Goal: Task Accomplishment & Management: Complete application form

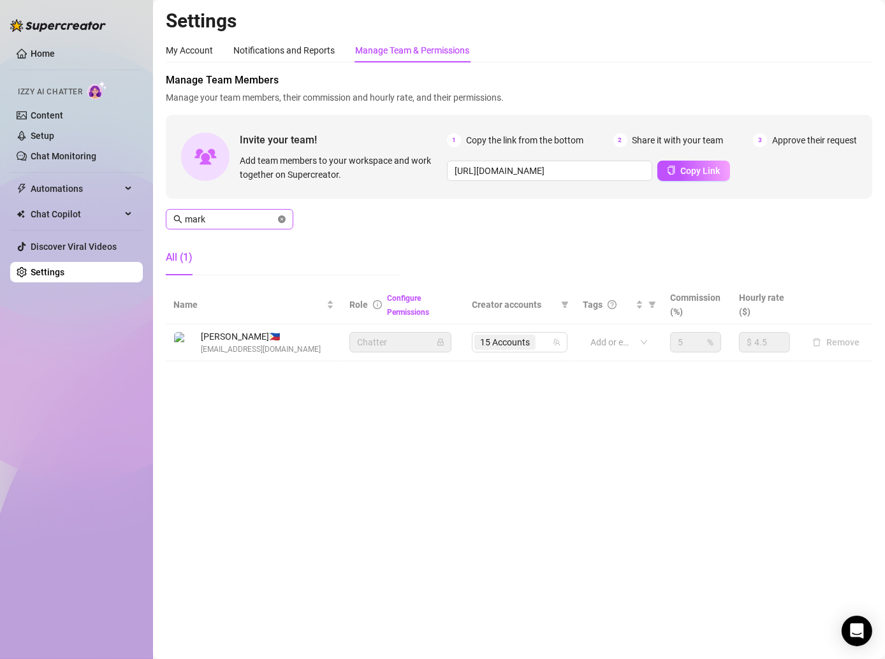
click at [279, 222] on icon "close-circle" at bounding box center [282, 220] width 8 height 8
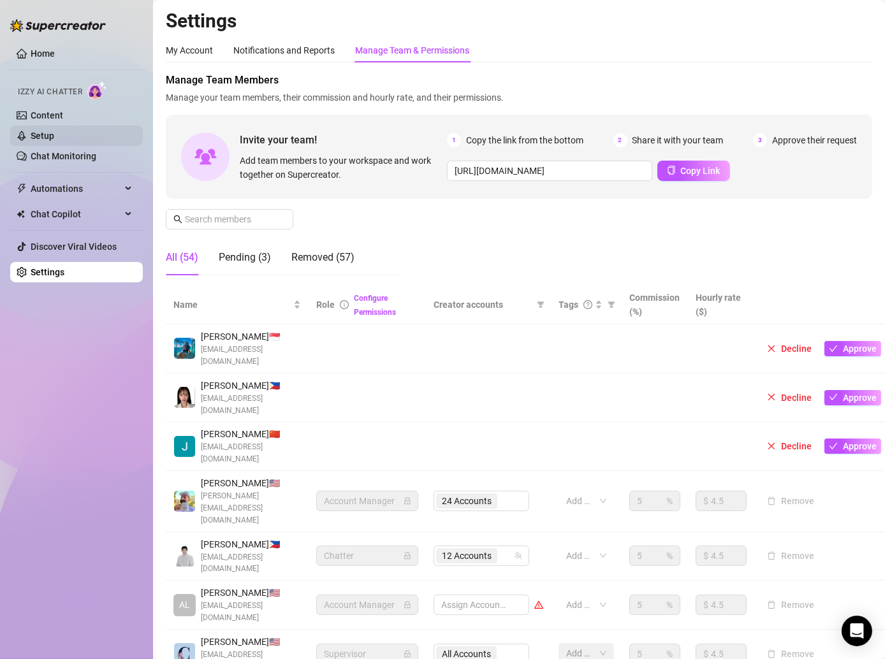
click at [35, 131] on link "Setup" at bounding box center [43, 136] width 24 height 10
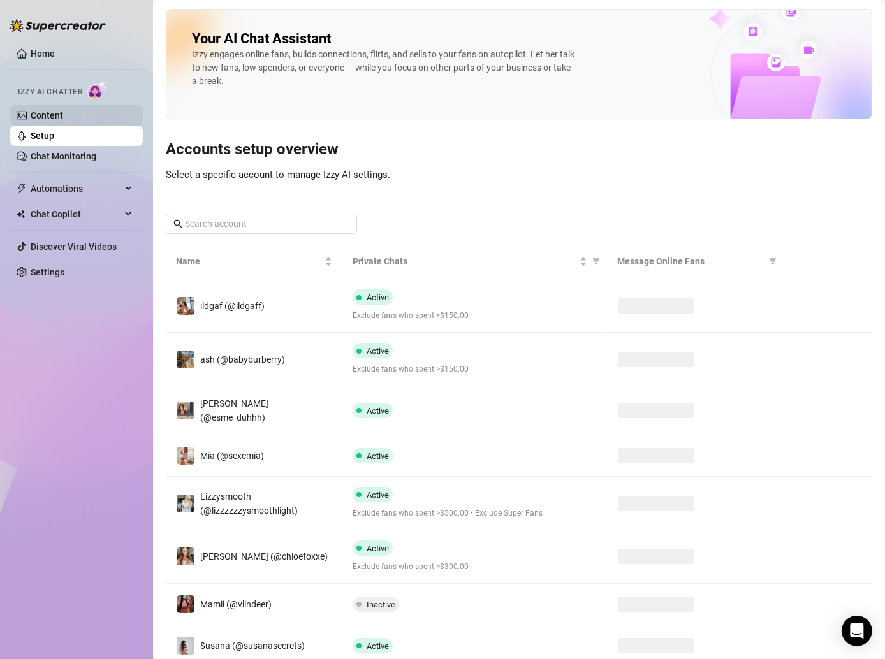
click at [36, 114] on link "Content" at bounding box center [47, 115] width 33 height 10
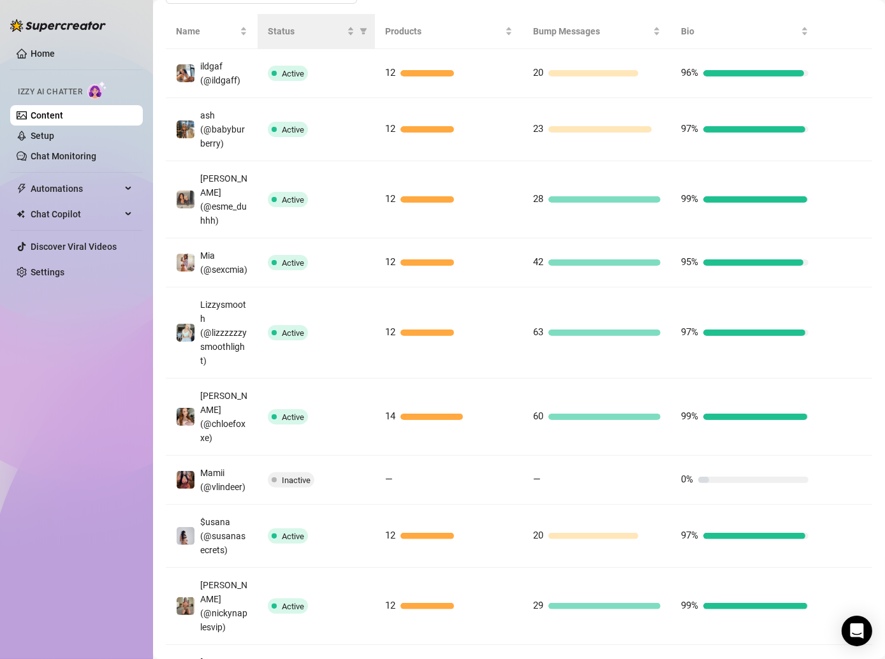
scroll to position [372, 0]
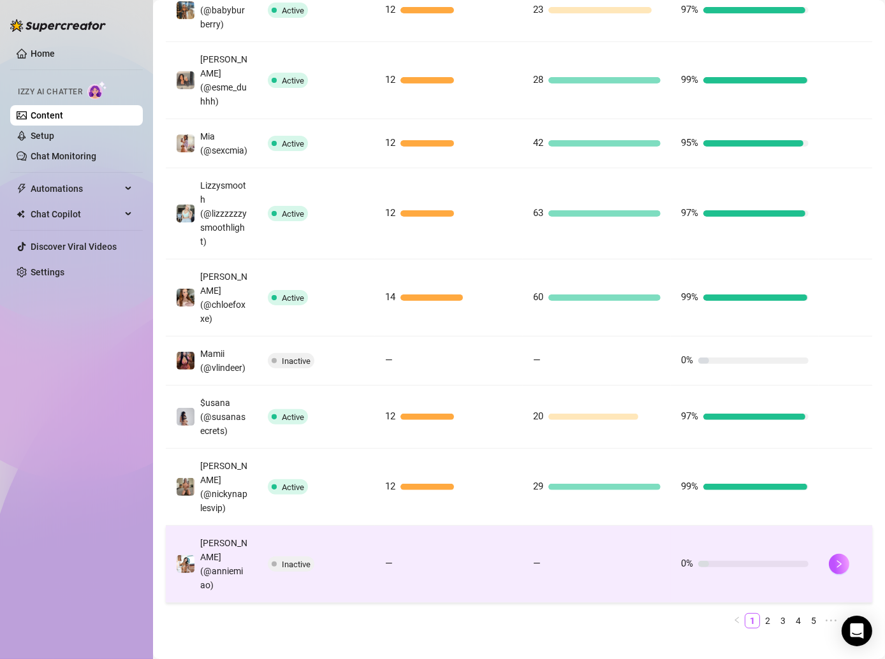
click at [332, 557] on div "Inactive" at bounding box center [316, 564] width 97 height 15
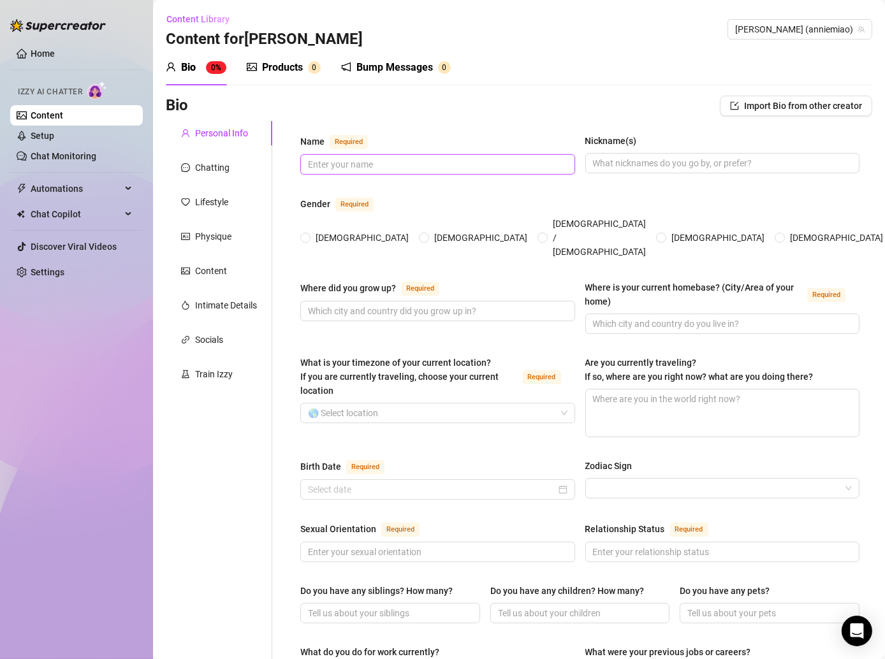
click at [348, 159] on input "Name Required" at bounding box center [436, 165] width 257 height 14
type input "[PERSON_NAME]"
click at [613, 165] on input "Nickname(s)" at bounding box center [721, 163] width 257 height 14
type input "[PERSON_NAME]"
click at [314, 231] on span "[DEMOGRAPHIC_DATA]" at bounding box center [362, 238] width 103 height 14
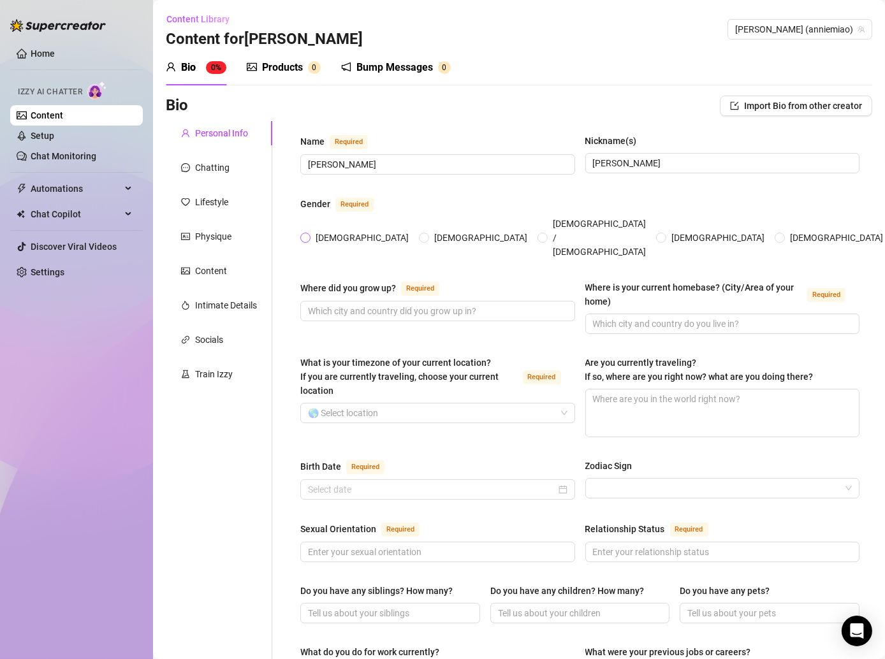
click at [309, 235] on input "[DEMOGRAPHIC_DATA]" at bounding box center [306, 239] width 5 height 8
radio input "true"
click at [478, 483] on input "Birth Date Required" at bounding box center [432, 490] width 248 height 14
click at [516, 483] on input "Birth Date Required" at bounding box center [432, 490] width 248 height 14
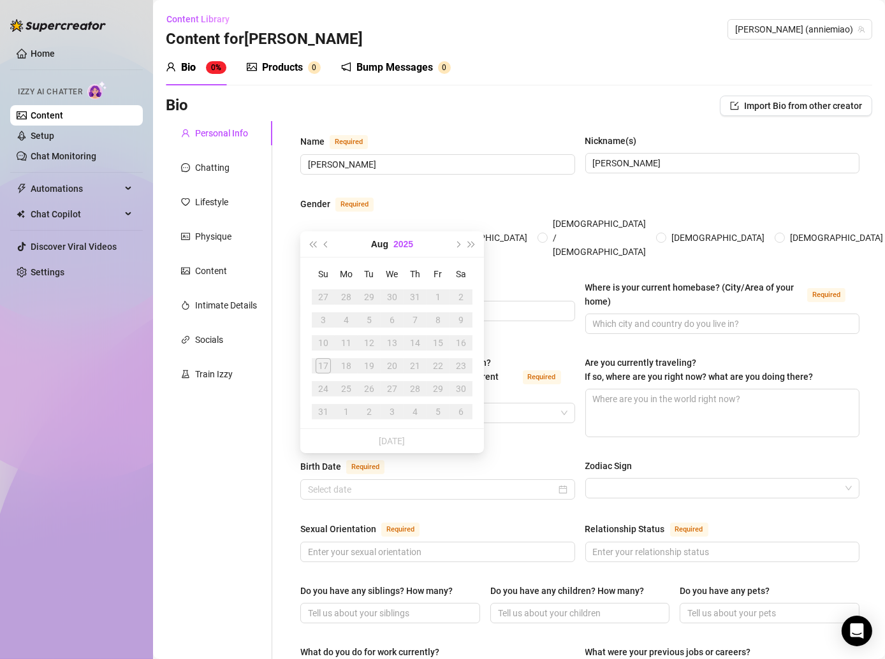
click at [406, 241] on button "2025" at bounding box center [403, 244] width 20 height 26
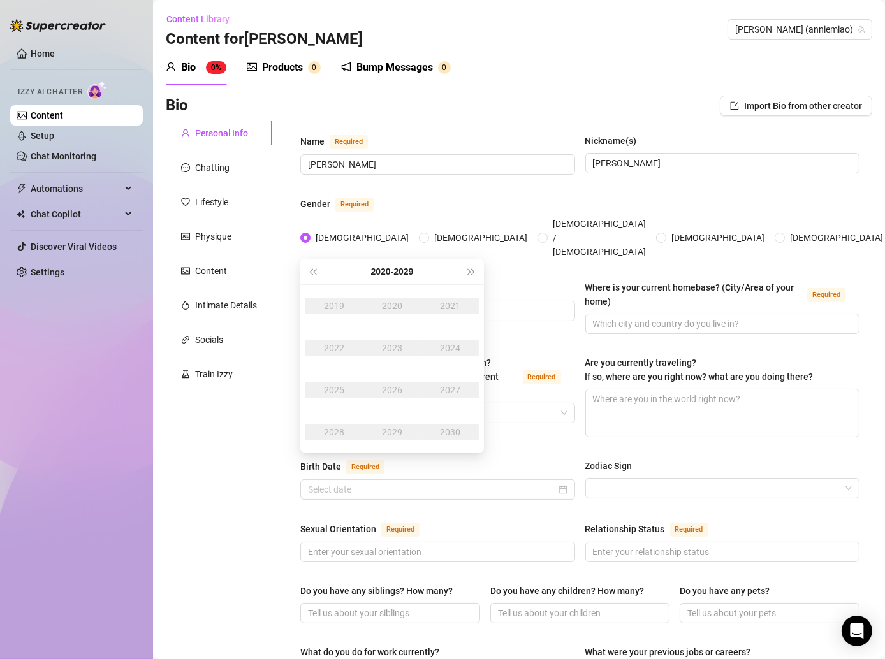
click at [319, 270] on div "[DATE] - [DATE]" at bounding box center [391, 272] width 145 height 26
click at [315, 270] on span "Last year (Control + left)" at bounding box center [312, 271] width 6 height 6
type input "[DATE]"
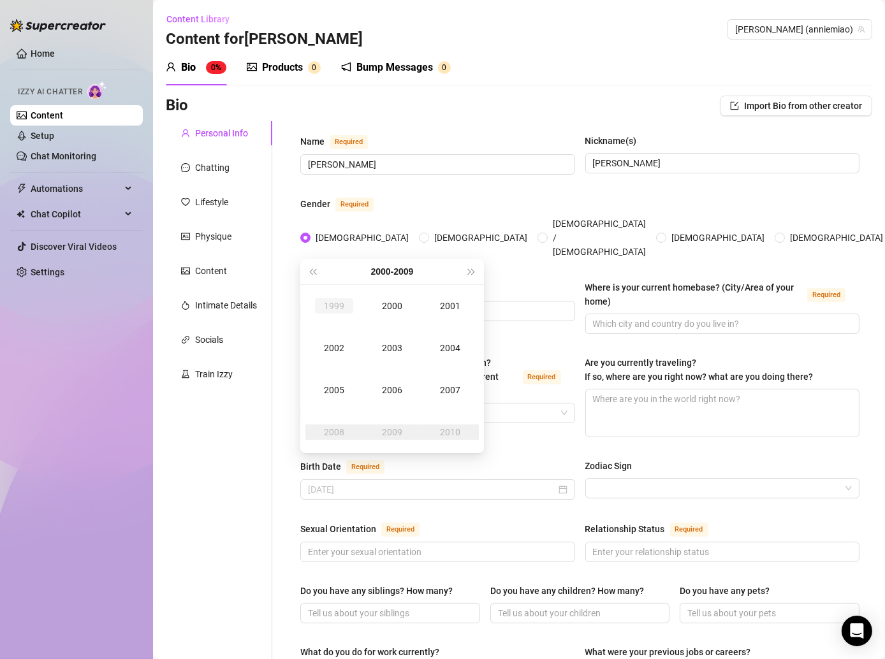
type input "[DATE]"
click at [313, 269] on span "Last year (Control + left)" at bounding box center [312, 271] width 6 height 6
click at [333, 428] on div "1998" at bounding box center [334, 432] width 38 height 15
click at [339, 341] on div "Apr" at bounding box center [334, 348] width 38 height 15
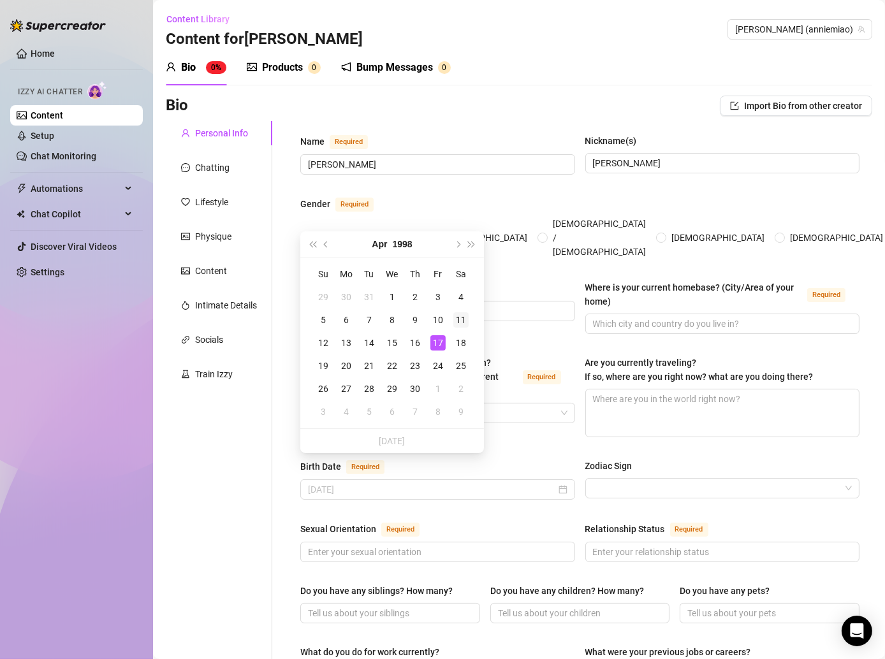
type input "[DATE]"
click at [465, 320] on div "11" at bounding box center [460, 319] width 15 height 15
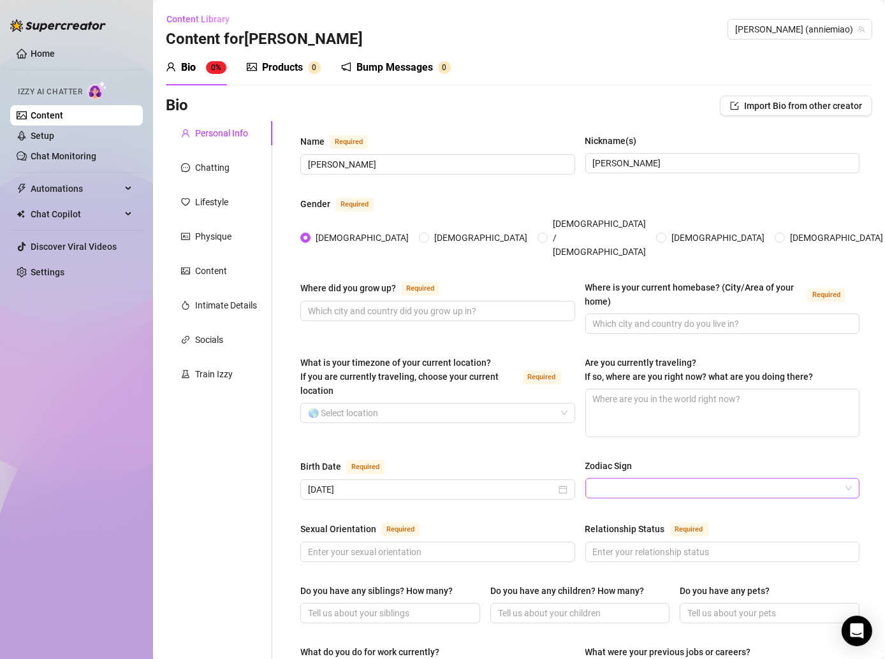
click at [642, 479] on input "Zodiac Sign" at bounding box center [717, 488] width 248 height 19
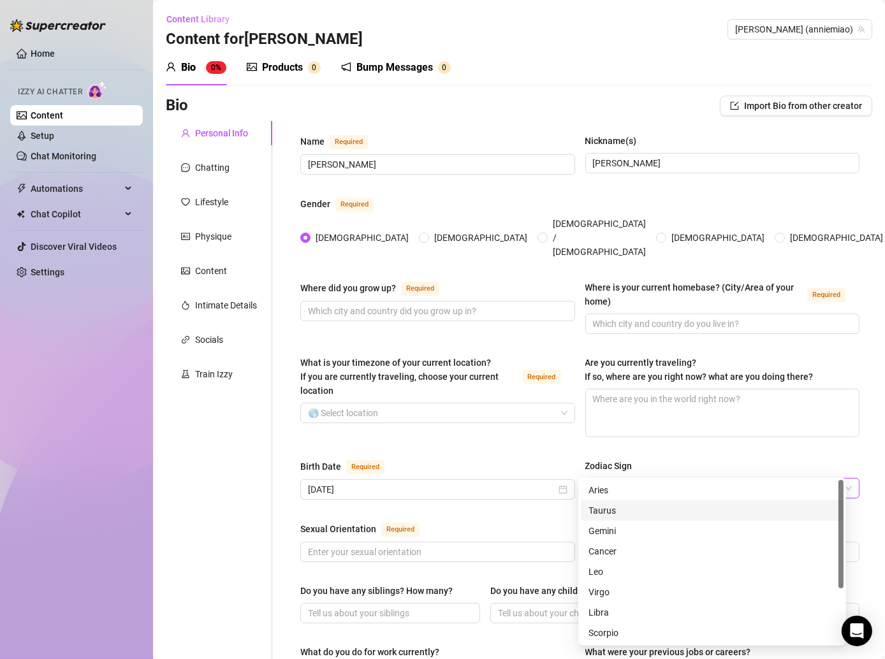
click at [618, 494] on div "Aries" at bounding box center [712, 490] width 247 height 14
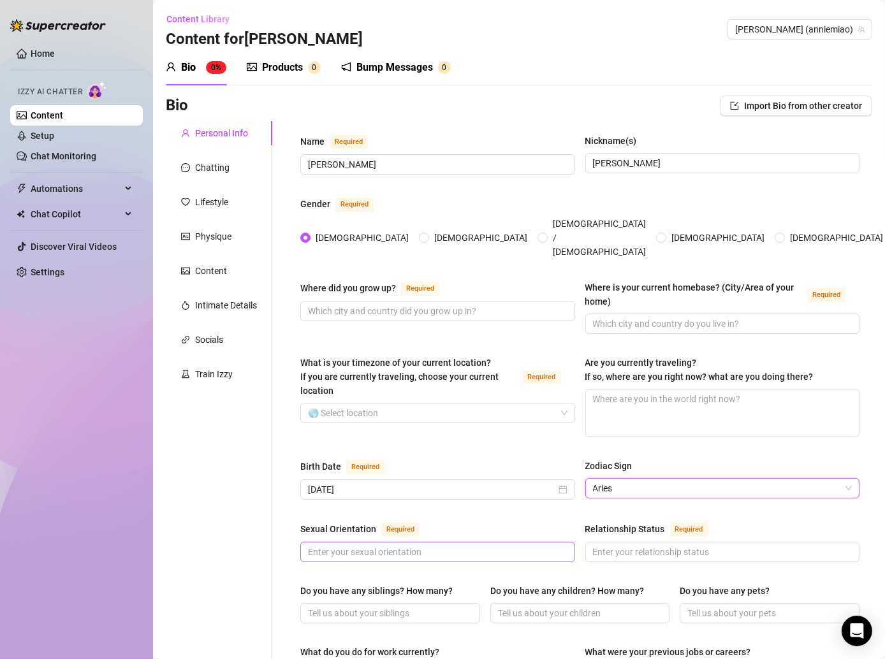
click at [490, 542] on span at bounding box center [437, 552] width 275 height 20
type input "straight"
click at [370, 404] on input "What is your timezone of your current location? If you are currently traveling,…" at bounding box center [432, 413] width 248 height 19
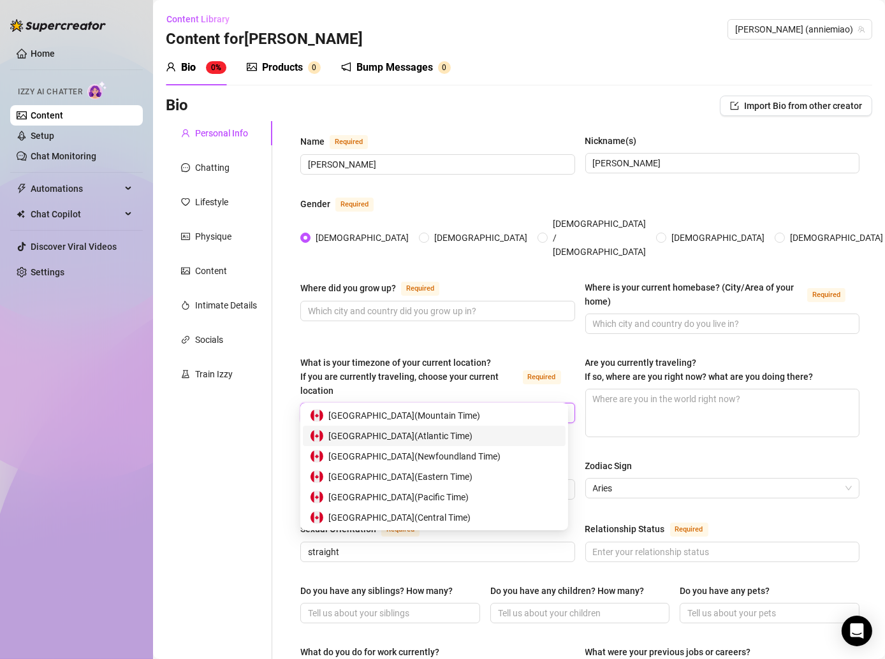
type input "[GEOGRAPHIC_DATA]"
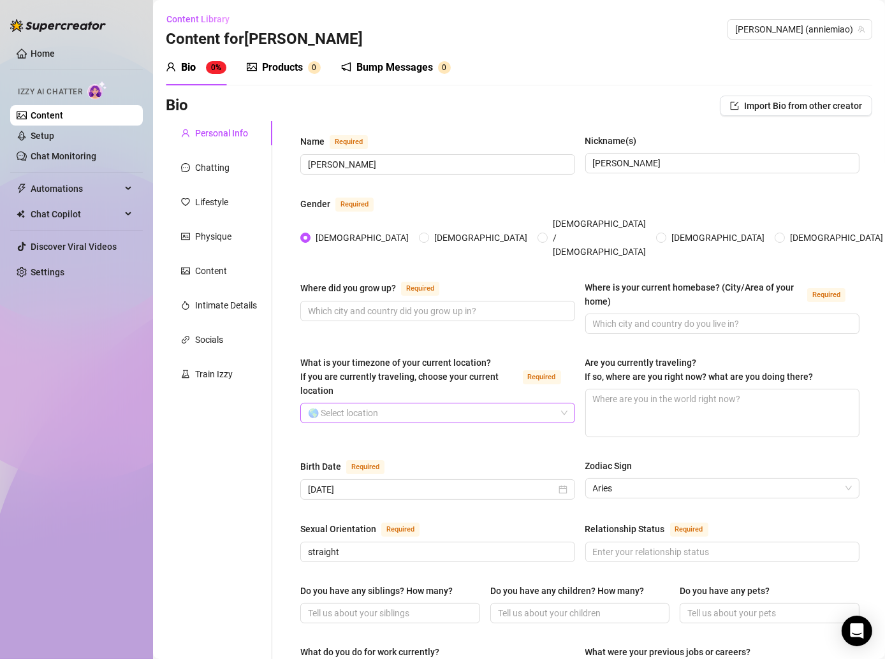
click at [360, 404] on input "What is your timezone of your current location? If you are currently traveling,…" at bounding box center [432, 413] width 248 height 19
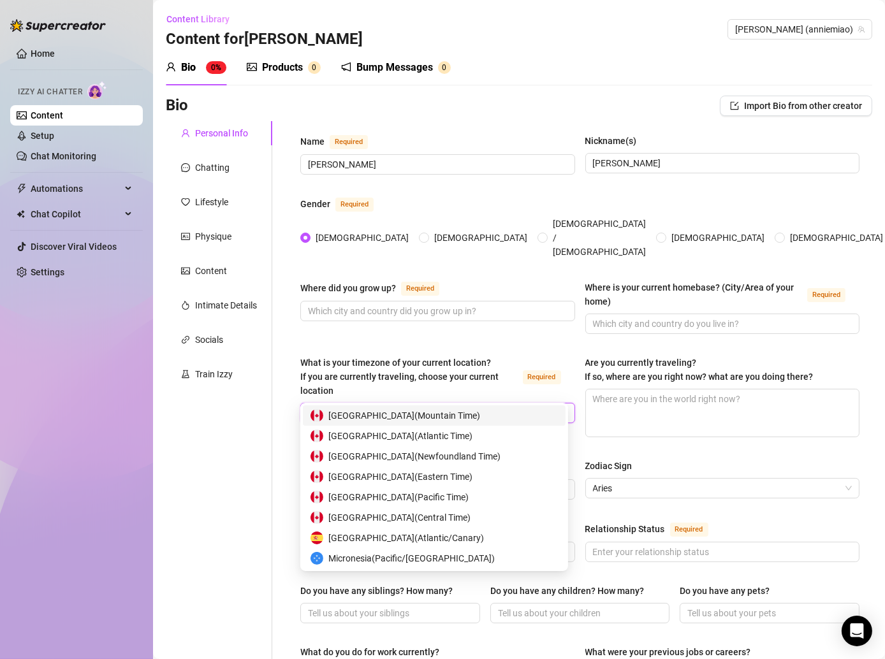
type input "[GEOGRAPHIC_DATA]"
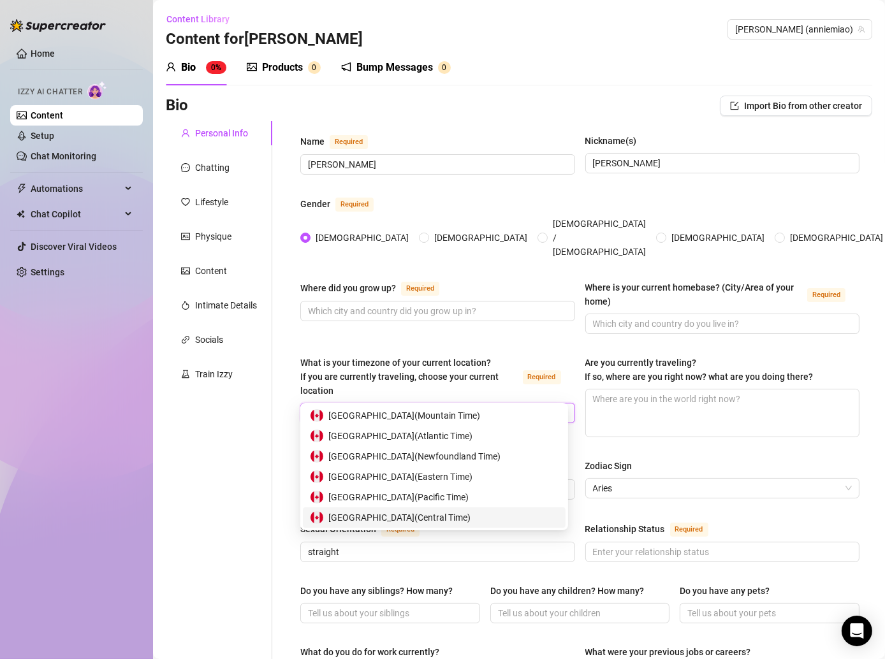
click at [390, 513] on span "Canada ( Central Time )" at bounding box center [399, 518] width 142 height 14
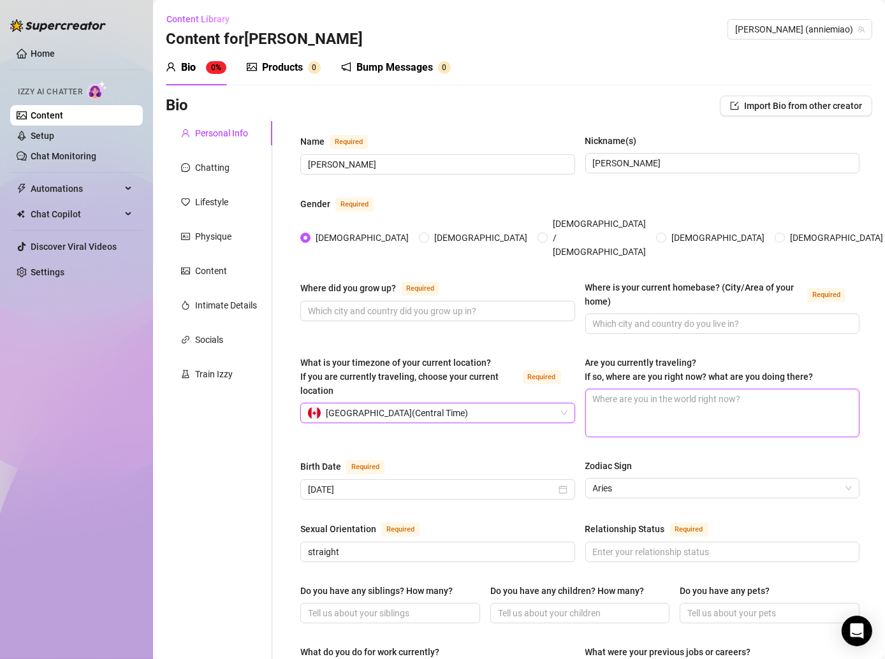
click at [657, 406] on textarea "Are you currently traveling? If so, where are you right now? what are you doing…" at bounding box center [723, 413] width 274 height 47
type textarea "N"
type textarea "No"
click at [597, 314] on span at bounding box center [722, 324] width 275 height 20
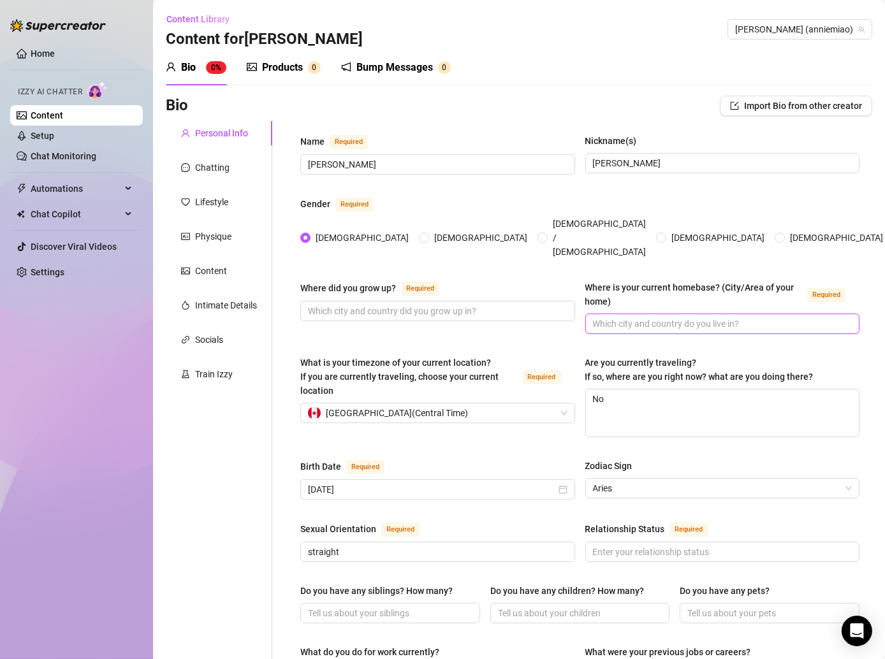
click at [616, 317] on input "Where is your current homebase? (City/Area of your home) Required" at bounding box center [721, 324] width 257 height 14
paste input "[GEOGRAPHIC_DATA], [GEOGRAPHIC_DATA]"
type input "[GEOGRAPHIC_DATA], [GEOGRAPHIC_DATA]"
click at [459, 304] on input "Where did you grow up? Required" at bounding box center [436, 311] width 257 height 14
paste input "[GEOGRAPHIC_DATA], [GEOGRAPHIC_DATA]"
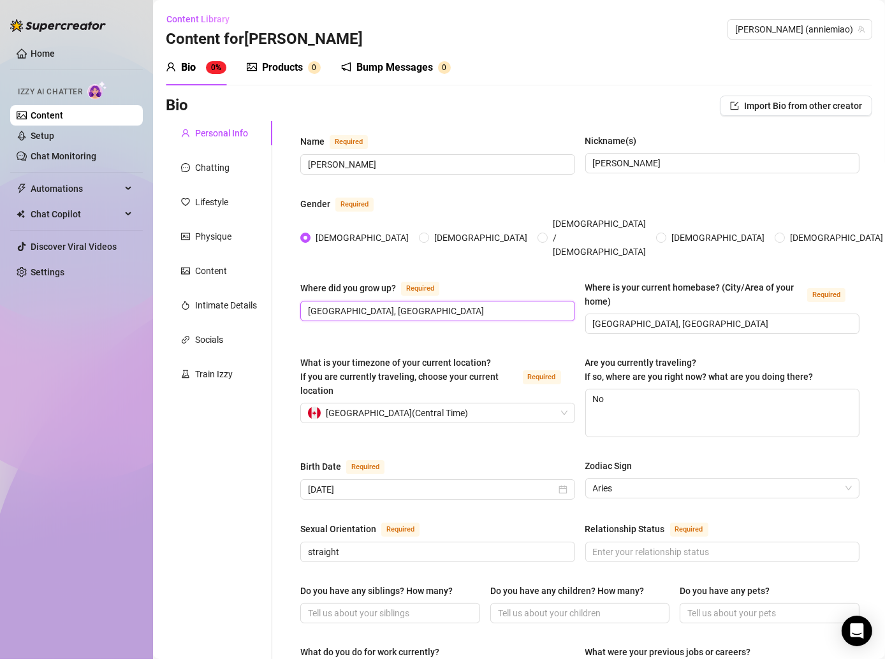
type input "[GEOGRAPHIC_DATA], [GEOGRAPHIC_DATA]"
click at [499, 329] on div "Name Required [PERSON_NAME] Nickname(s) [PERSON_NAME] Gender Required [DEMOGRAP…" at bounding box center [579, 655] width 559 height 1043
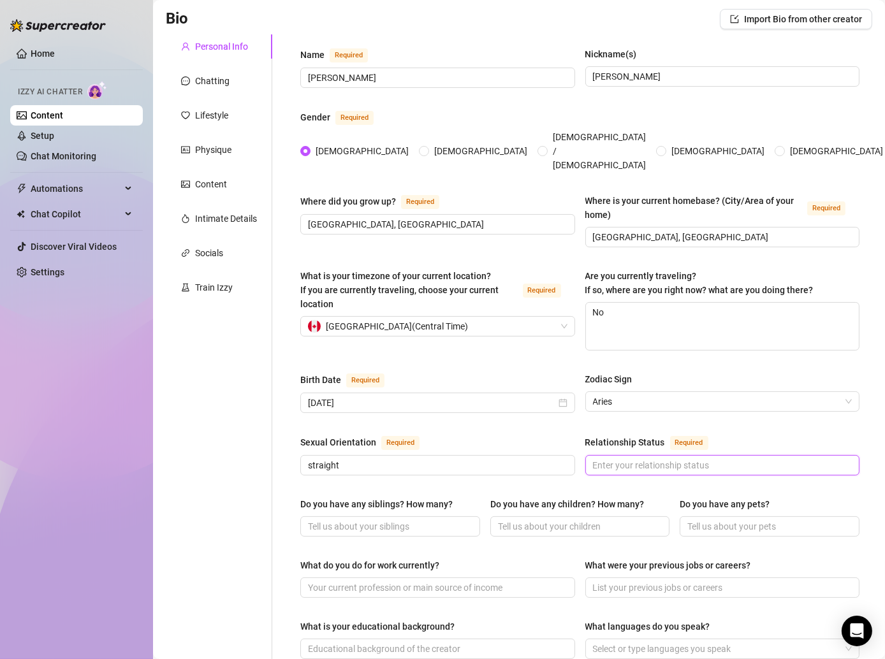
click at [622, 458] on input "Relationship Status Required" at bounding box center [721, 465] width 257 height 14
click at [613, 458] on input "Relationship Status Required" at bounding box center [721, 465] width 257 height 14
type input "single"
click at [425, 466] on div "Name Required [PERSON_NAME] Nickname(s) [PERSON_NAME] Gender Required [DEMOGRAP…" at bounding box center [579, 568] width 559 height 1043
click at [415, 520] on input "Do you have any siblings? How many?" at bounding box center [389, 527] width 162 height 14
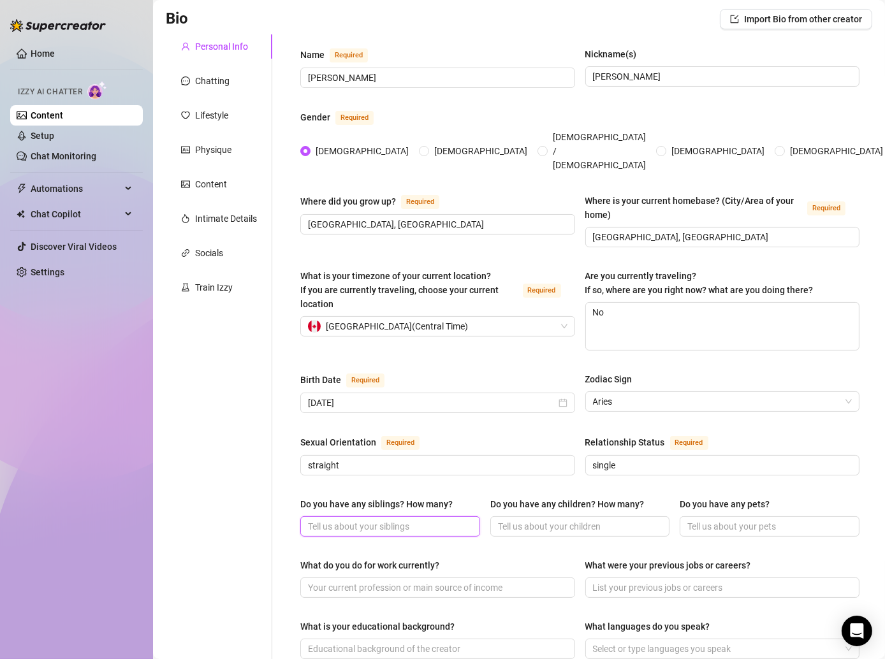
click at [415, 520] on input "Do you have any siblings? How many?" at bounding box center [389, 527] width 162 height 14
click at [720, 520] on input "Do you have any pets?" at bounding box center [768, 527] width 162 height 14
paste input "dog- Peanut ([DEMOGRAPHIC_DATA] rescue. Chihuahua/shitzu/min pin mix) rabbit- A…"
type input "dog- Peanut ([DEMOGRAPHIC_DATA] rescue. Chihuahua/shitzu/min pin mix) rabbit- A…"
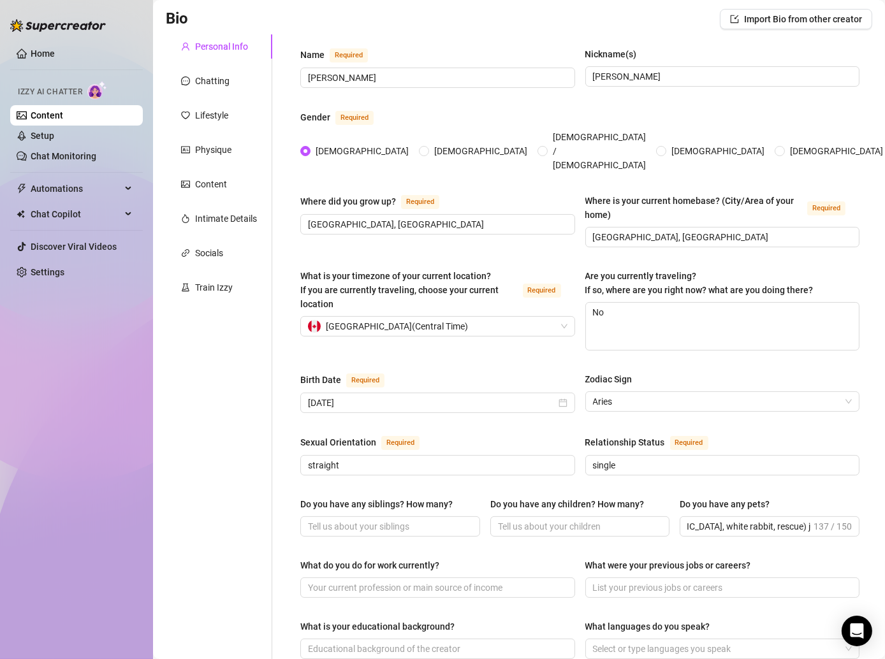
click at [583, 465] on div "Name Required [PERSON_NAME] Nickname(s) [PERSON_NAME] Gender Required [DEMOGRAP…" at bounding box center [579, 568] width 559 height 1043
click at [566, 520] on input "Do you have any children? How many?" at bounding box center [579, 527] width 162 height 14
click at [552, 520] on input "Do you have any children? How many?" at bounding box center [579, 527] width 162 height 14
type input "none"
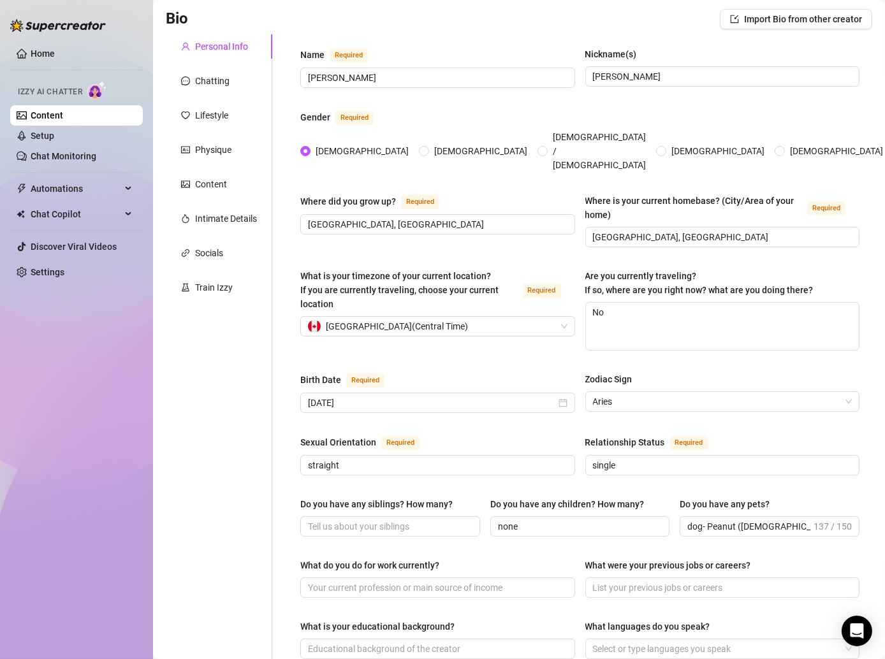
click at [388, 517] on div at bounding box center [390, 527] width 180 height 20
click at [388, 520] on input "Do you have any siblings? How many?" at bounding box center [389, 527] width 162 height 14
type input "none"
click at [358, 520] on div "Do you have any siblings? How many? none Do you have any children? How many? no…" at bounding box center [579, 522] width 559 height 51
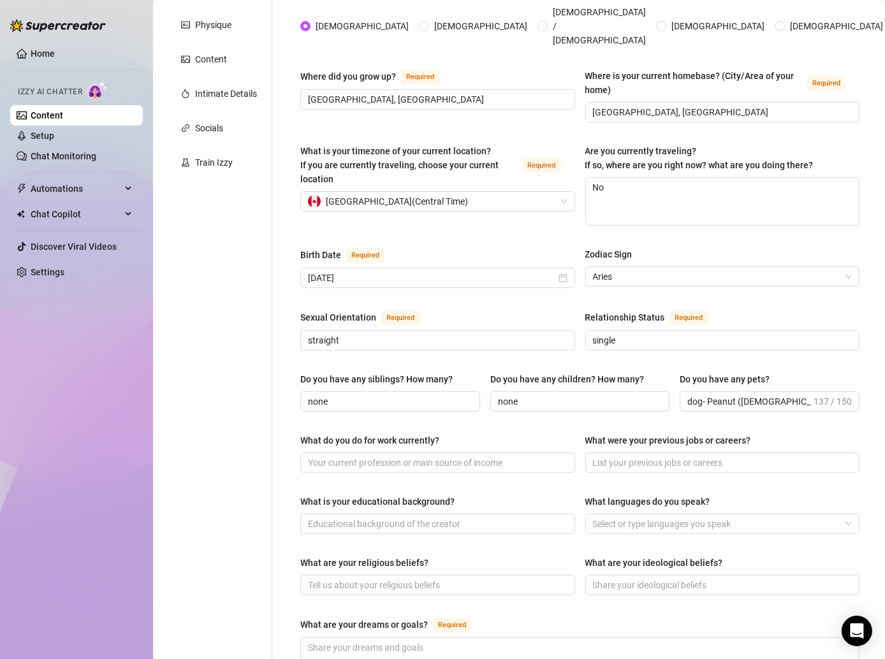
scroll to position [214, 0]
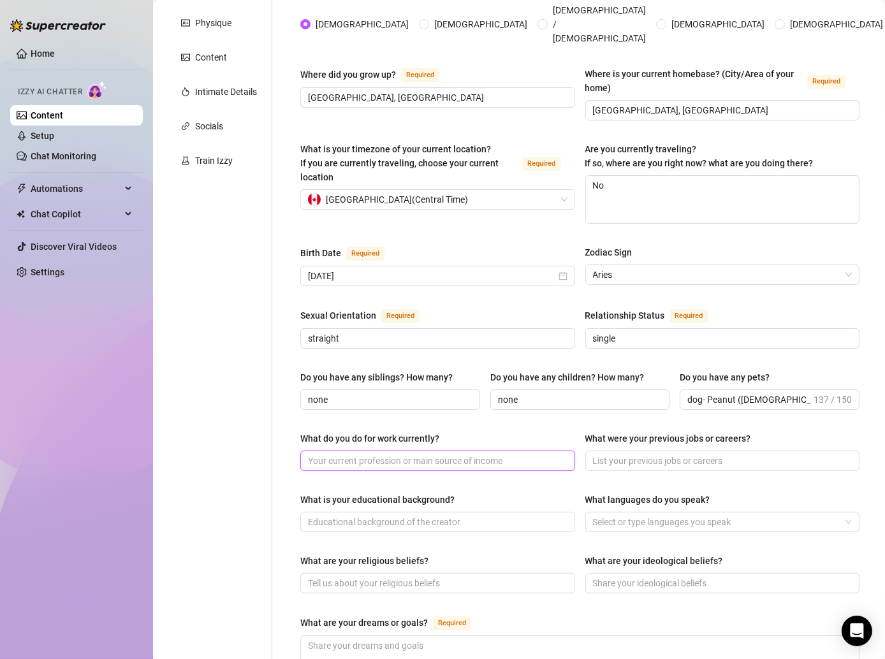
click at [389, 454] on input "What do you do for work currently?" at bounding box center [436, 461] width 257 height 14
type input "social media"
type input "content creator"
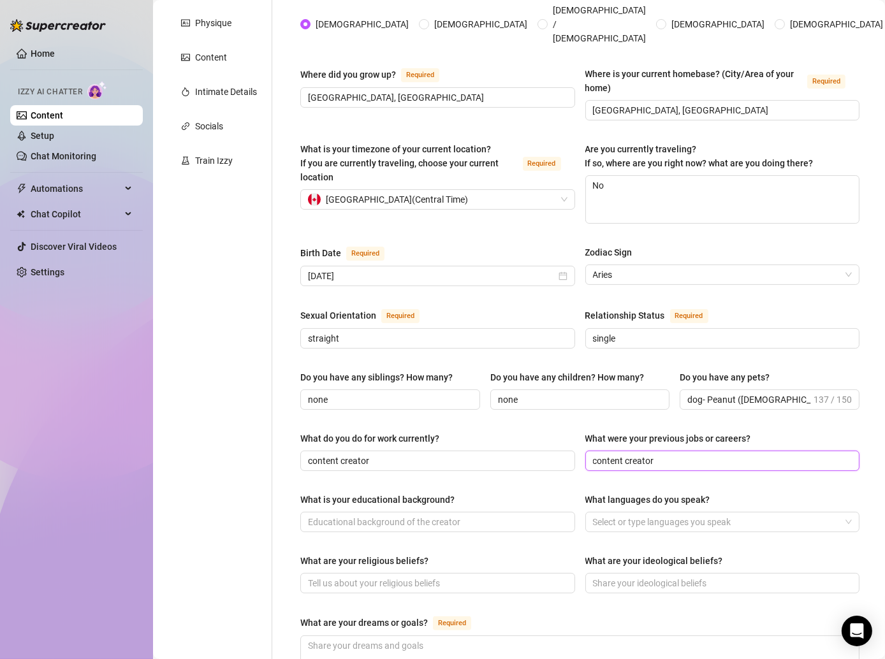
type input "content creator"
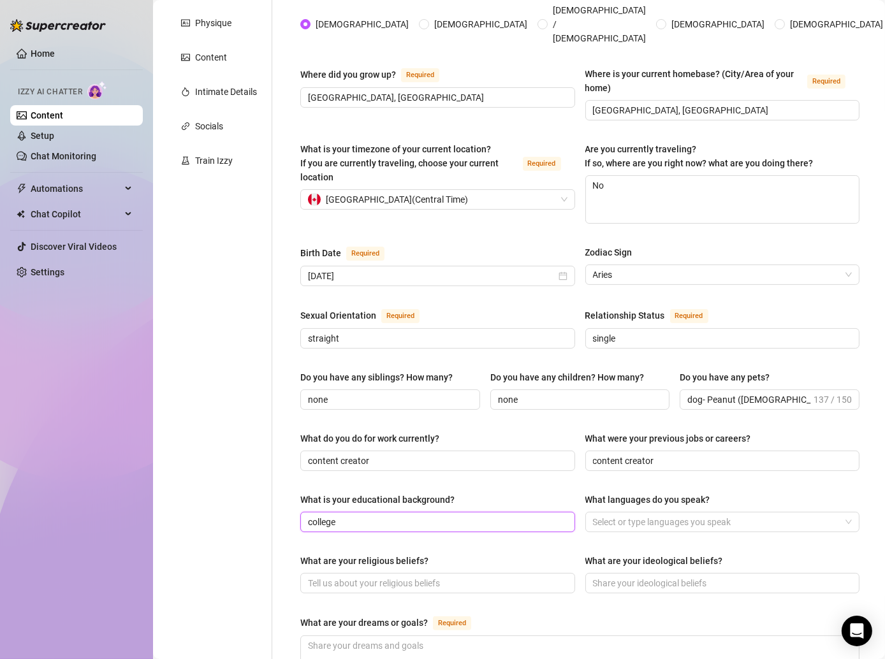
type input "college"
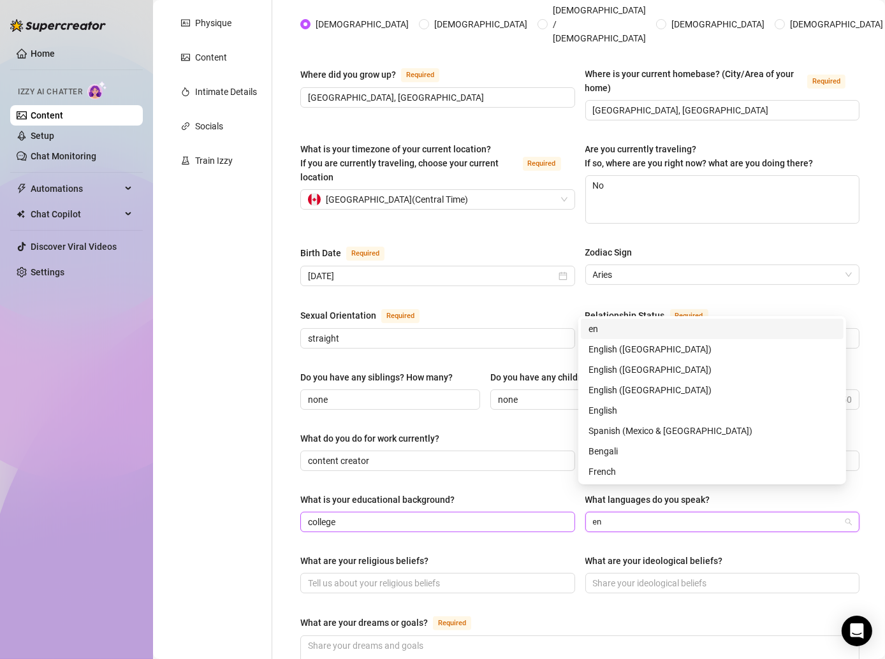
type input "eng"
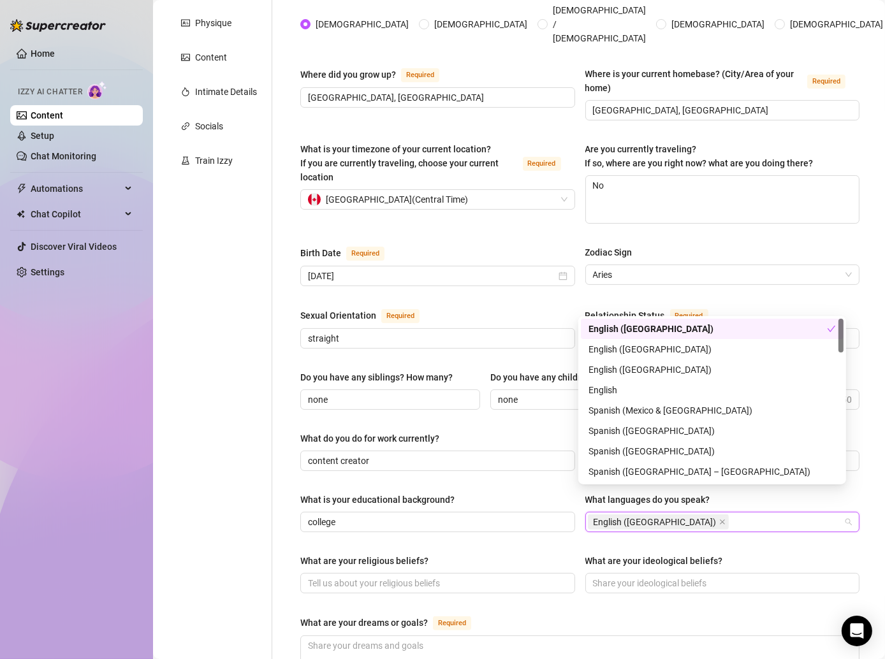
scroll to position [257, 0]
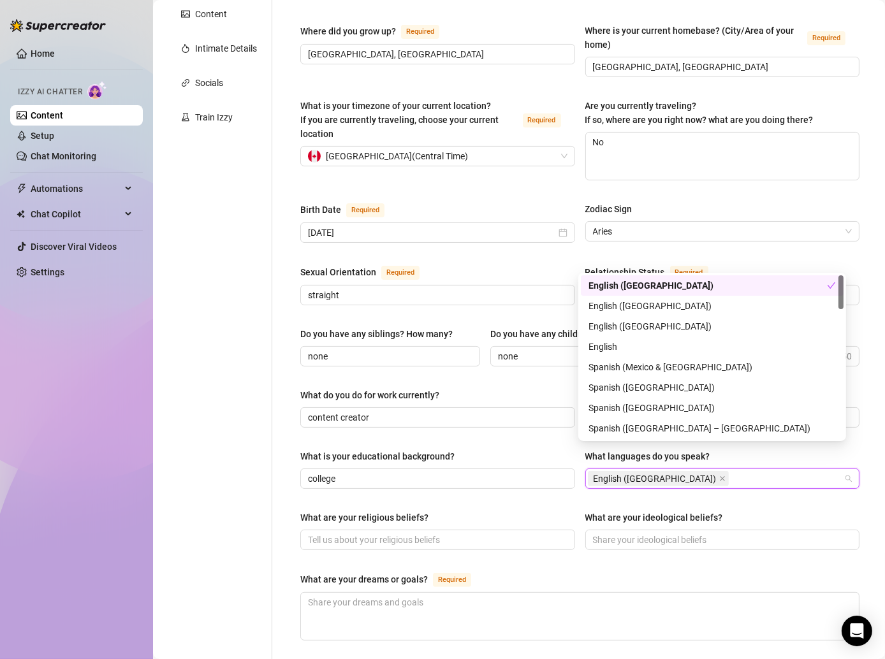
click at [440, 479] on div "Name Required [PERSON_NAME] Nickname(s) [PERSON_NAME] Gender Required [DEMOGRAP…" at bounding box center [579, 398] width 559 height 1043
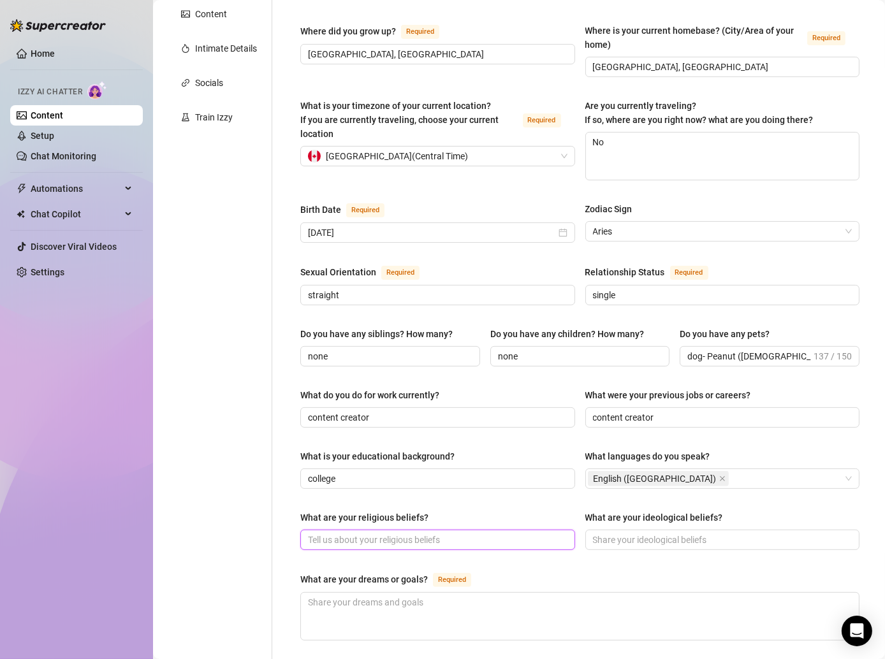
click at [415, 533] on input "What are your religious beliefs?" at bounding box center [436, 540] width 257 height 14
paste input "I would say I am more spiritual than religious 🩷 I believe in energy, kindness,…"
type input "I would say I am more spiritual than religious 🩷 I believe in energy, kindness,…"
click at [282, 472] on div "Name Required [PERSON_NAME] Nickname(s) [PERSON_NAME] Gender Required [DEMOGRAP…" at bounding box center [572, 398] width 600 height 1069
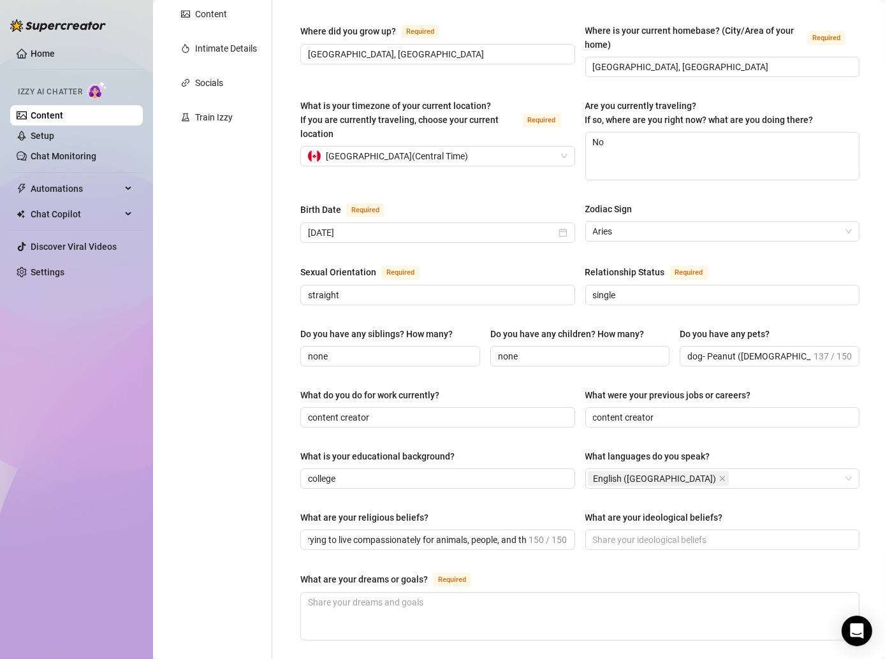
scroll to position [0, 0]
click at [664, 530] on span at bounding box center [722, 540] width 275 height 20
paste input "I really value kindness, empathy, and taking care of animals and nature. That’s…"
click at [657, 533] on input "I really value kindness, empathy, and taking care of animals and nature. That’s…" at bounding box center [702, 540] width 219 height 14
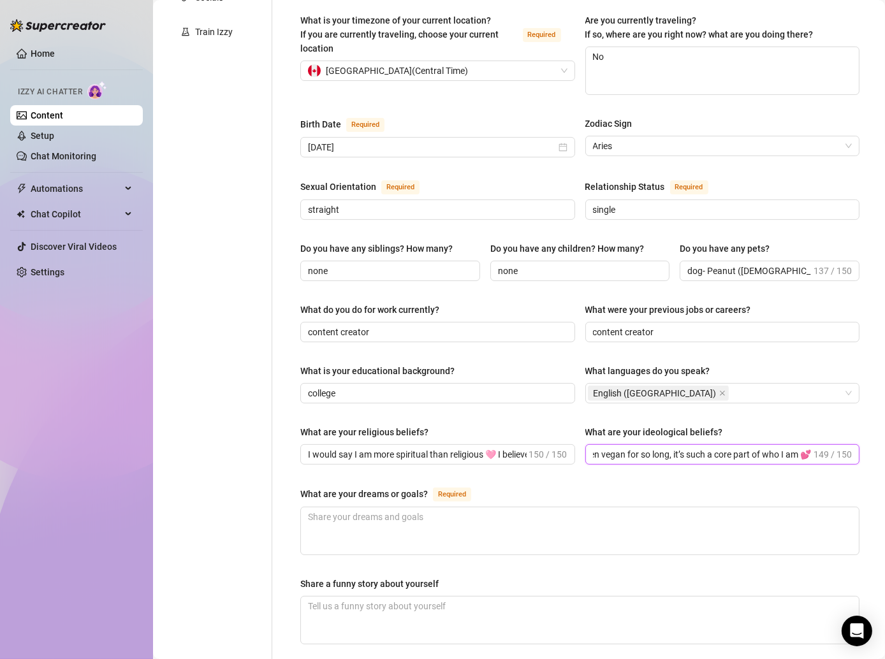
scroll to position [348, 0]
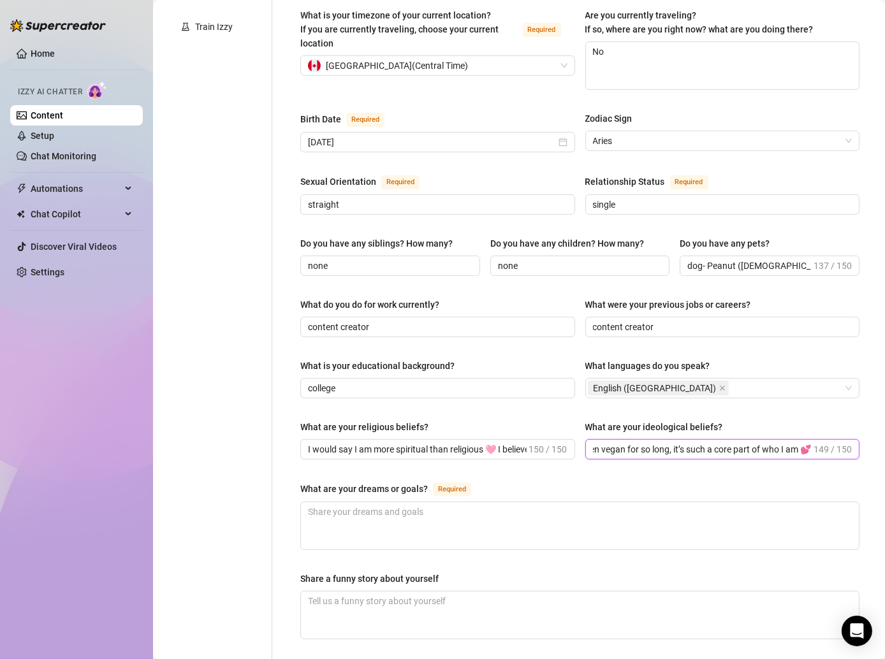
type input "I really value kindness, empathy, and taking care of animals and nature. That’s…"
click at [371, 502] on textarea "What are your dreams or goals? Required" at bounding box center [580, 525] width 558 height 47
paste textarea "I want to travel the whole world someday ✨ There’s so much beauty to see and so…"
type textarea "I want to travel the whole world someday ✨ There’s so much beauty to see and so…"
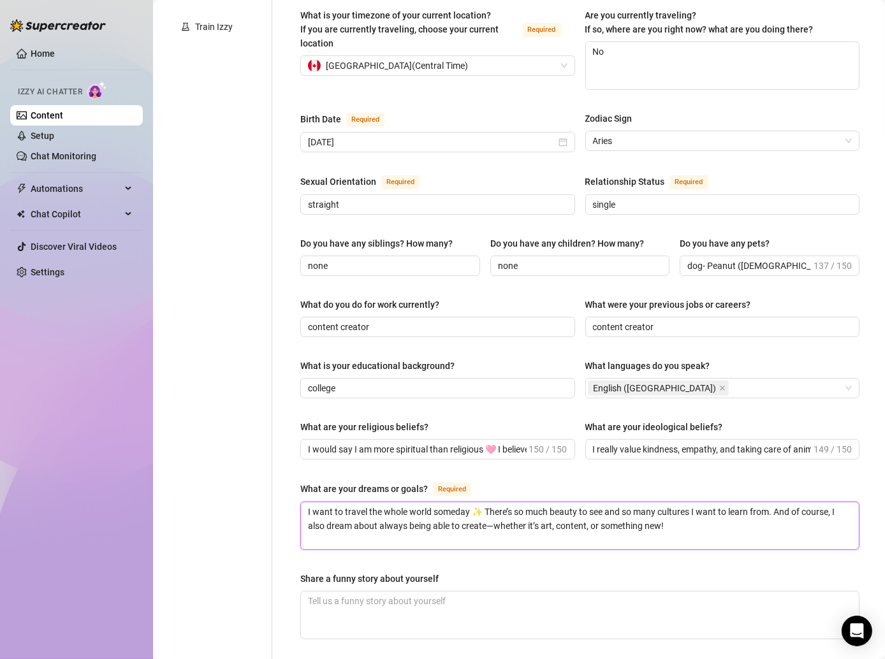
click at [494, 502] on textarea "I want to travel the whole world someday ✨ There’s so much beauty to see and so…" at bounding box center [580, 525] width 558 height 47
type textarea "I want to travel the whole world someday ✨ There’s so much beauty to see and so…"
click at [291, 507] on div "Name Required [PERSON_NAME] Nickname(s) [PERSON_NAME] Gender Required [DEMOGRAP…" at bounding box center [580, 308] width 585 height 1069
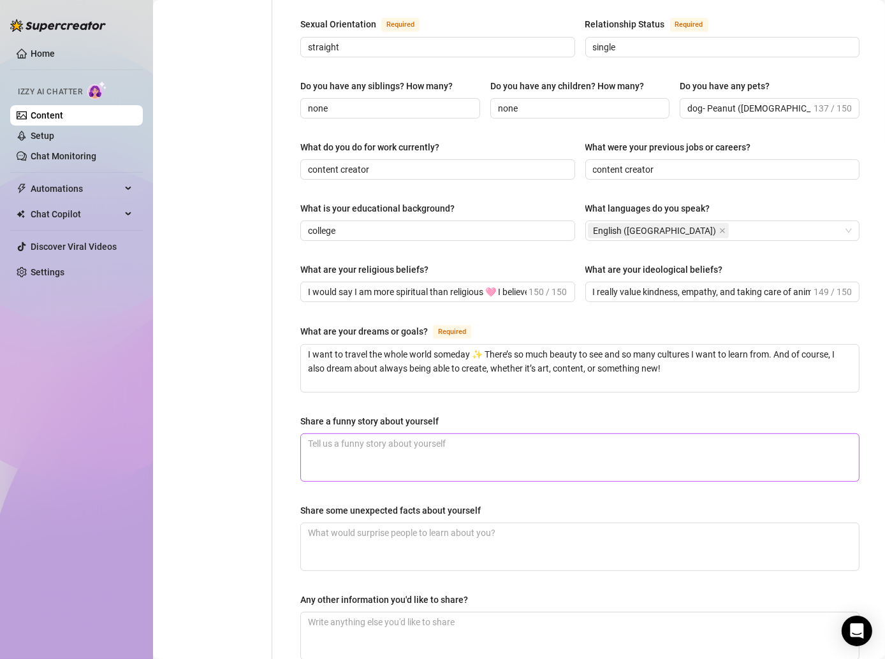
scroll to position [512, 0]
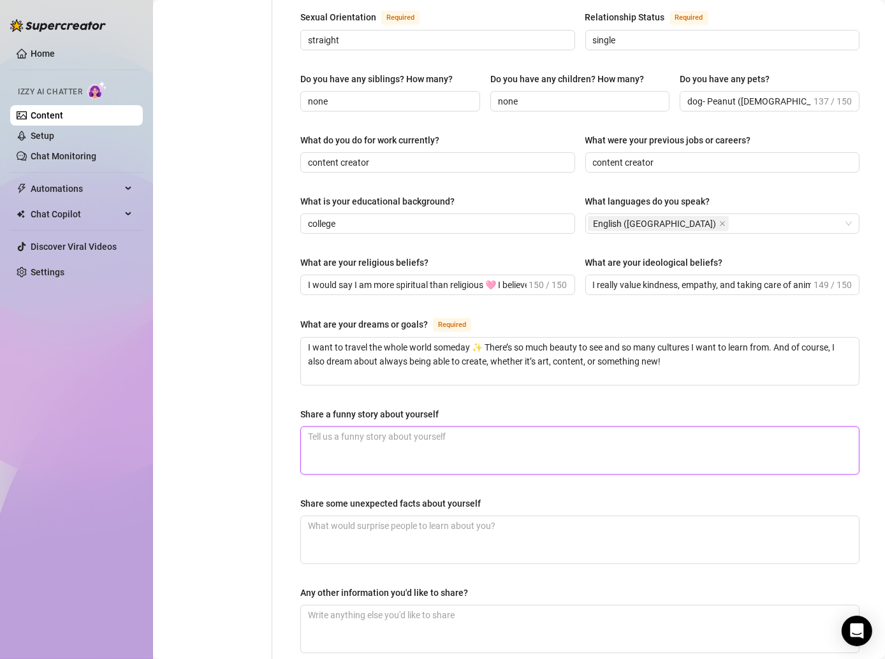
click at [341, 427] on textarea "Share a funny story about yourself" at bounding box center [580, 450] width 558 height 47
paste textarea "Oh my gosh, once when I first started pole dancing, I was trying to do a spin a…"
type textarea "Oh my gosh, once when I first started pole dancing, I was trying to do a spin a…"
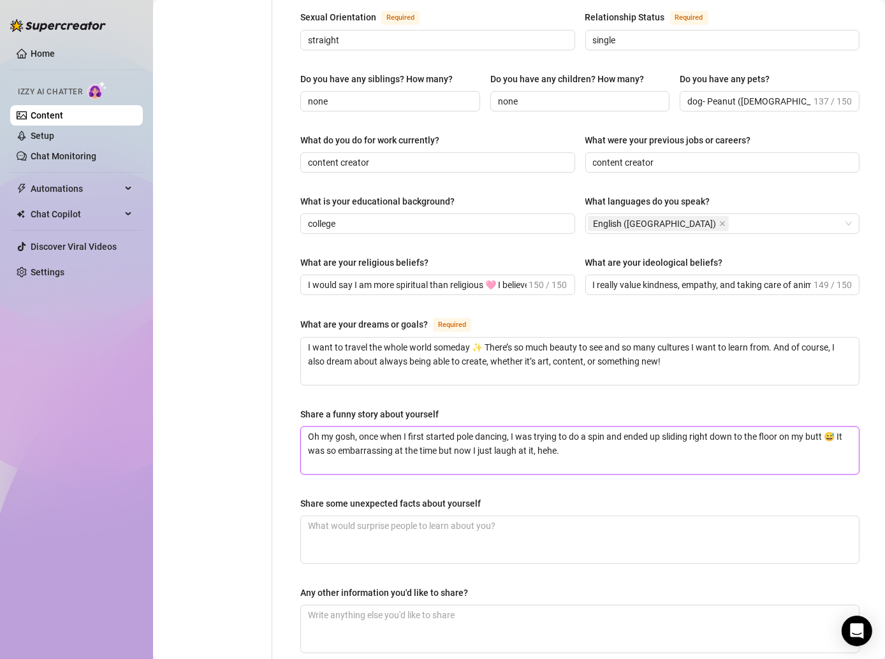
type textarea "Oh my gosh, once when I first started pole dancing, I was trying to do a spin a…"
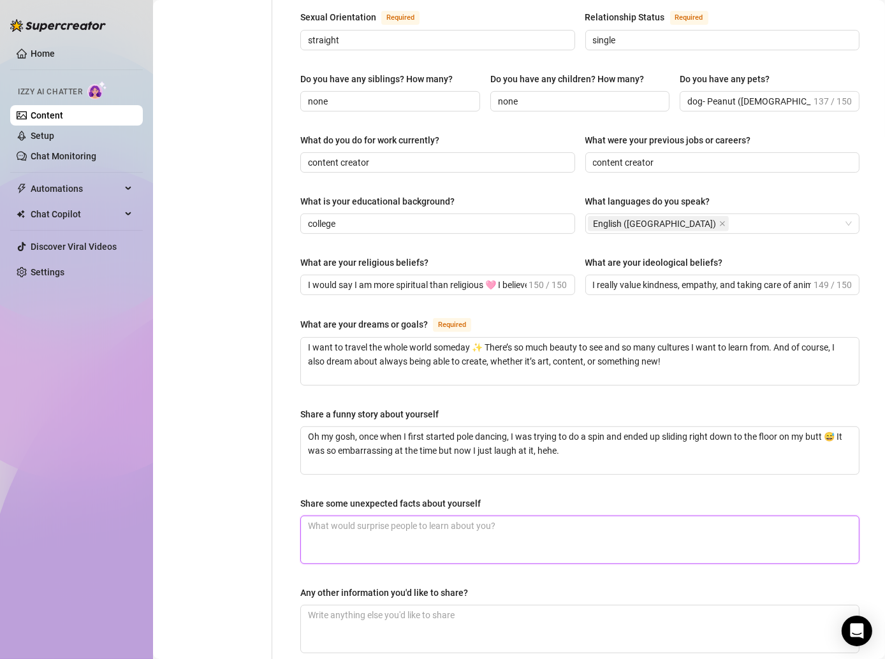
click at [333, 517] on textarea "Share some unexpected facts about yourself" at bounding box center [580, 540] width 558 height 47
paste textarea "I have a pet jumping spider named [PERSON_NAME] 🕷️ A lot of people don’t expect…"
type textarea "I have a pet jumping spider named [PERSON_NAME] 🕷️ A lot of people don’t expect…"
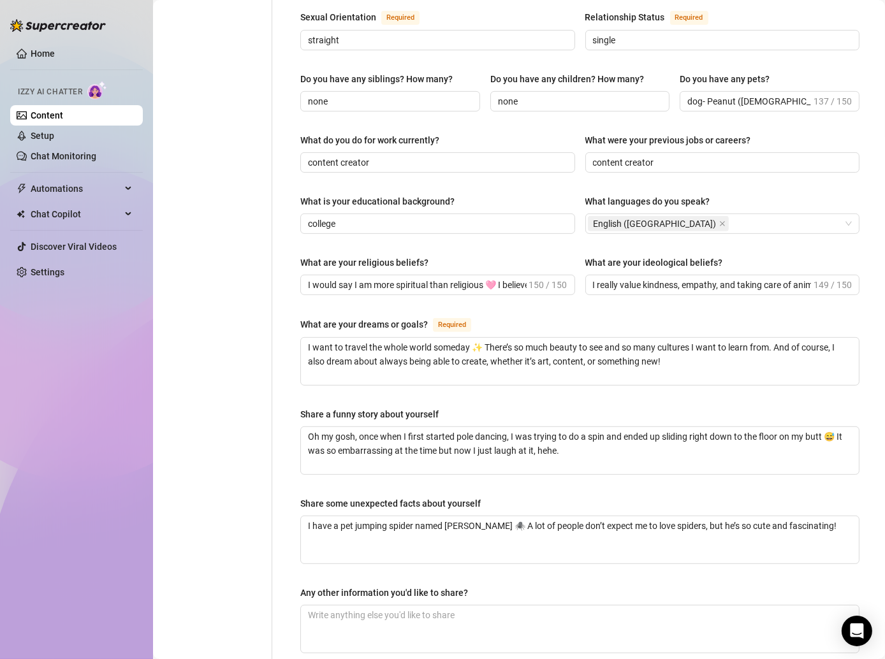
click at [289, 467] on div "Name Required [PERSON_NAME] Nickname(s) [PERSON_NAME] Gender Required [DEMOGRAP…" at bounding box center [580, 143] width 585 height 1069
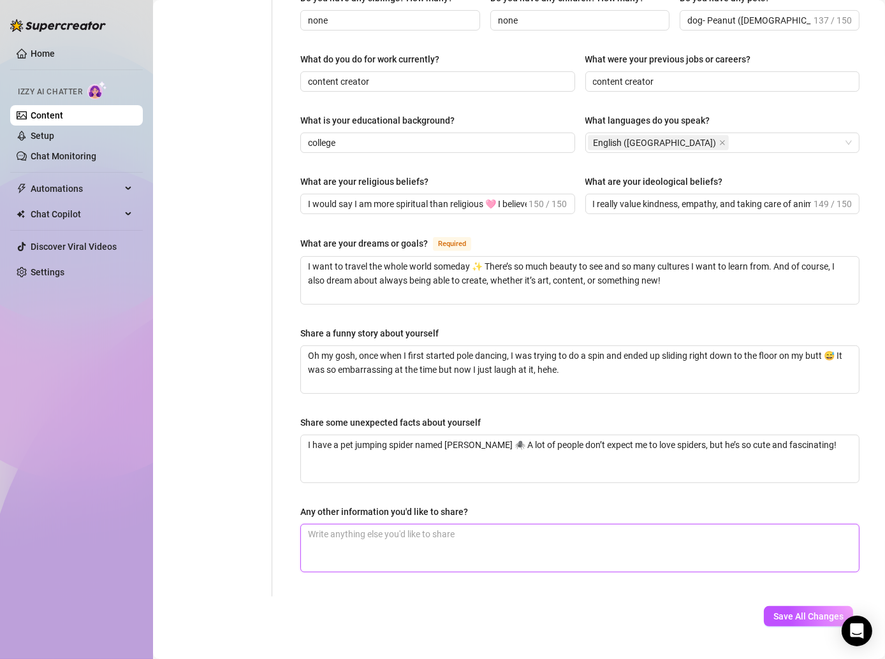
click at [404, 525] on textarea "Any other information you'd like to share?" at bounding box center [580, 548] width 558 height 47
paste textarea "I drive a holographic pink Chevy Spark 🚗💖 It looks like a rolling piece of glit…"
type textarea "I drive a holographic pink Chevy Spark 🚗💖 It looks like a rolling piece of glit…"
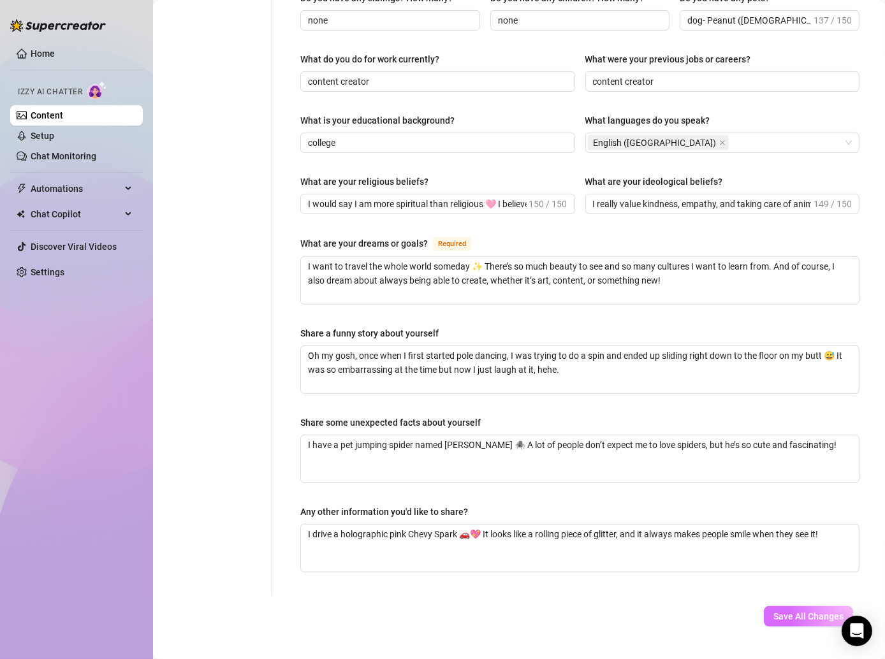
click at [795, 612] on span "Save All Changes" at bounding box center [808, 617] width 70 height 10
click at [789, 606] on button "Save All Changes" at bounding box center [808, 616] width 89 height 20
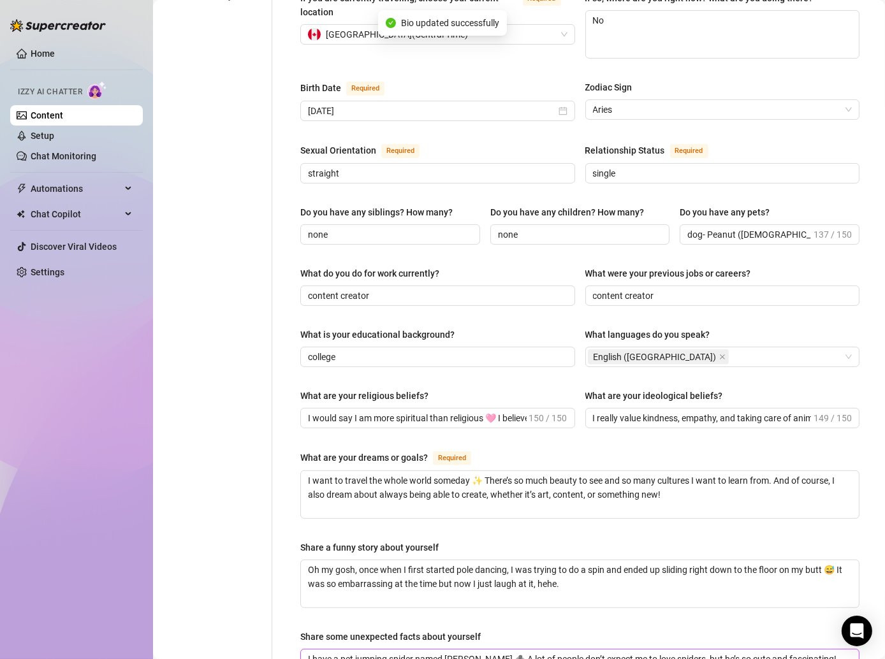
scroll to position [0, 0]
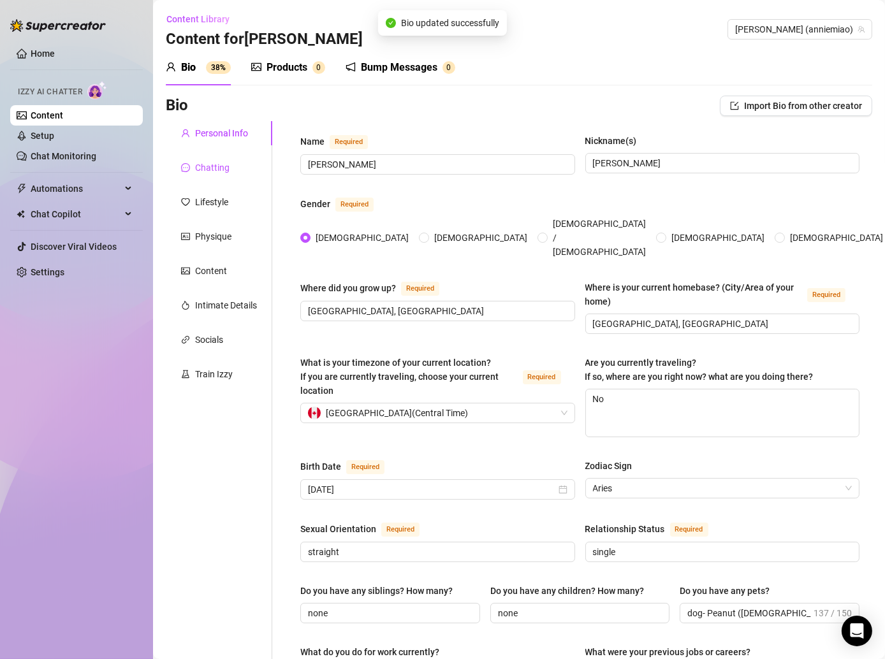
click at [225, 172] on div "Chatting" at bounding box center [212, 168] width 34 height 14
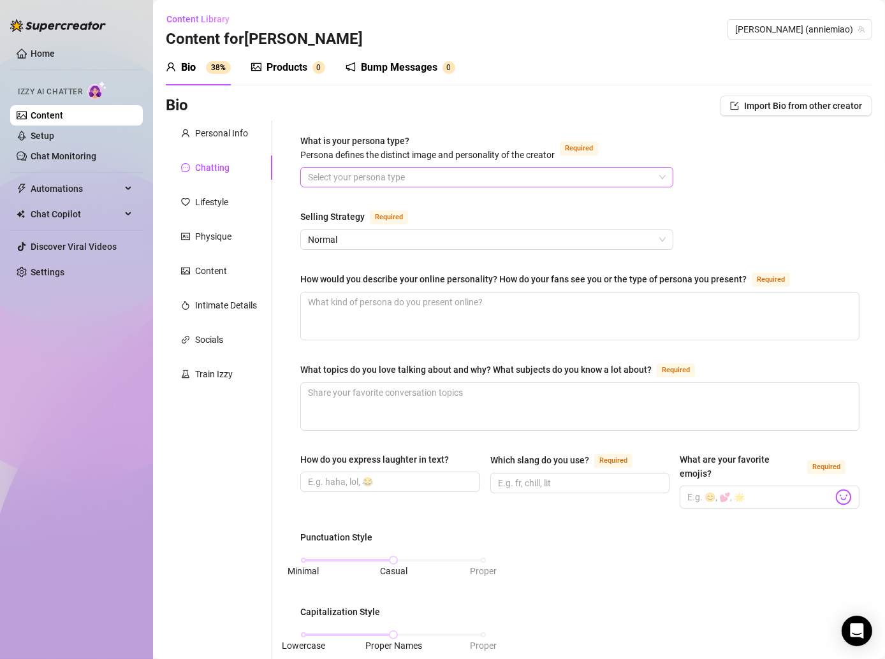
click at [335, 180] on input "What is your persona type? [PERSON_NAME] defines the distinct image and persona…" at bounding box center [481, 177] width 346 height 19
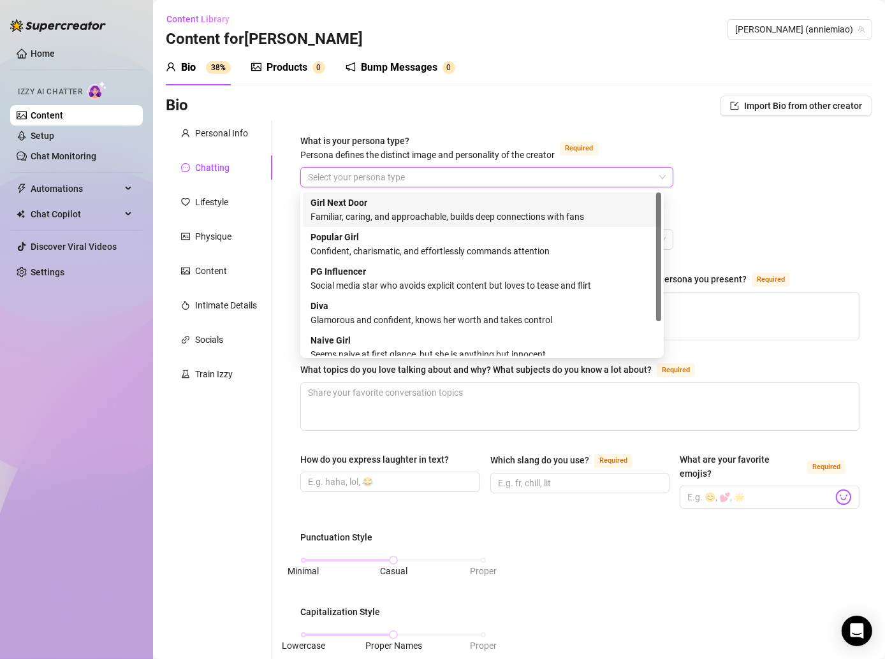
click at [289, 179] on div "What is your persona type? Persona defines the distinct image and personality o…" at bounding box center [580, 604] width 585 height 966
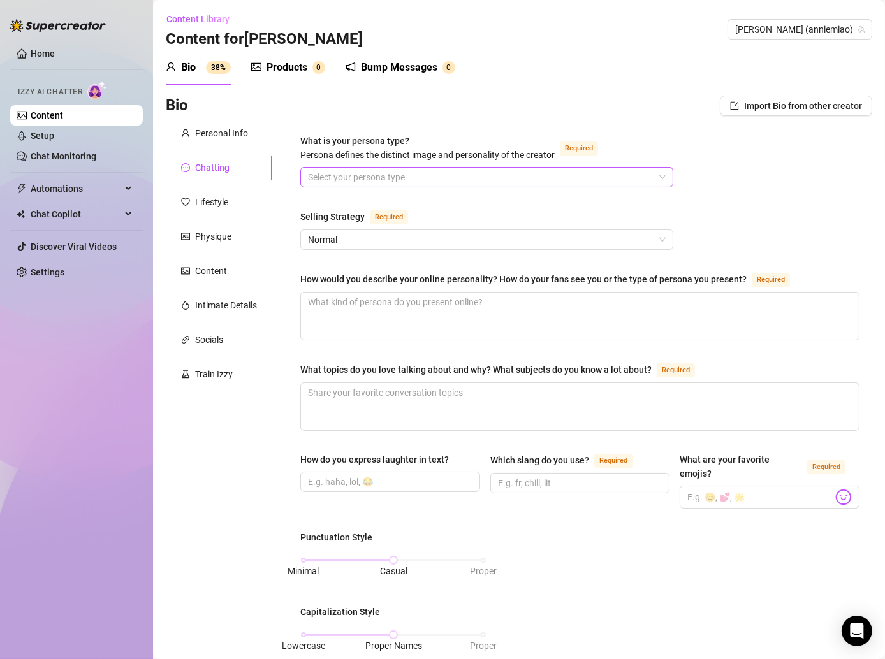
click at [350, 171] on input "What is your persona type? [PERSON_NAME] defines the distinct image and persona…" at bounding box center [481, 177] width 346 height 19
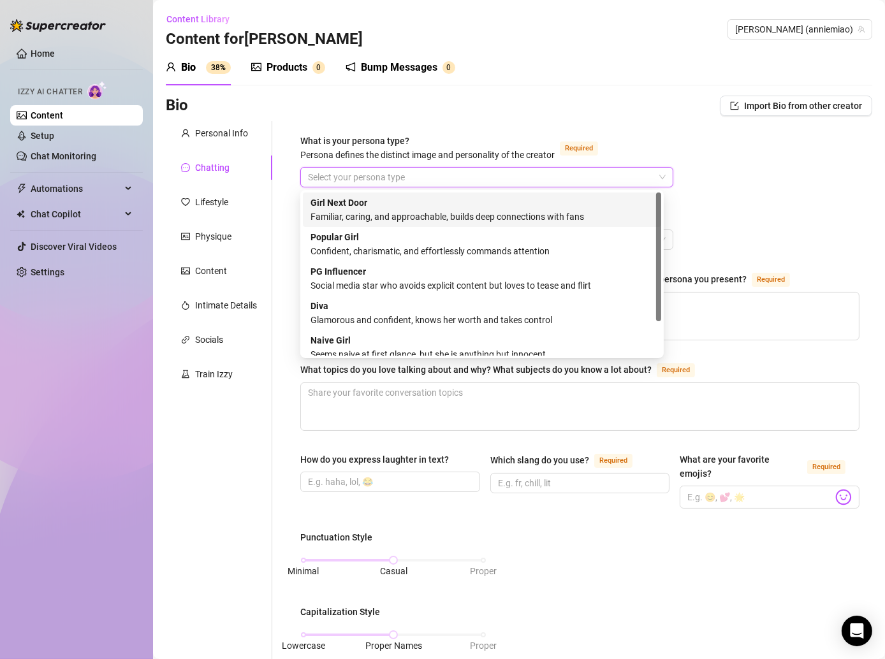
click at [337, 205] on strong "Girl Next Door" at bounding box center [339, 203] width 57 height 10
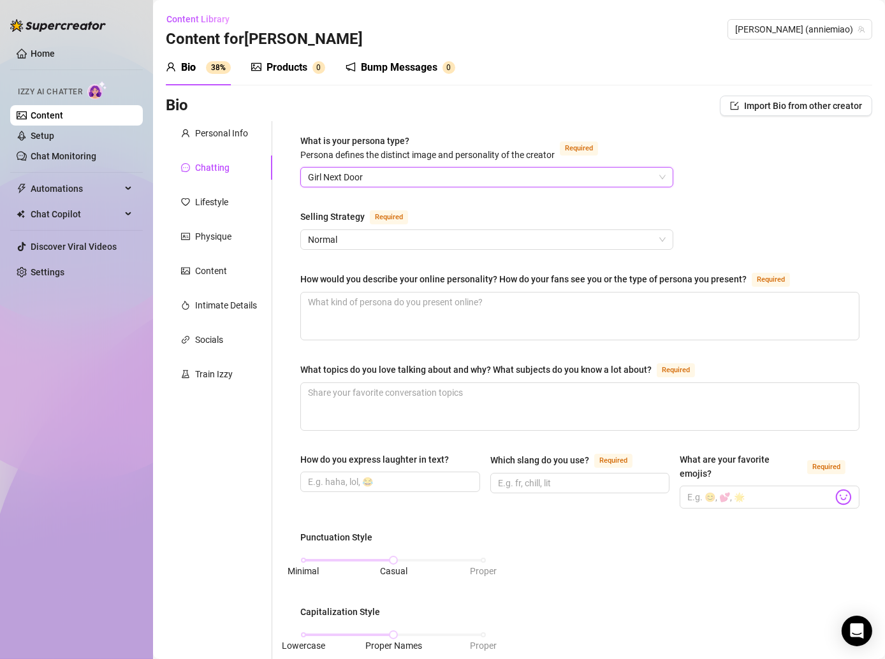
click at [319, 253] on div "What is your persona type? [PERSON_NAME] defines the distinct image and persona…" at bounding box center [579, 604] width 559 height 941
click at [319, 240] on span "Normal" at bounding box center [487, 239] width 358 height 19
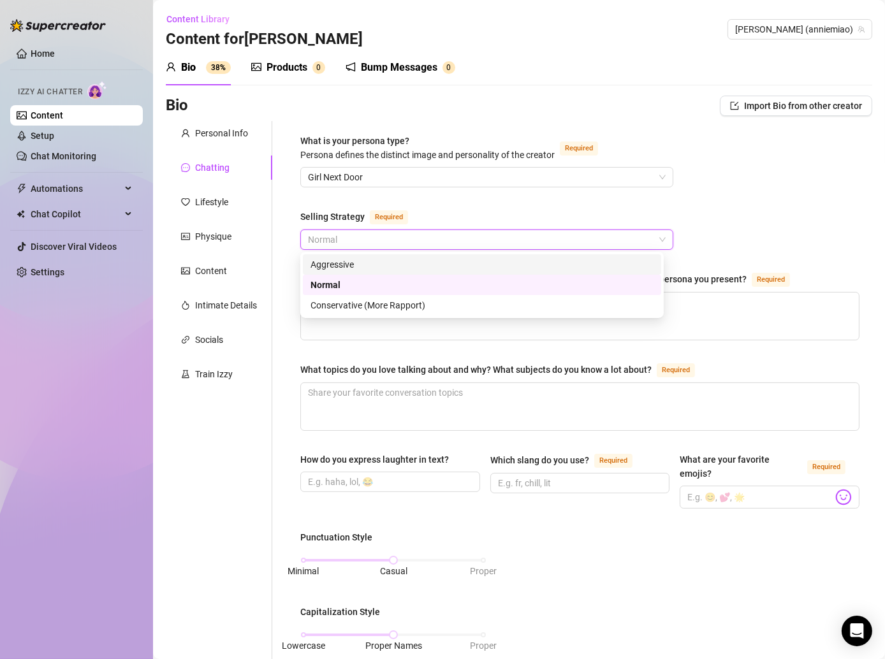
click at [326, 265] on div "Aggressive" at bounding box center [482, 265] width 343 height 14
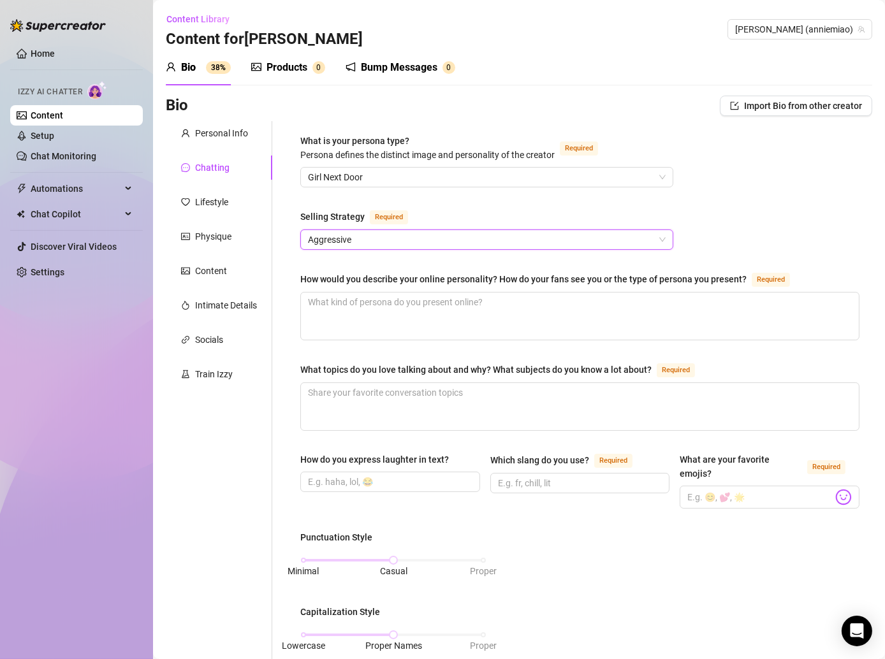
click at [288, 272] on div "What is your persona type? [PERSON_NAME] defines the distinct image and persona…" at bounding box center [580, 604] width 585 height 966
click at [333, 305] on textarea "How would you describe your online personality? How do your fans see you or the…" at bounding box center [580, 316] width 558 height 47
paste textarea "Sweet, playful, and a little shy 🥰 My fans often say I have that “girl next doo…"
type textarea "Sweet, playful, and a little shy 🥰 My fans often say I have that “girl next doo…"
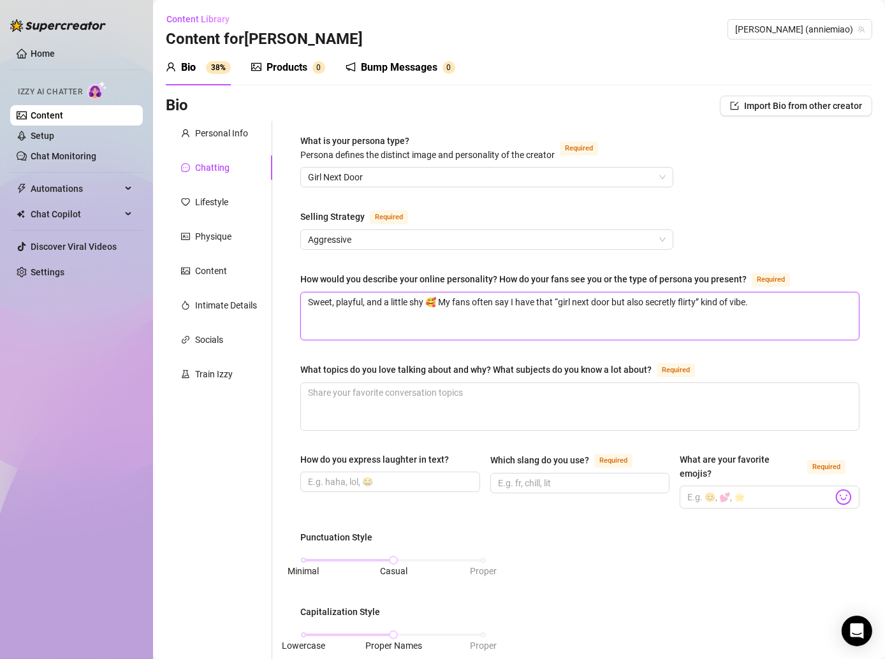
type textarea "Sweet, playful, and a little shy 🥰 My fans often say I have that “girl next doo…"
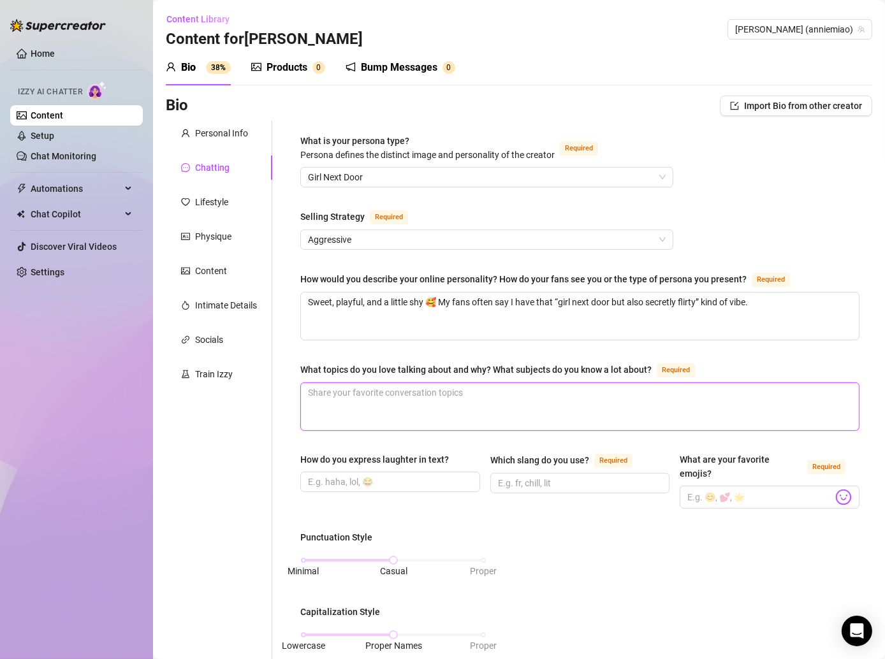
click at [347, 400] on textarea "What topics do you love talking about and why? What subjects do you know a lot …" at bounding box center [580, 406] width 558 height 47
paste textarea "I love chatting about art, animals, and food 🩷 They’re things I know a lot abou…"
type textarea "I love chatting about art, animals, and food 🩷 They’re things I know a lot abou…"
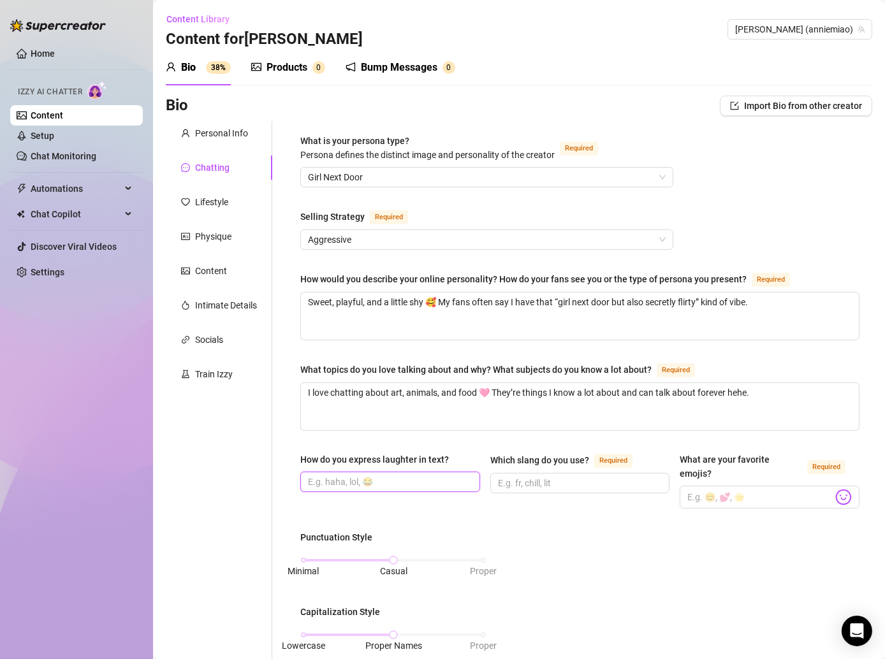
click at [355, 476] on input "How do you express laughter in text?" at bounding box center [389, 482] width 162 height 14
type input "haha, lol, 😂"
click at [550, 476] on input "Which slang do you use? Required" at bounding box center [579, 483] width 162 height 14
type input "fr, lol, omg, ngl"
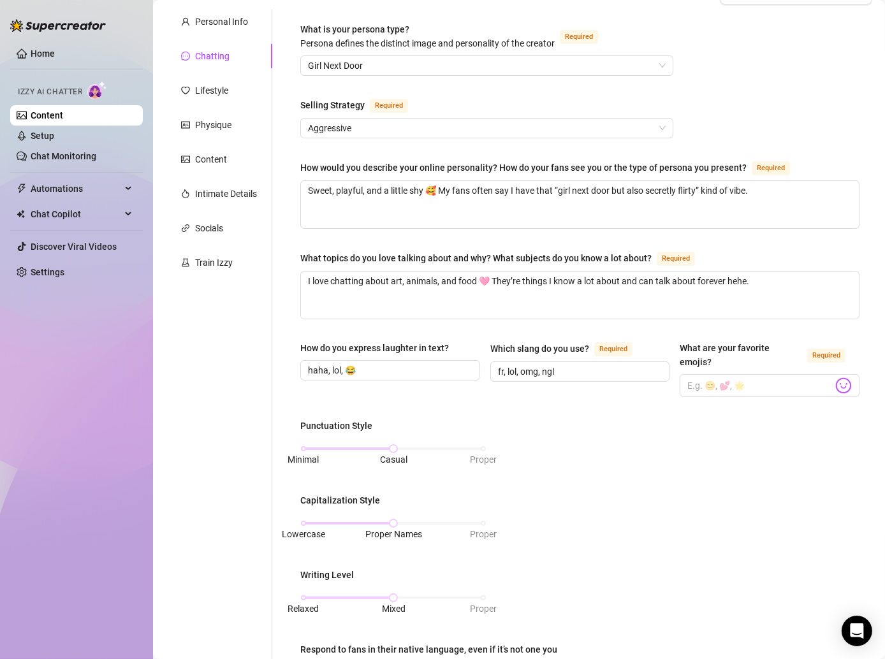
scroll to position [122, 0]
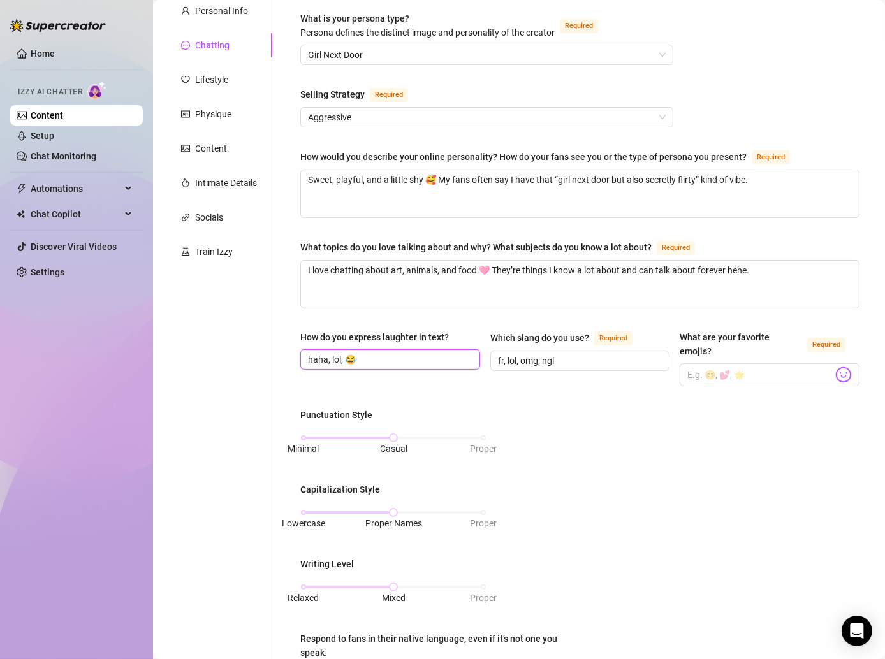
click at [372, 353] on input "haha, lol, 😂" at bounding box center [389, 360] width 162 height 14
click at [308, 356] on input "haha, lol, 😂" at bounding box center [389, 360] width 162 height 14
type input "hehe, haha, lol, 😂"
click at [835, 367] on img at bounding box center [843, 375] width 17 height 17
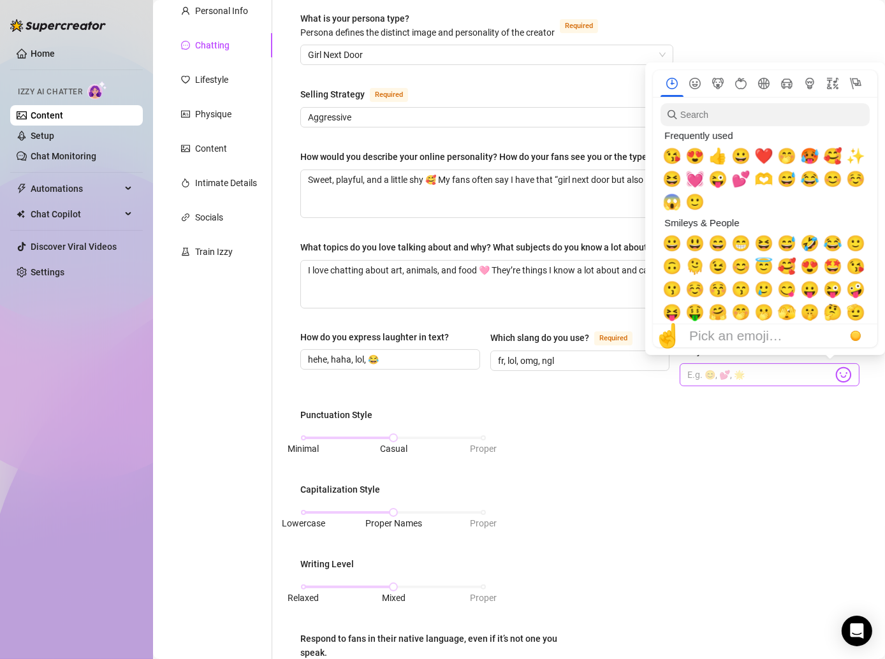
click at [835, 369] on img at bounding box center [843, 375] width 17 height 17
click at [671, 162] on span "😘" at bounding box center [672, 156] width 19 height 18
click at [696, 153] on span "😍" at bounding box center [694, 156] width 19 height 18
click at [765, 154] on span "❤️" at bounding box center [763, 156] width 19 height 18
click at [792, 154] on span "🤭" at bounding box center [786, 156] width 19 height 18
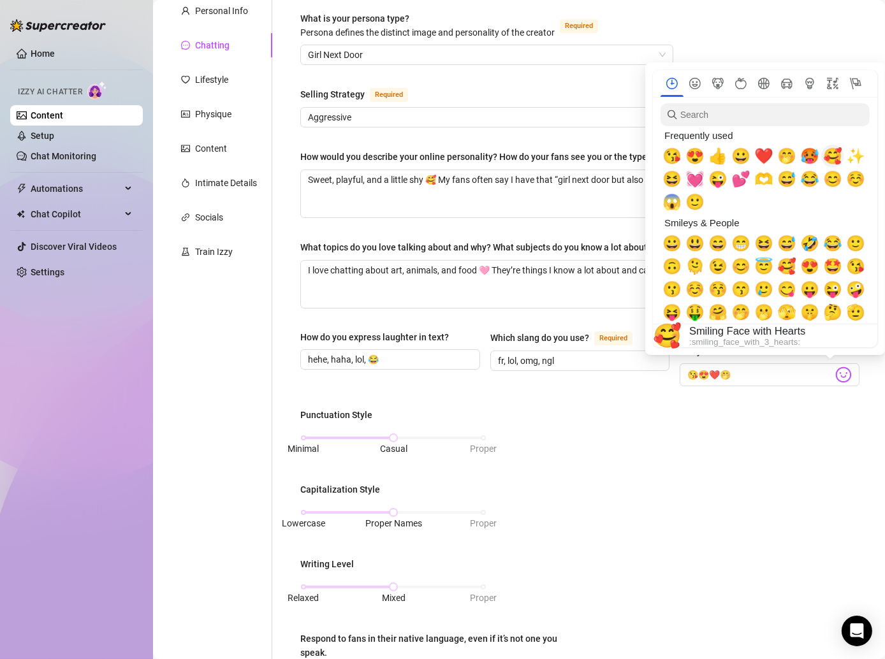
click at [832, 154] on span "🥰" at bounding box center [832, 156] width 19 height 18
click at [814, 154] on span "🥵" at bounding box center [809, 156] width 19 height 18
click at [696, 179] on span "💓" at bounding box center [694, 179] width 19 height 18
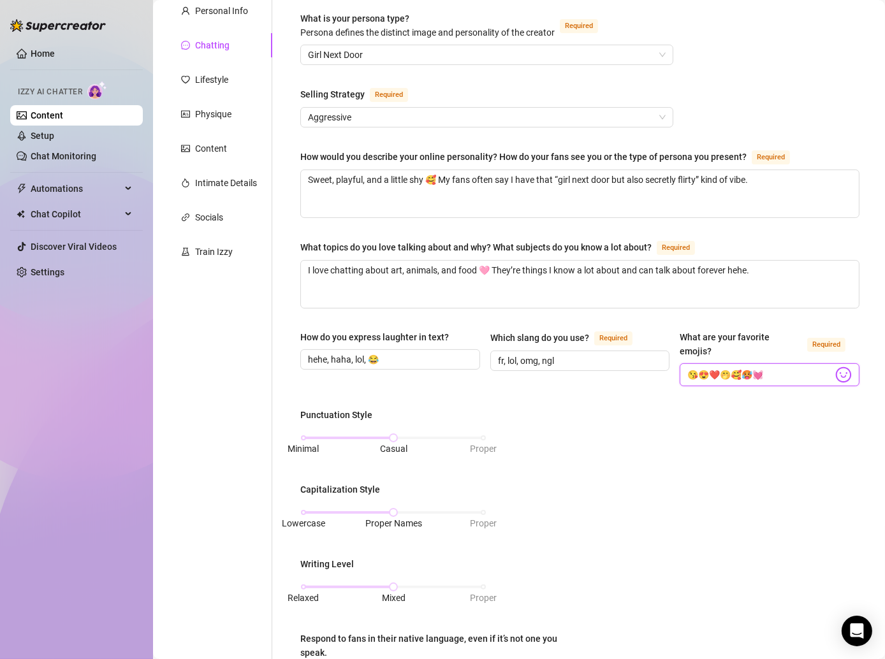
type input "😘😍❤️🤭🥰🥵💓"
click at [703, 418] on div "Punctuation Style Minimal Casual Proper Capitalization Style Lowercase Proper N…" at bounding box center [579, 566] width 559 height 317
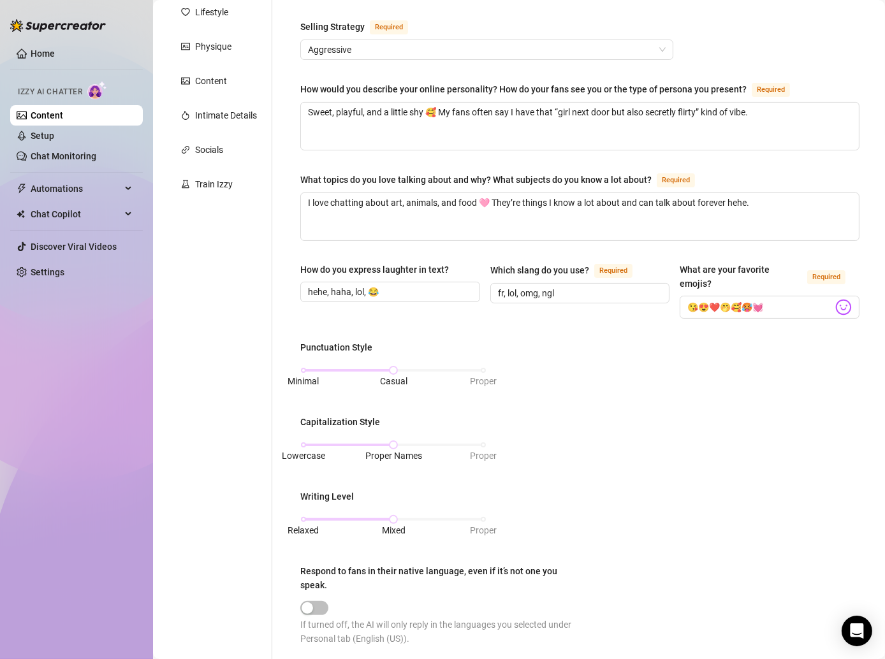
click at [300, 365] on div "Minimal Casual Proper" at bounding box center [393, 377] width 186 height 34
click at [305, 367] on div "Minimal Casual Proper" at bounding box center [394, 371] width 180 height 8
click at [304, 442] on div "Lowercase Proper Names Proper" at bounding box center [394, 445] width 180 height 8
click at [286, 441] on div "What is your persona type? [PERSON_NAME] defines the distinct image and persona…" at bounding box center [572, 414] width 600 height 966
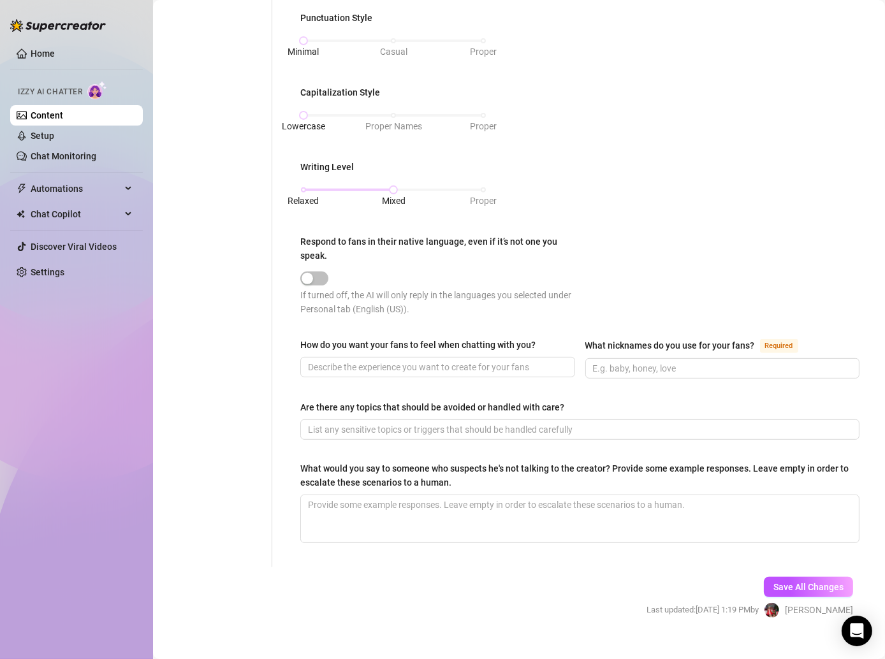
scroll to position [534, 0]
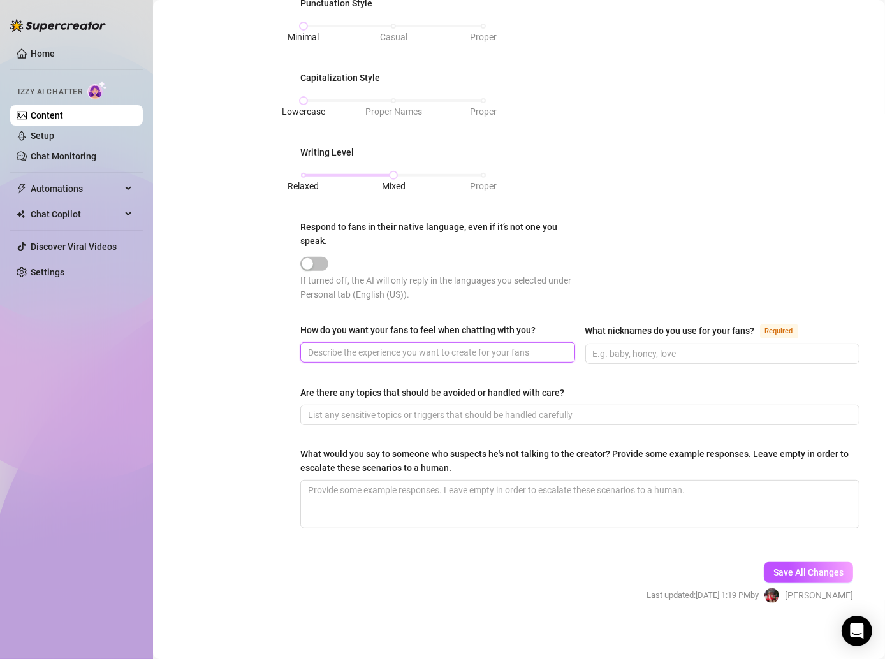
click at [341, 349] on input "How do you want your fans to feel when chatting with you?" at bounding box center [436, 353] width 257 height 14
click at [354, 348] on input "How do you want your fans to feel when chatting with you?" at bounding box center [436, 353] width 257 height 14
click at [377, 336] on div "How do you want your fans to feel when chatting with you?" at bounding box center [437, 332] width 275 height 19
click at [378, 346] on input "How do you want your fans to feel when chatting with you?" at bounding box center [436, 353] width 257 height 14
click at [355, 346] on input "How do you want your fans to feel when chatting with you?" at bounding box center [436, 353] width 257 height 14
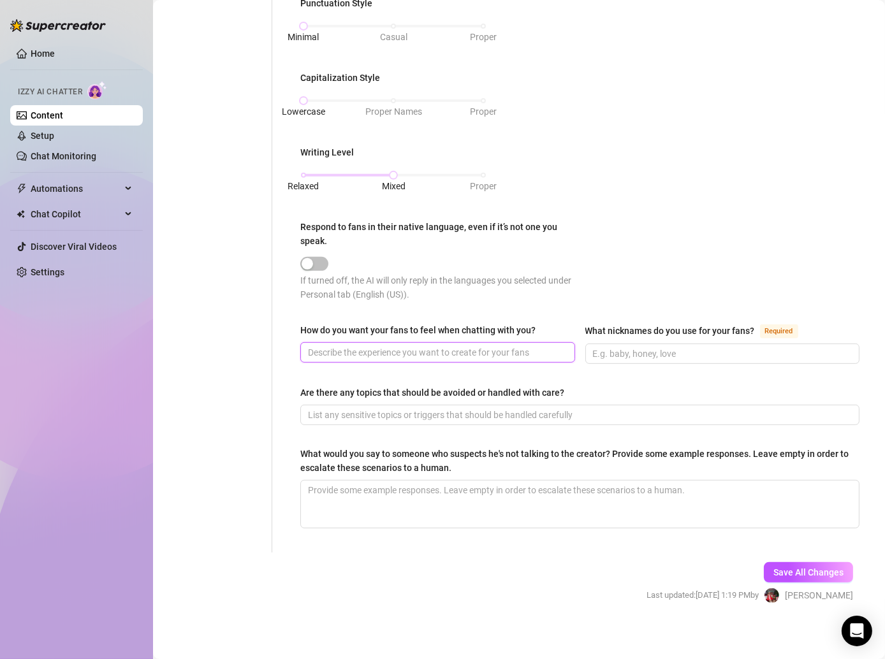
paste input "I want them to feel cared for, relaxed, and like they can just be themselves wi…"
type input "I want them to feel cared for, relaxed, and like they can just be themselves wi…"
click at [597, 276] on div "Punctuation Style Minimal Casual Proper Capitalization Style Lowercase Proper N…" at bounding box center [579, 154] width 559 height 317
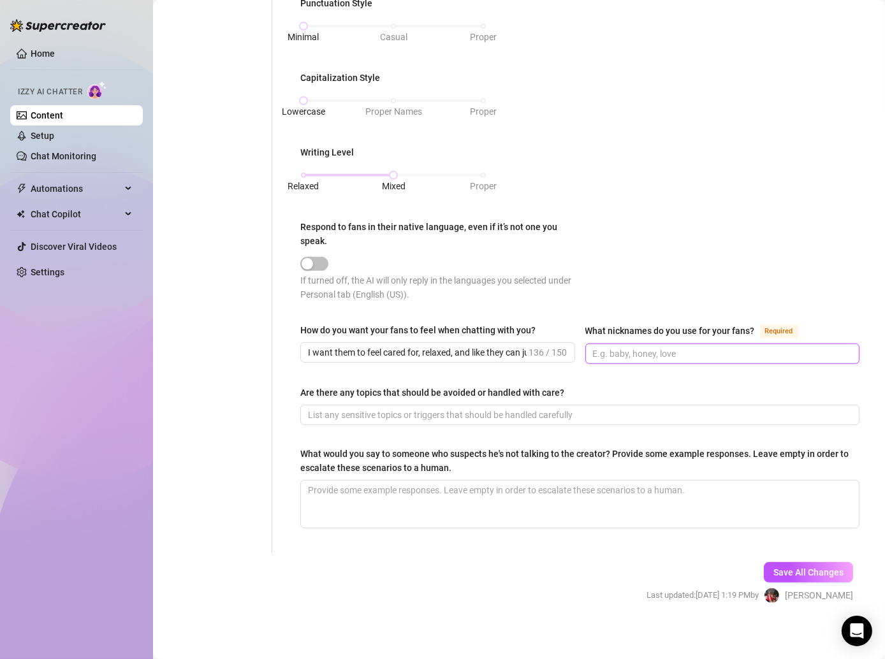
click at [629, 347] on input "What nicknames do you use for your fans? Required" at bounding box center [721, 354] width 257 height 14
type input "babe, baby, love, hun"
click at [391, 370] on div "How do you want your fans to feel when chatting with you? I want them to feel c…" at bounding box center [579, 349] width 559 height 52
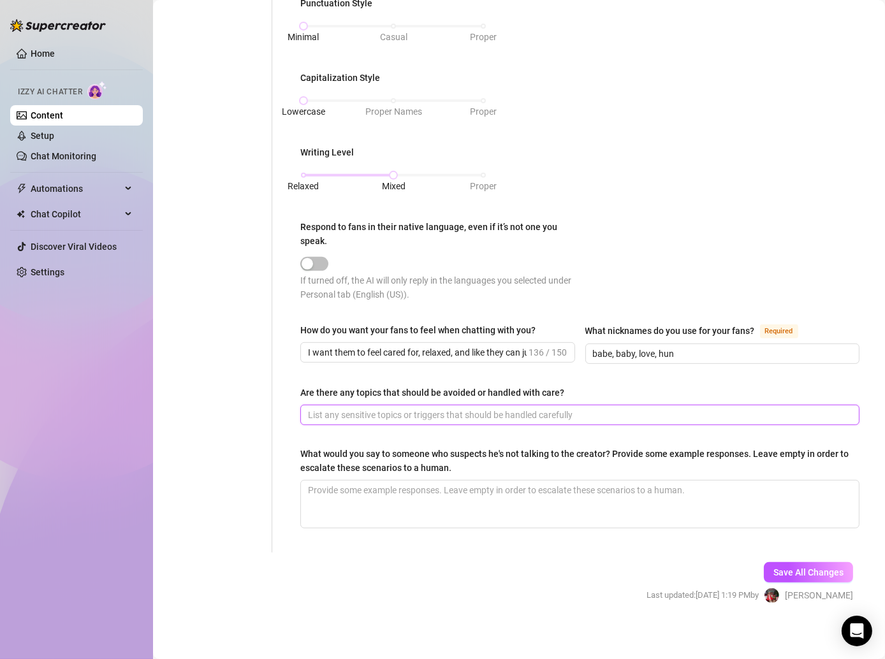
click at [337, 408] on input "Are there any topics that should be avoided or handled with care?" at bounding box center [578, 415] width 541 height 14
paste input "Yes—anything about meeting up in real life. Everything stays on OnlyFans 💕 It’s…"
click at [328, 410] on input "Yes—anything about meeting up in real life. Everything stays on OnlyFans 💕 It’s…" at bounding box center [559, 415] width 503 height 14
type input "Yes, anything about meeting up in real life. Everything stays on OnlyFans 💕 It’…"
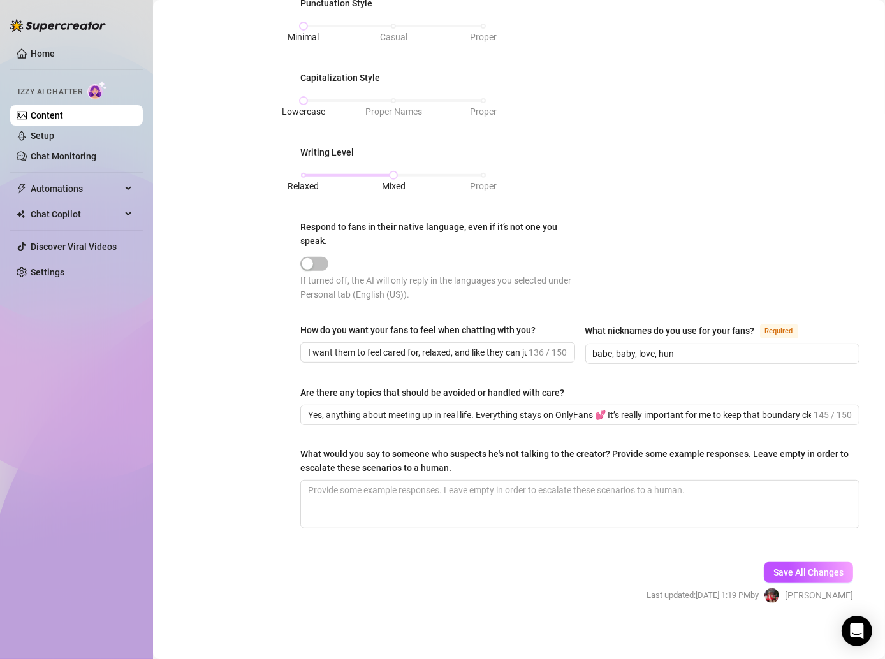
click at [257, 464] on div "Personal Info Chatting Lifestyle Physique Content Intimate Details Socials Trai…" at bounding box center [219, 70] width 106 height 966
click at [332, 485] on textarea "What would you say to someone who suspects he's not talking to the creator? Pro…" at bounding box center [580, 504] width 558 height 47
paste textarea "Oh my gosh, don’t worry—it really is me 🩷 I love spending time here and chattin…"
type textarea "Oh my gosh, don’t worry—it really is me 🩷 I love spending time here and chattin…"
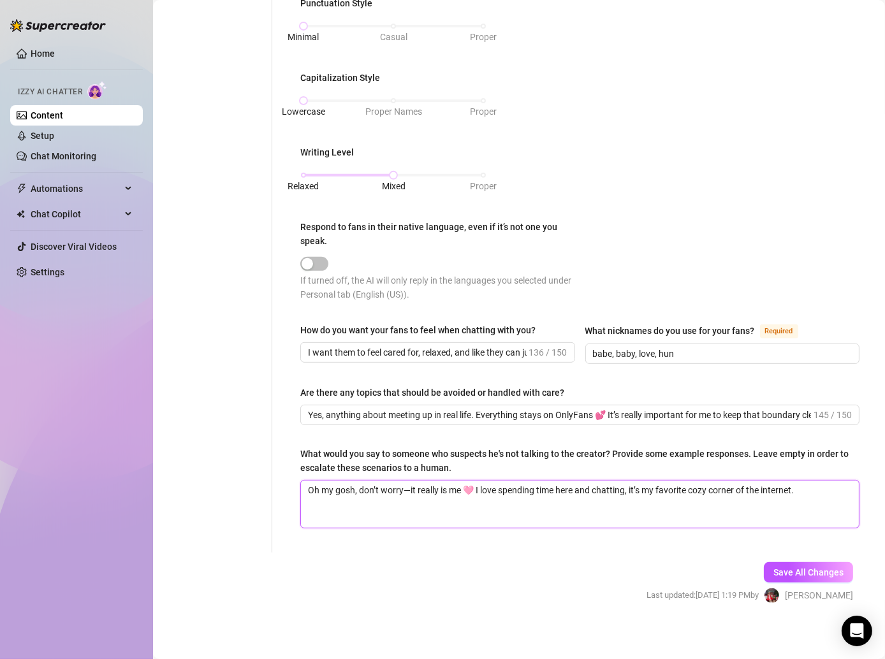
click at [409, 481] on textarea "Oh my gosh, don’t worry—it really is me 🩷 I love spending time here and chattin…" at bounding box center [580, 504] width 558 height 47
type textarea "Oh my gosh, don’t worryit really is me 🩷 I love spending time here and chatting…"
type textarea "Oh my gosh, don’t worry,it really is me 🩷 I love spending time here and chattin…"
type textarea "Oh my gosh, don’t worry, it really is me 🩷 I love spending time here and chatti…"
click at [522, 585] on form "Personal Info Chatting Lifestyle Physique Content Intimate Details Socials Trai…" at bounding box center [519, 106] width 707 height 1039
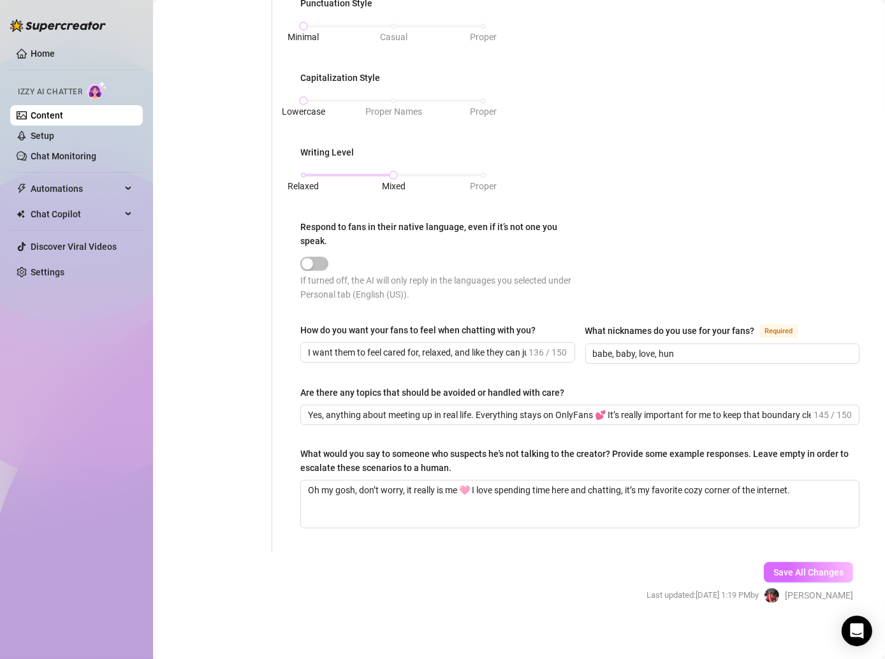
click at [779, 568] on span "Save All Changes" at bounding box center [808, 573] width 70 height 10
type input "fr, lol, omg, ngl"
type input "babe, baby, love, hun"
click at [773, 568] on span "Save All Changes" at bounding box center [808, 573] width 70 height 10
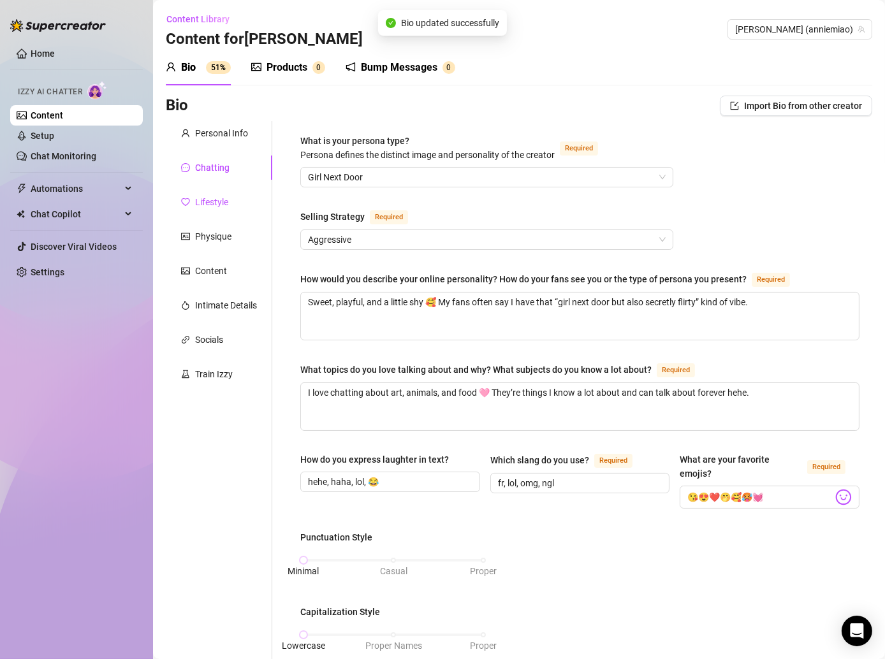
click at [219, 207] on div "Lifestyle" at bounding box center [211, 202] width 33 height 14
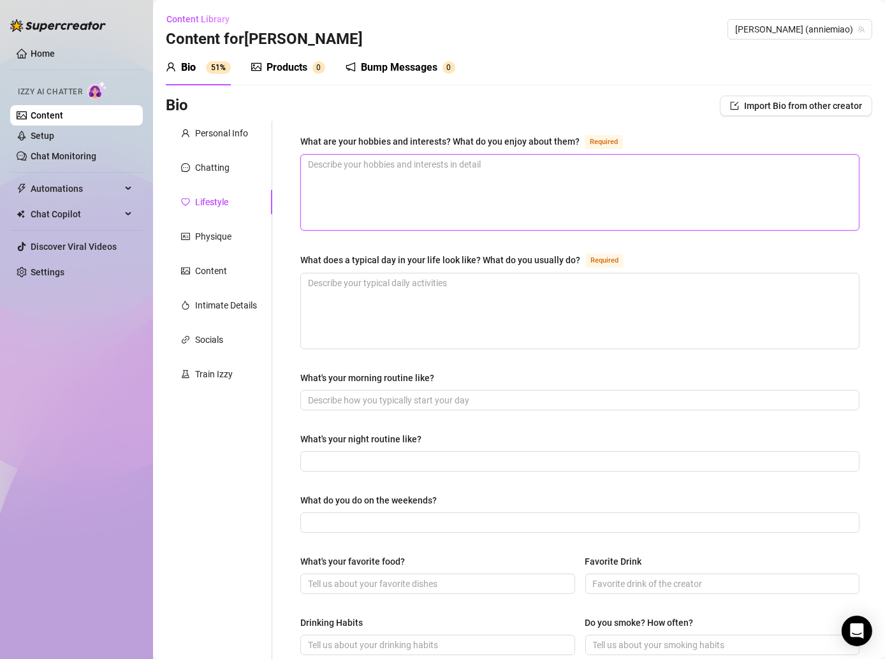
click at [325, 184] on textarea "What are your hobbies and interests? What do you enjoy about them? Required" at bounding box center [580, 192] width 558 height 75
paste textarea "I love pole dancing, crochet, reading, and roller skating 🛼 I enjoy them becaus…"
type textarea "I love pole dancing, crochet, reading, and roller skating 🛼 I enjoy them becaus…"
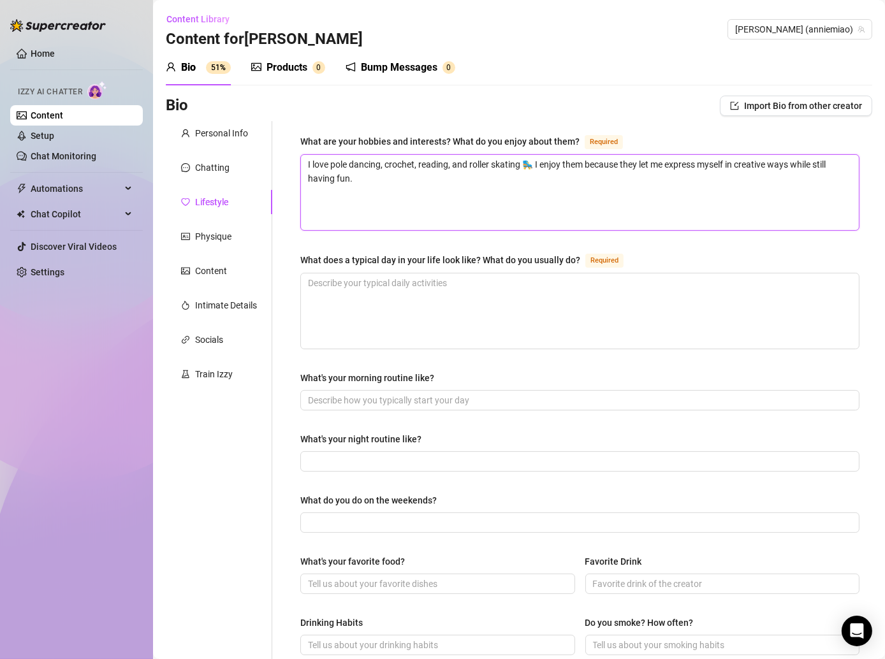
type textarea "I love pole dancing, crochet, reading, and roller skating 🛼 I enjoy them becaus…"
click at [321, 280] on textarea "What does a typical day in your life look like? What do you usually do? Required" at bounding box center [580, 311] width 558 height 75
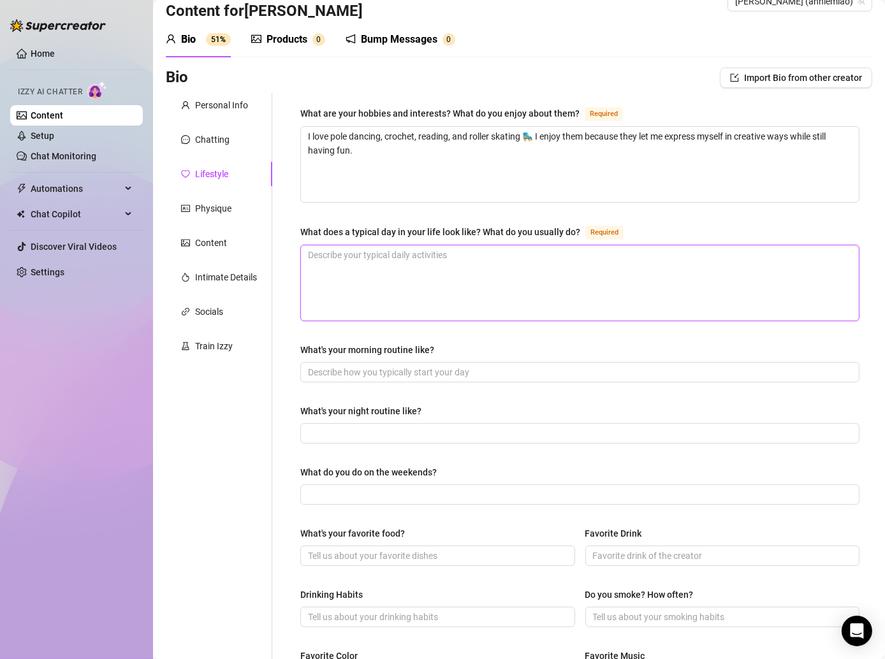
click at [355, 266] on textarea "What does a typical day in your life look like? What do you usually do? Required" at bounding box center [580, 282] width 558 height 75
paste textarea "Usually I start with a little cuddle time with Peanut 🐶 and Angel 🐰, then I’ll …"
type textarea "Usually I start with a little cuddle time with Peanut 🐶 and Angel 🐰, then I’ll …"
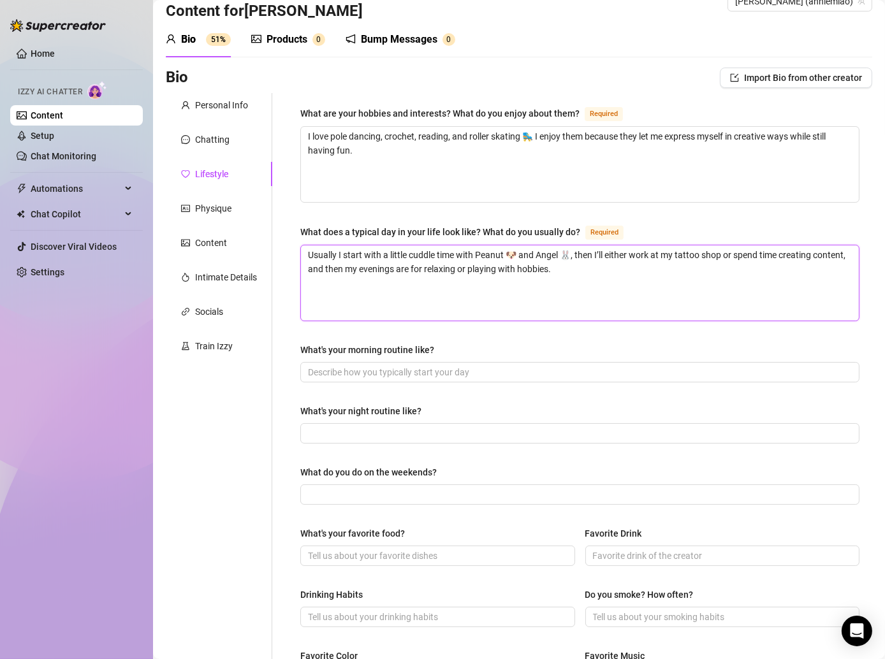
scroll to position [90, 0]
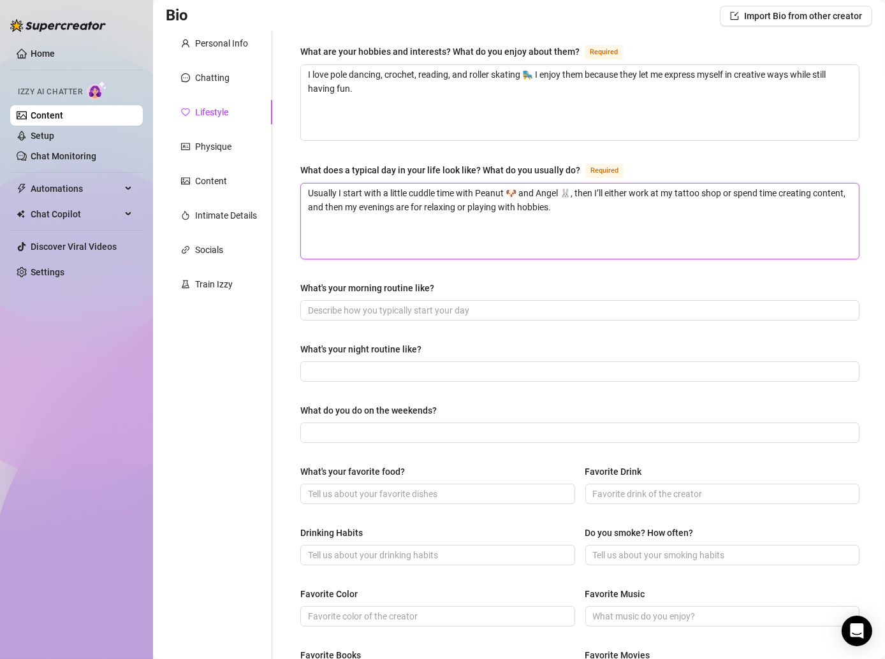
type textarea "Usually I start with a little cuddle time with Peanut 🐶 and Angel 🐰, then I’ll …"
click at [334, 309] on input "What's your morning routine like?" at bounding box center [578, 311] width 541 height 14
paste input "I wake up, drink water, feed my pets, and usually stretch a bit ✨ Then it’s eit…"
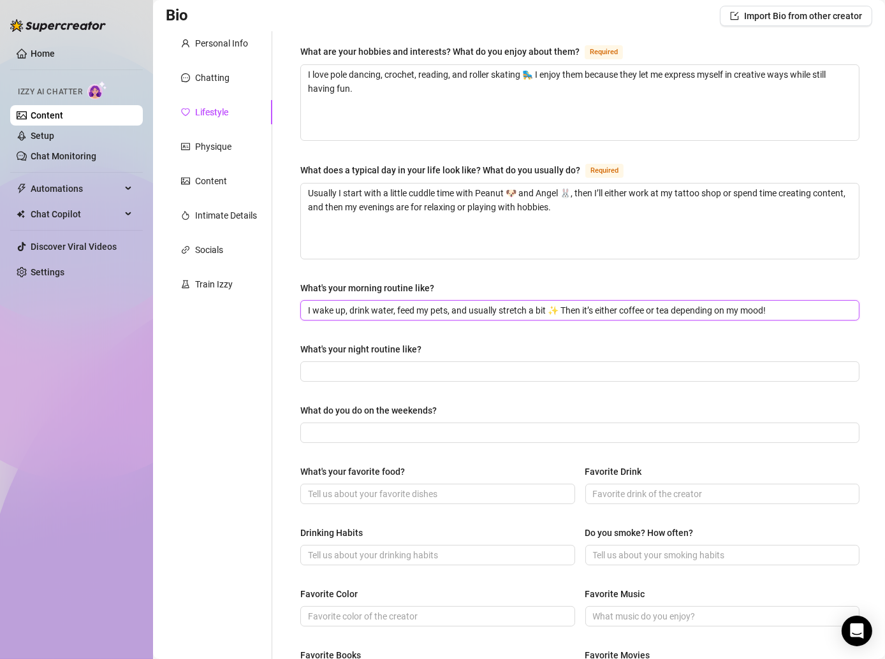
type input "I wake up, drink water, feed my pets, and usually stretch a bit ✨ Then it’s eit…"
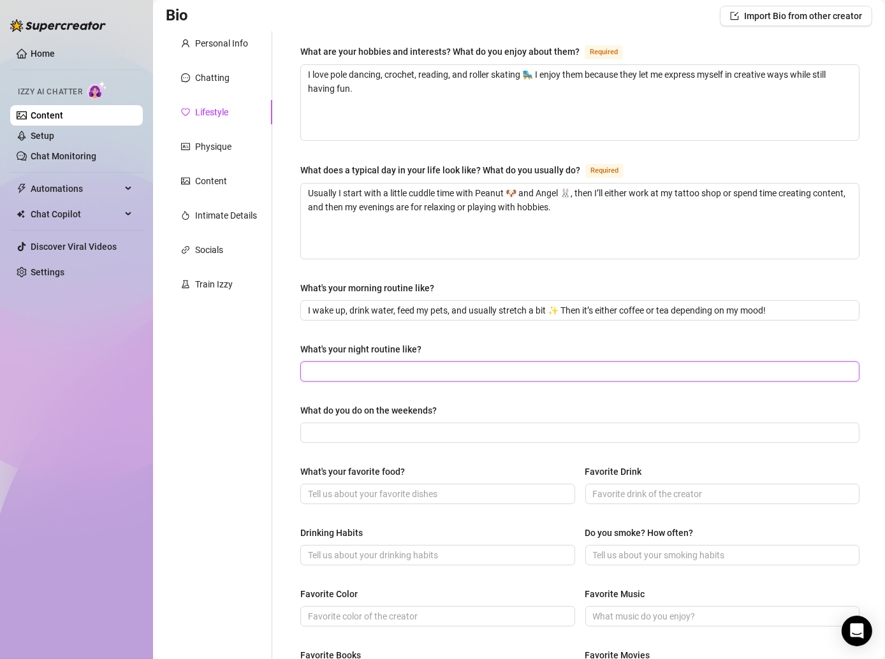
click at [365, 368] on input "What's your night routine like?" at bounding box center [578, 372] width 541 height 14
paste input "At night, I usually wind down with skincare, maybe a little crochet or reading,…"
type input "At night, I usually wind down with skincare, maybe a little crochet or reading,…"
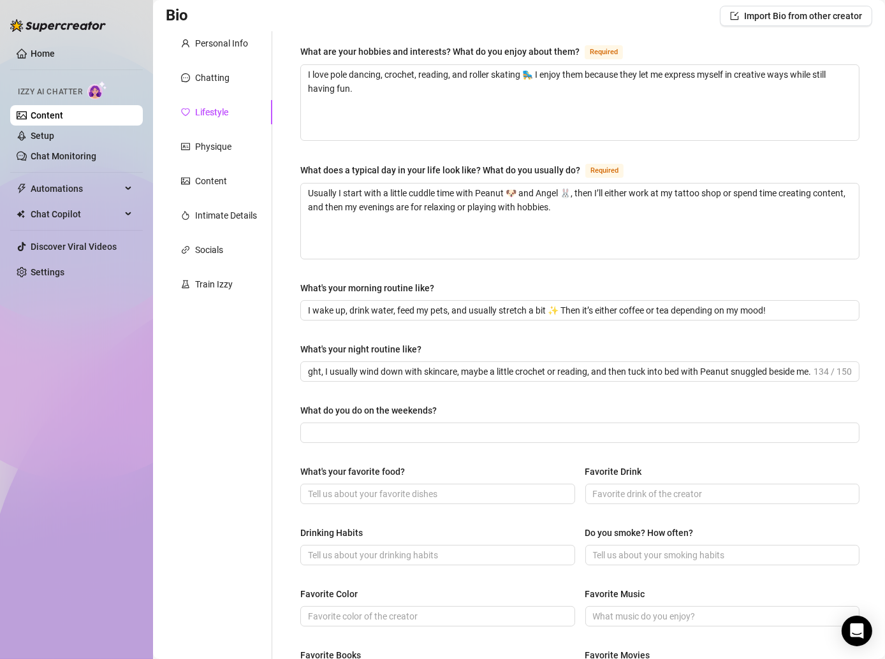
scroll to position [0, 0]
click at [323, 429] on input "What do you do on the weekends?" at bounding box center [578, 433] width 541 height 14
paste input "If I’m not working, I love hanging out at home doing art, or sometimes I’ll go …"
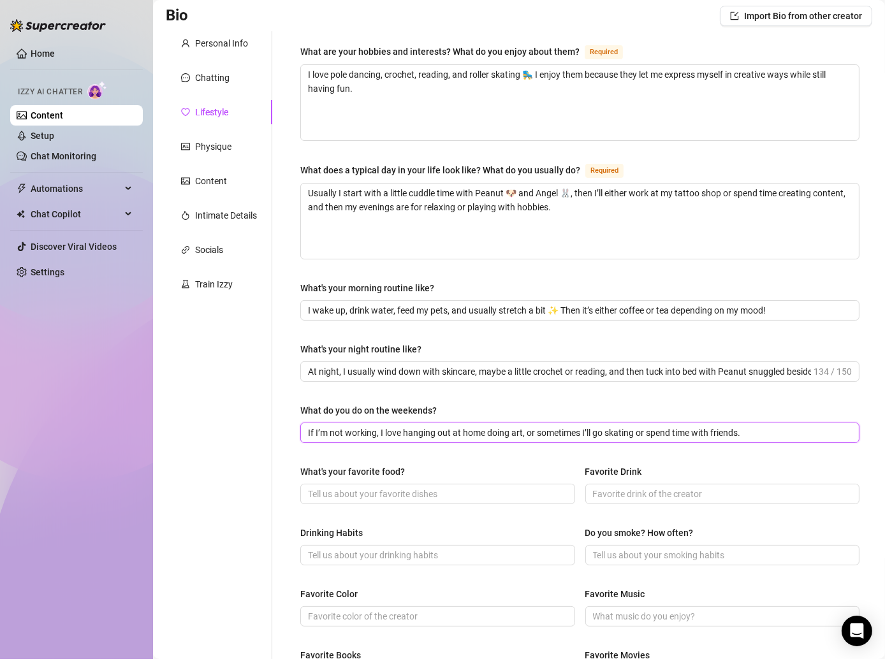
type input "If I’m not working, I love hanging out at home doing art, or sometimes I’ll go …"
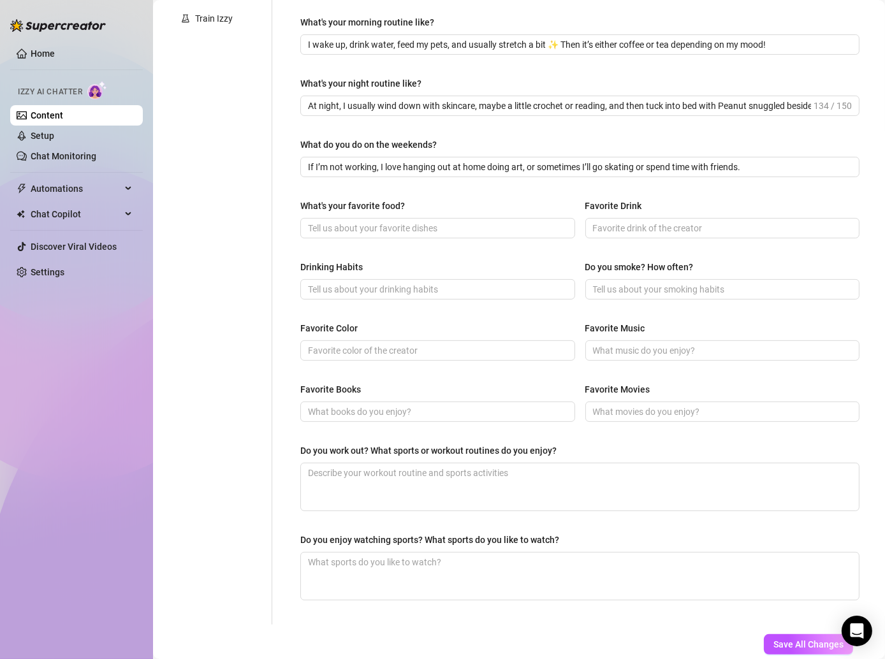
scroll to position [387, 0]
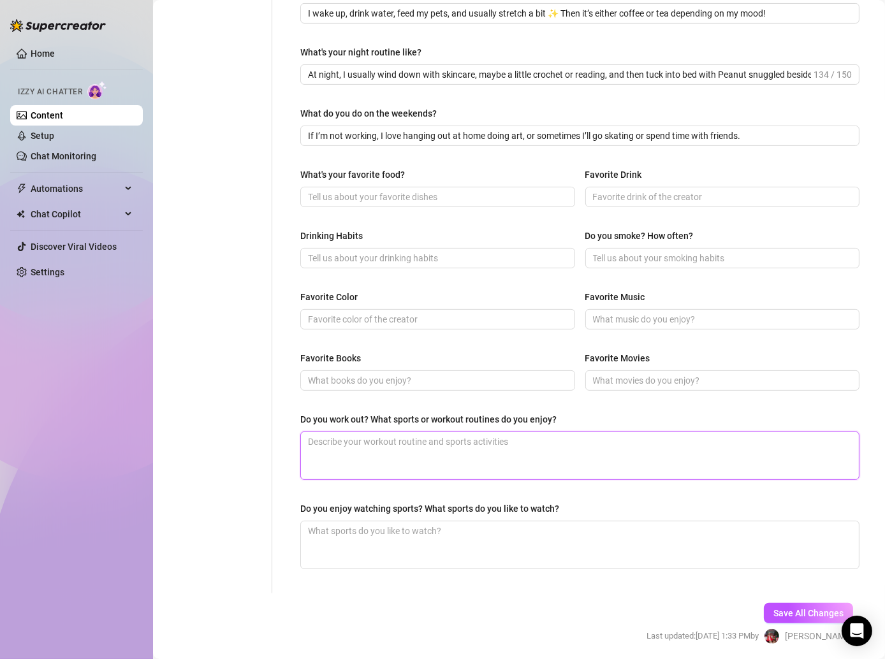
click at [369, 450] on textarea "Do you work out? What sports or workout routines do you enjoy?" at bounding box center [580, 455] width 558 height 47
paste textarea "Yes! Pole dancing and aerial hoop are definitely my workouts 💖 They make me fee…"
type textarea "Yes! Pole dancing and aerial hoop are definitely my workouts 💖 They make me fee…"
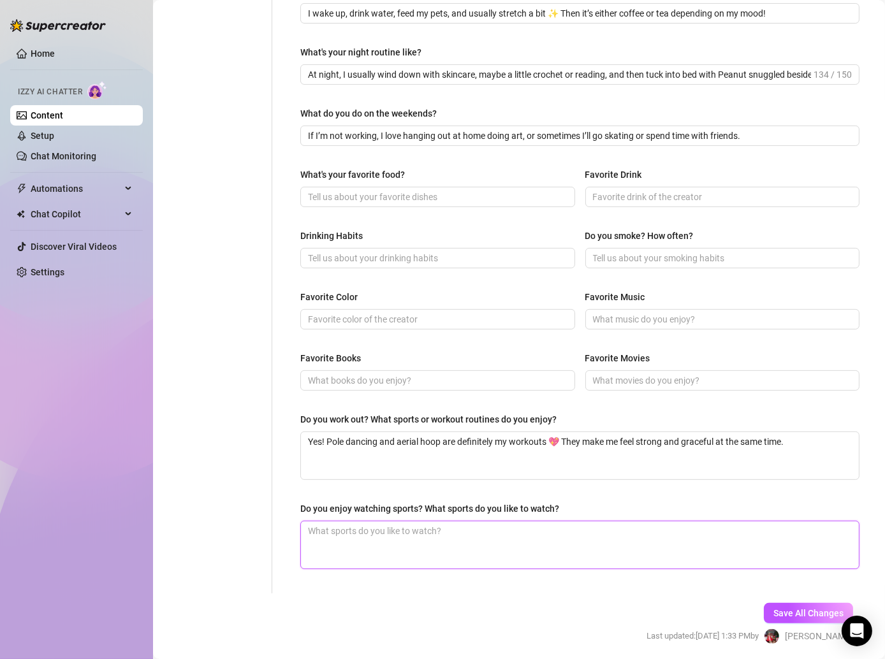
click at [346, 524] on textarea "Do you enjoy watching sports? What sports do you like to watch?" at bounding box center [580, 545] width 558 height 47
paste textarea "Not really, hehe. I’d rather play around on a pole or skates ✌🏻"
type textarea "Not really, hehe. I’d rather play around on a pole or skates ✌🏻"
click at [255, 471] on div "Personal Info Chatting Lifestyle Physique Content Intimate Details Socials Trai…" at bounding box center [219, 164] width 106 height 860
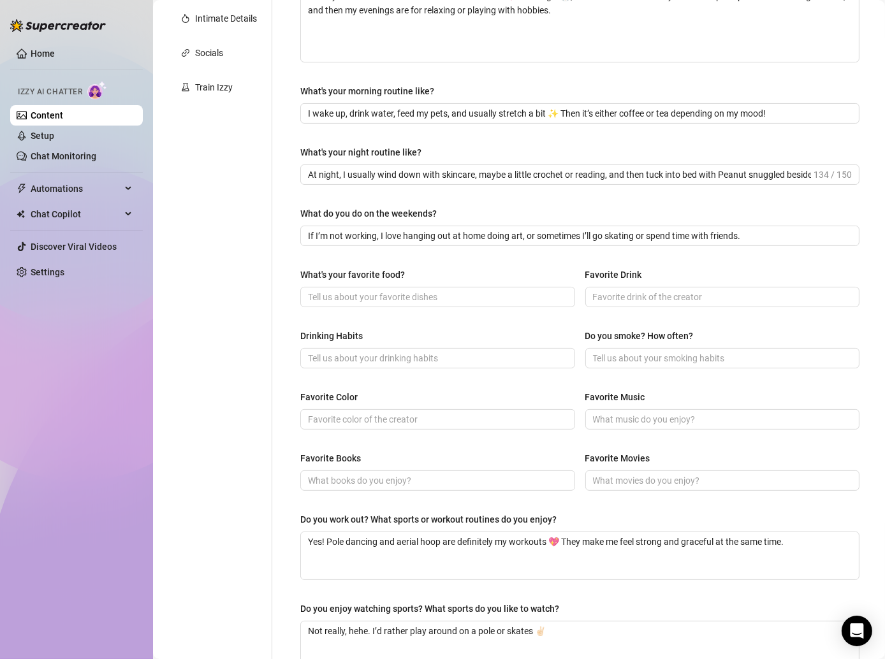
scroll to position [249, 0]
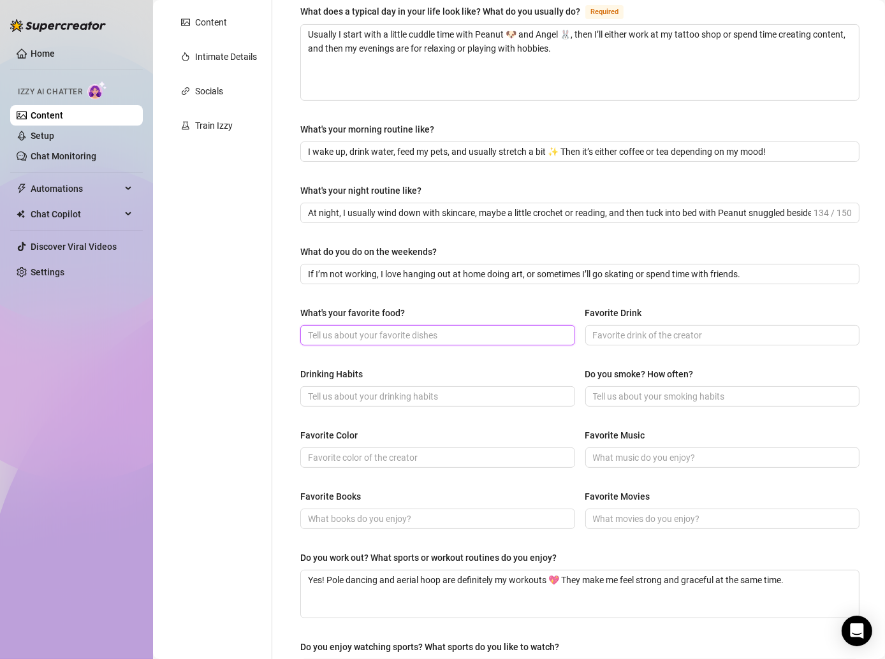
click at [337, 337] on input "What's your favorite food?" at bounding box center [436, 335] width 257 height 14
paste input "Oh my gosh, guacamole forever 🥑💕 I could eat it every single day."
type input "Oh my gosh, guacamole forever 🥑💕 I could eat it every single day."
click at [253, 368] on div "Personal Info Chatting Lifestyle Physique Content Intimate Details Socials Trai…" at bounding box center [219, 302] width 106 height 860
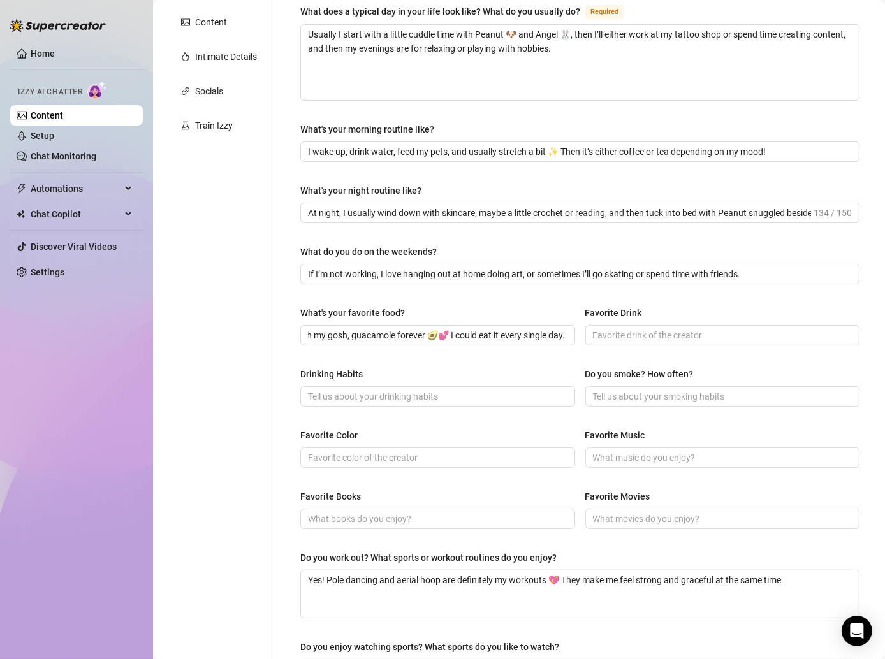
scroll to position [0, 0]
click at [335, 393] on input "Drinking Habits" at bounding box center [436, 397] width 257 height 14
paste input "I don’t really drink much—it’s not really my thing."
click at [406, 395] on input "I don’t really drink much—it’s not really my thing." at bounding box center [436, 397] width 257 height 14
type input "I don’t really drink much, it’s not really my thing."
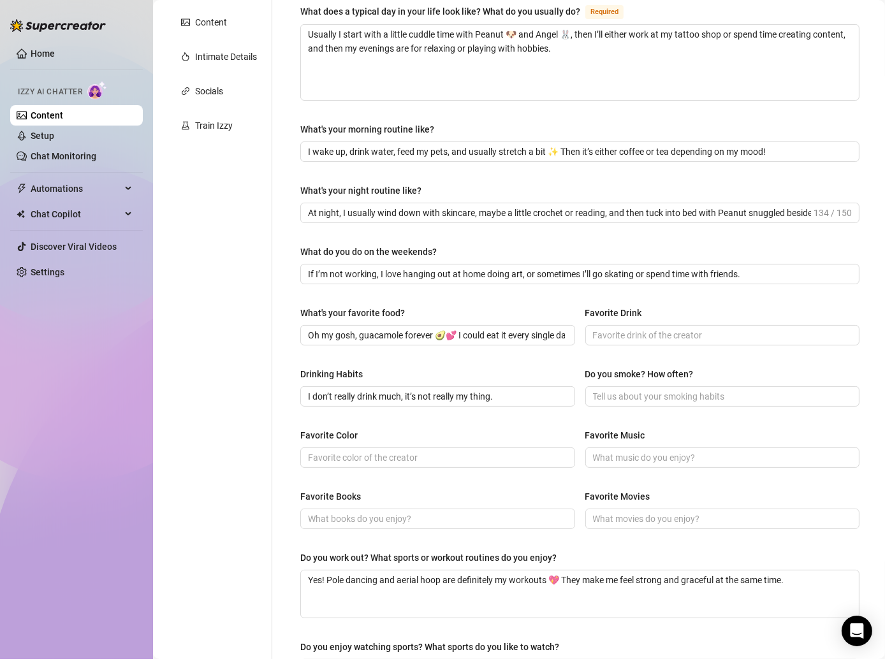
click at [253, 390] on div "Personal Info Chatting Lifestyle Physique Content Intimate Details Socials Trai…" at bounding box center [219, 302] width 106 height 860
click at [356, 455] on input "Favorite Color" at bounding box center [436, 458] width 257 height 14
type input "Pink"
click at [339, 517] on input "Favorite Books" at bounding box center [436, 519] width 257 height 14
paste input "I love fantasy and romance novels ✨"
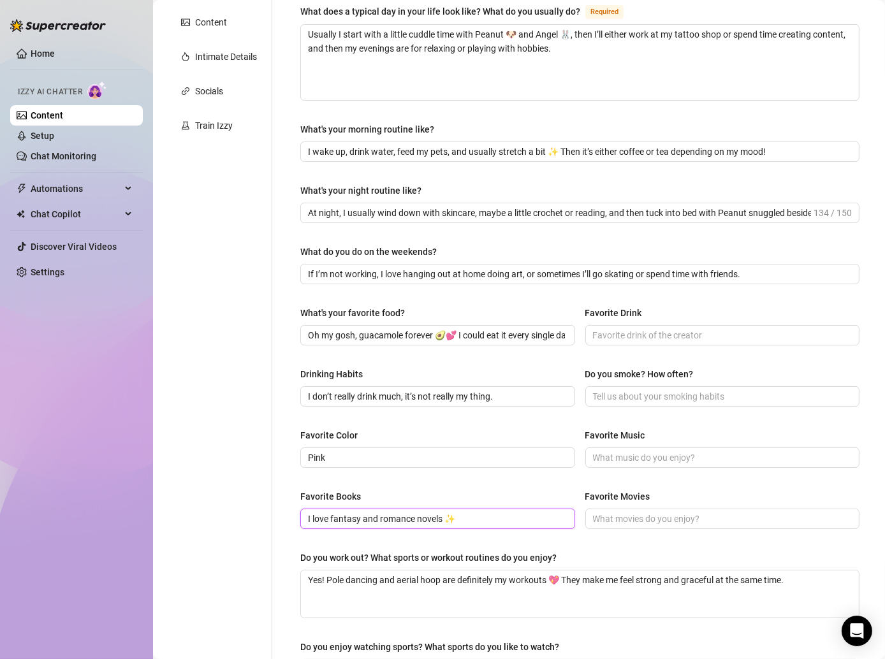
type input "I love fantasy and romance novels ✨"
click at [274, 486] on div "What are your hobbies and interests? What do you enjoy about them? Required I l…" at bounding box center [572, 302] width 600 height 860
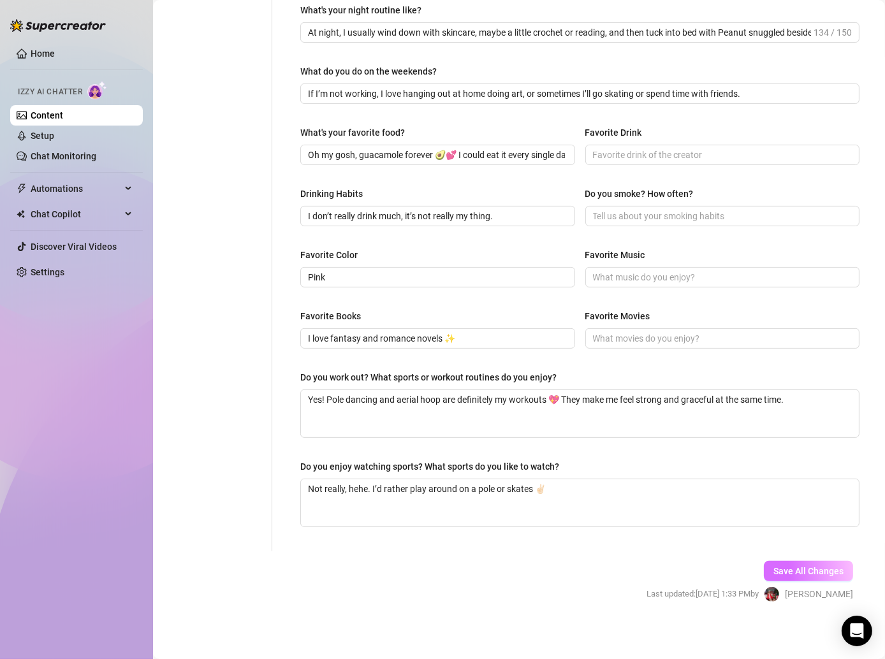
click at [780, 566] on span "Save All Changes" at bounding box center [808, 571] width 70 height 10
type textarea "Usually I start with a little cuddle time with Peanut 🐶 and Angel 🐰, then I’ll …"
type textarea "Yes! Pole dancing and aerial hoop are definitely my workouts 💖 They make me fee…"
click at [782, 561] on button "Save All Changes" at bounding box center [808, 571] width 89 height 20
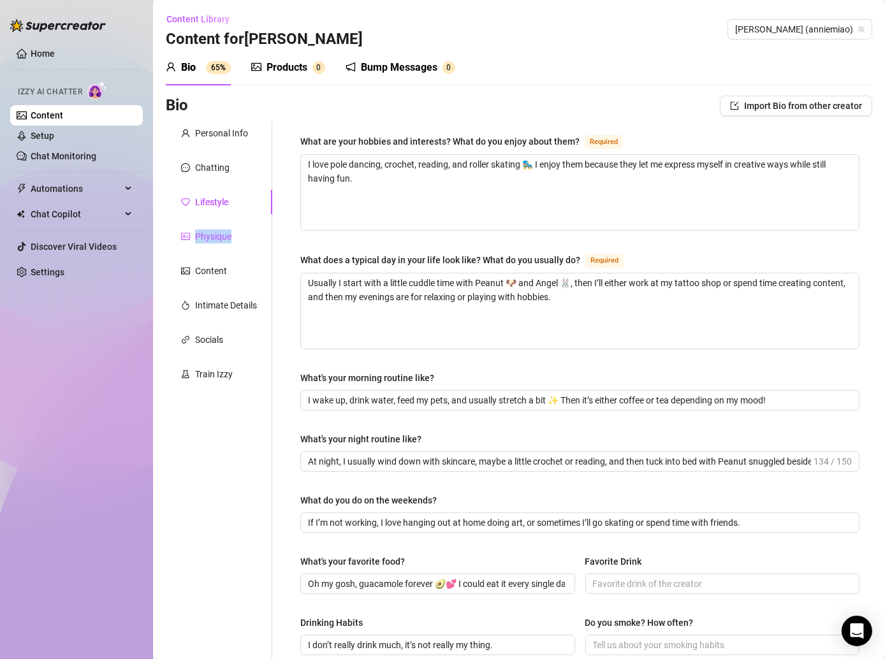
click at [230, 230] on div "Physique" at bounding box center [213, 237] width 36 height 14
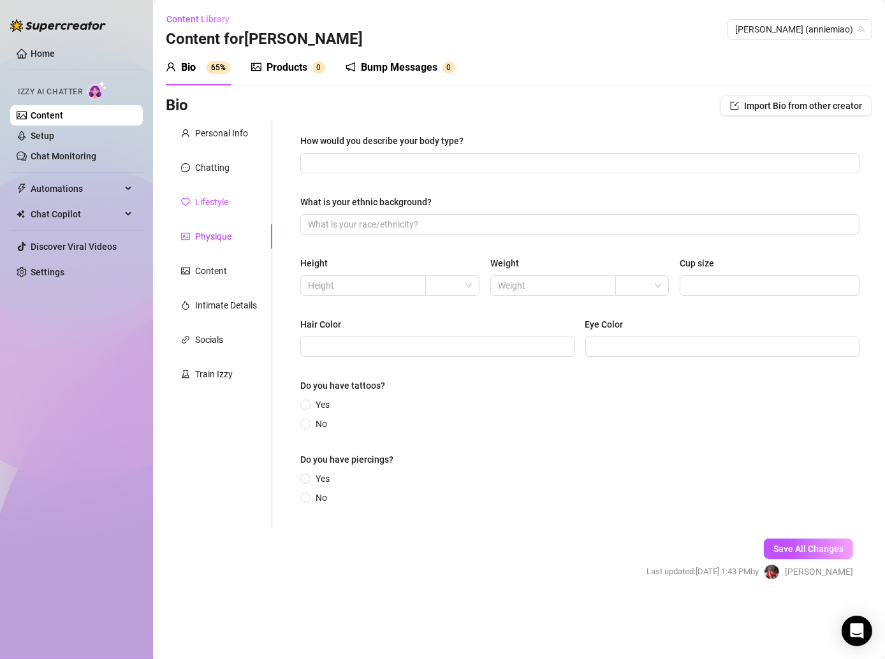
click at [217, 205] on div "Lifestyle" at bounding box center [211, 202] width 33 height 14
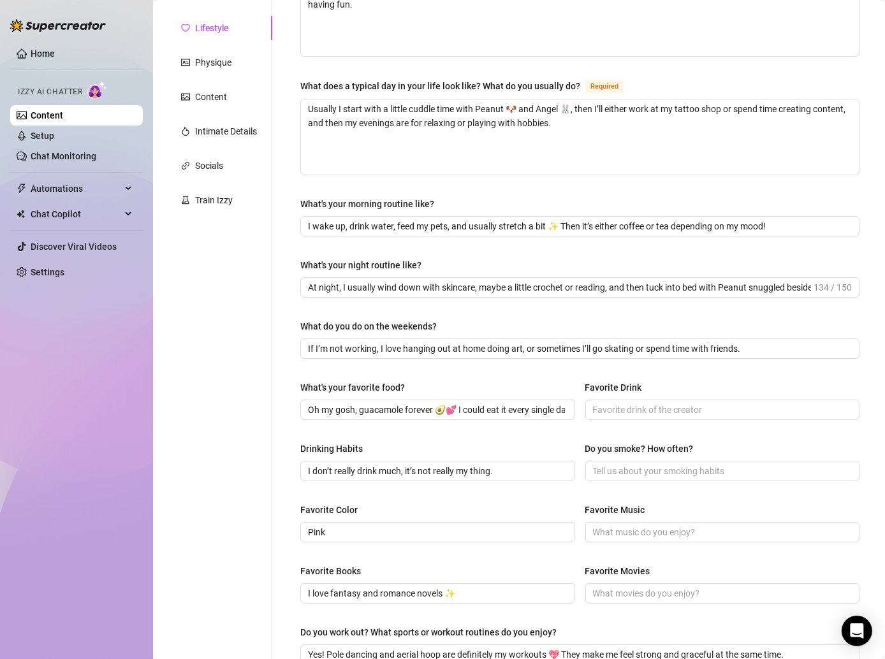
scroll to position [255, 0]
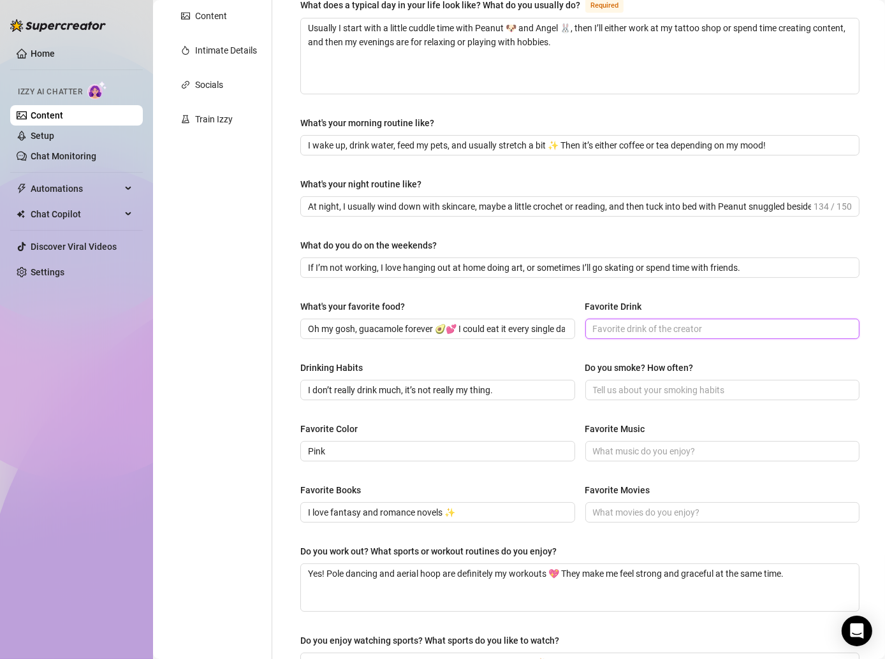
click at [608, 324] on input "Favorite Drink" at bounding box center [721, 329] width 257 height 14
paste input "Matcha or a nice hot miso soup."
type input "Matcha or a nice hot miso soup."
click at [597, 361] on div "Do you smoke? How often?" at bounding box center [639, 368] width 108 height 14
click at [597, 383] on input "Do you smoke? How often?" at bounding box center [721, 390] width 257 height 14
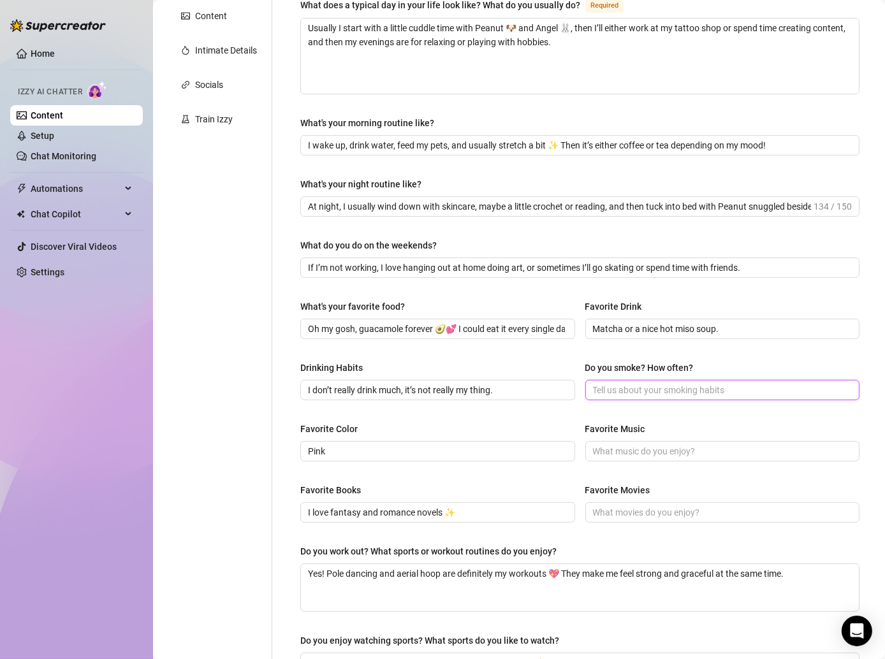
click at [612, 383] on input "Do you smoke? How often?" at bounding box center [721, 390] width 257 height 14
paste input "Nope 🙂"
type input "Nope 🙂"
click at [646, 441] on span at bounding box center [722, 451] width 275 height 20
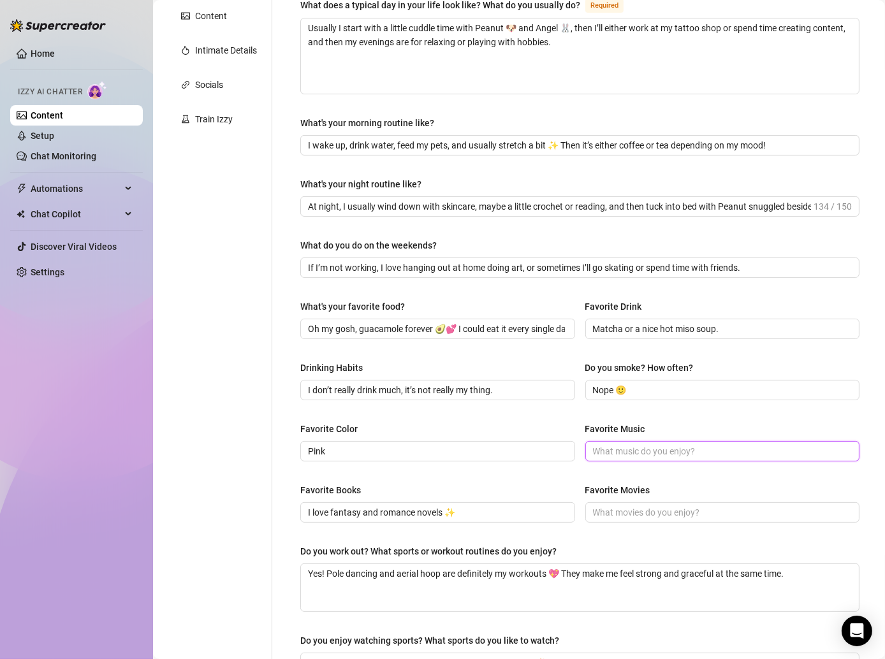
paste input "Rock, metal, and alternative 🎶"
type input "Rock, metal, and alternative 🎶"
click at [526, 409] on div "Drinking Habits I don’t really drink much, it’s not really my thing. Do you smo…" at bounding box center [579, 386] width 559 height 51
click at [601, 512] on input "Favorite Movies" at bounding box center [721, 513] width 257 height 14
paste input "The Vampire Diaries counts, right? Hehe. Also anything fun and magical. Drink: …"
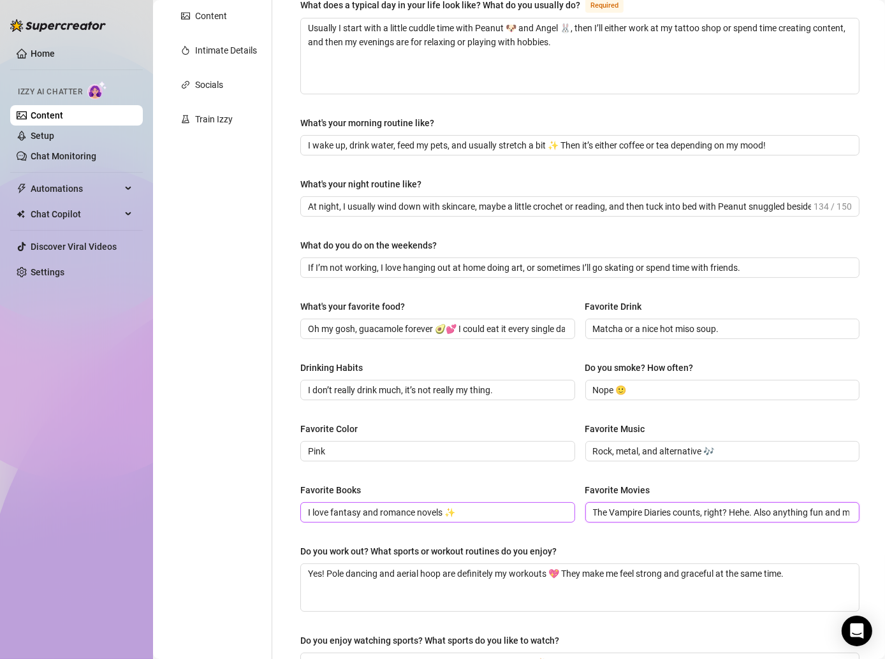
type input "The Vampire Diaries counts, right? Hehe. Also anything fun and magical. Drink: …"
click at [531, 502] on span "I love fantasy and romance novels ✨" at bounding box center [437, 512] width 275 height 20
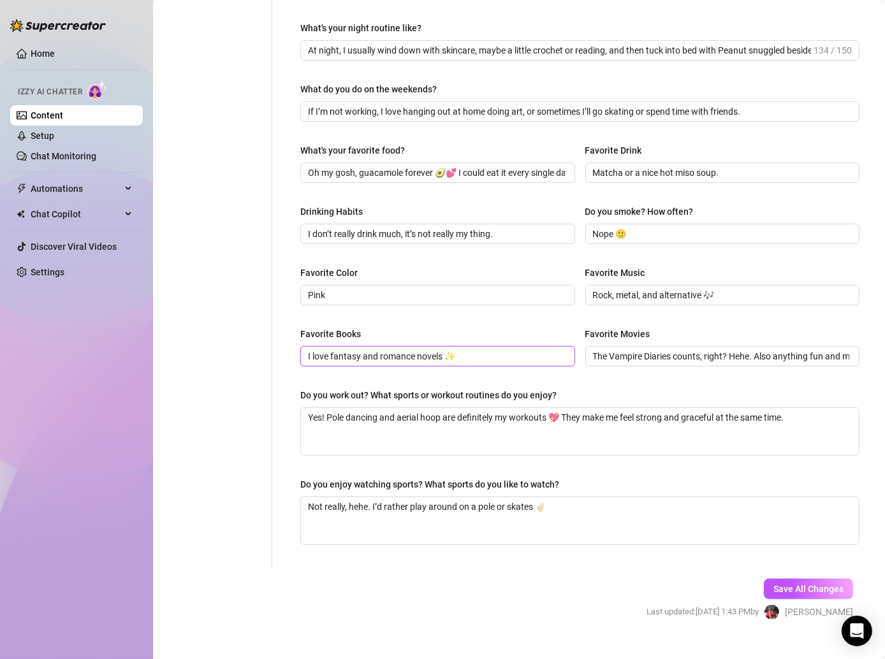
scroll to position [429, 0]
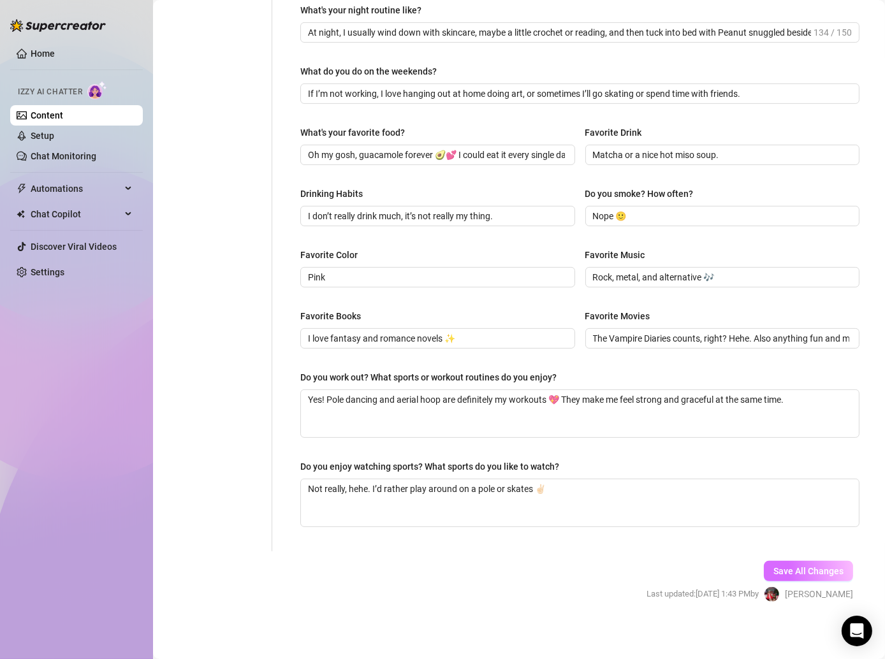
click at [800, 566] on span "Save All Changes" at bounding box center [808, 571] width 70 height 10
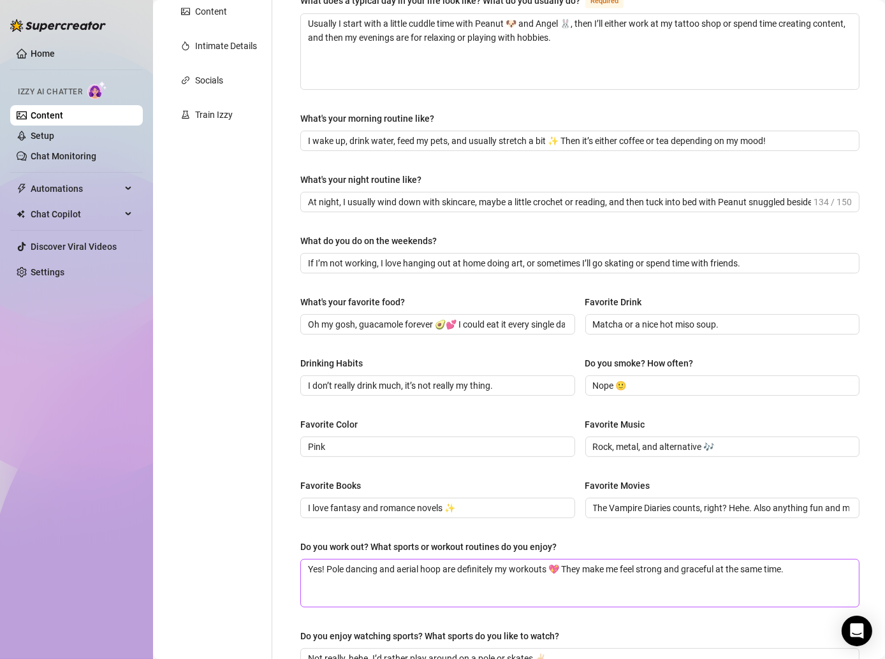
scroll to position [0, 0]
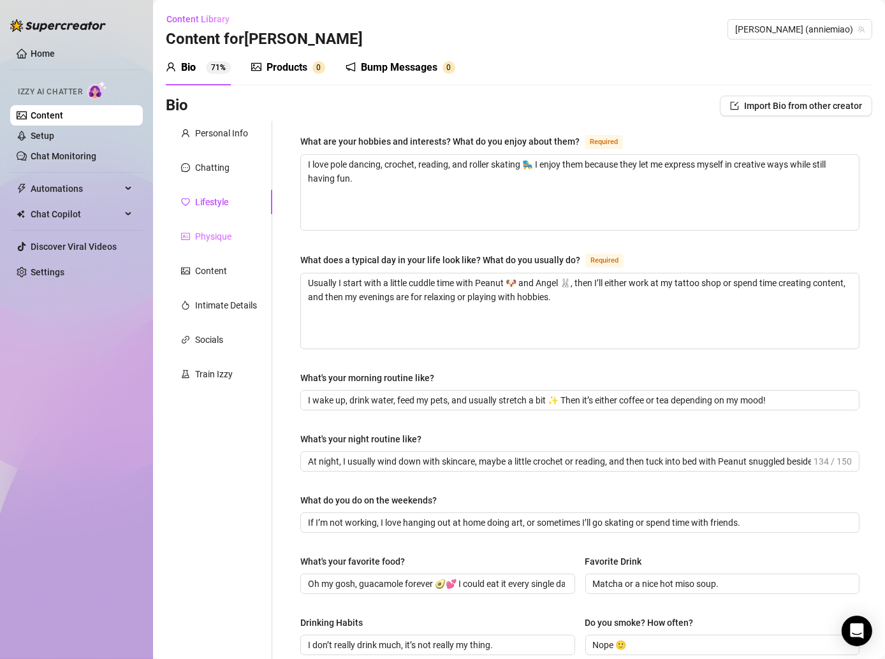
click at [201, 227] on div "Physique" at bounding box center [219, 236] width 106 height 24
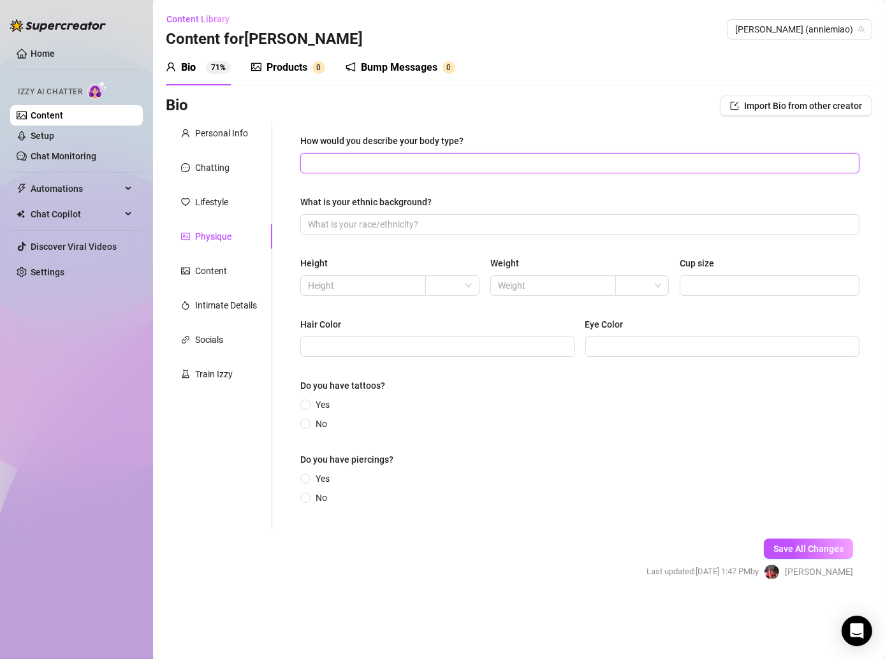
click at [332, 167] on input "How would you describe your body type?" at bounding box center [578, 163] width 541 height 14
paste input "Petite but curvy in the right places 🥰"
type input "Petite but curvy in the right places 🥰"
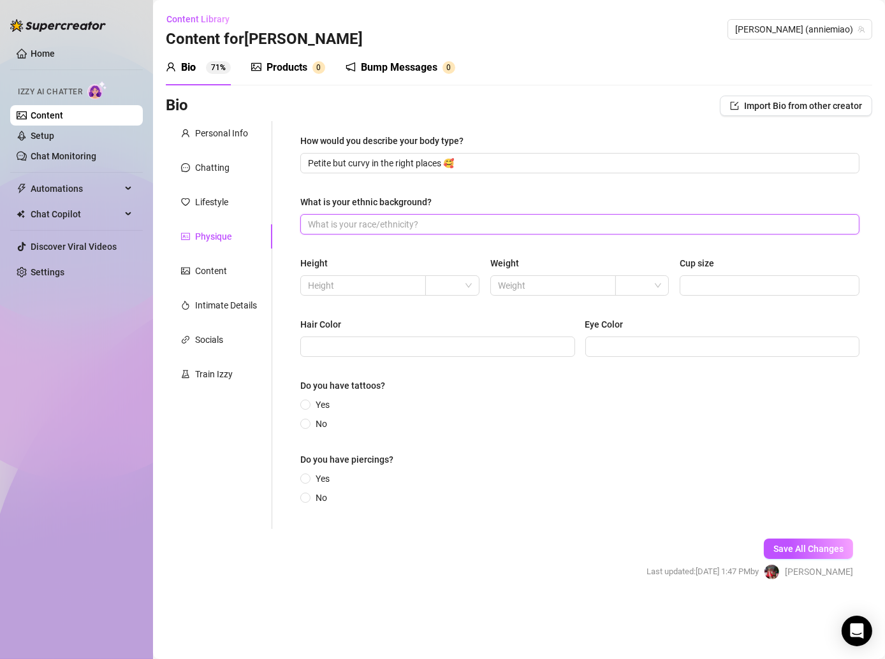
click at [342, 221] on input "What is your ethnic background?" at bounding box center [578, 224] width 541 height 14
paste input "I’m mixed Asian 🩷"
type input "I’m mixed Asian 🩷"
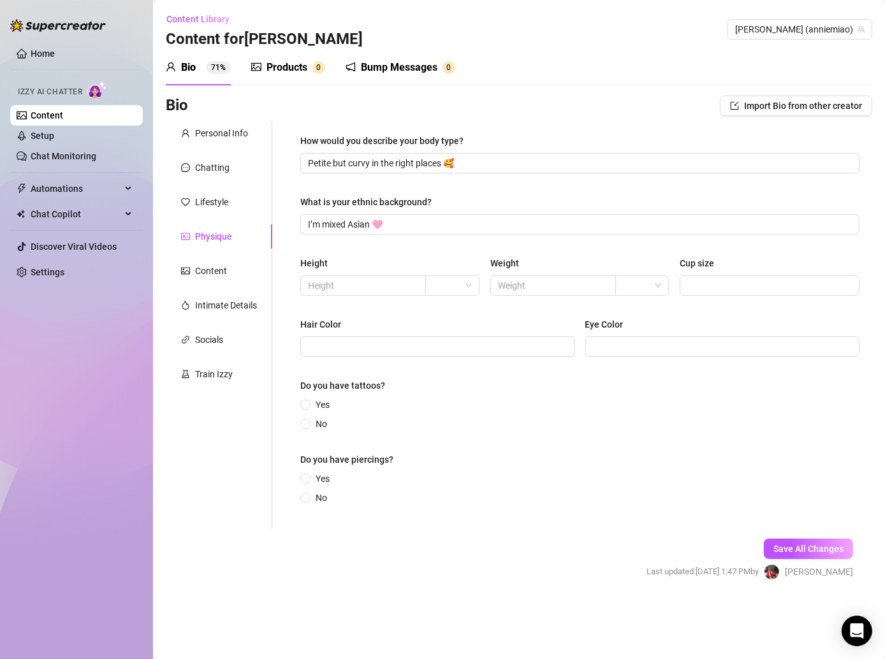
click at [300, 394] on div "How would you describe your body type? Petite but curvy in the right places 🥰 W…" at bounding box center [580, 325] width 585 height 408
click at [775, 544] on span "Save All Changes" at bounding box center [808, 549] width 70 height 10
click at [308, 398] on label "Yes" at bounding box center [317, 405] width 34 height 14
click at [308, 402] on input "Yes" at bounding box center [306, 406] width 5 height 8
radio input "true"
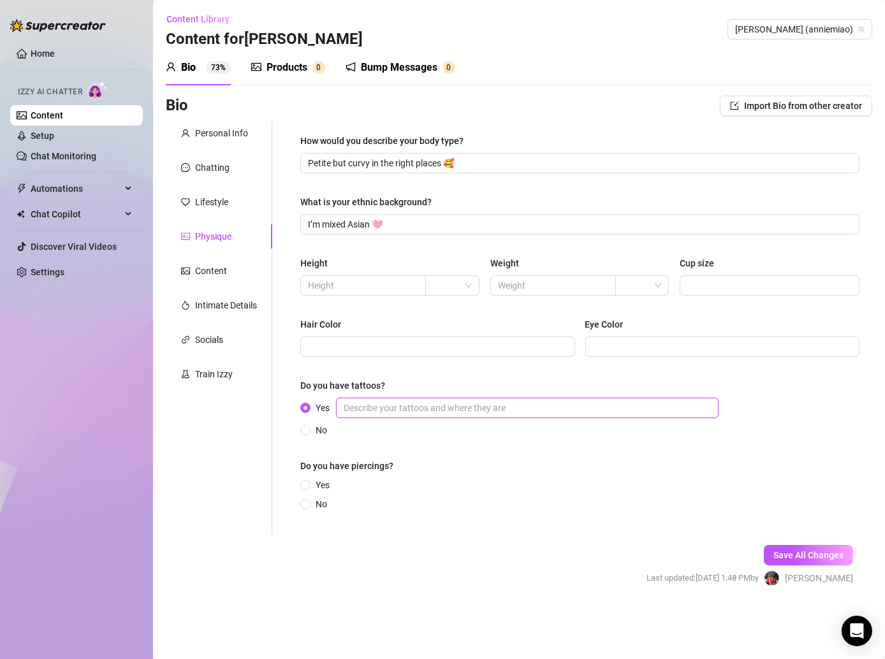
click at [360, 411] on input "Yes" at bounding box center [527, 408] width 383 height 20
type input "a lot all over the body"
click at [284, 374] on div "How would you describe your body type? Petite but curvy in the right places 🥰 W…" at bounding box center [572, 328] width 600 height 414
click at [469, 285] on span at bounding box center [452, 285] width 39 height 19
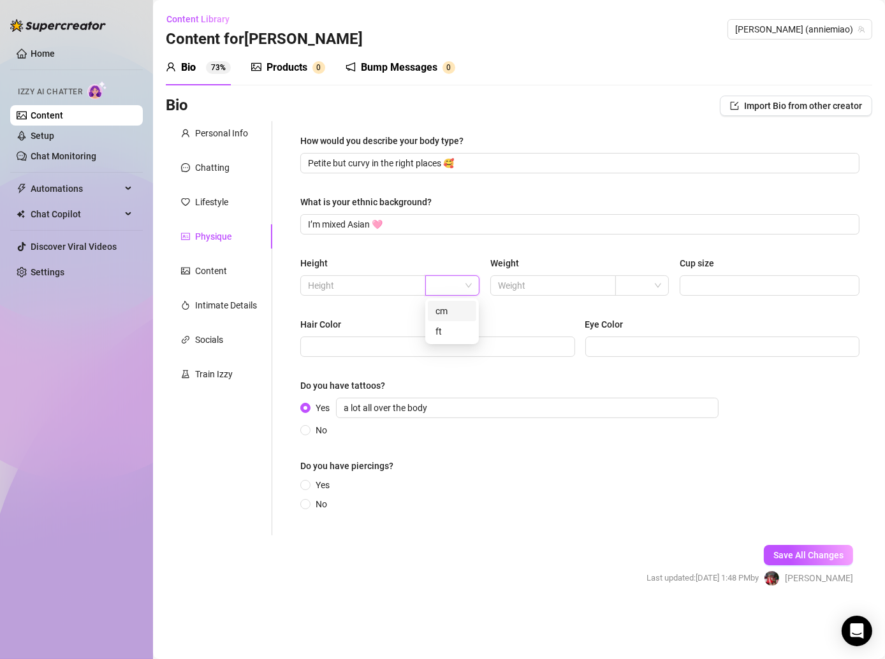
click at [460, 304] on div "cm" at bounding box center [452, 311] width 48 height 20
click at [358, 297] on div "Height cm cm Weight Cup size" at bounding box center [579, 281] width 559 height 51
click at [358, 289] on input "text" at bounding box center [362, 286] width 108 height 14
click at [353, 282] on input "text" at bounding box center [362, 286] width 108 height 14
type input "157"
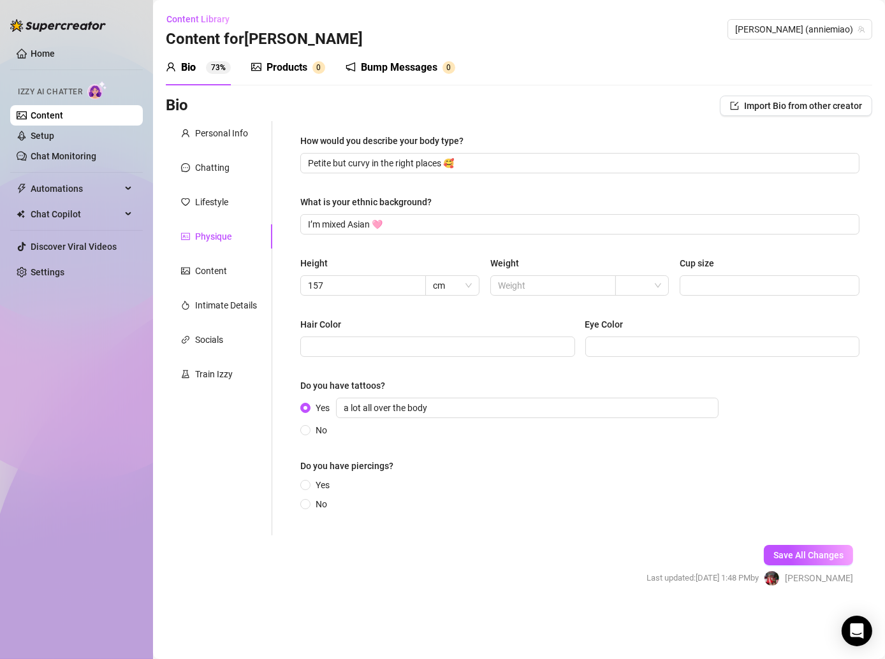
click at [481, 325] on div "Hair Color" at bounding box center [437, 327] width 275 height 19
click at [696, 287] on input "Cup size" at bounding box center [768, 286] width 162 height 14
type input "32C"
click at [565, 321] on div "Hair Color" at bounding box center [437, 327] width 275 height 19
click at [381, 345] on input "Hair Color" at bounding box center [436, 347] width 257 height 14
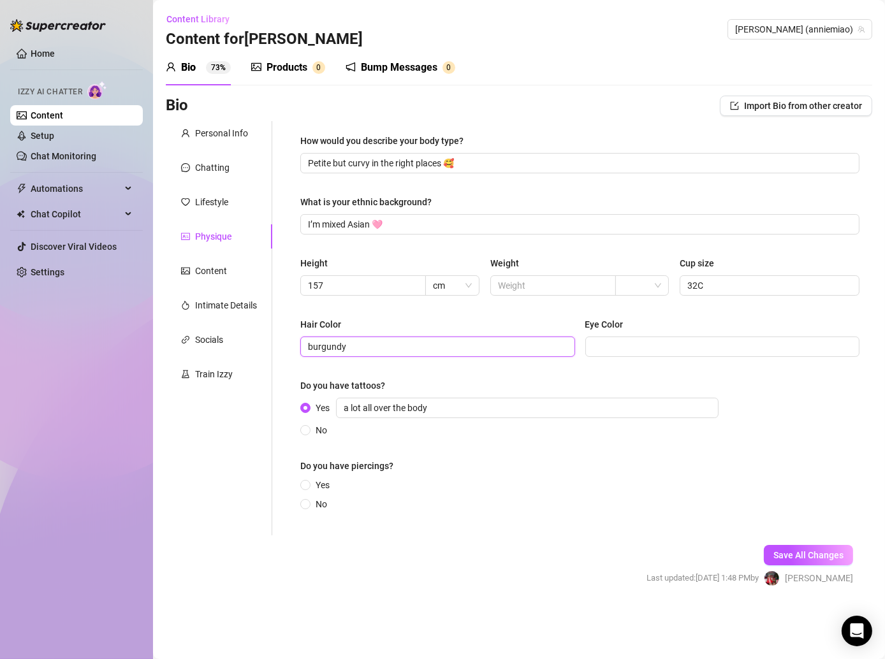
type input "burgundy"
click at [632, 349] on input "Eye Color" at bounding box center [721, 347] width 257 height 14
type input "dark brown"
click at [304, 485] on input "Yes" at bounding box center [306, 486] width 5 height 8
radio input "true"
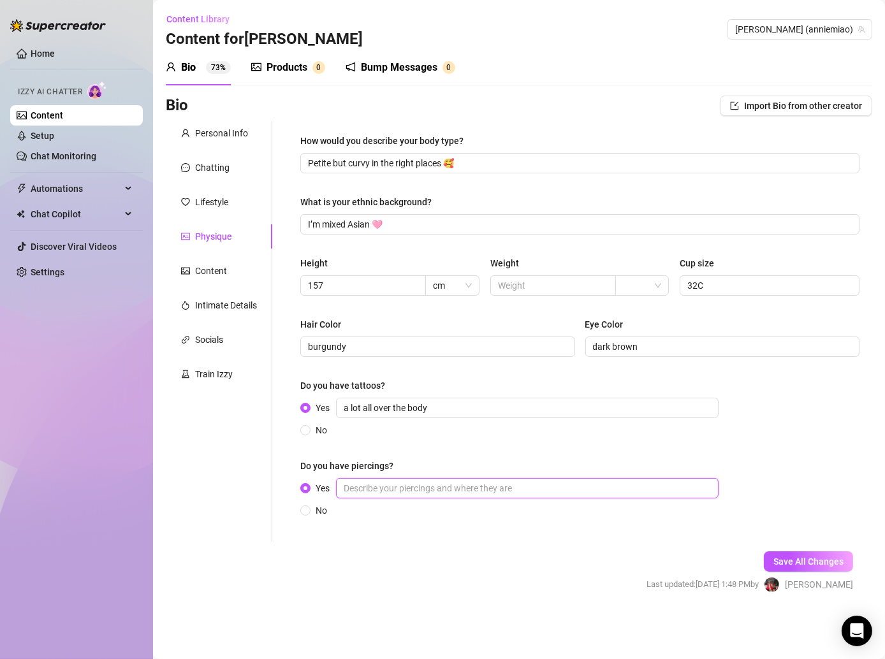
click at [475, 478] on input "Yes" at bounding box center [527, 488] width 383 height 20
click at [436, 485] on input "Yes" at bounding box center [527, 488] width 383 height 20
type input "nose, earrings"
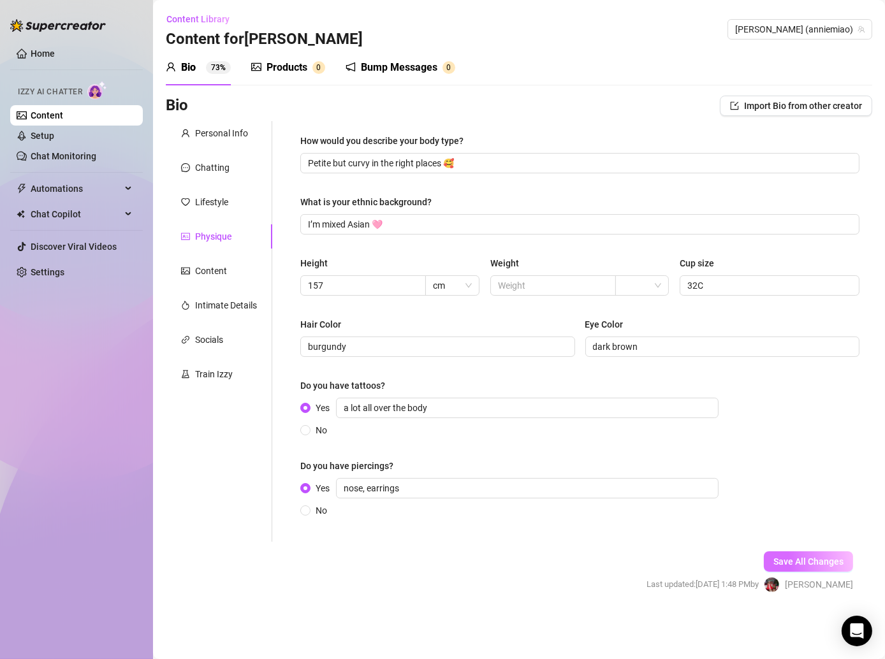
click at [794, 552] on button "Save All Changes" at bounding box center [808, 562] width 89 height 20
type input "a lot all over the body"
click at [231, 271] on div "Content" at bounding box center [219, 271] width 106 height 24
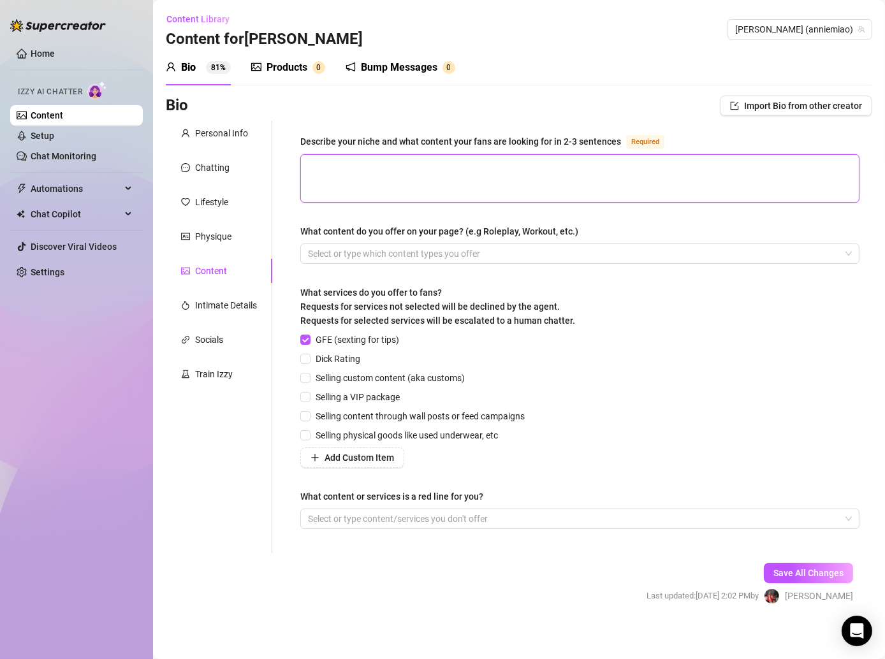
click at [412, 172] on textarea "Describe your niche and what content your fans are looking for in 2-3 sentences…" at bounding box center [580, 178] width 558 height 47
paste textarea "My fans love the sweet but teasing “girl next door” energy I bring into my cont…"
type textarea "My fans love the sweet but teasing “girl next door” energy I bring into my cont…"
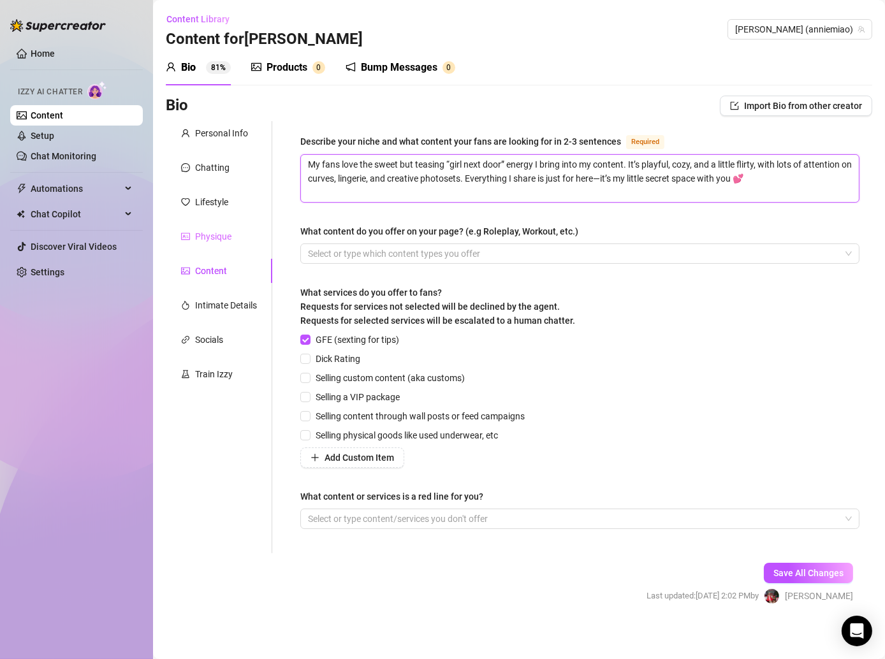
type textarea "My fans love the sweet but teasing “girl next door” energy I bring into my cont…"
click at [267, 226] on div "Physique" at bounding box center [219, 236] width 106 height 24
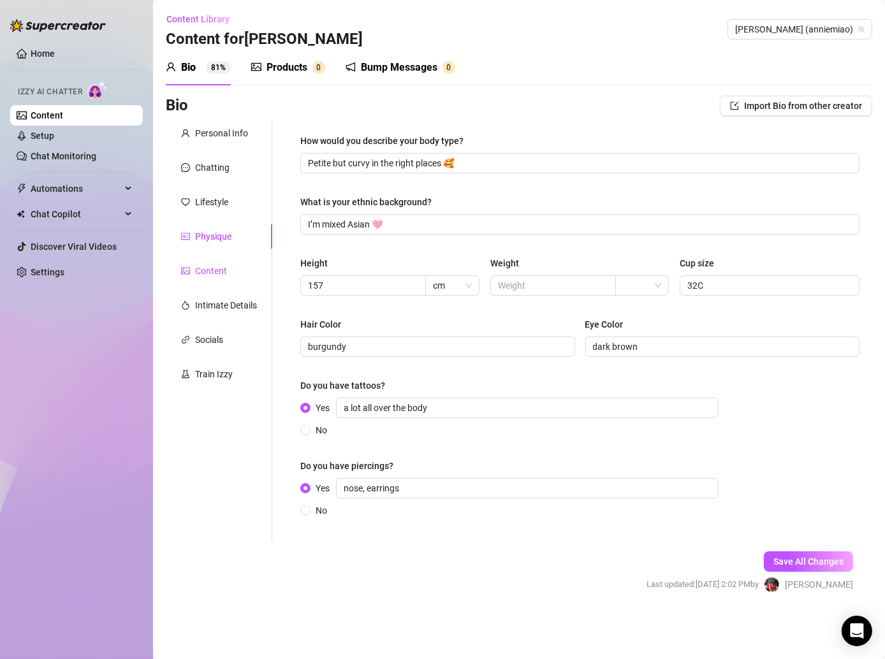
drag, startPoint x: 210, startPoint y: 263, endPoint x: 223, endPoint y: 264, distance: 12.8
click at [210, 264] on div "Content" at bounding box center [211, 271] width 32 height 14
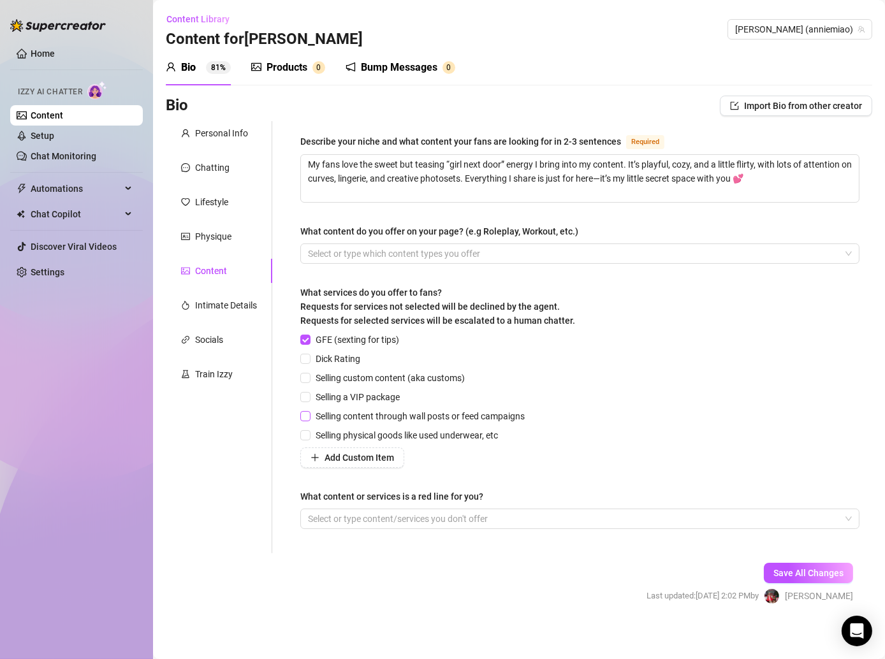
click at [391, 416] on span "Selling content through wall posts or feed campaigns" at bounding box center [420, 416] width 219 height 14
click at [309, 416] on input "Selling content through wall posts or feed campaigns" at bounding box center [304, 415] width 9 height 9
checkbox input "true"
click at [764, 577] on button "Save All Changes" at bounding box center [808, 573] width 89 height 20
click at [587, 369] on div "GFE (sexting for tips) Dick Rating Selling custom content (aka customs) Selling…" at bounding box center [579, 400] width 559 height 135
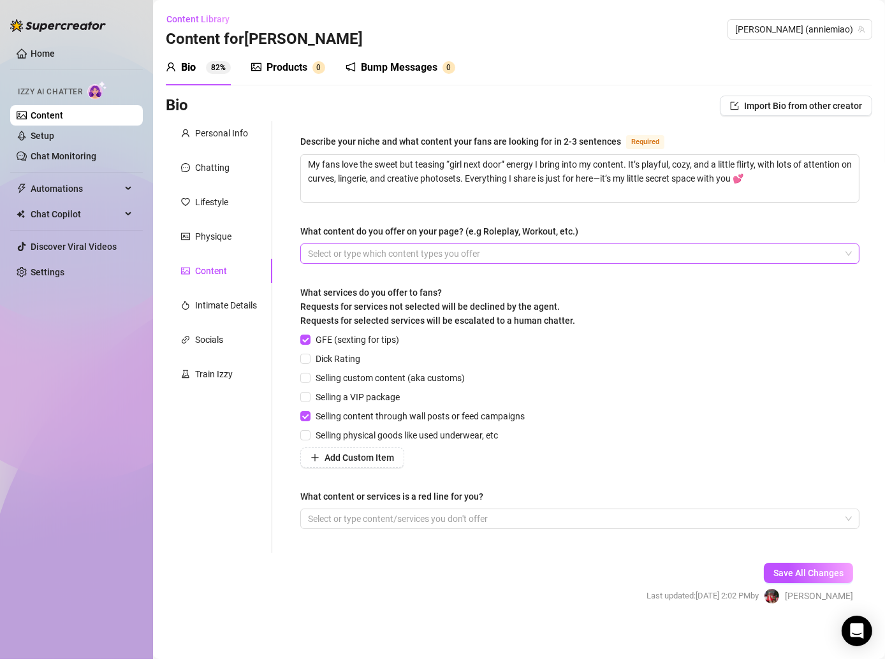
click at [369, 245] on div at bounding box center [573, 254] width 541 height 18
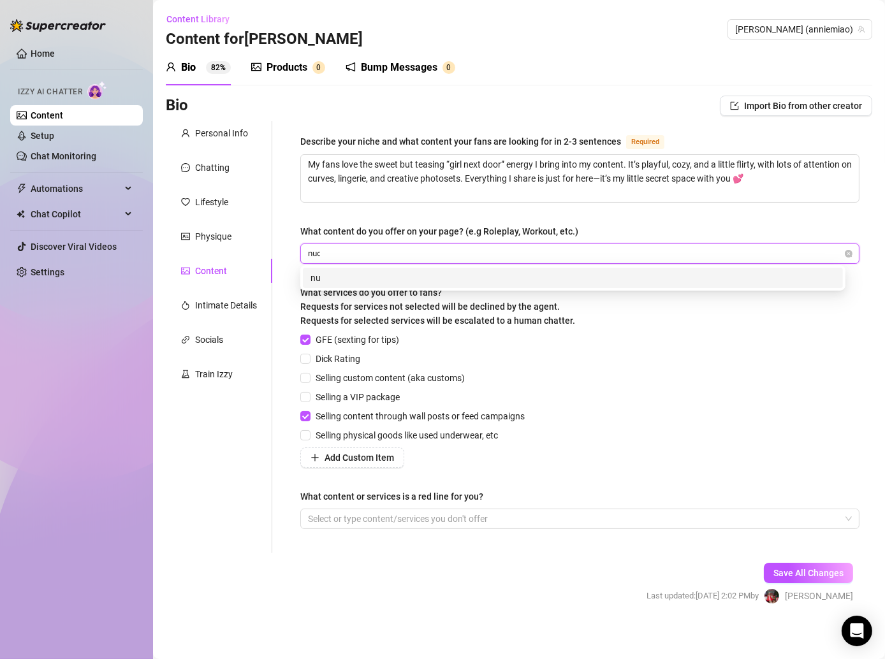
type input "nude"
click at [354, 268] on div "nude" at bounding box center [573, 278] width 540 height 20
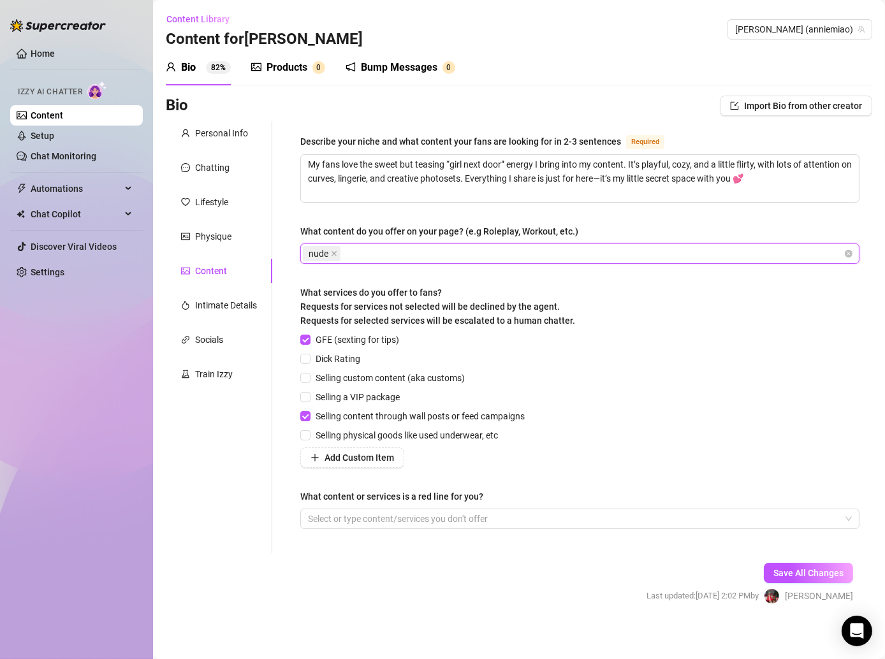
click at [385, 246] on div "nude" at bounding box center [573, 254] width 541 height 18
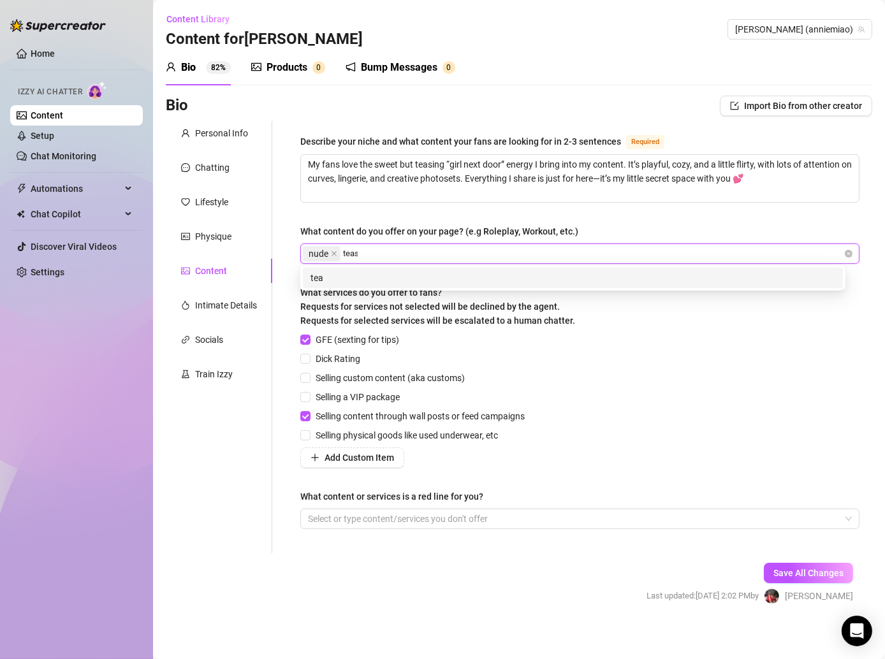
type input "tease"
type input "split tongue"
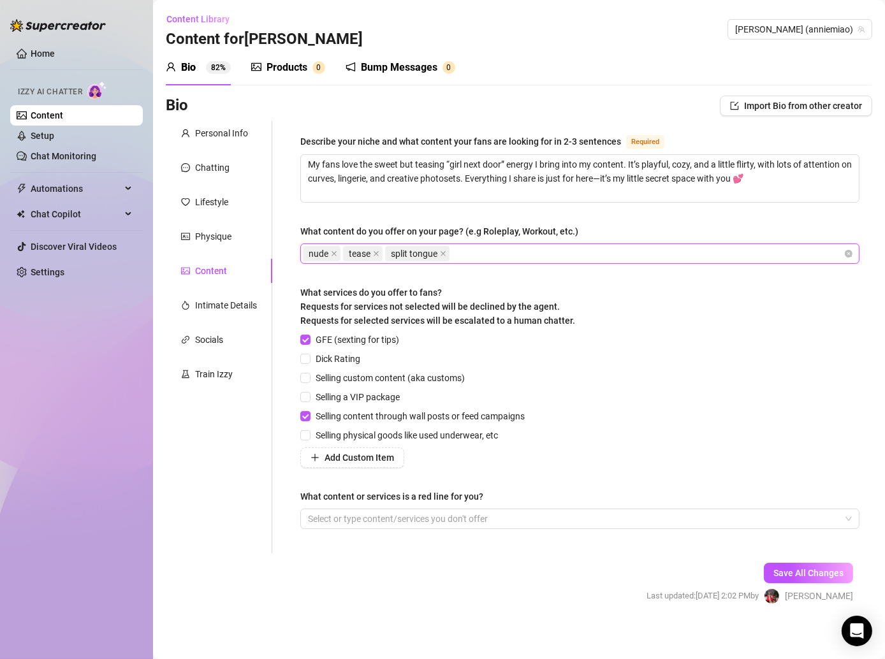
click at [482, 257] on div "nude tease split tongue" at bounding box center [573, 254] width 541 height 18
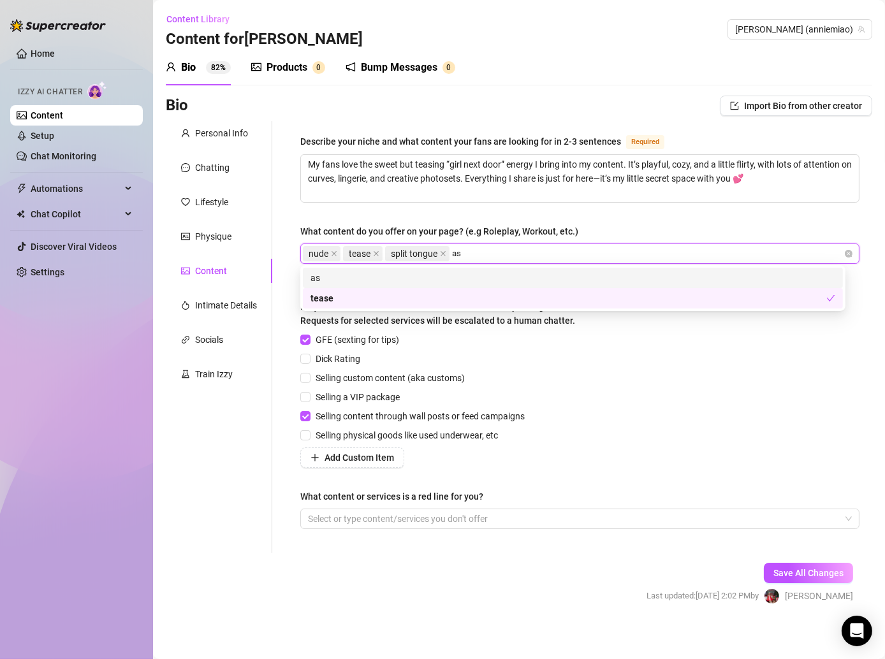
type input "ass"
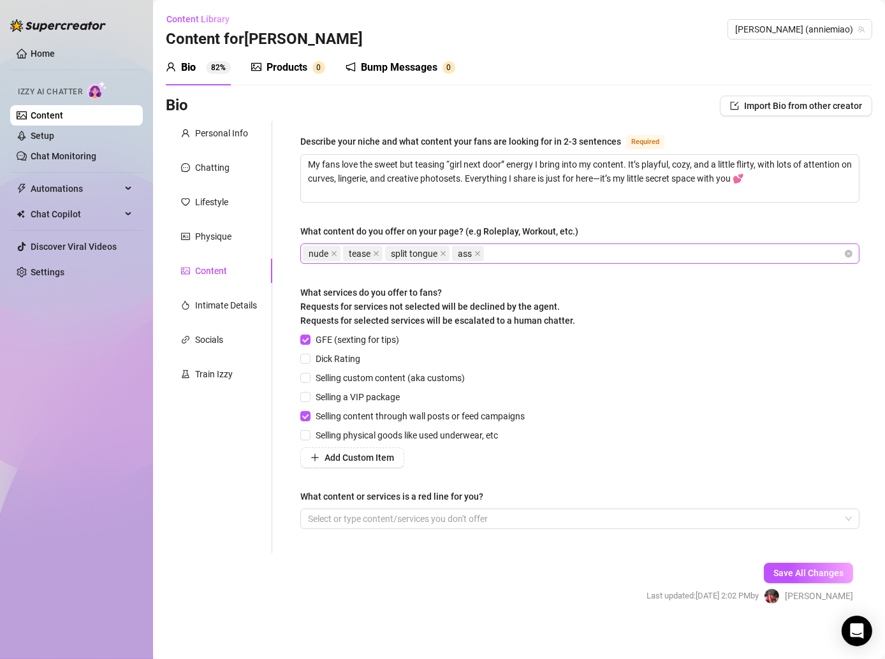
click at [524, 247] on div "nude tease split tongue ass" at bounding box center [573, 254] width 541 height 18
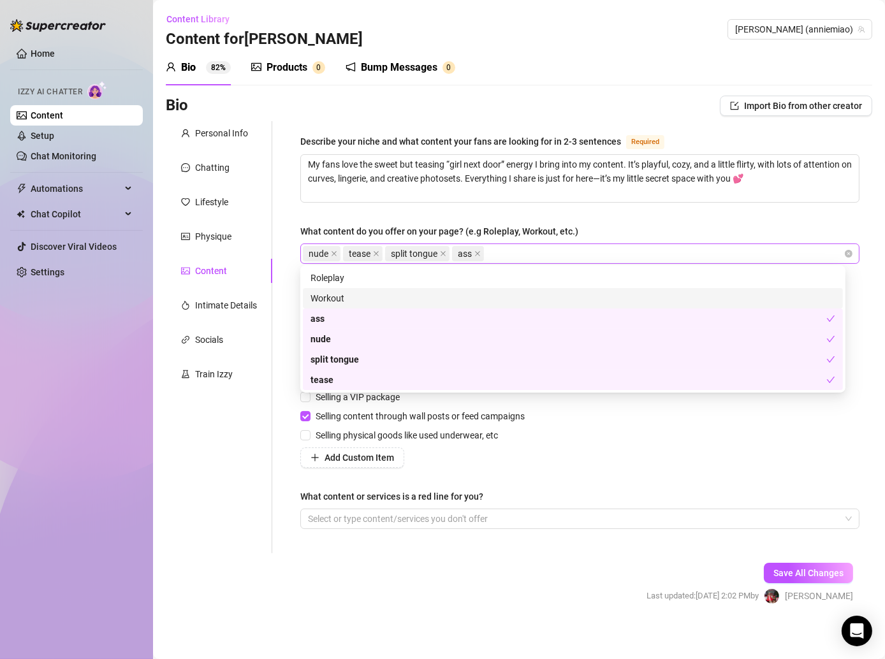
click at [524, 247] on div "nude tease split tongue ass" at bounding box center [573, 254] width 541 height 18
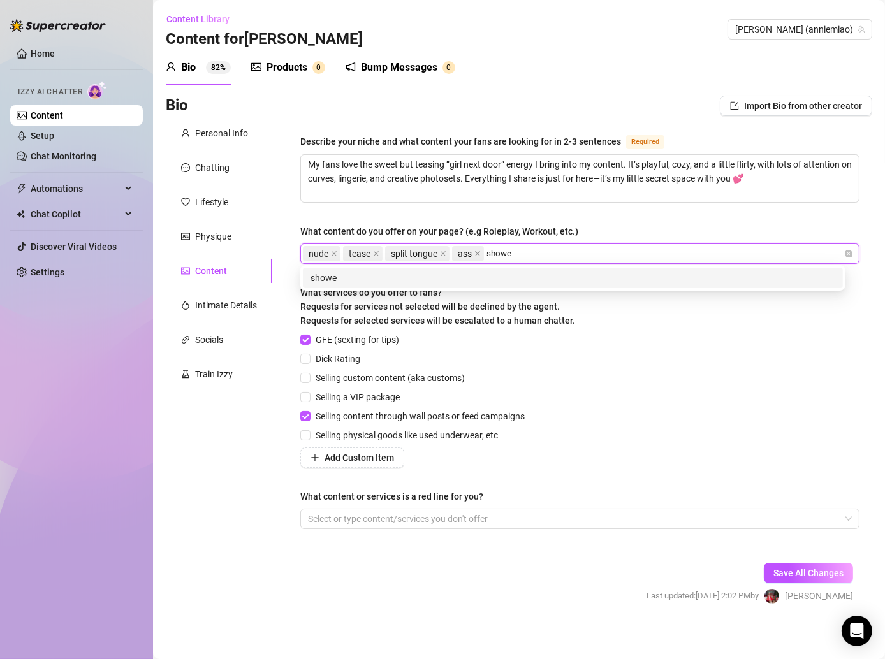
type input "shower"
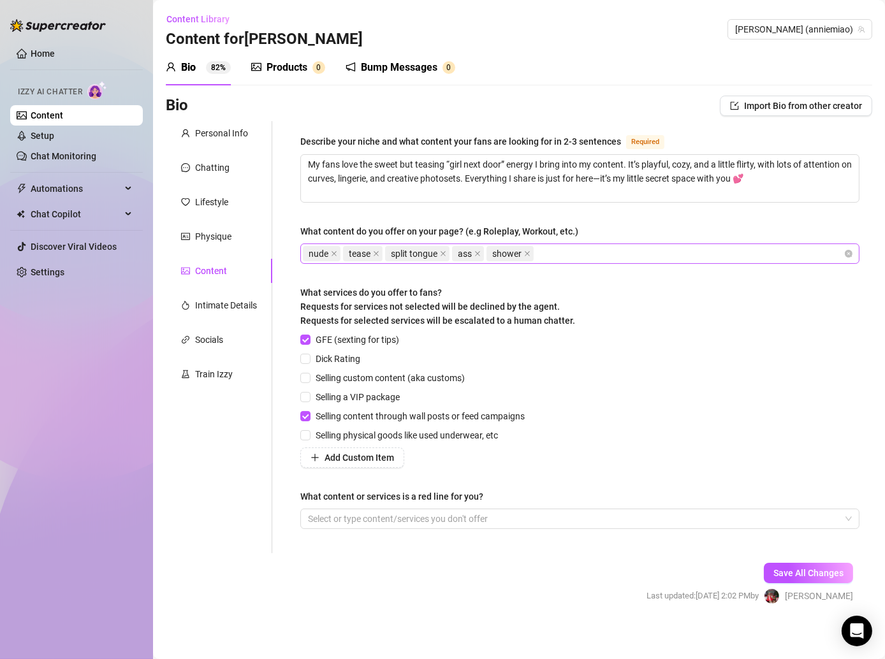
click at [600, 254] on div "nude tease split tongue ass shower" at bounding box center [573, 254] width 541 height 18
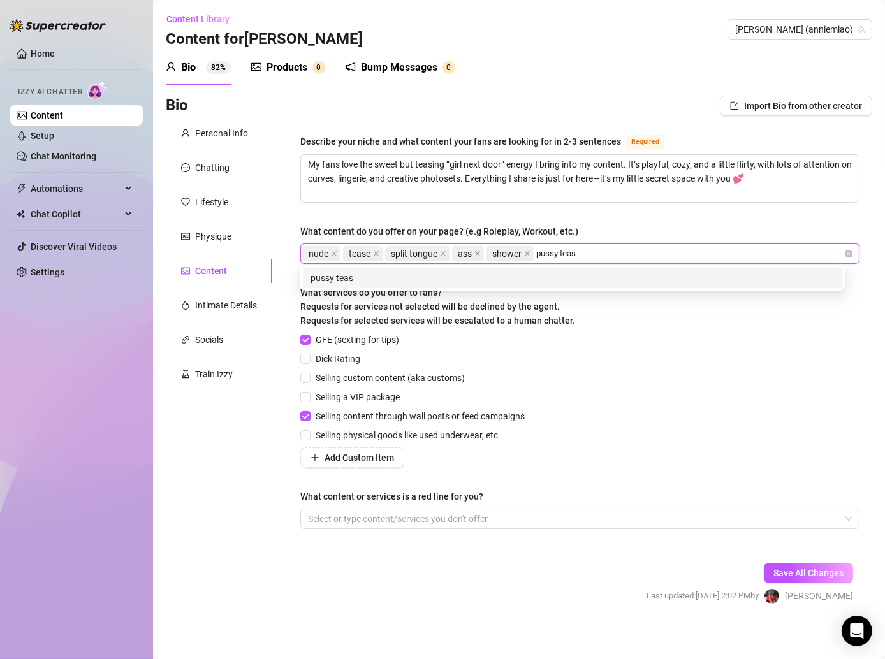
type input "pussy tease"
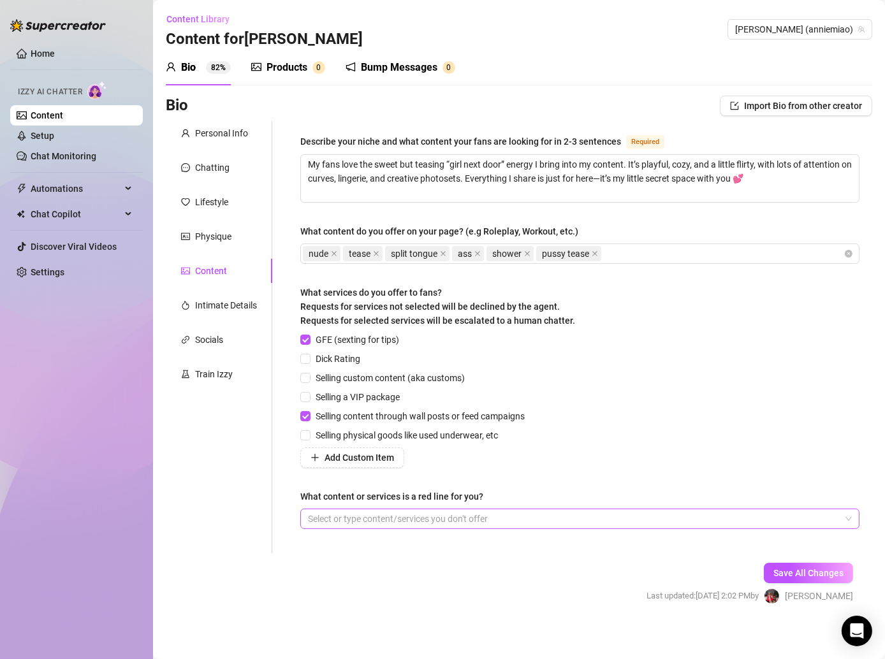
click at [512, 513] on div at bounding box center [573, 519] width 541 height 18
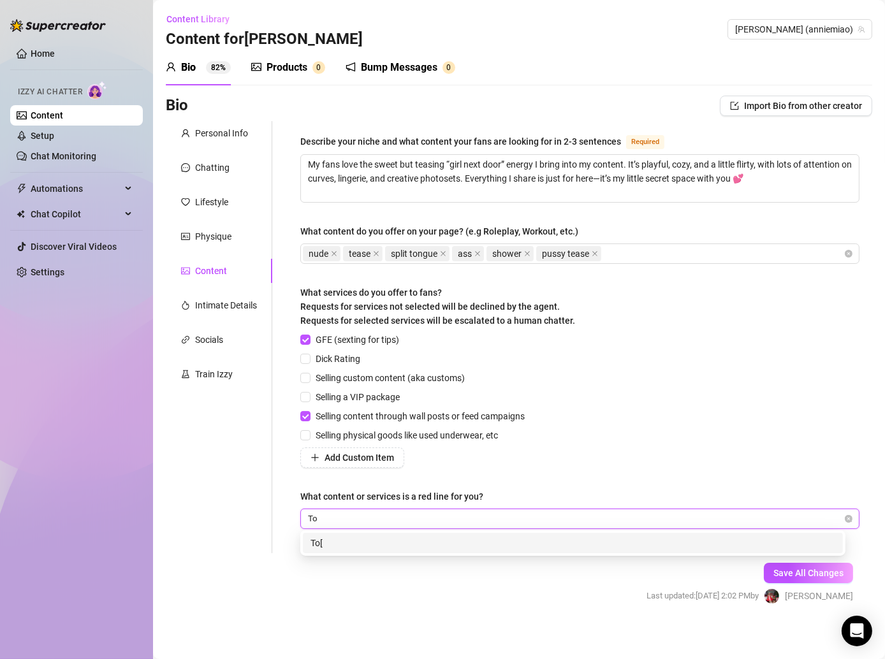
type input "T"
type input "Meeting up"
type input "Face time call"
type input "video call"
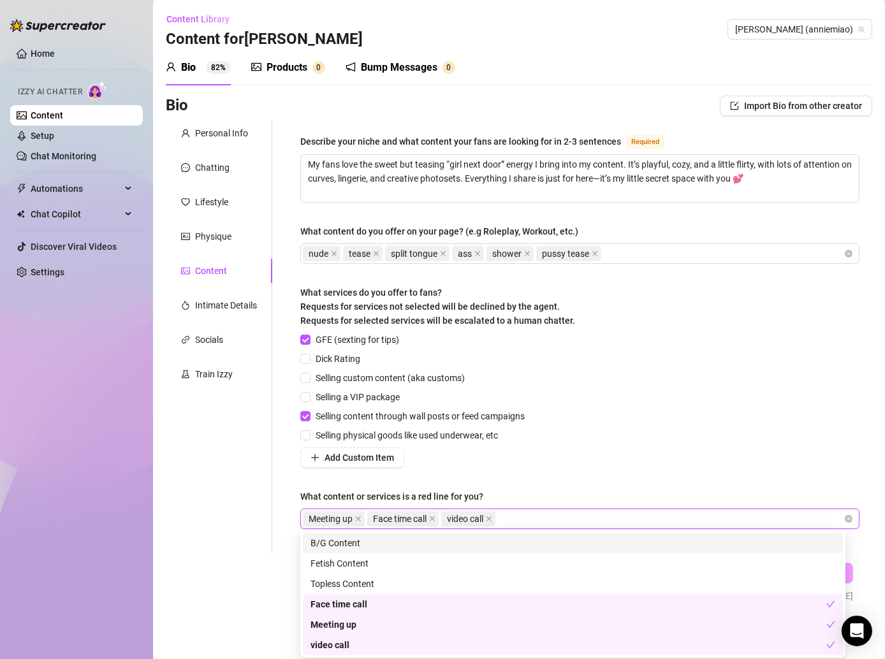
click at [648, 416] on div "GFE (sexting for tips) Dick Rating Selling custom content (aka customs) Selling…" at bounding box center [579, 400] width 559 height 135
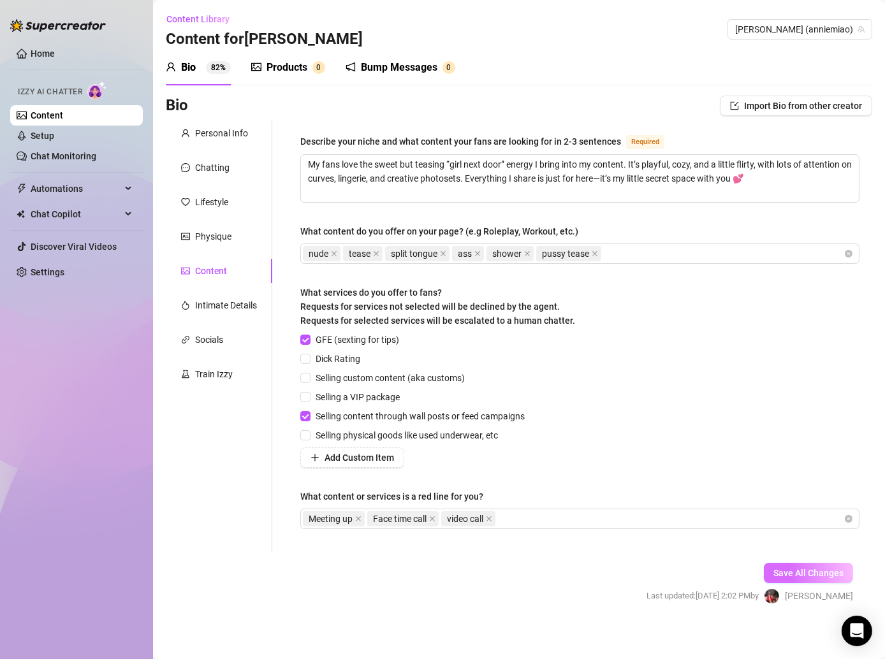
click at [794, 573] on span "Save All Changes" at bounding box center [808, 573] width 70 height 10
click at [217, 304] on div "Intimate Details" at bounding box center [226, 305] width 62 height 14
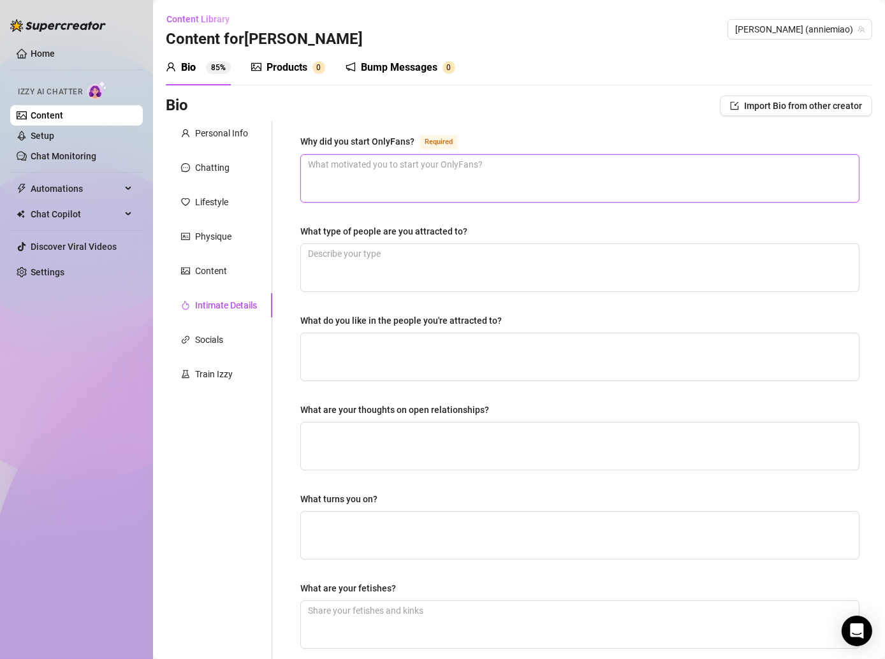
click at [345, 180] on textarea "Why did you start OnlyFans? Required" at bounding box center [580, 178] width 558 height 47
paste textarea "I started because I wanted a creative space where I could be fully myself, conn…"
type textarea "I started because I wanted a creative space where I could be fully myself, conn…"
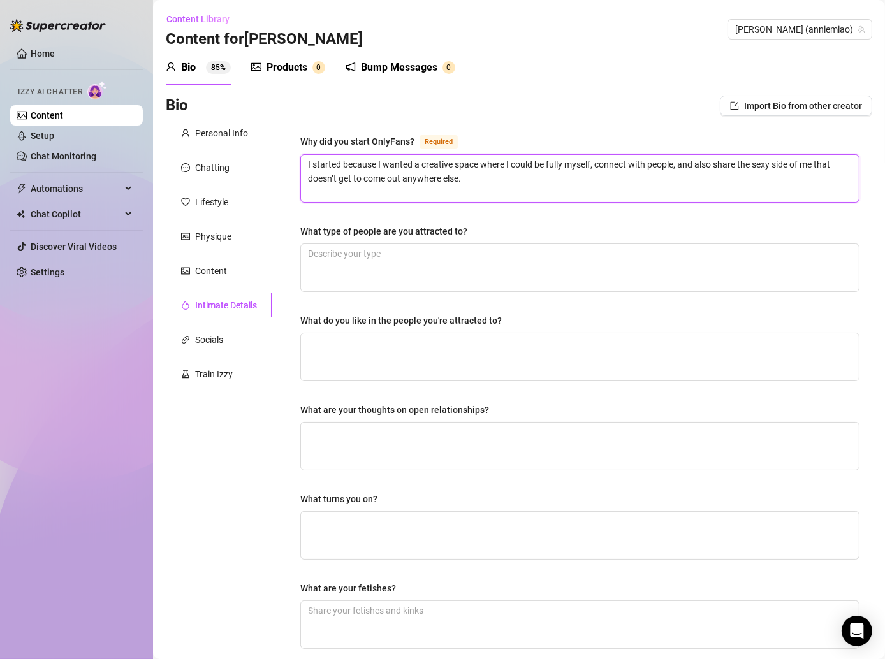
type textarea "I started because I wanted a creative space where I could be fully myself, conn…"
click at [320, 256] on textarea "What type of people are you attracted to?" at bounding box center [580, 267] width 558 height 47
paste textarea "Kind-hearted, genuine people who make me laugh and feel safe 🥺✨"
type textarea "Kind-hearted, genuine people who make me laugh and feel safe 🥺✨"
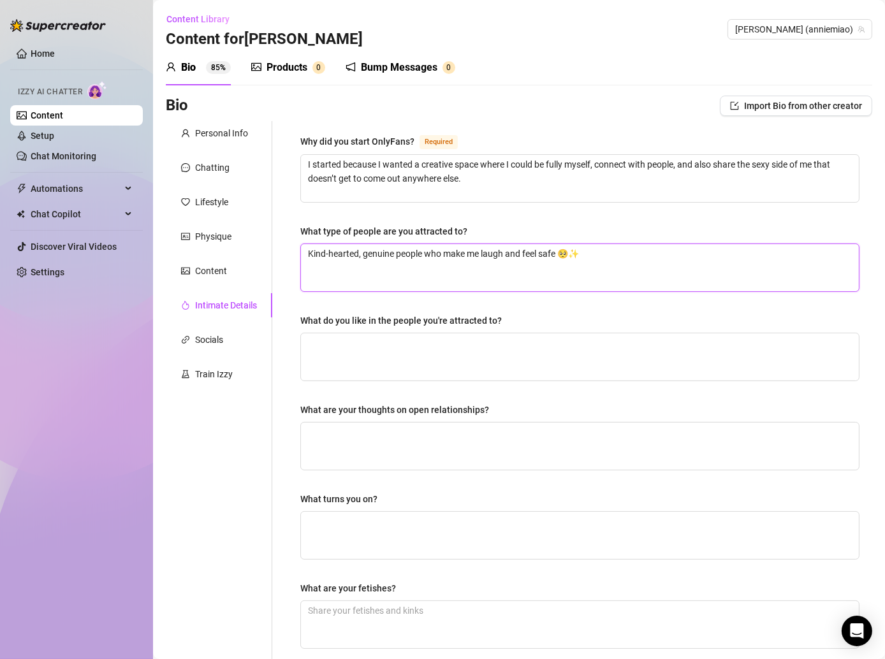
type textarea "Kind-hearted, genuine people who make me laugh and feel safe 🥺✨"
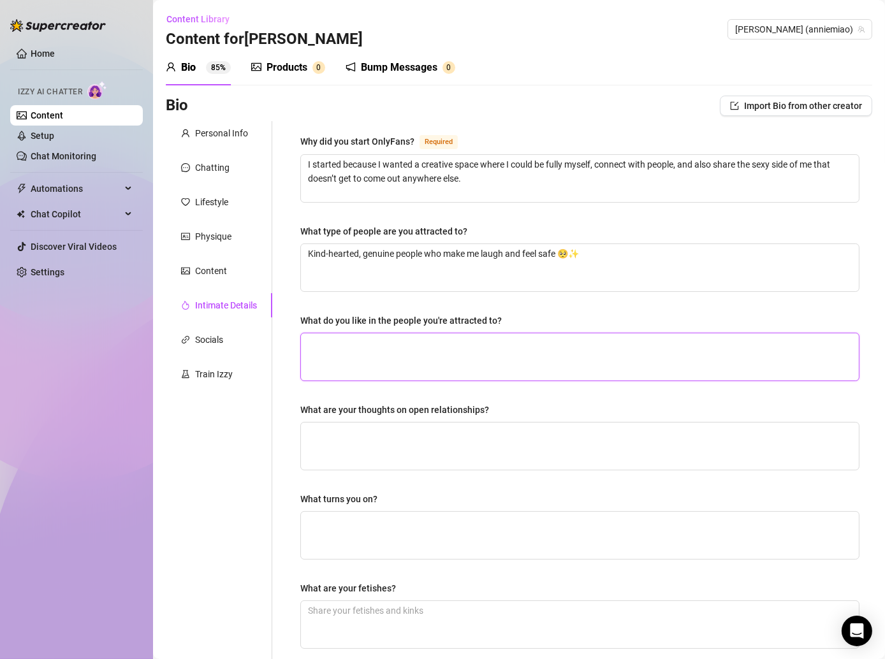
click at [386, 346] on textarea "What do you like in the people you're attracted to?" at bounding box center [580, 356] width 558 height 47
paste textarea "A sense of humor, thoughtfulness, and someone who’s open to just being themselv…"
type textarea "A sense of humor, thoughtfulness, and someone who’s open to just being themselv…"
click at [360, 339] on textarea "A sense of humor, thoughtfulness, and someone who’s open to just being themselv…" at bounding box center [580, 356] width 558 height 47
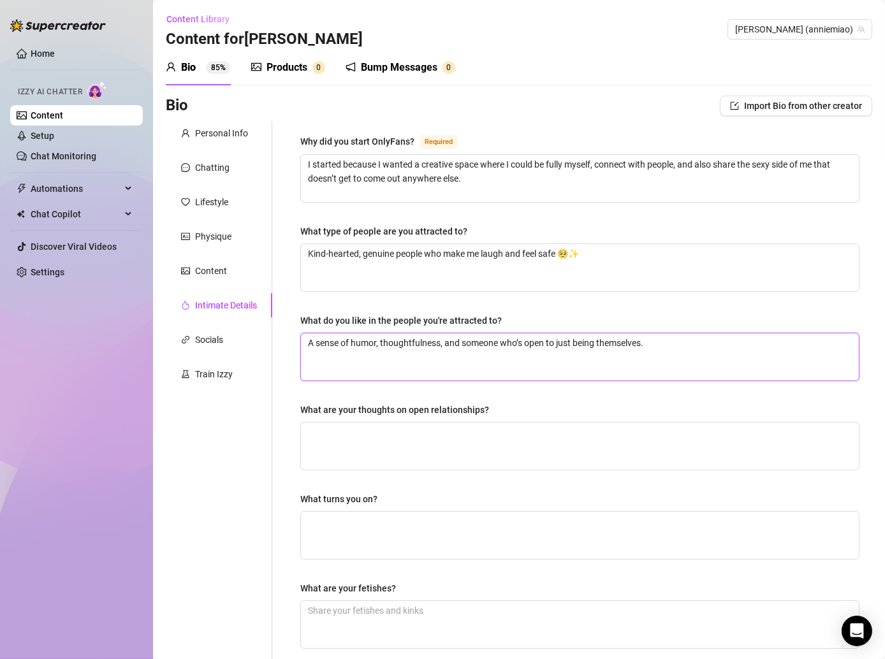
click at [358, 344] on textarea "A sense of humor, thoughtfulness, and someone who’s open to just being themselv…" at bounding box center [580, 356] width 558 height 47
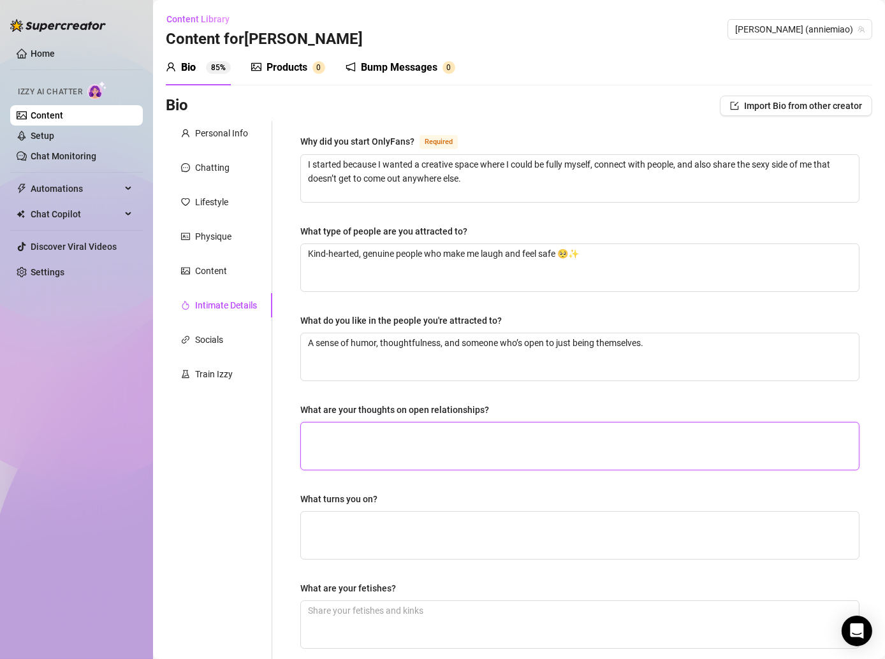
click at [341, 423] on textarea "What are your thoughts on open relationships?" at bounding box center [580, 446] width 558 height 47
paste textarea "I think they can work if both people are honest and really trust each other 💕"
type textarea "I think they can work if both people are honest and really trust each other 💕"
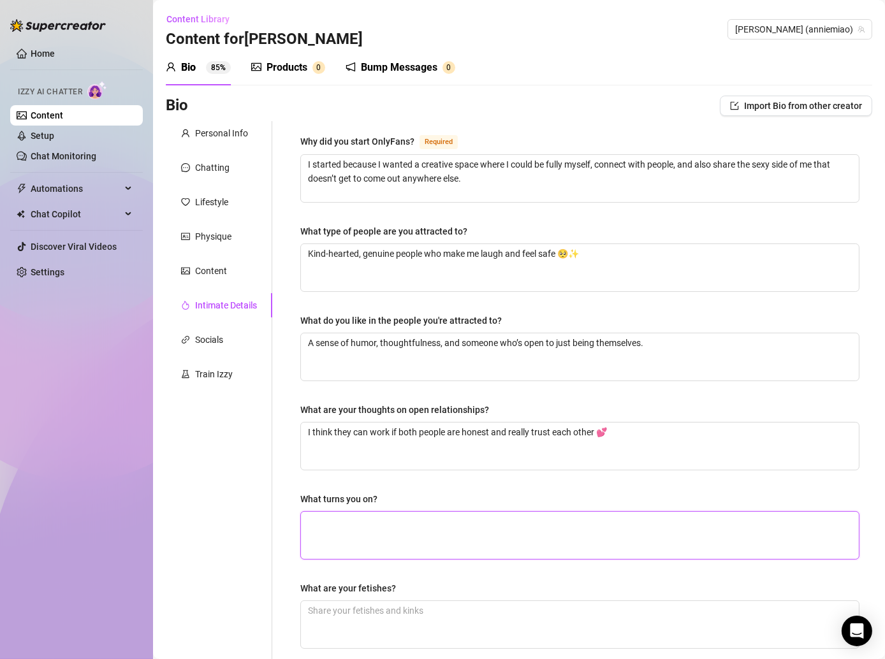
click at [316, 515] on textarea "What turns you on?" at bounding box center [580, 535] width 558 height 47
paste textarea "Confidence mixed with kindness. Someone who knows how to take their time and pa…"
type textarea "Confidence mixed with kindness. Someone who knows how to take their time and pa…"
click at [333, 480] on div "Why did you start OnlyFans? Required I started because I wanted a creative spac…" at bounding box center [579, 442] width 559 height 616
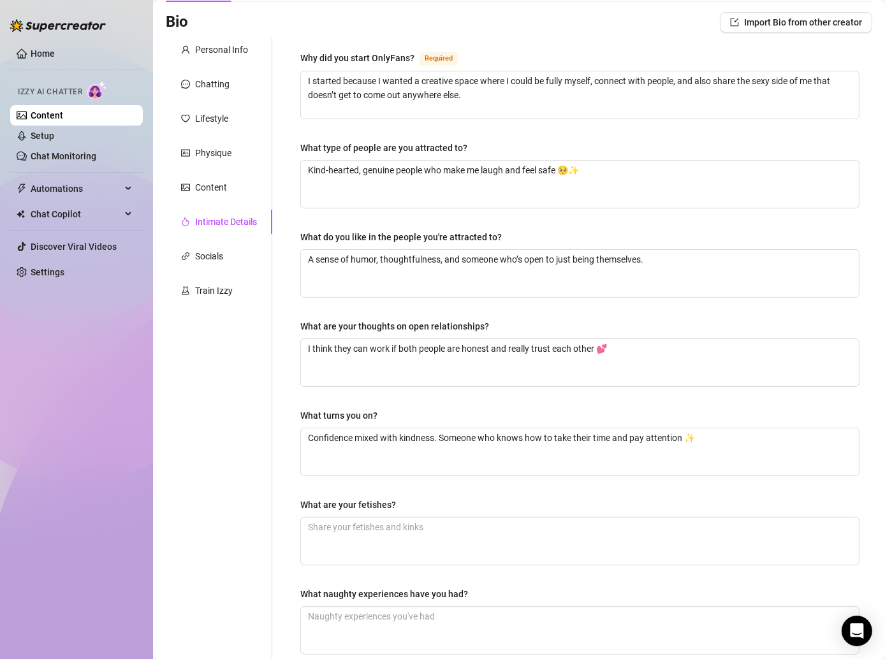
scroll to position [86, 0]
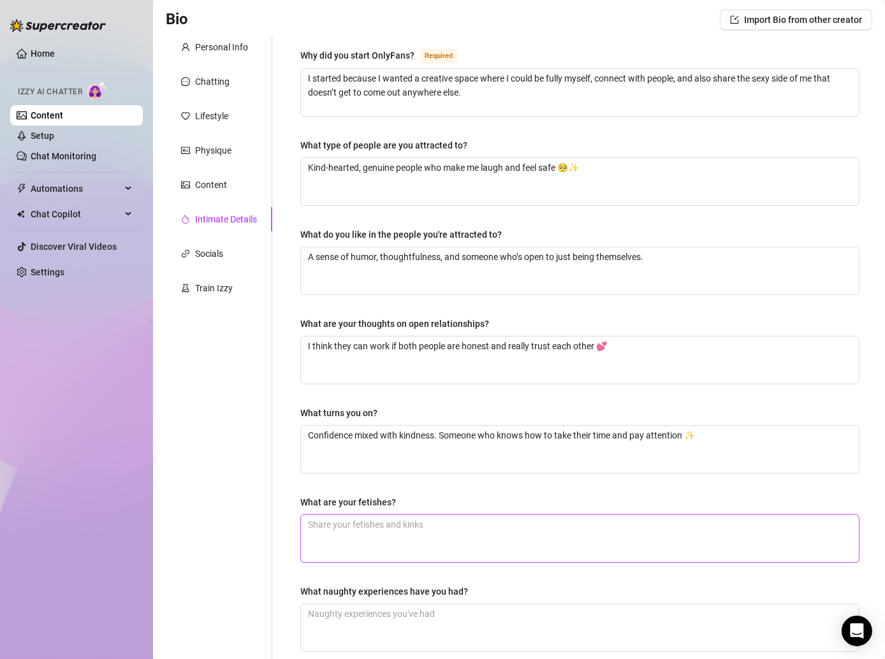
click at [412, 519] on textarea "What are your fetishes?" at bounding box center [580, 538] width 558 height 47
paste textarea "I’m pretty open-minded, but I love teasing and playful energy most of all 🥰"
type textarea "I’m pretty open-minded, but I love teasing and playful energy most of all 🥰"
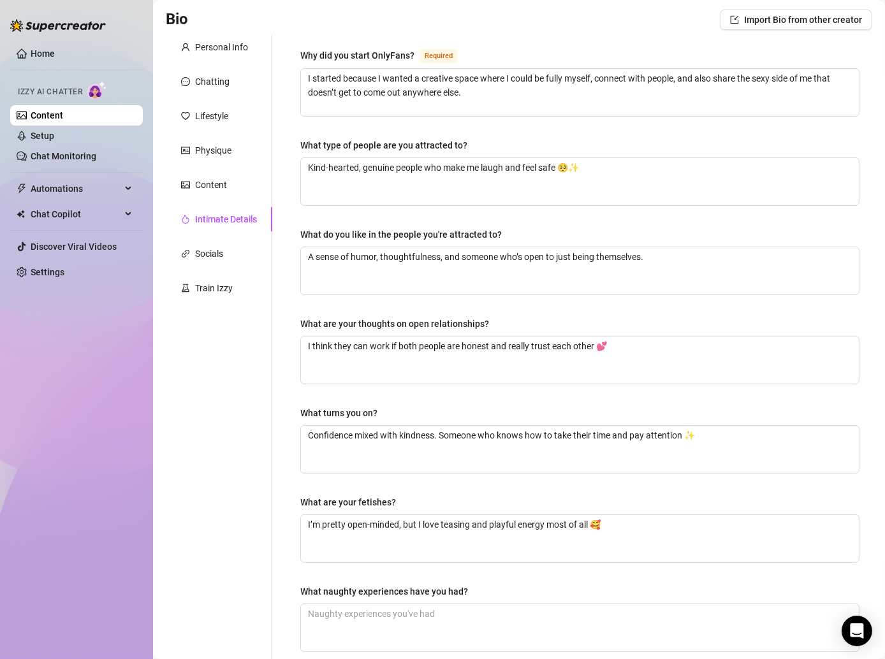
click at [309, 480] on div "Why did you start OnlyFans? Required I started because I wanted a creative spac…" at bounding box center [579, 356] width 559 height 616
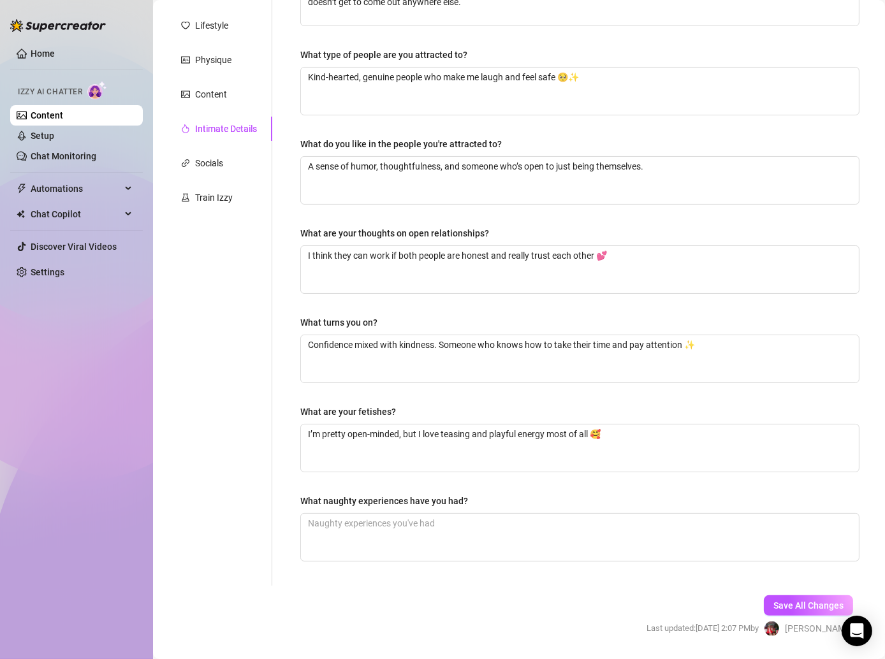
scroll to position [211, 0]
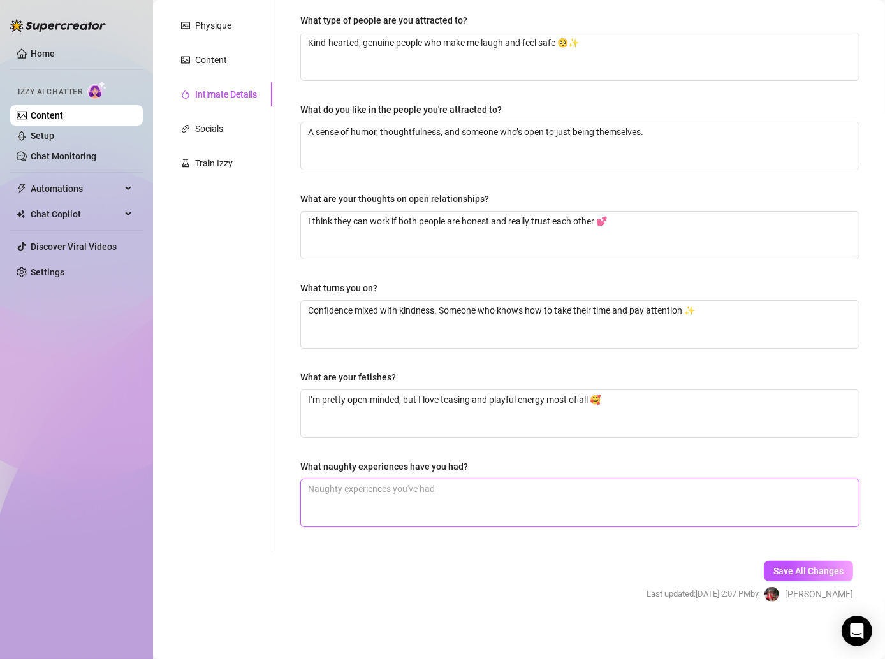
click at [400, 491] on textarea "What naughty experiences have you had?" at bounding box center [580, 503] width 558 height 47
paste textarea "Hehe, I’ll save the spiciest stories for my content 😉"
type textarea "Hehe, I’ll save the spiciest stories for my content 😉"
click at [586, 559] on form "Personal Info Chatting Lifestyle Physique Content Intimate Details Socials Trai…" at bounding box center [519, 267] width 707 height 715
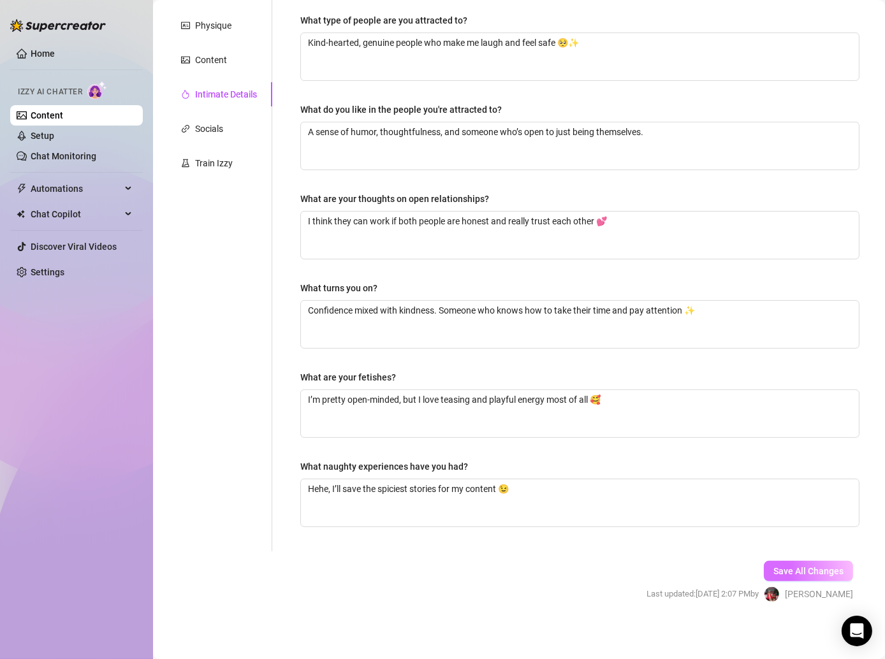
click at [789, 573] on button "Save All Changes" at bounding box center [808, 571] width 89 height 20
click at [786, 566] on span "Save All Changes" at bounding box center [808, 571] width 70 height 10
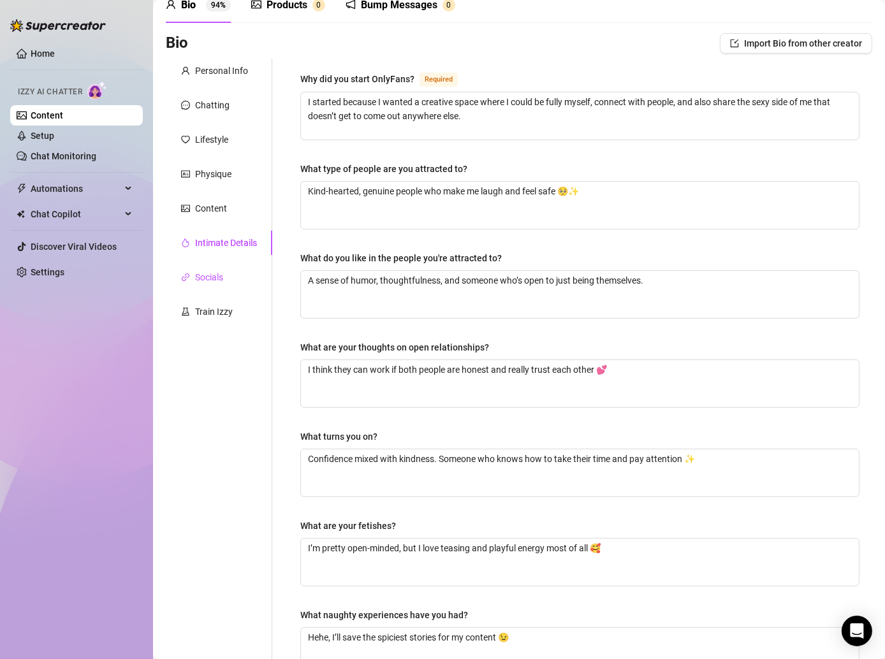
click at [193, 279] on div "Socials" at bounding box center [202, 277] width 42 height 14
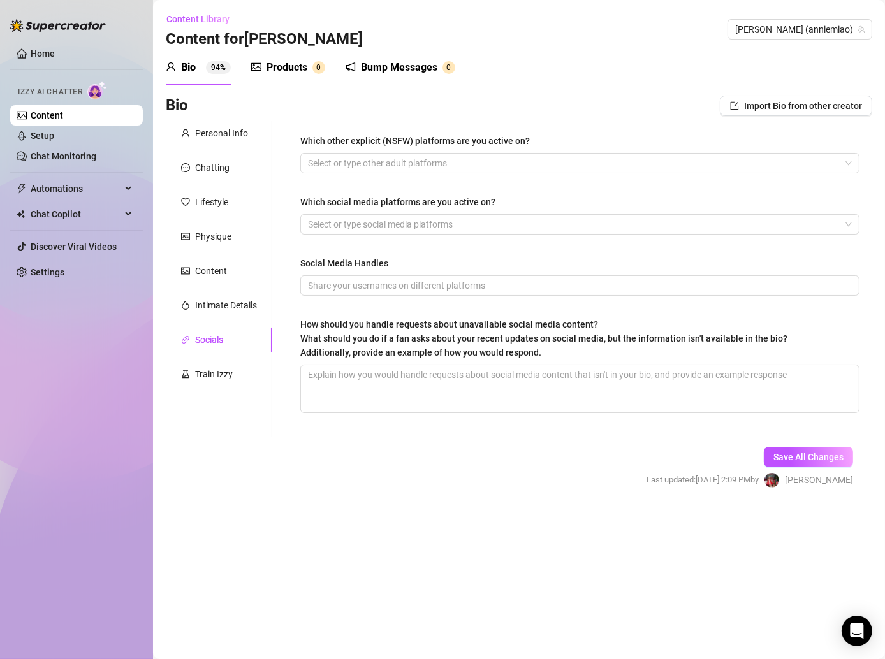
scroll to position [0, 0]
click at [367, 161] on div at bounding box center [573, 163] width 541 height 18
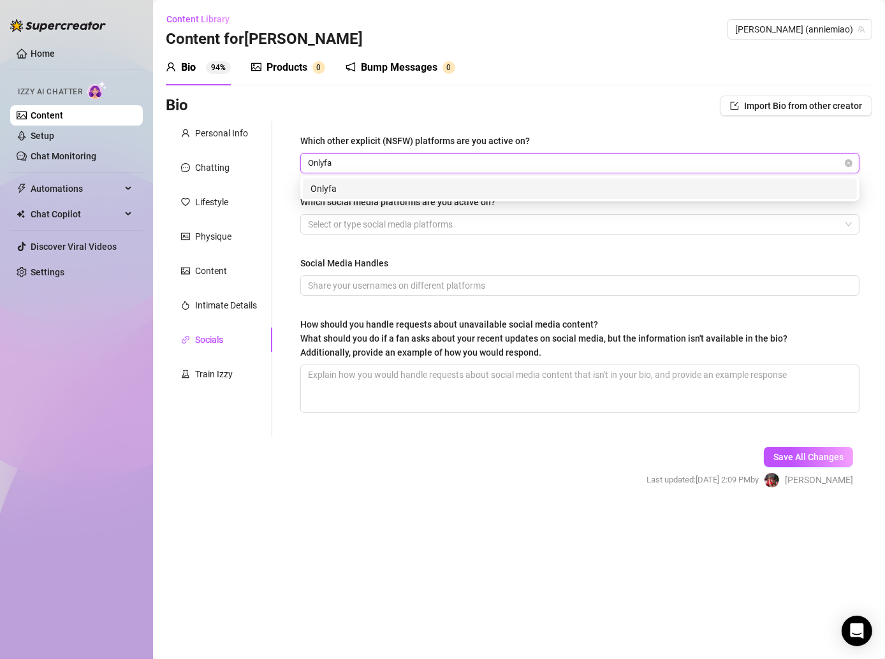
type input "Onlyfan"
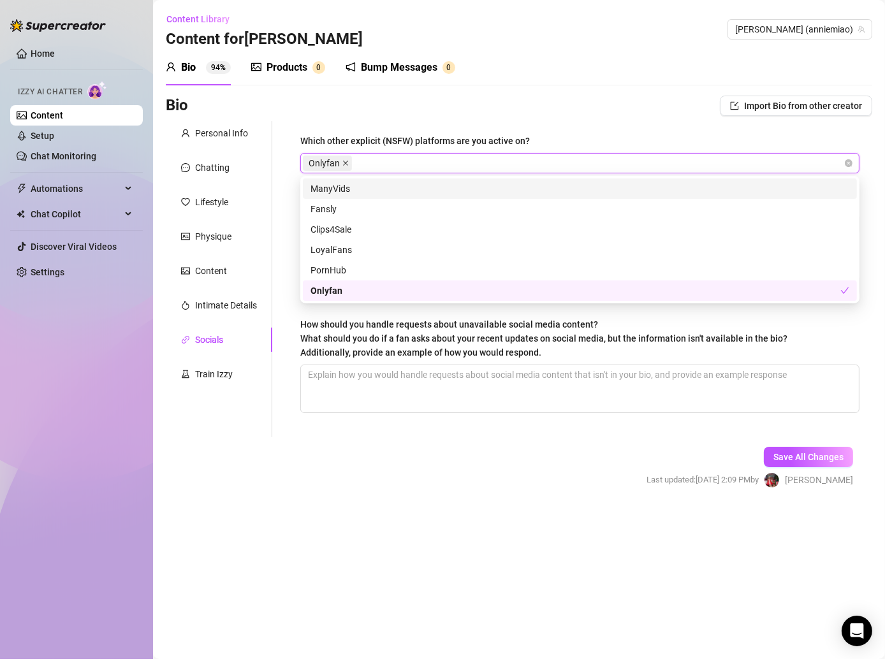
click at [344, 163] on icon "close" at bounding box center [345, 163] width 5 height 5
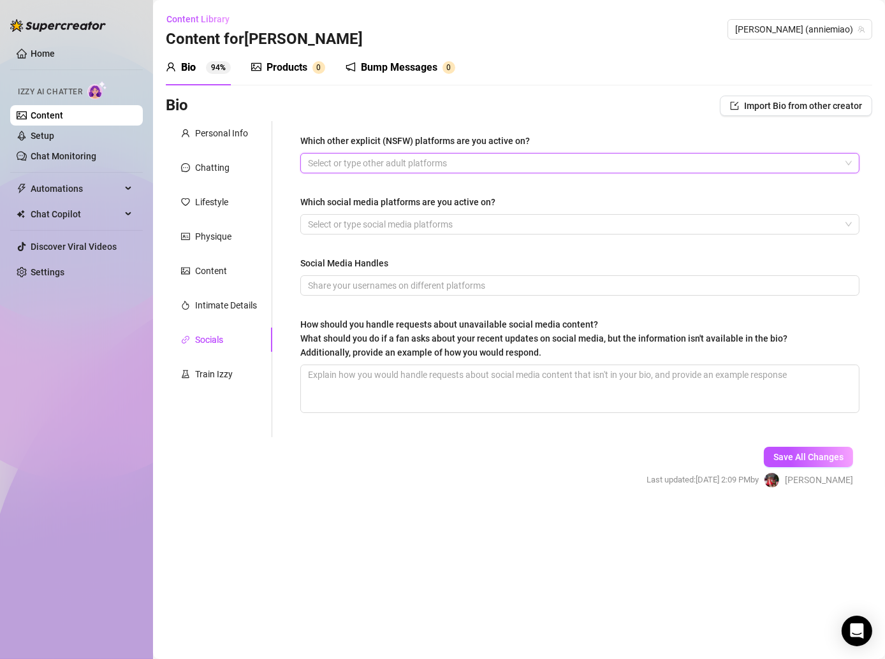
click at [360, 161] on div at bounding box center [573, 163] width 541 height 18
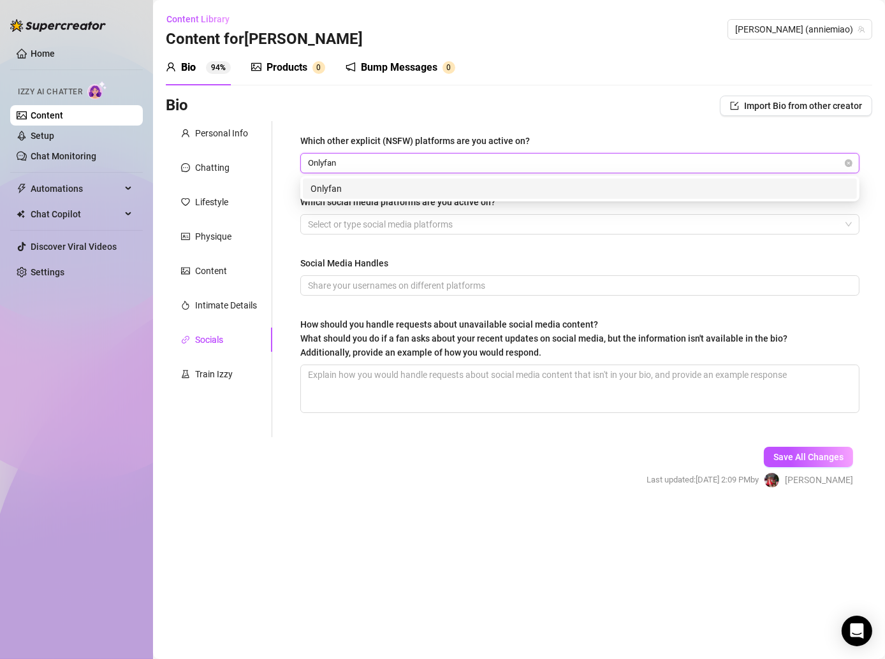
type input "Onlyfans"
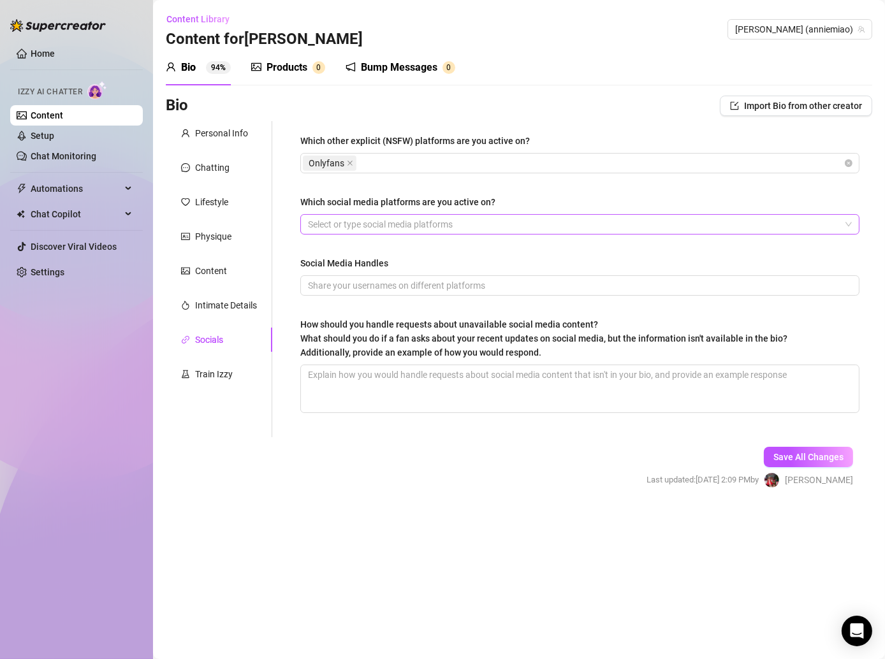
click at [473, 228] on div at bounding box center [573, 225] width 541 height 18
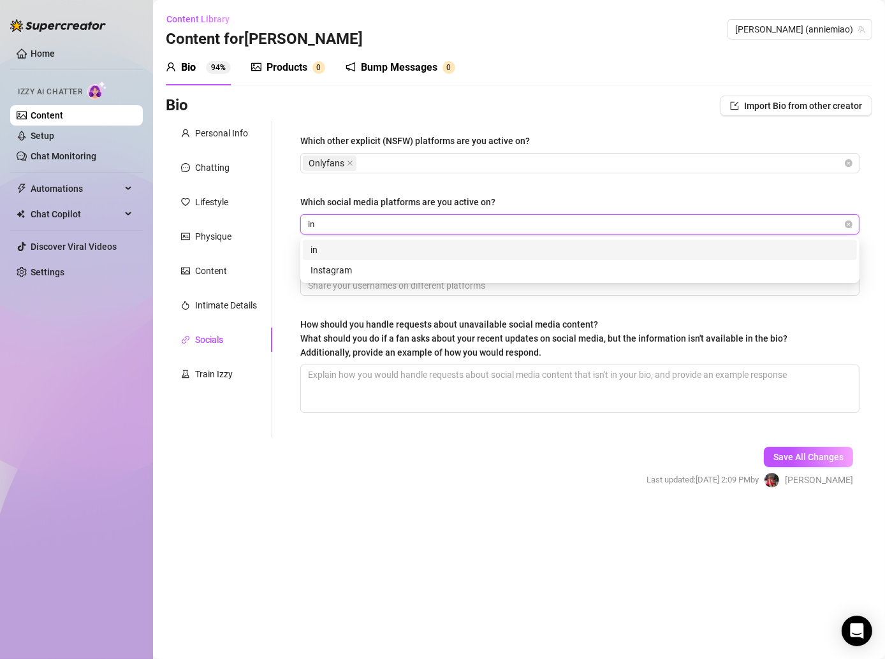
type input "ins"
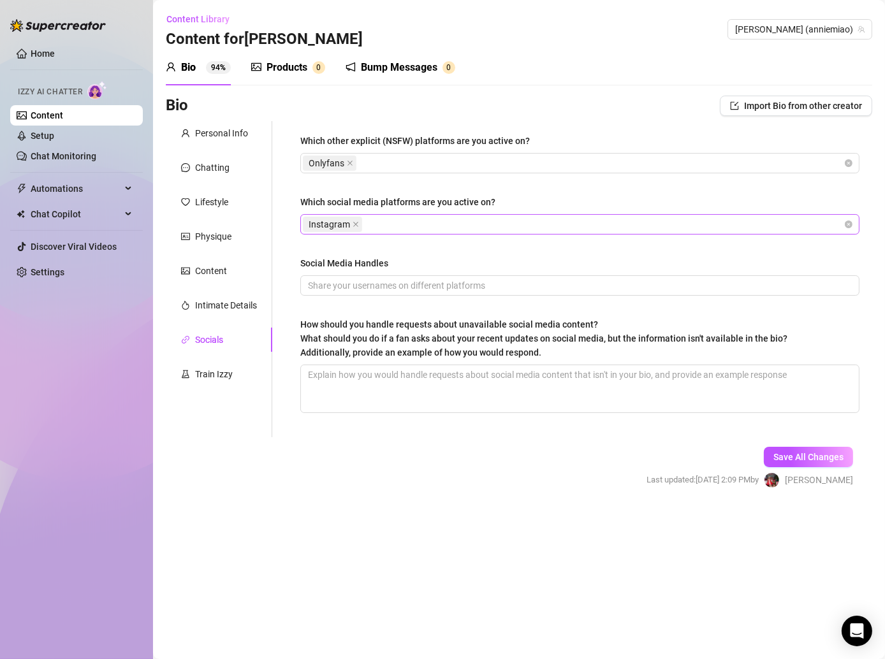
click at [473, 228] on div "Instagram" at bounding box center [573, 225] width 541 height 18
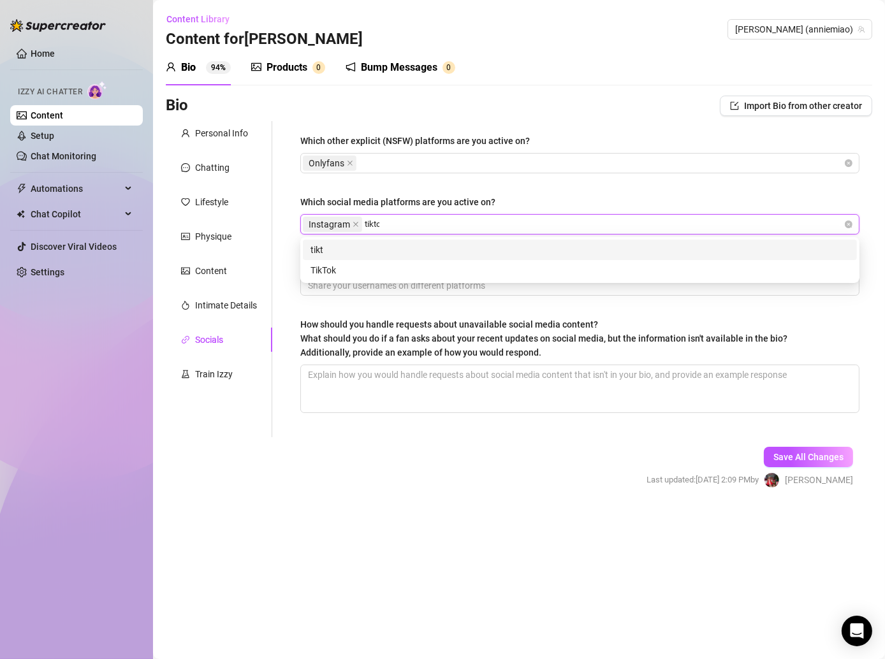
type input "tiktok"
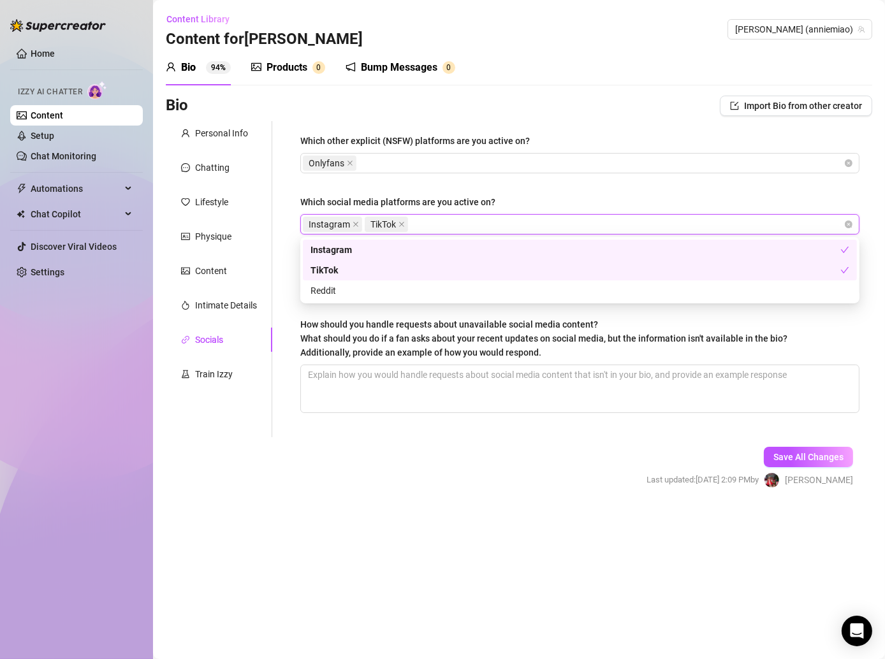
type input "x"
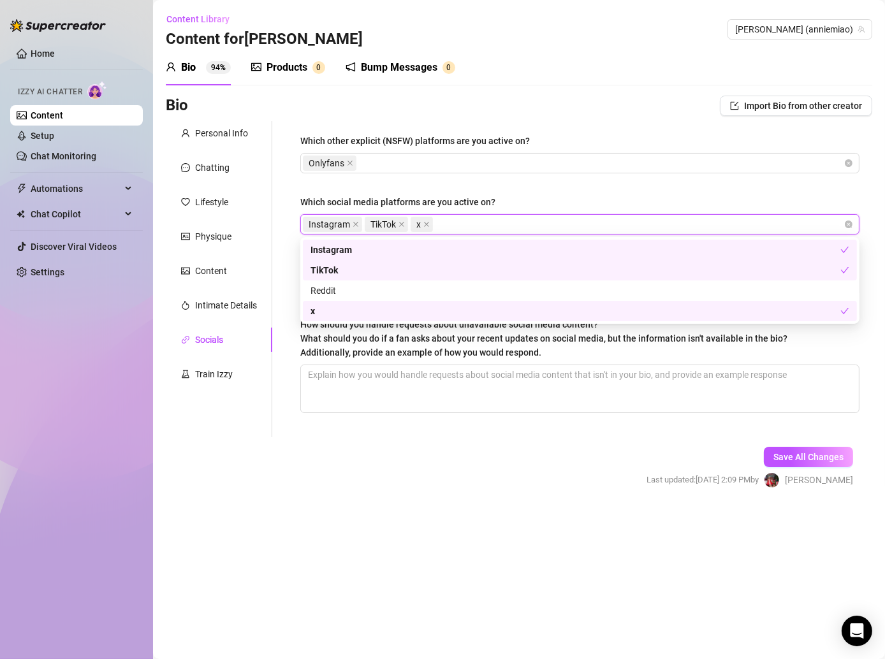
click at [452, 216] on div "Instagram TikTok x" at bounding box center [573, 225] width 541 height 18
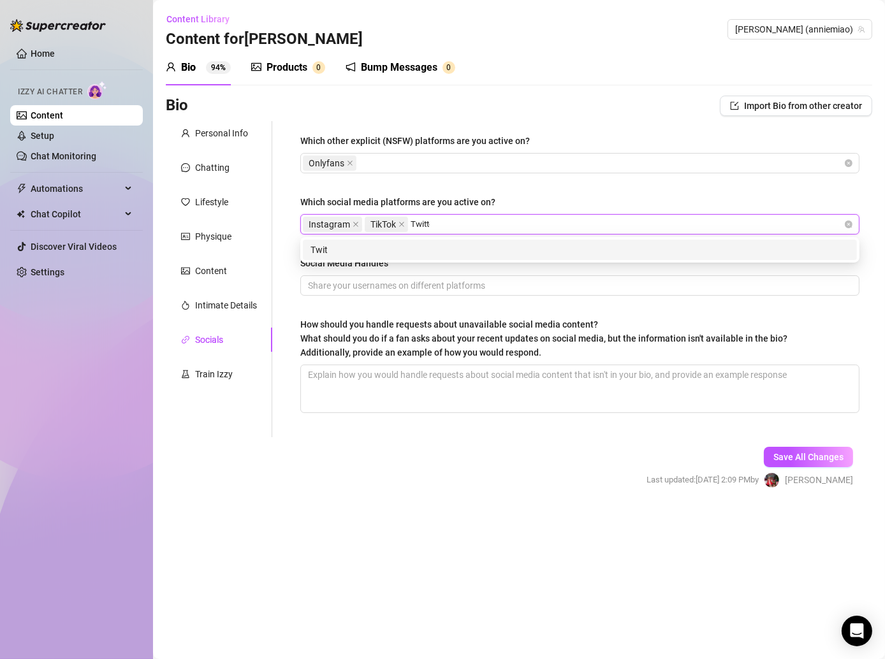
type input "Twitter"
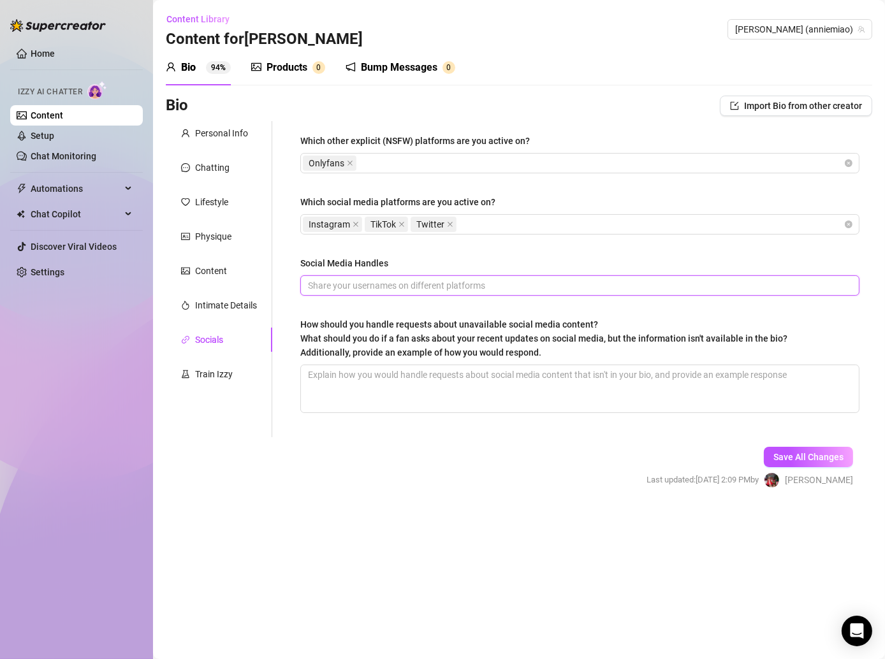
click at [436, 285] on input "Social Media Handles" at bounding box center [578, 286] width 541 height 14
click at [444, 287] on input "@kittygomiao" at bounding box center [578, 286] width 541 height 14
click at [444, 287] on input "@kittygomiao @[PERSON_NAME]" at bounding box center [578, 286] width 541 height 14
click at [479, 284] on input "@kittygomiao @[PERSON_NAME].miao" at bounding box center [578, 286] width 541 height 14
type input "@kittygomiao @[PERSON_NAME].miao @Anniemiaotattoo"
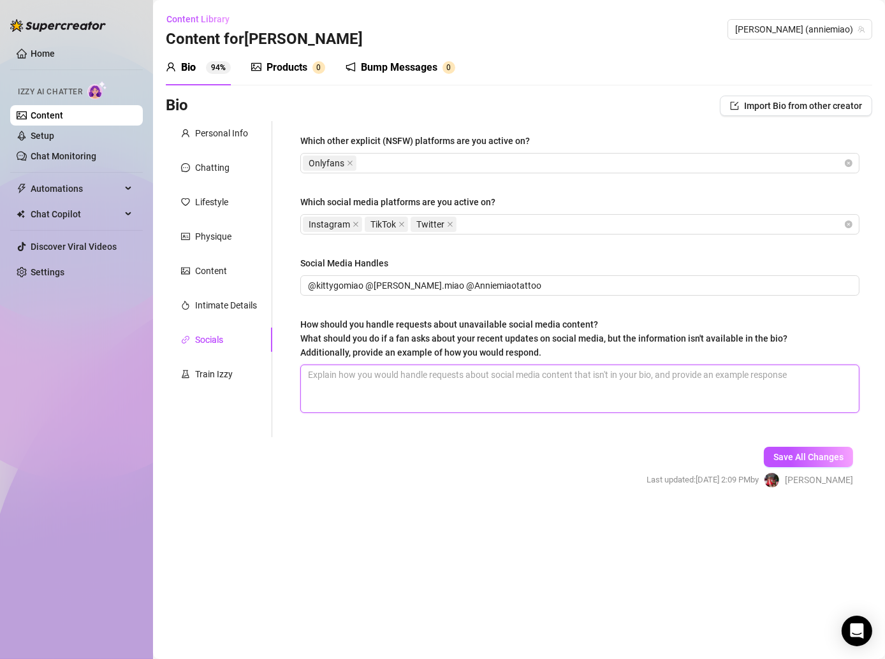
click at [387, 379] on textarea "How should you handle requests about unavailable social media content? What sho…" at bounding box center [580, 388] width 558 height 47
click at [377, 377] on textarea "How should you handle requests about unavailable social media content? What sho…" at bounding box center [580, 388] width 558 height 47
paste textarea "I’d gently remind fans that I only share everything here on OnlyFans 🩷"
type textarea "I’d gently remind fans that I only share everything here on OnlyFans 🩷"
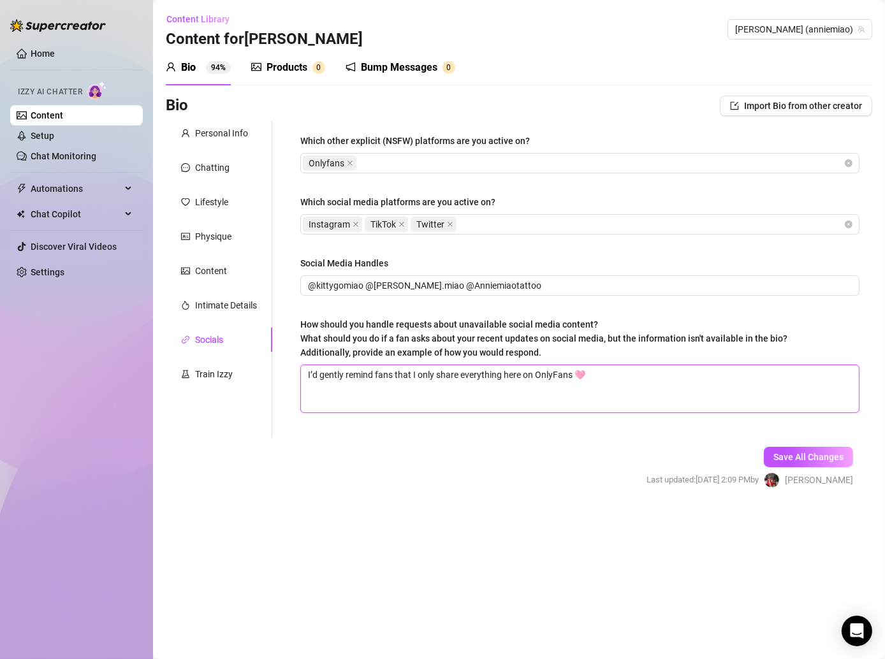
click at [620, 379] on textarea "I’d gently remind fans that I only share everything here on OnlyFans 🩷" at bounding box center [580, 388] width 558 height 47
type textarea "I’d gently remind fans that I only share everything here on OnlyFans 🩷"
paste textarea "I’d just let them know kindly that all my updates and content are always right …"
type textarea "I’d gently remind fans that I only share everything here on OnlyFans 🩷 I’d just…"
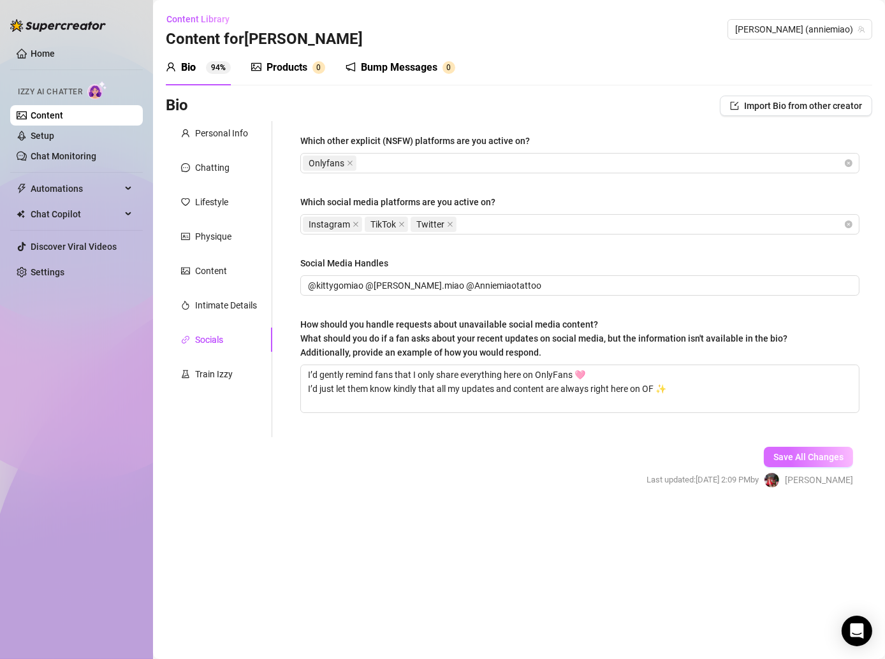
click at [768, 462] on button "Save All Changes" at bounding box center [808, 457] width 89 height 20
click at [779, 455] on span "Save All Changes" at bounding box center [808, 457] width 70 height 10
click at [824, 453] on span "Save All Changes" at bounding box center [808, 457] width 70 height 10
click at [212, 379] on div "Train Izzy" at bounding box center [214, 374] width 38 height 14
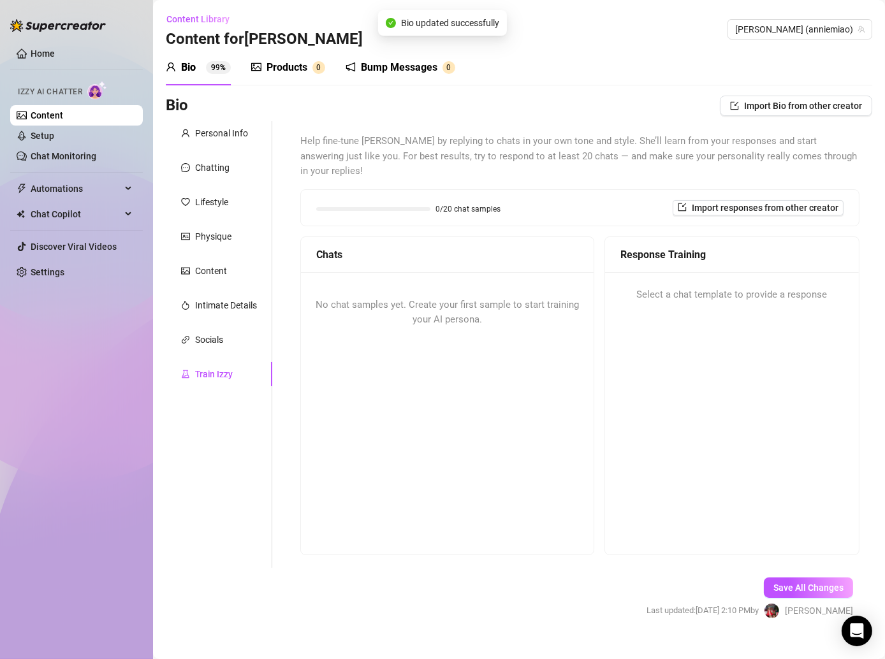
click at [268, 61] on div "Products" at bounding box center [287, 67] width 41 height 15
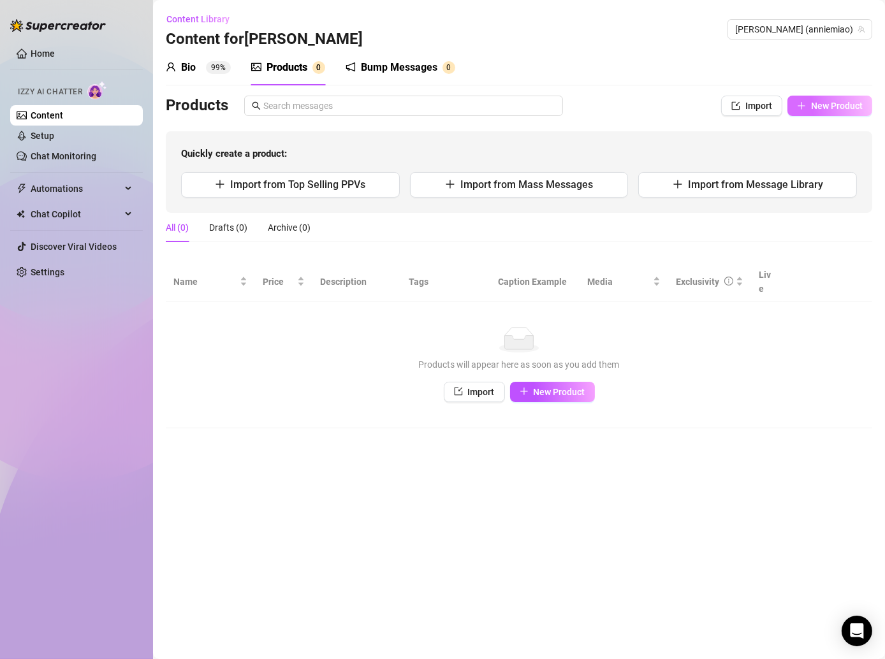
click at [812, 98] on button "New Product" at bounding box center [830, 106] width 85 height 20
type textarea "Type your message here..."
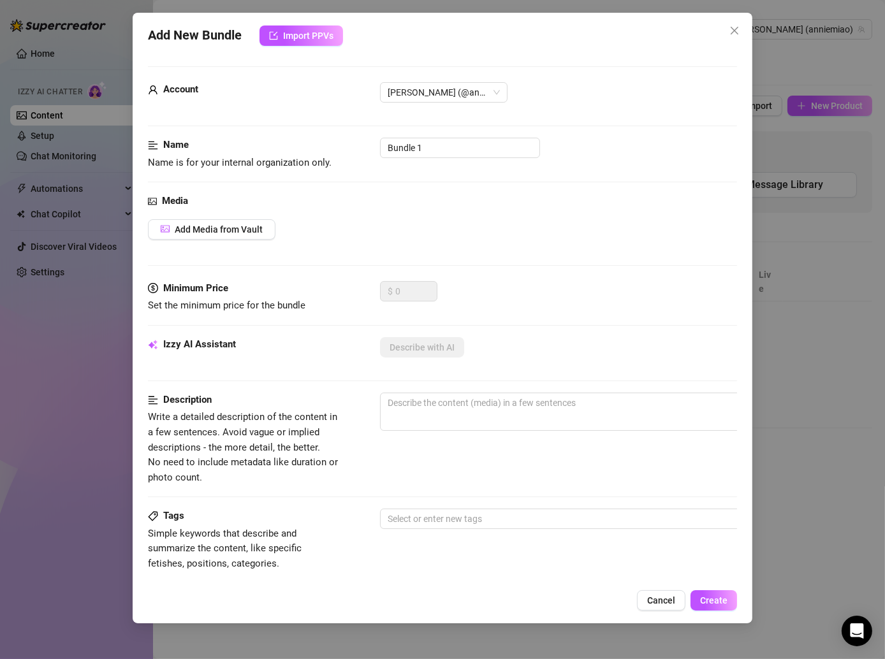
scroll to position [36, 0]
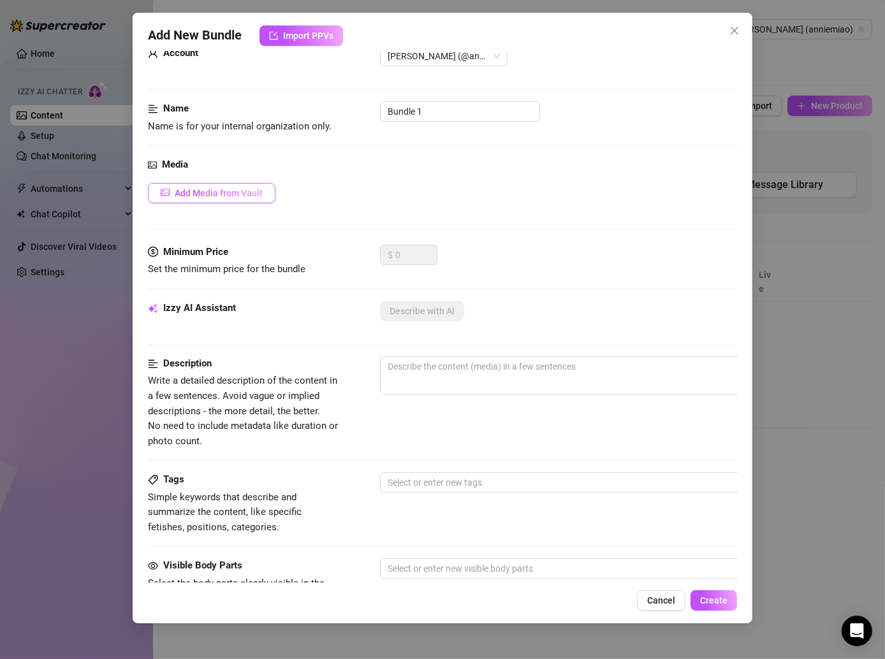
click at [232, 193] on span "Add Media from Vault" at bounding box center [219, 193] width 88 height 10
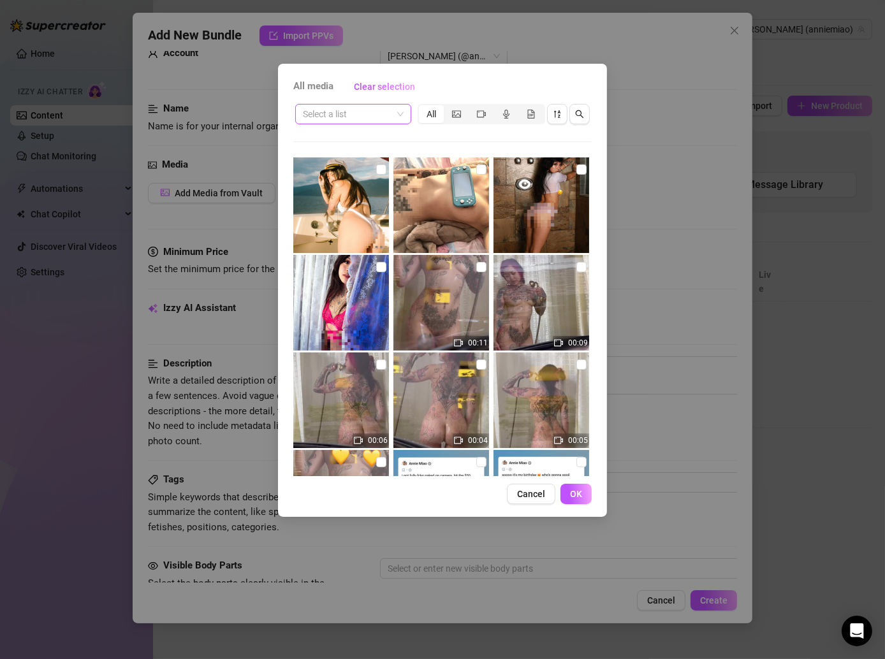
click at [384, 112] on input "search" at bounding box center [347, 114] width 89 height 19
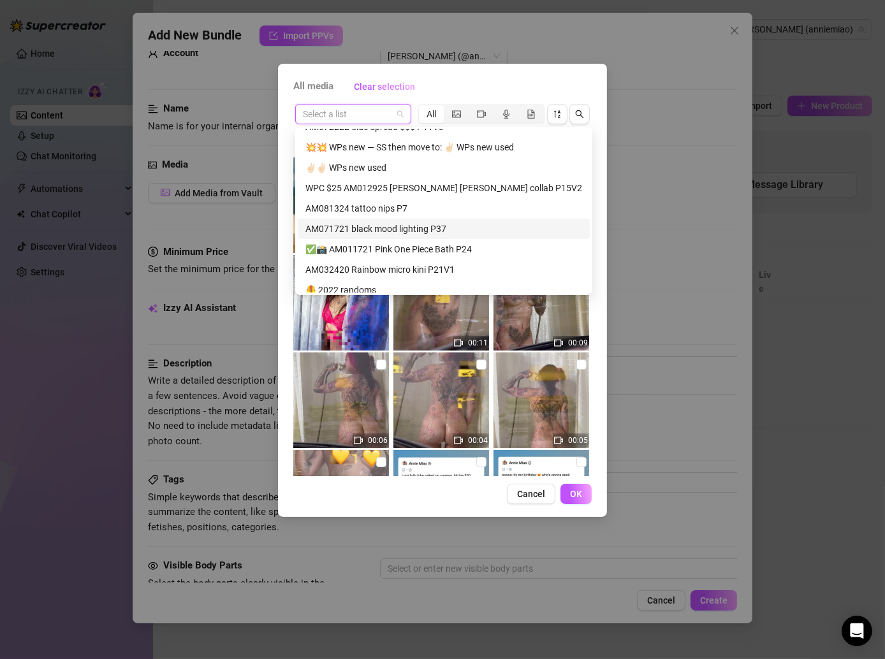
scroll to position [244, 0]
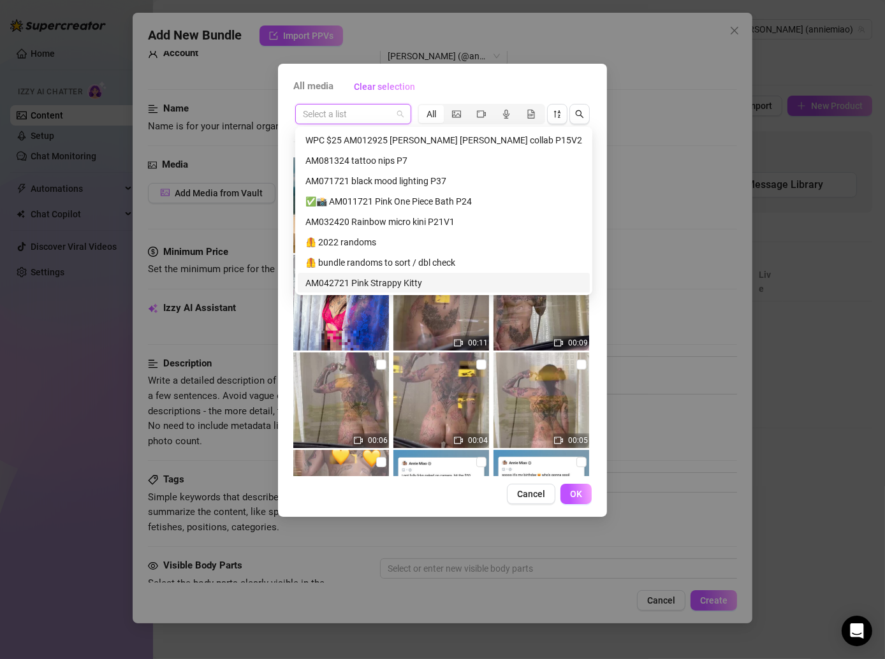
click at [383, 284] on div "AM042721 Pink Strappy Kitty" at bounding box center [443, 283] width 277 height 14
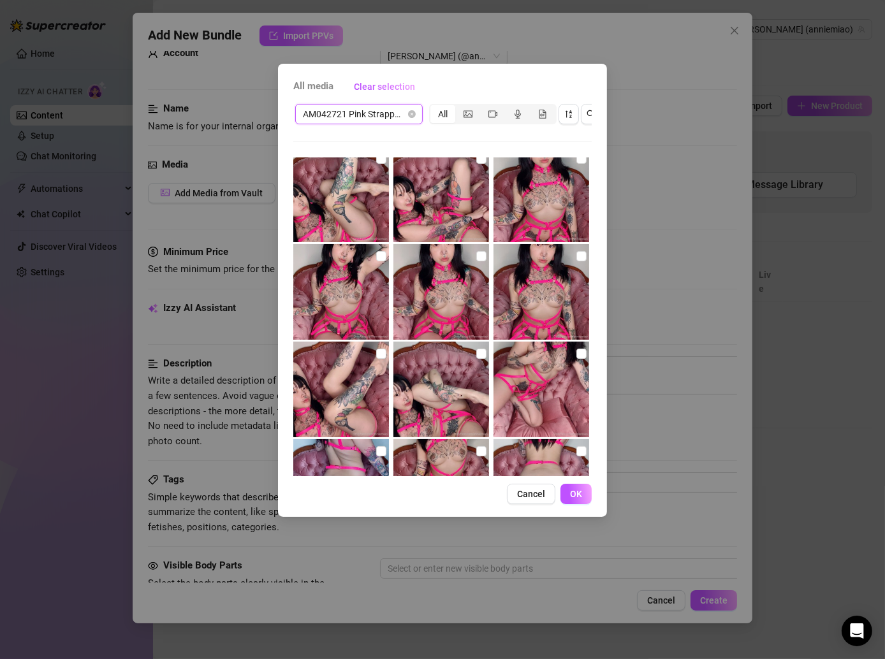
scroll to position [0, 0]
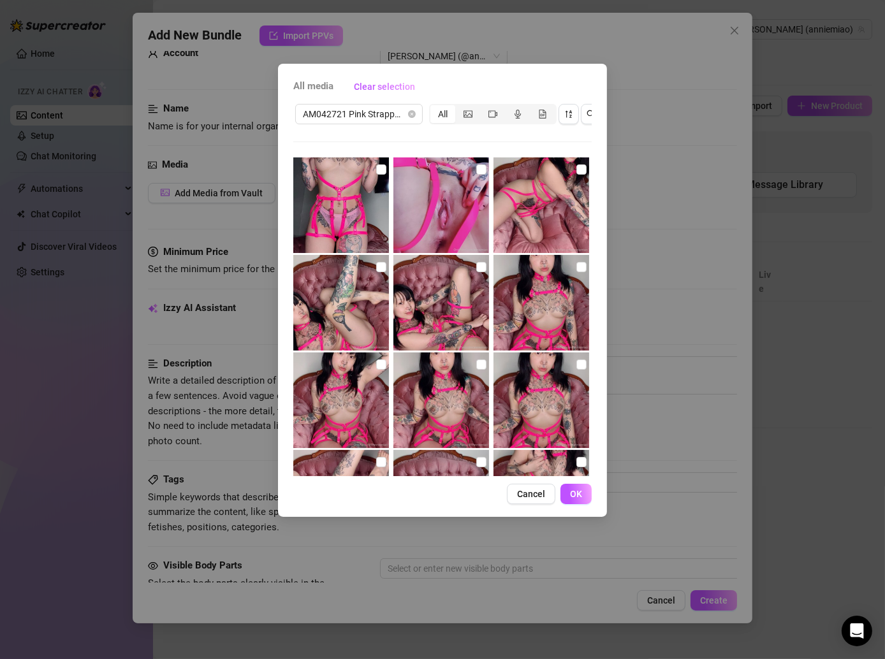
click at [372, 173] on img at bounding box center [341, 206] width 96 height 96
click at [379, 167] on input "checkbox" at bounding box center [381, 170] width 10 height 10
checkbox input "true"
click at [476, 174] on input "checkbox" at bounding box center [481, 170] width 10 height 10
checkbox input "true"
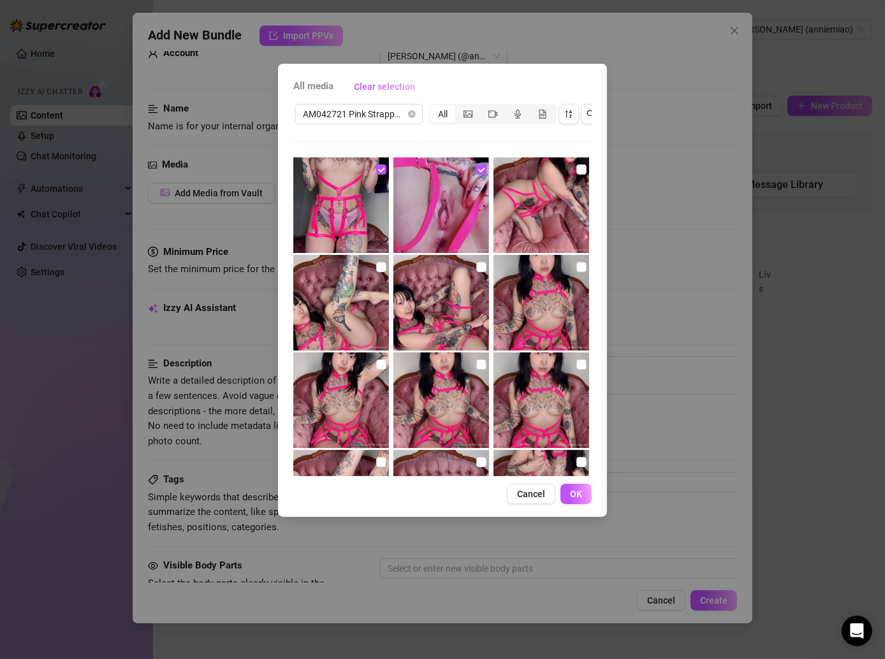
click at [575, 177] on img at bounding box center [542, 206] width 96 height 96
click at [576, 170] on input "checkbox" at bounding box center [581, 170] width 10 height 10
checkbox input "true"
click at [576, 268] on input "checkbox" at bounding box center [581, 267] width 10 height 10
checkbox input "true"
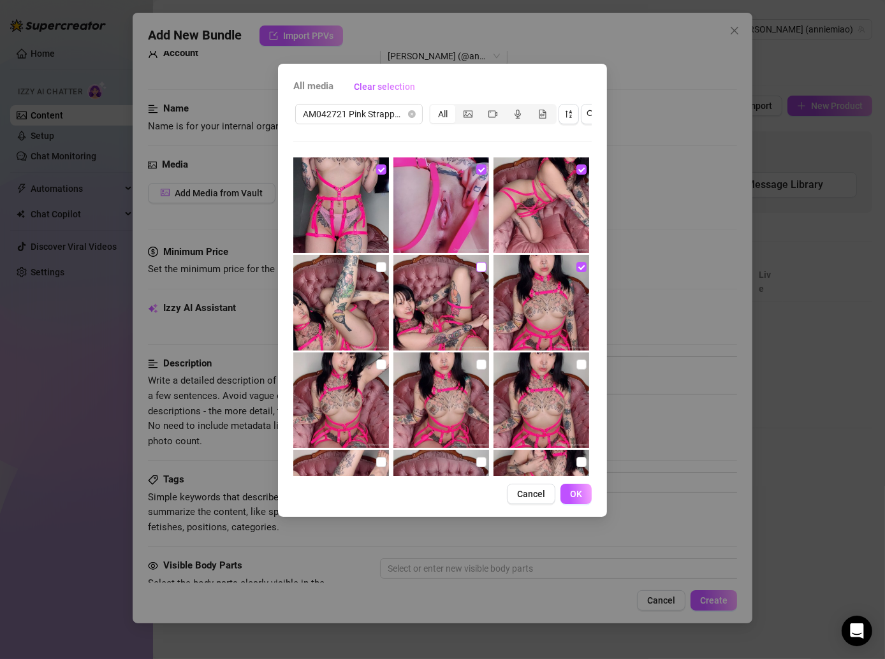
click at [476, 263] on input "checkbox" at bounding box center [481, 267] width 10 height 10
checkbox input "true"
click at [376, 266] on input "checkbox" at bounding box center [381, 267] width 10 height 10
checkbox input "true"
click at [381, 360] on input "checkbox" at bounding box center [381, 365] width 10 height 10
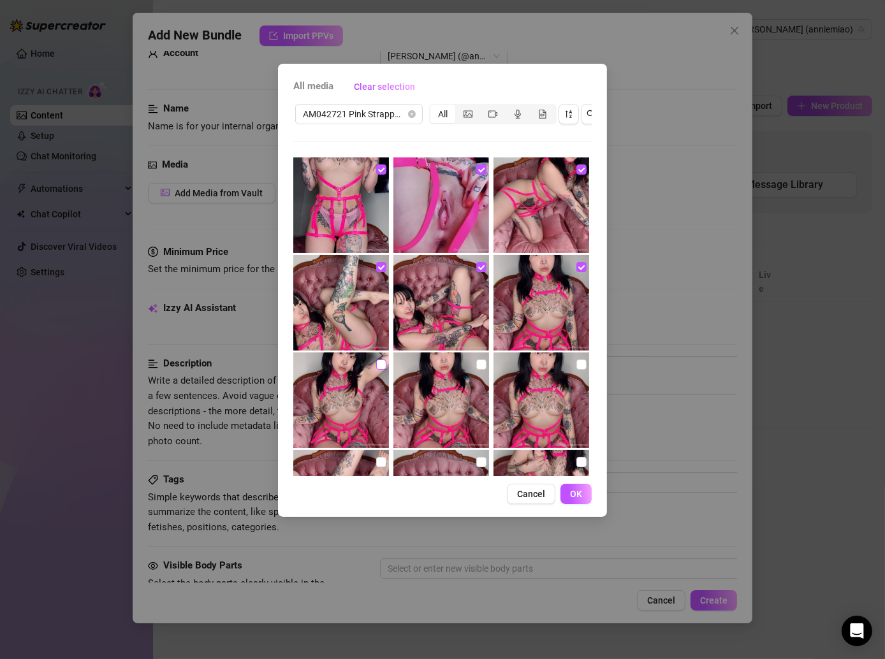
checkbox input "true"
click at [476, 366] on input "checkbox" at bounding box center [481, 365] width 10 height 10
checkbox input "true"
click at [576, 369] on input "checkbox" at bounding box center [581, 365] width 10 height 10
checkbox input "true"
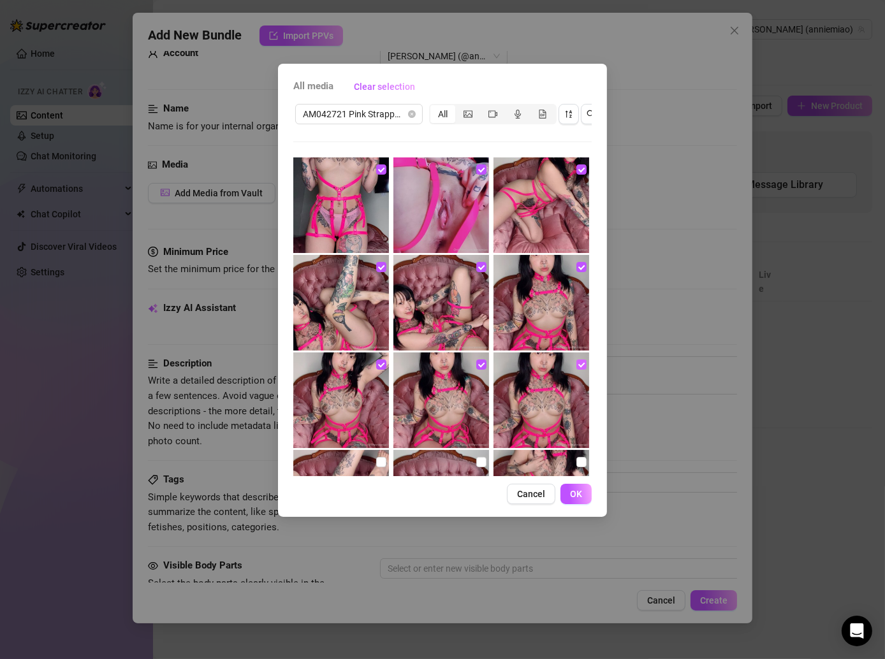
scroll to position [105, 0]
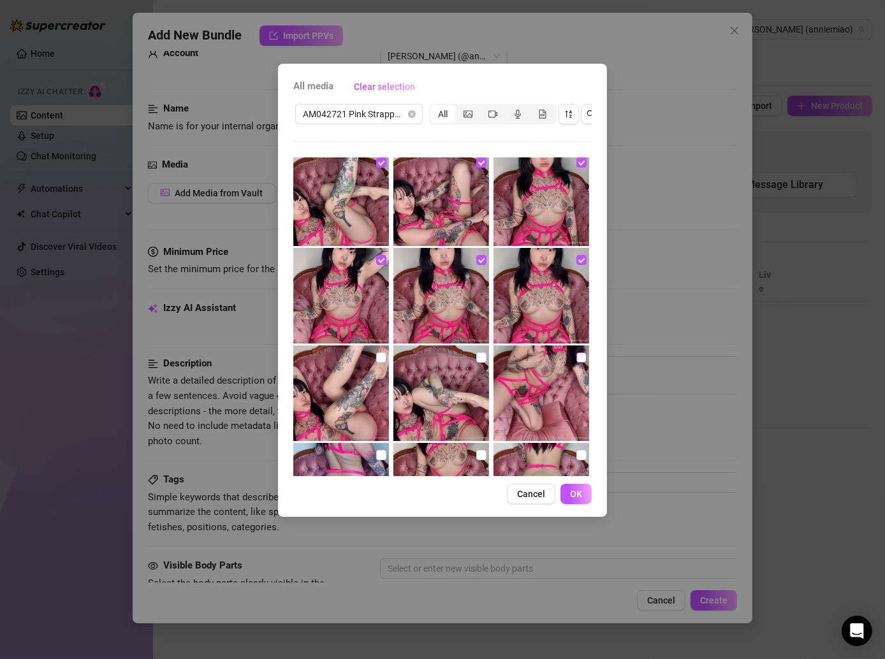
click at [576, 362] on input "checkbox" at bounding box center [581, 358] width 10 height 10
checkbox input "true"
click at [477, 358] on input "checkbox" at bounding box center [481, 358] width 10 height 10
checkbox input "true"
click at [378, 361] on input "checkbox" at bounding box center [381, 358] width 10 height 10
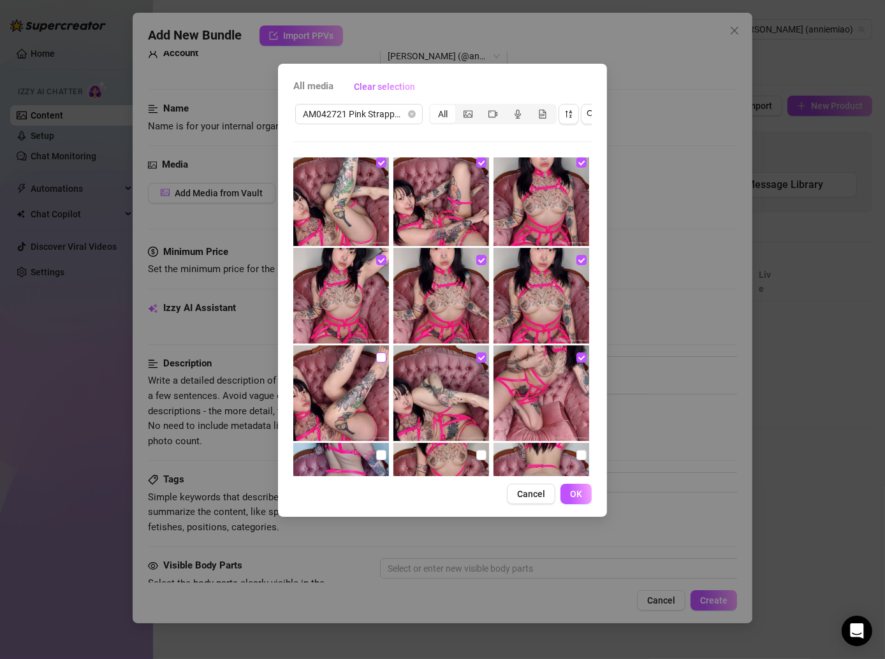
checkbox input "true"
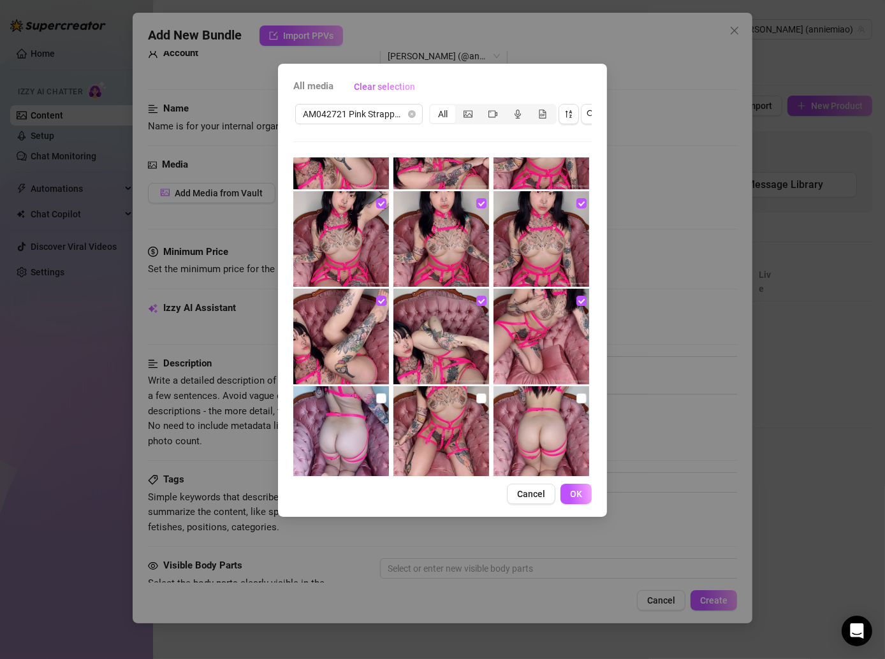
scroll to position [210, 0]
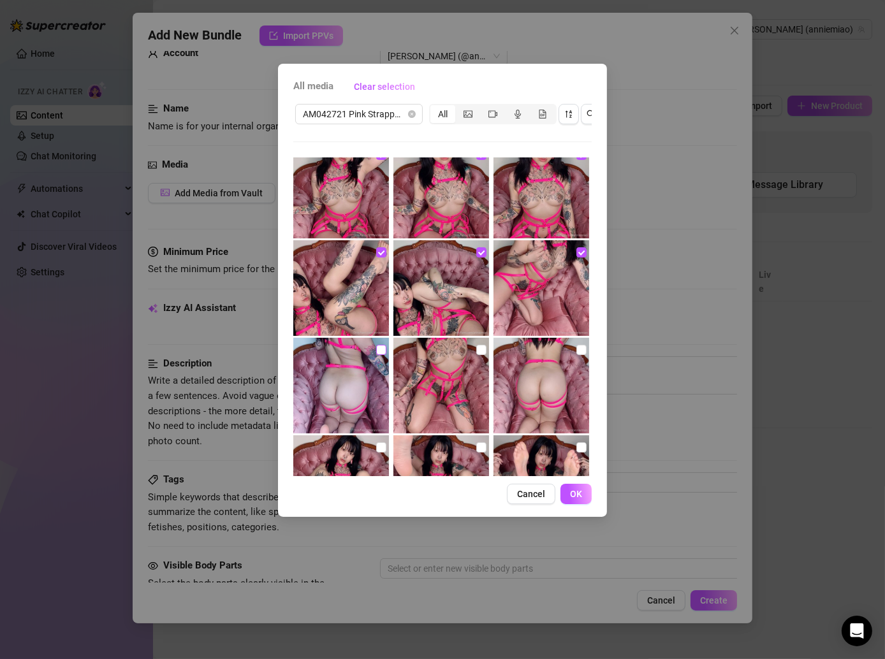
click at [377, 347] on input "checkbox" at bounding box center [381, 350] width 10 height 10
checkbox input "true"
click at [477, 343] on label at bounding box center [481, 350] width 10 height 14
click at [477, 345] on input "checkbox" at bounding box center [481, 350] width 10 height 10
checkbox input "true"
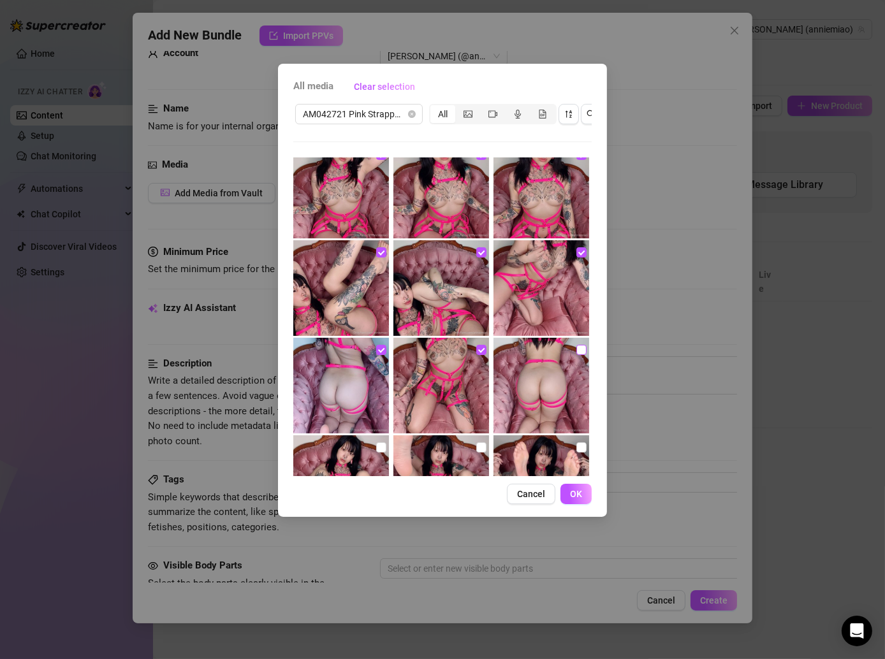
click at [576, 348] on input "checkbox" at bounding box center [581, 350] width 10 height 10
checkbox input "true"
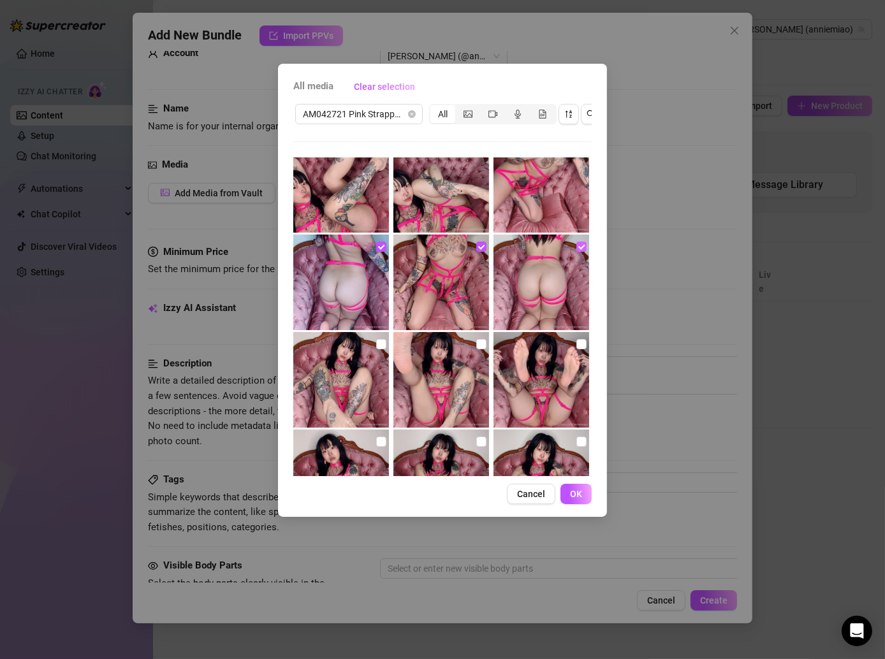
click at [576, 348] on input "checkbox" at bounding box center [581, 344] width 10 height 10
checkbox input "true"
click at [476, 344] on input "checkbox" at bounding box center [481, 344] width 10 height 10
checkbox input "true"
click at [376, 346] on input "checkbox" at bounding box center [381, 344] width 10 height 10
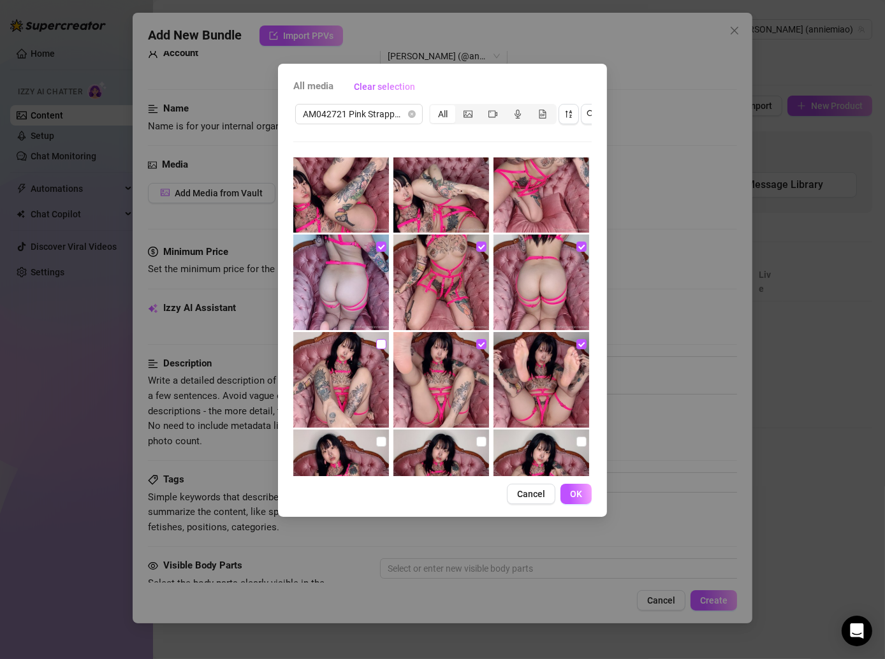
checkbox input "true"
click at [376, 445] on input "checkbox" at bounding box center [381, 442] width 10 height 10
checkbox input "true"
click at [476, 445] on input "checkbox" at bounding box center [481, 442] width 10 height 10
checkbox input "true"
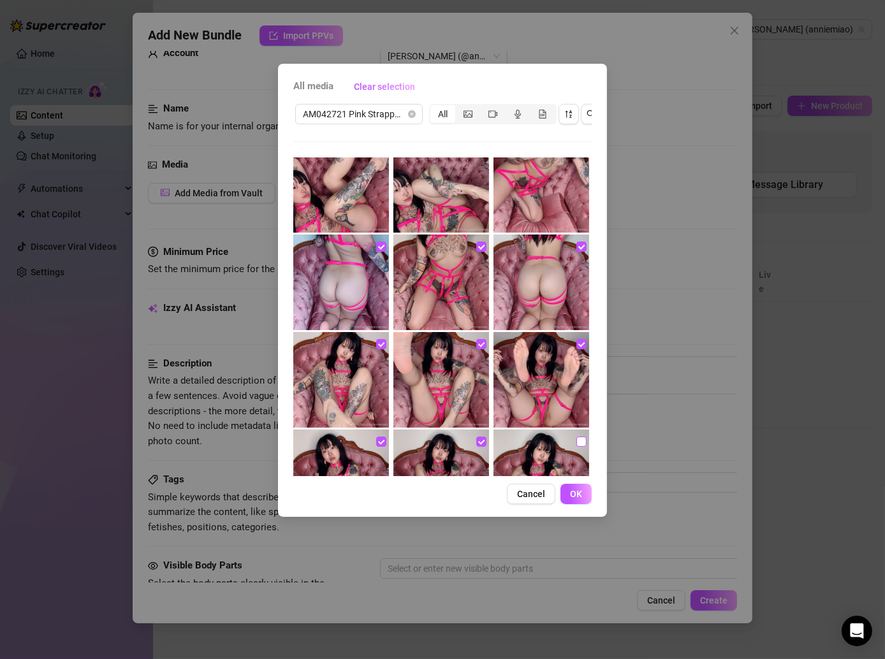
click at [576, 446] on input "checkbox" at bounding box center [581, 442] width 10 height 10
checkbox input "true"
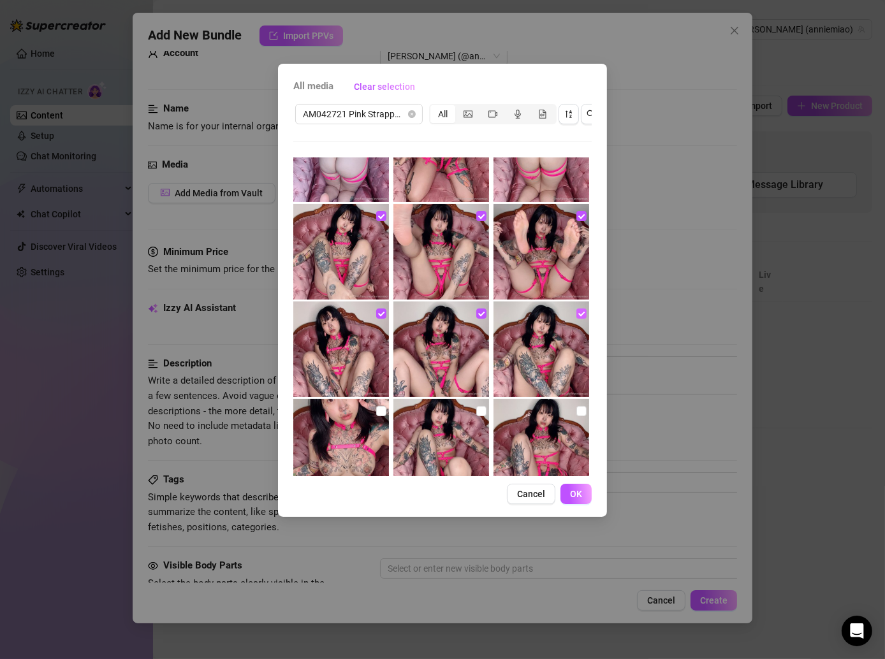
scroll to position [459, 0]
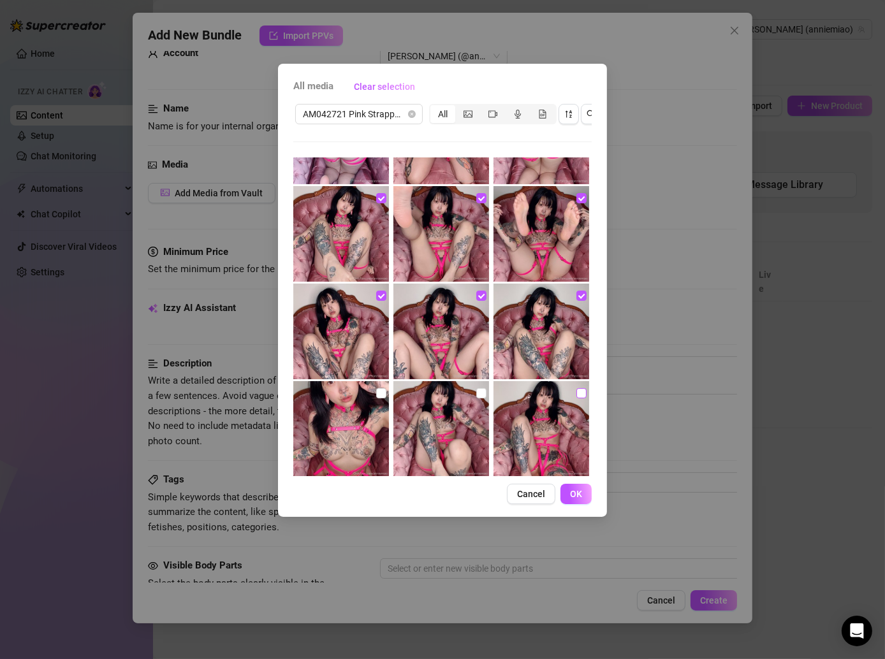
click at [576, 390] on input "checkbox" at bounding box center [581, 393] width 10 height 10
checkbox input "true"
click at [476, 388] on input "checkbox" at bounding box center [481, 393] width 10 height 10
checkbox input "true"
click at [376, 390] on input "checkbox" at bounding box center [381, 393] width 10 height 10
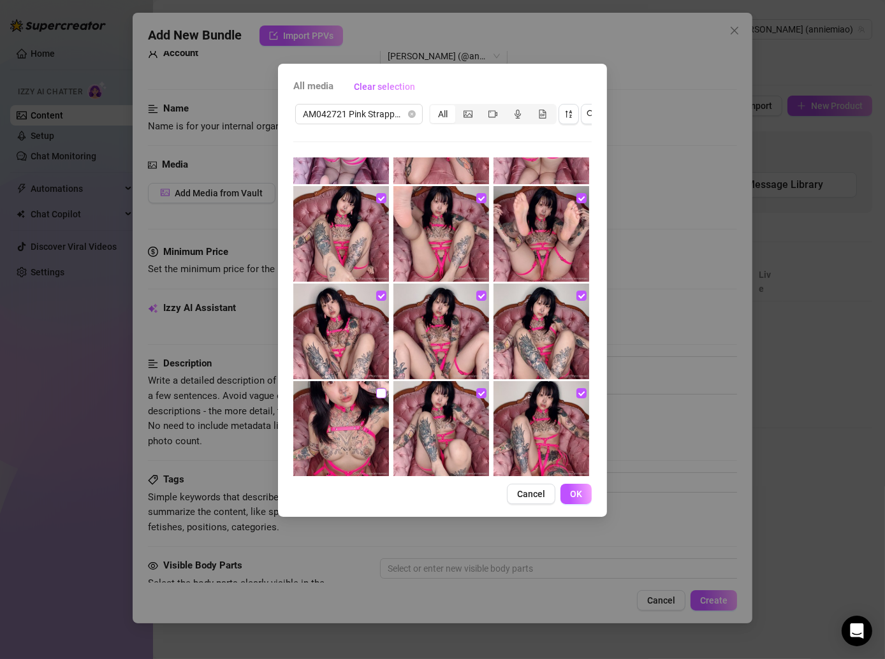
checkbox input "true"
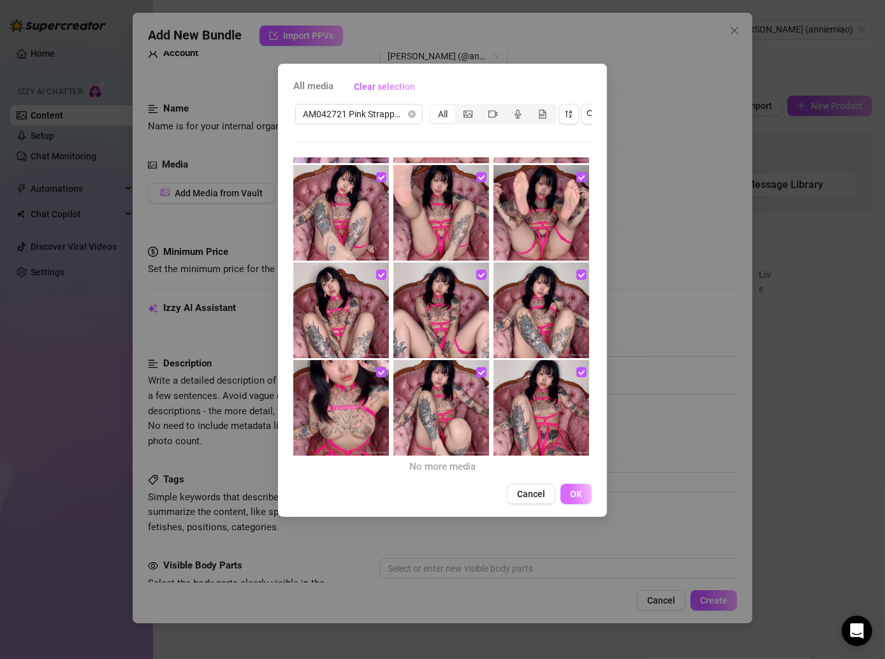
click at [575, 499] on span "OK" at bounding box center [576, 494] width 12 height 10
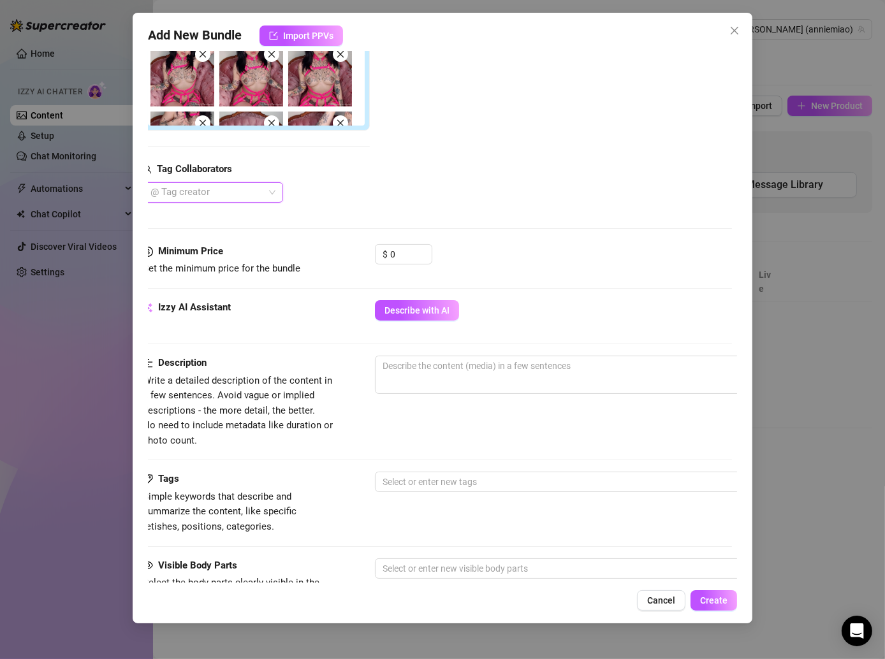
scroll to position [397, 5]
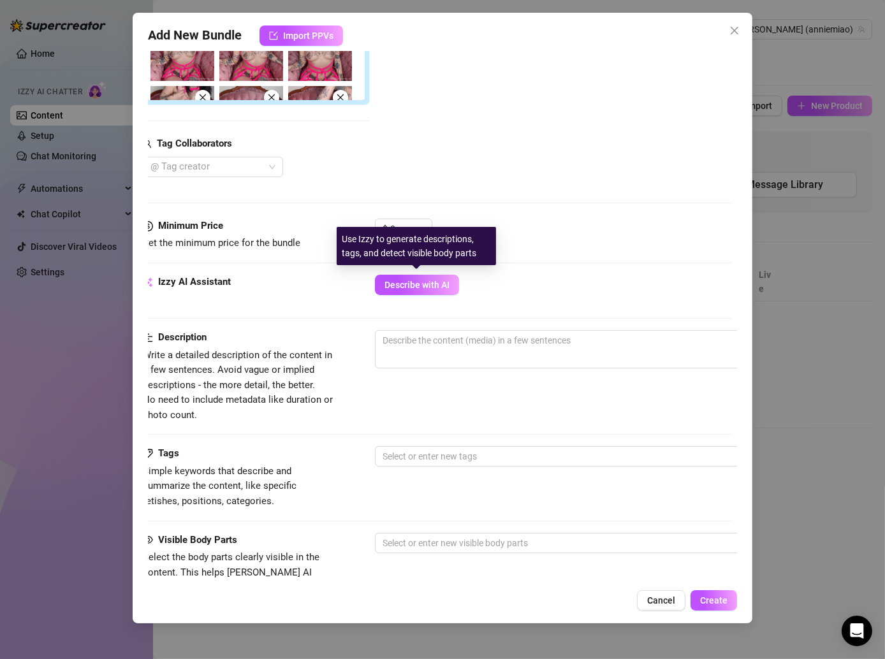
click at [406, 228] on div "Use Izzy to generate descriptions, tags, and detect visible body parts" at bounding box center [416, 246] width 159 height 38
click at [414, 228] on div "Use Izzy to generate descriptions, tags, and detect visible body parts" at bounding box center [416, 246] width 159 height 38
click at [414, 232] on div "Use Izzy to generate descriptions, tags, and detect visible body parts" at bounding box center [416, 246] width 159 height 38
click at [408, 184] on div "Media Add Media from Vault Attached Media Tag Collaborators @ Tag creator" at bounding box center [437, 8] width 589 height 422
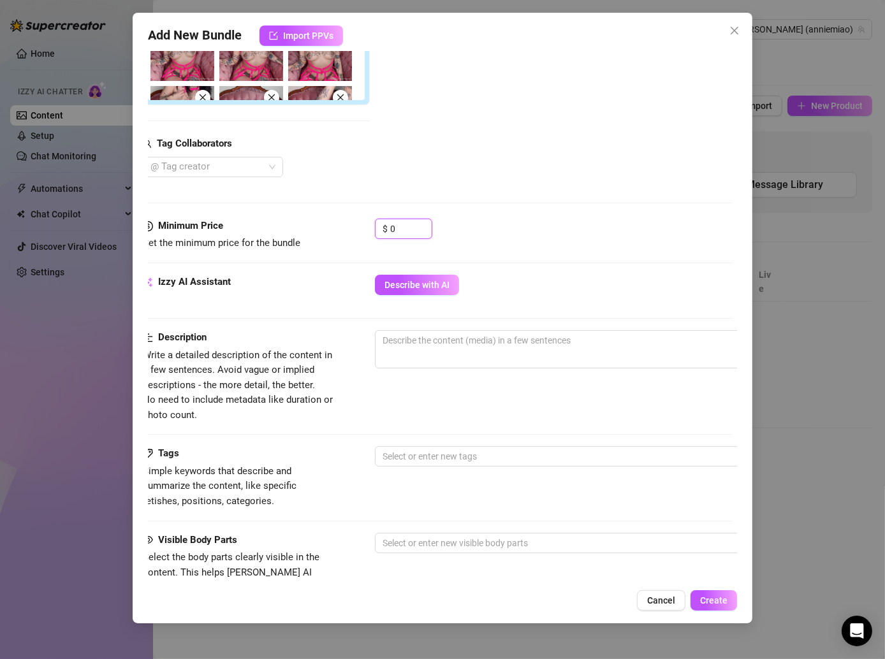
drag, startPoint x: 393, startPoint y: 231, endPoint x: 374, endPoint y: 231, distance: 19.8
click at [374, 231] on div "Minimum Price Set the minimum price for the bundle $ 0" at bounding box center [437, 235] width 589 height 33
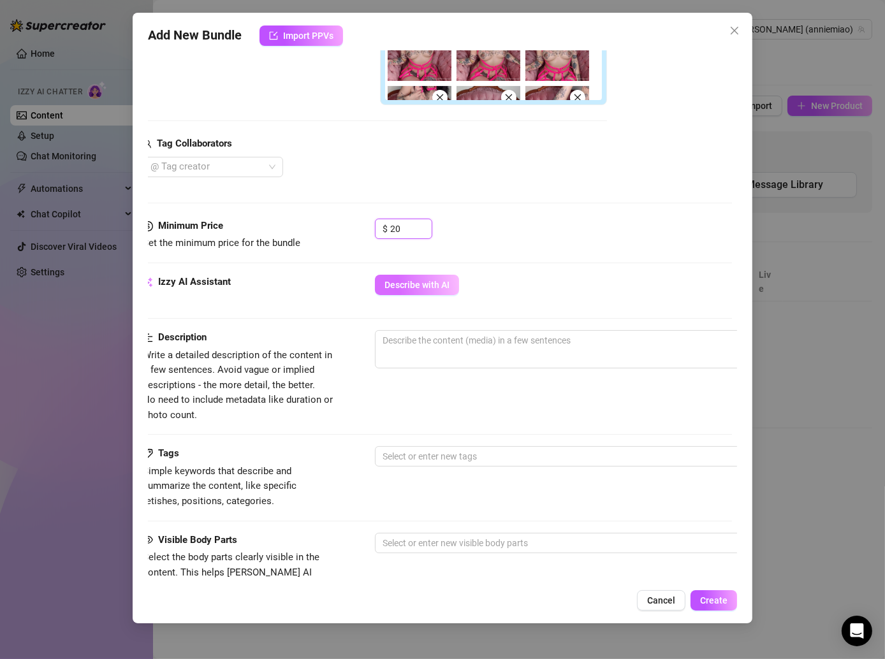
type input "20"
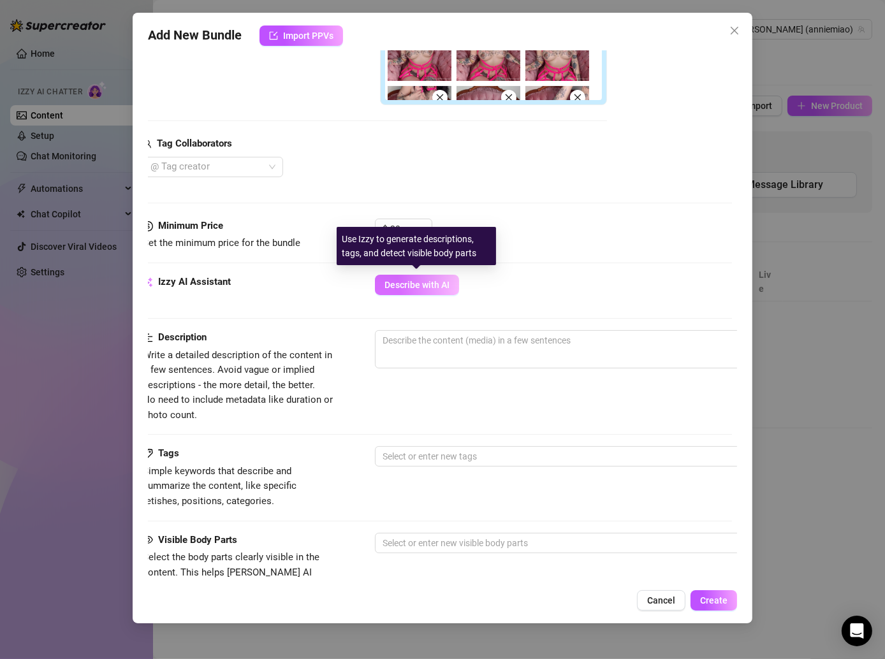
click at [437, 280] on span "Describe with AI" at bounding box center [417, 285] width 65 height 10
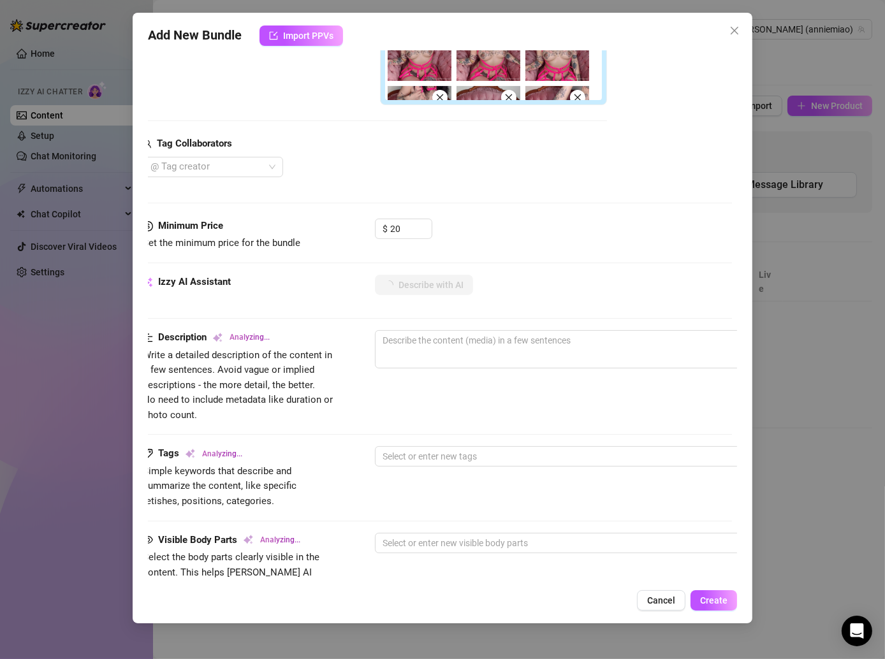
type textarea "[PERSON_NAME]"
type textarea "[PERSON_NAME] wears"
type textarea "[PERSON_NAME] wears a"
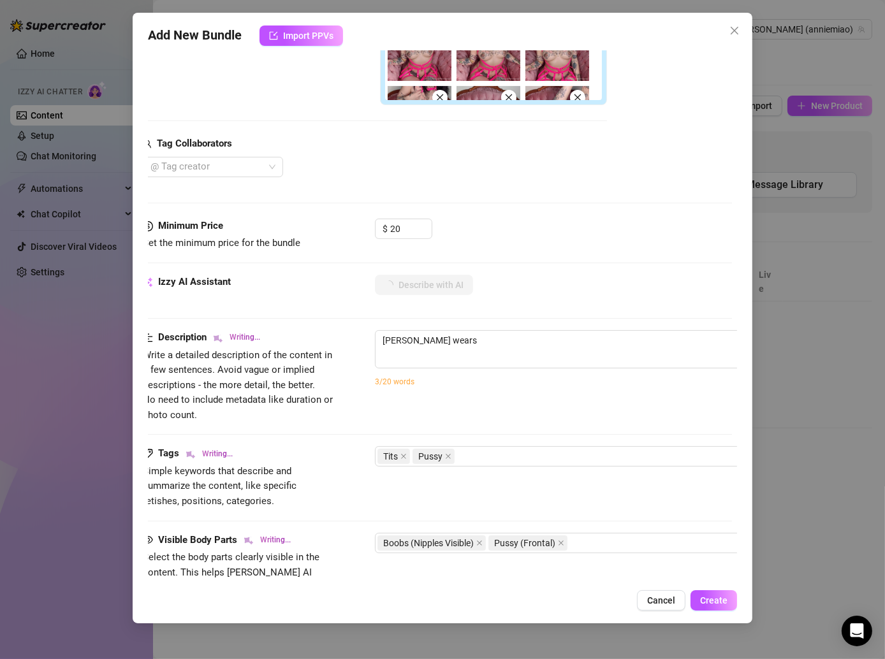
type textarea "[PERSON_NAME] wears a"
type textarea "[PERSON_NAME] wears a strappy"
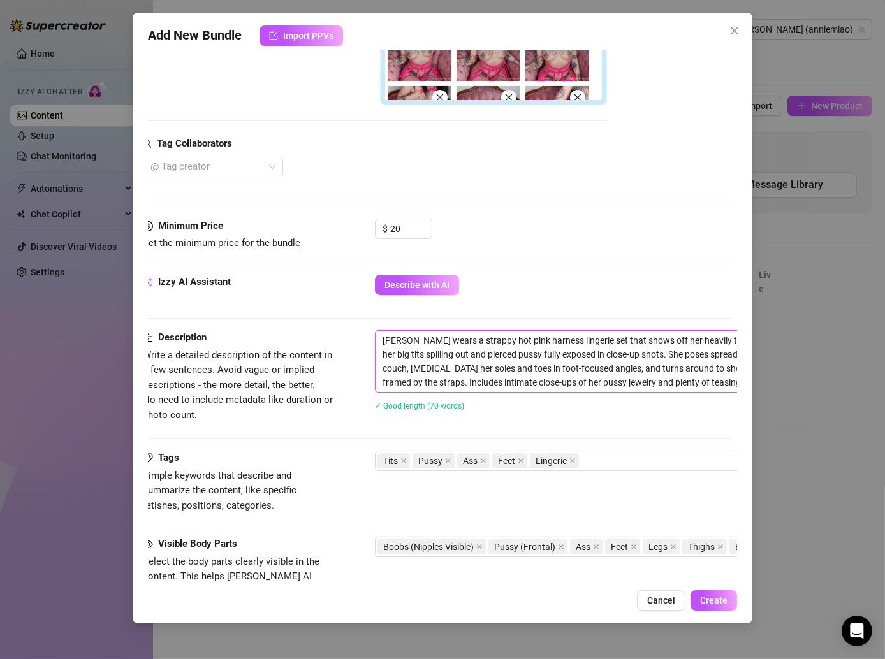
click at [508, 354] on textarea "[PERSON_NAME] wears a strappy hot pink harness lingerie set that shows off her …" at bounding box center [598, 361] width 445 height 61
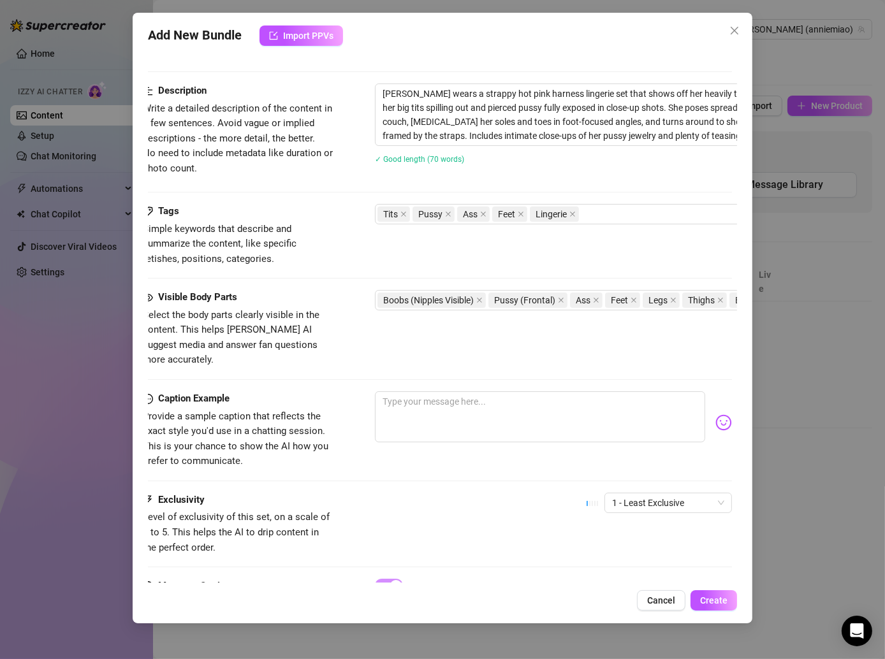
scroll to position [707, 5]
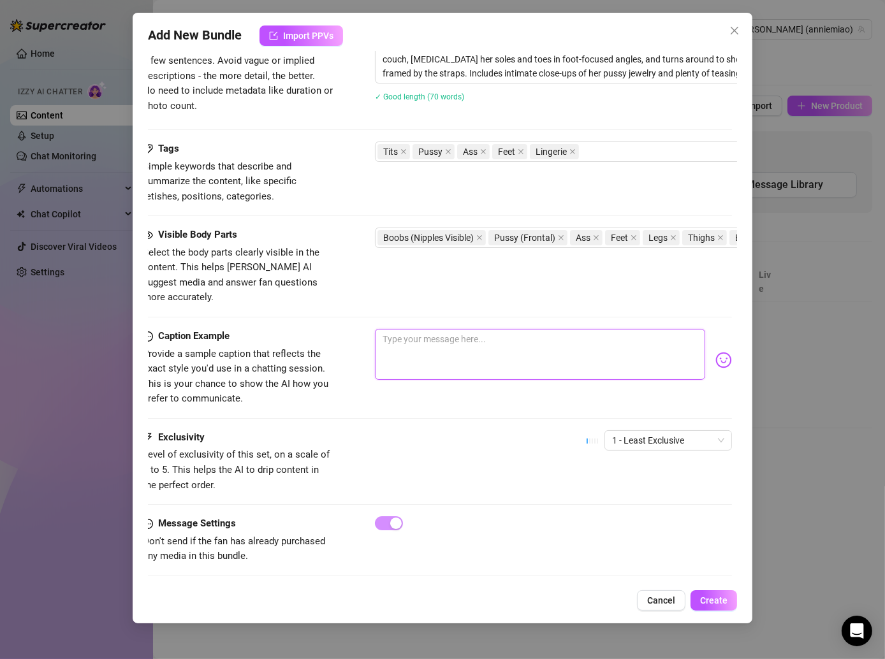
click at [427, 329] on textarea at bounding box center [540, 354] width 330 height 51
paste textarea "Do you like how my harness hugs my curves? 🩷 I couldn’t help but spread out on …"
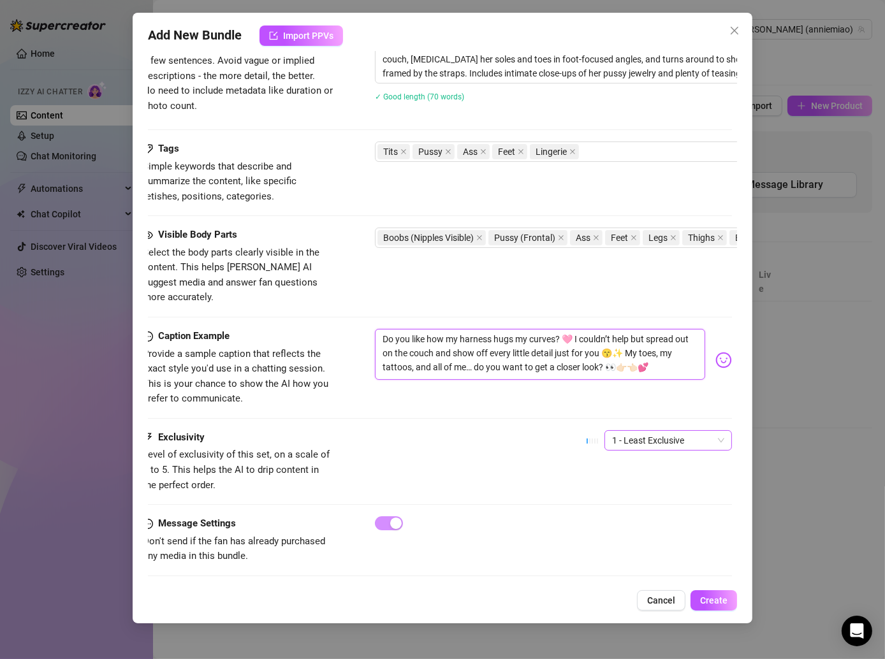
click at [660, 431] on span "1 - Least Exclusive" at bounding box center [668, 440] width 112 height 19
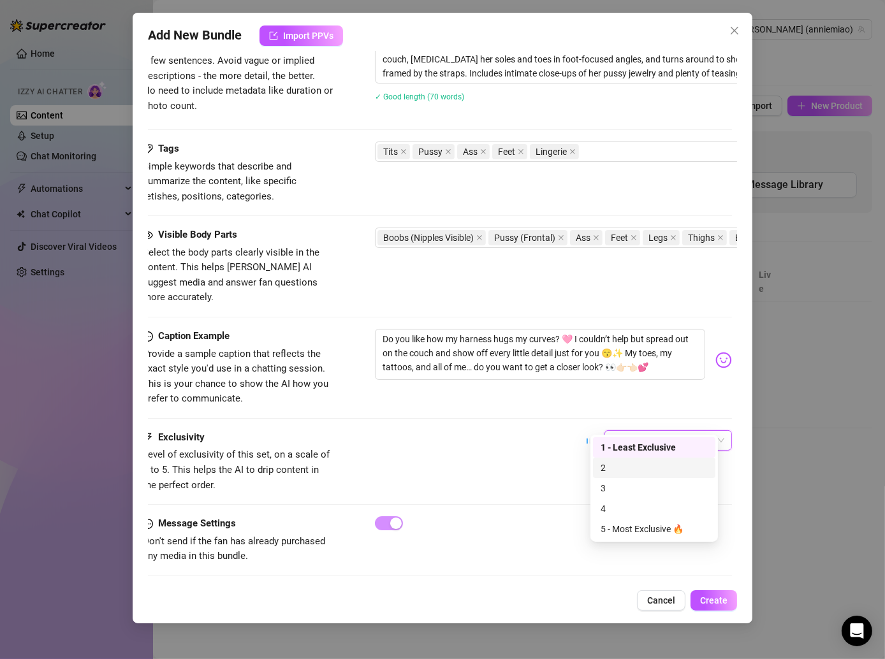
click at [613, 465] on div "2" at bounding box center [654, 468] width 107 height 14
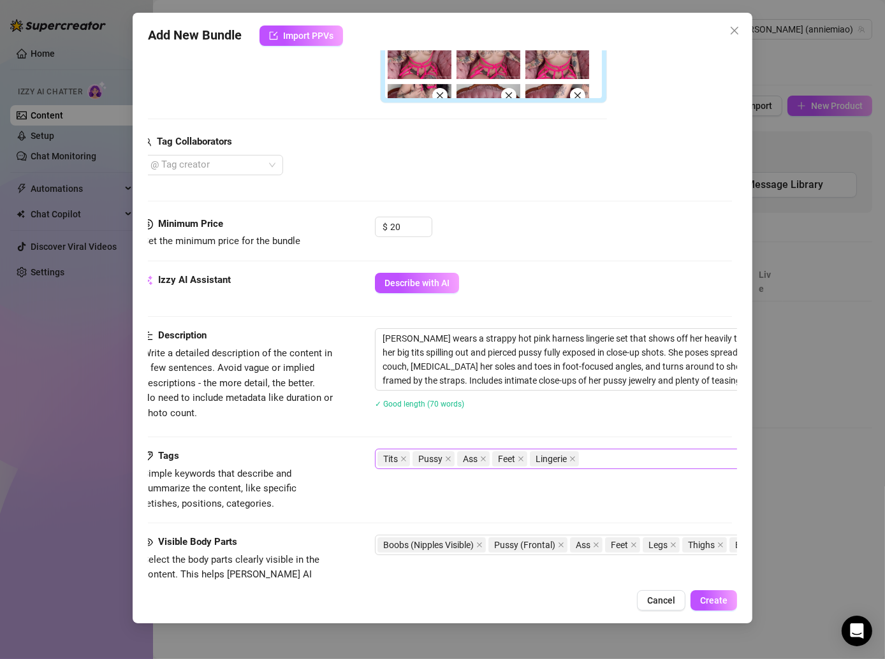
scroll to position [451, 5]
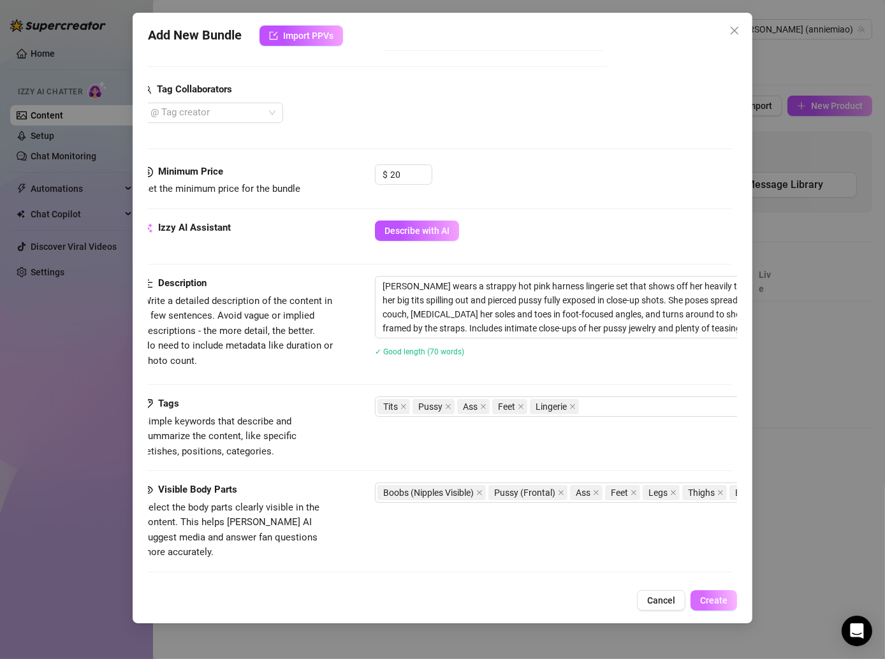
click at [703, 597] on span "Create" at bounding box center [713, 601] width 27 height 10
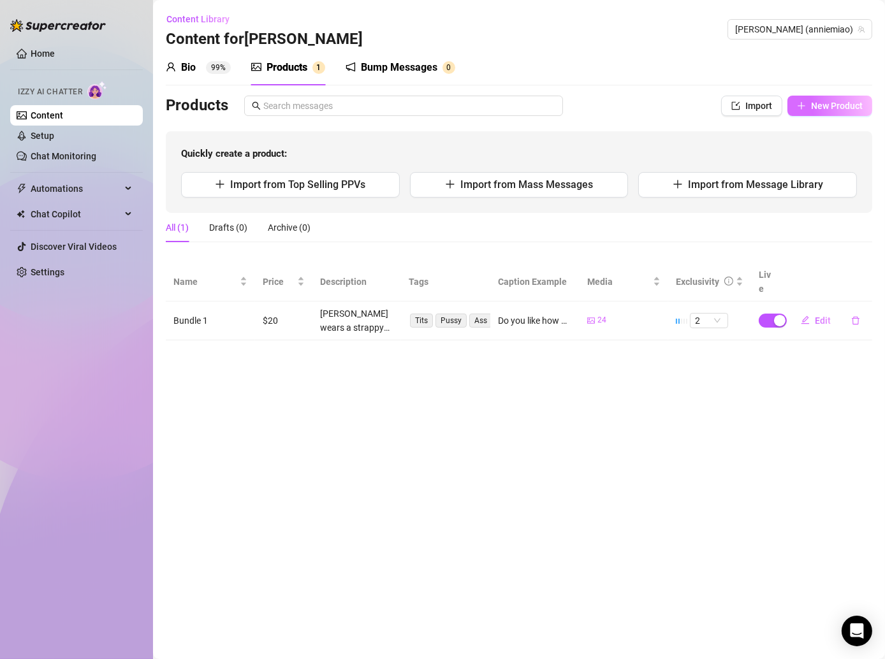
click at [814, 101] on span "New Product" at bounding box center [837, 106] width 52 height 10
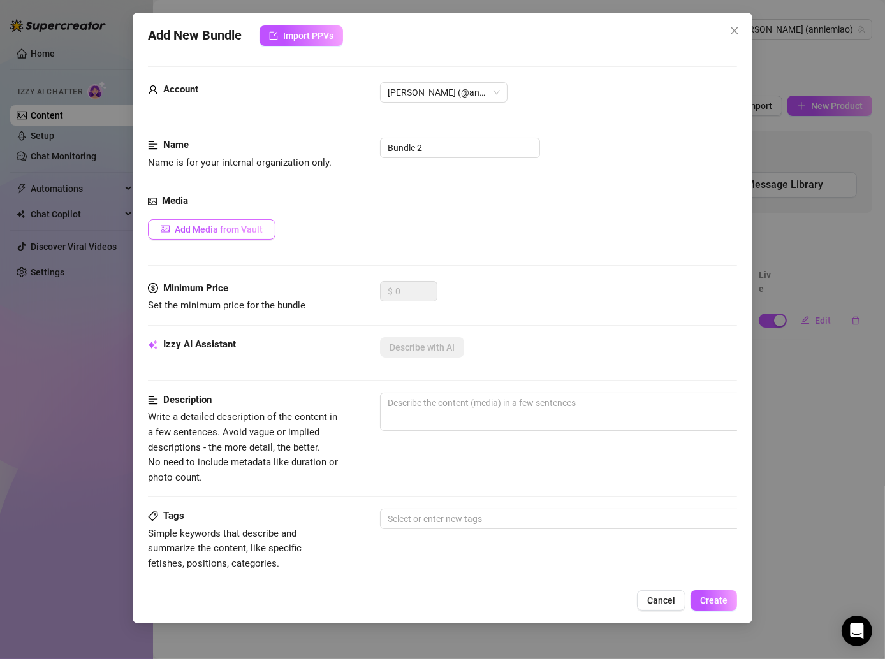
click at [260, 228] on span "Add Media from Vault" at bounding box center [219, 229] width 88 height 10
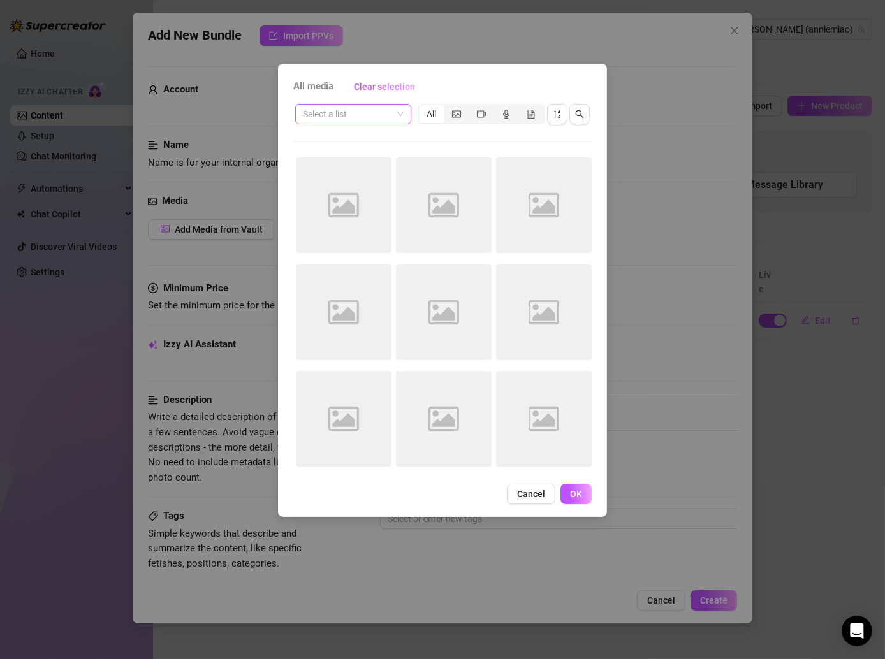
click at [361, 117] on input "search" at bounding box center [347, 114] width 89 height 19
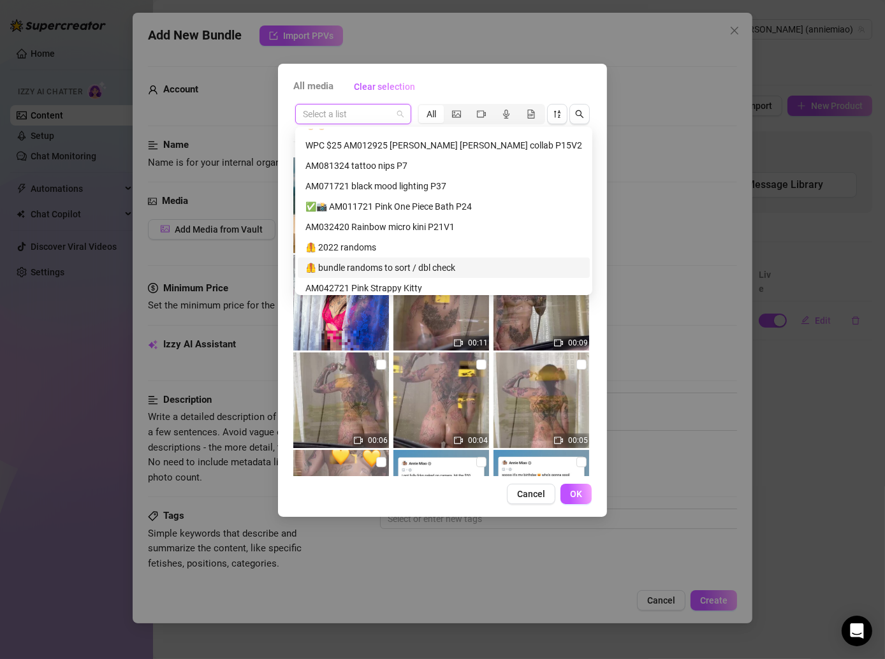
scroll to position [276, 0]
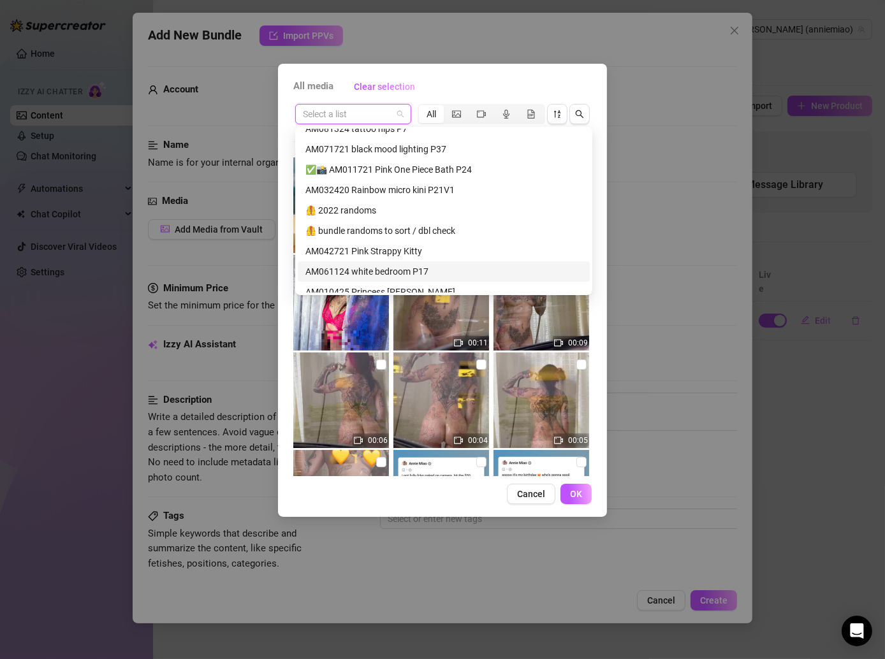
click at [381, 265] on div "AM061124 white bedroom P17" at bounding box center [443, 272] width 277 height 14
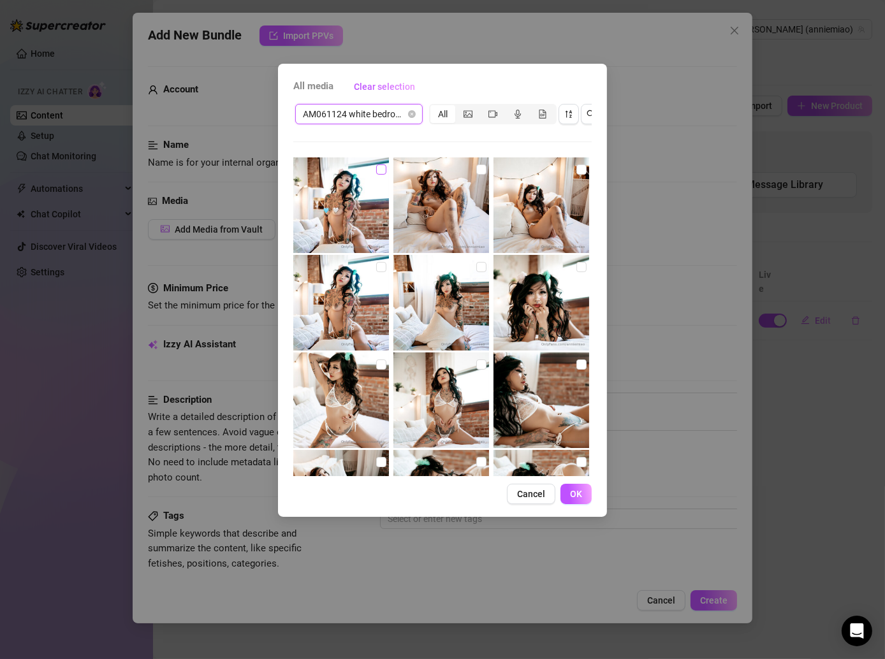
click at [379, 172] on input "checkbox" at bounding box center [381, 170] width 10 height 10
click at [484, 168] on img at bounding box center [441, 206] width 96 height 96
click at [476, 169] on input "checkbox" at bounding box center [481, 170] width 10 height 10
click at [576, 167] on input "checkbox" at bounding box center [581, 170] width 10 height 10
click at [576, 266] on input "checkbox" at bounding box center [581, 267] width 10 height 10
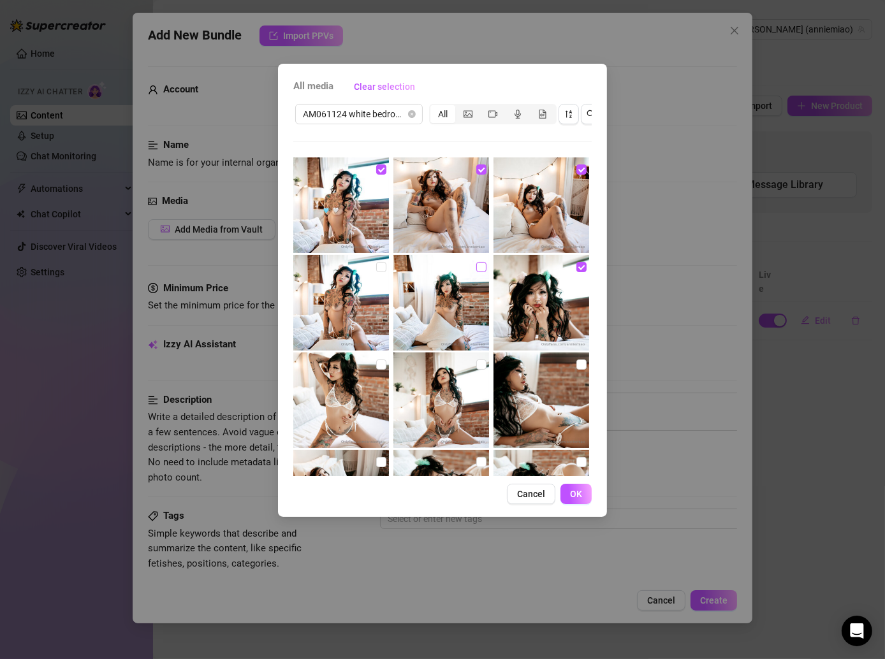
click at [476, 267] on input "checkbox" at bounding box center [481, 267] width 10 height 10
click at [376, 268] on input "checkbox" at bounding box center [381, 267] width 10 height 10
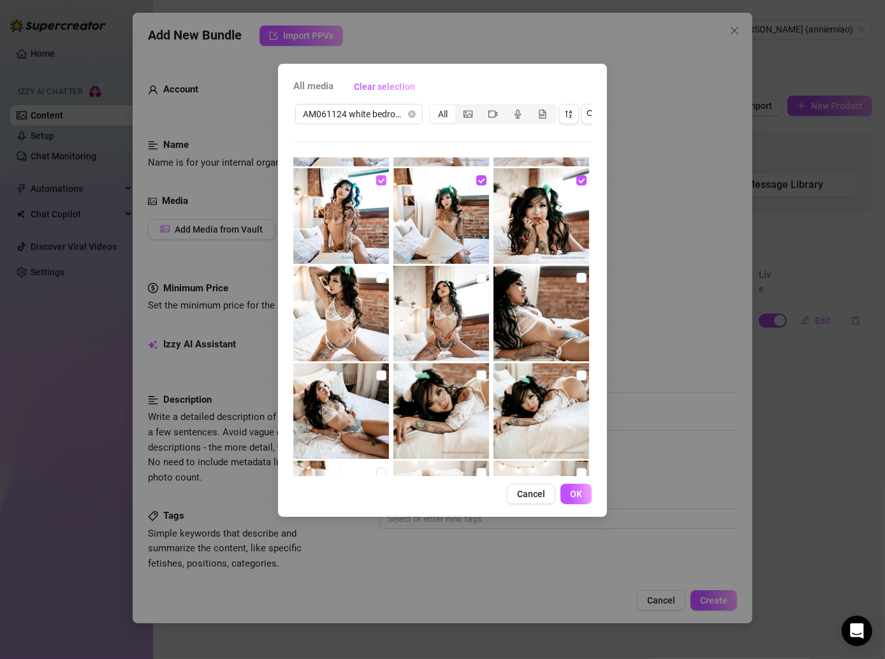
scroll to position [89, 0]
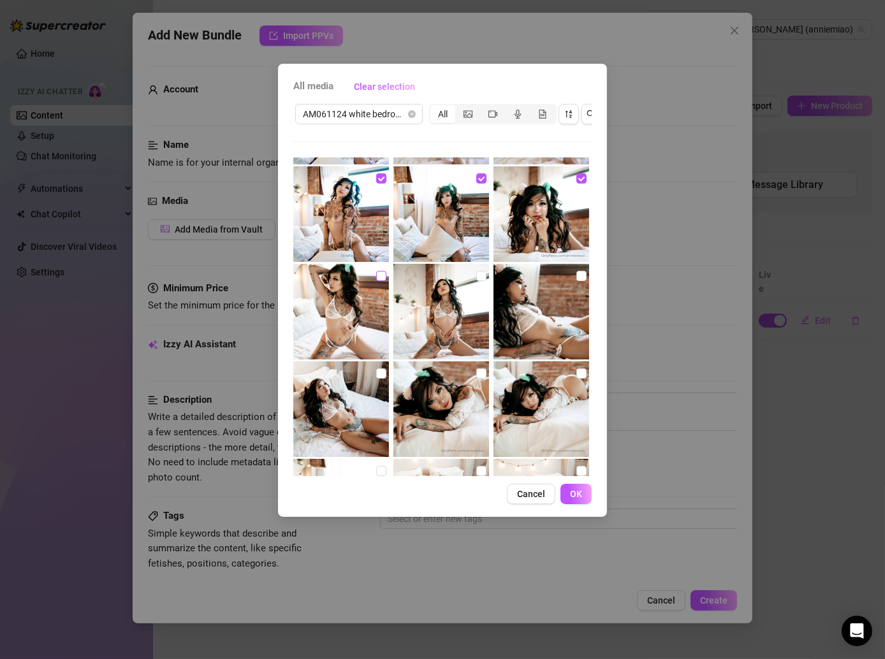
click at [376, 276] on input "checkbox" at bounding box center [381, 276] width 10 height 10
click at [476, 274] on input "checkbox" at bounding box center [481, 276] width 10 height 10
click at [577, 278] on input "checkbox" at bounding box center [581, 276] width 10 height 10
click at [576, 376] on input "checkbox" at bounding box center [581, 374] width 10 height 10
click at [476, 377] on input "checkbox" at bounding box center [481, 374] width 10 height 10
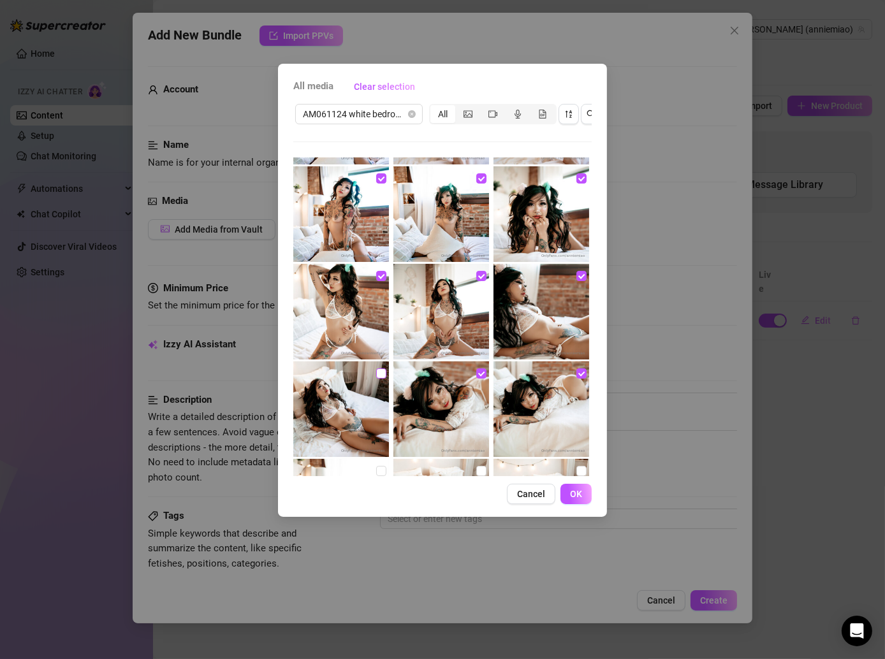
click at [376, 372] on input "checkbox" at bounding box center [381, 374] width 10 height 10
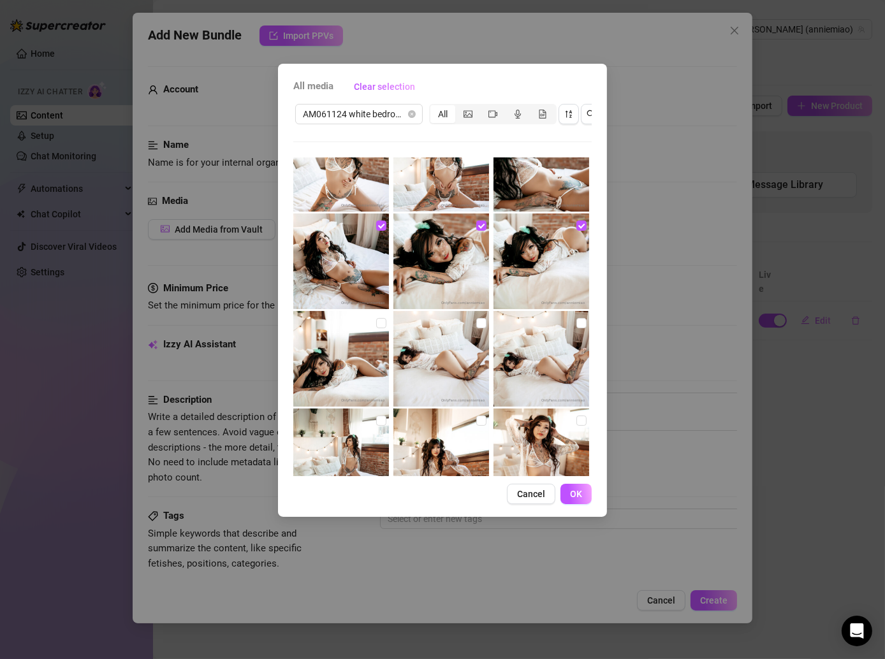
scroll to position [244, 0]
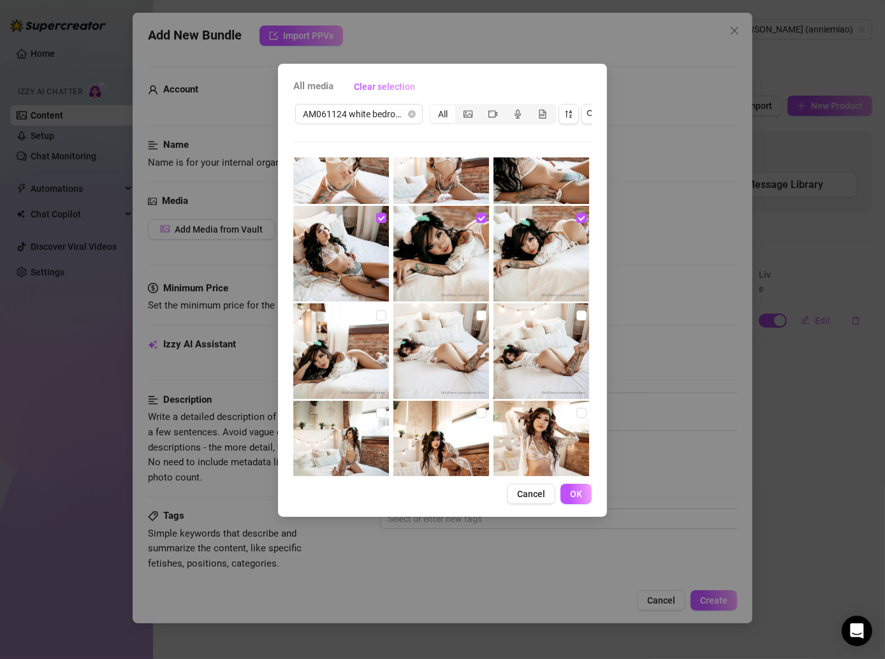
click at [393, 325] on img at bounding box center [441, 352] width 96 height 96
click at [383, 317] on input "checkbox" at bounding box center [381, 316] width 10 height 10
click at [476, 311] on input "checkbox" at bounding box center [481, 316] width 10 height 10
click at [571, 322] on img at bounding box center [542, 352] width 96 height 96
click at [576, 318] on input "checkbox" at bounding box center [581, 316] width 10 height 10
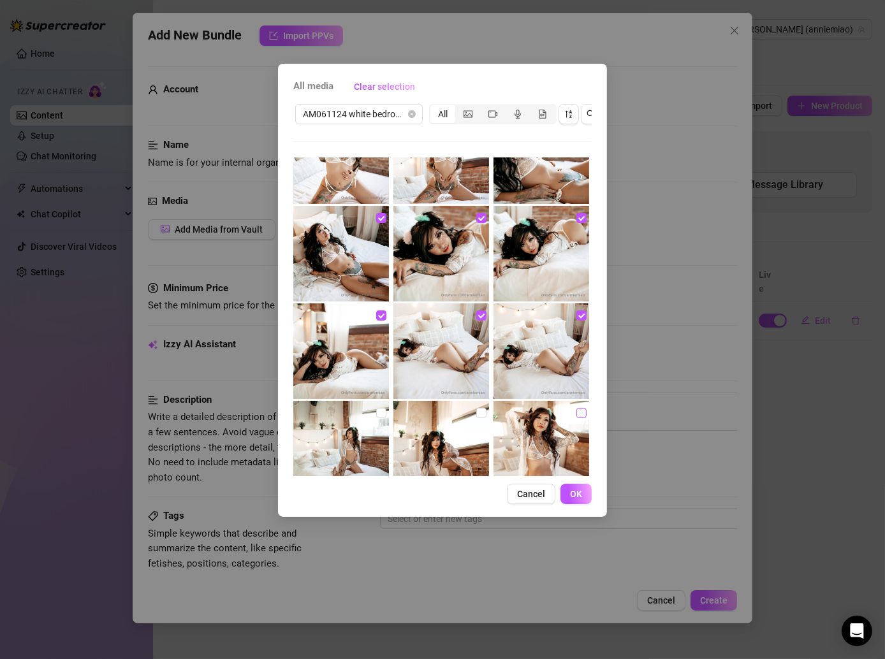
click at [576, 419] on label at bounding box center [581, 413] width 10 height 14
click at [576, 418] on input "checkbox" at bounding box center [581, 413] width 10 height 10
click at [476, 418] on label at bounding box center [481, 413] width 10 height 14
click at [476, 418] on input "checkbox" at bounding box center [481, 413] width 10 height 10
click at [376, 416] on input "checkbox" at bounding box center [381, 413] width 10 height 10
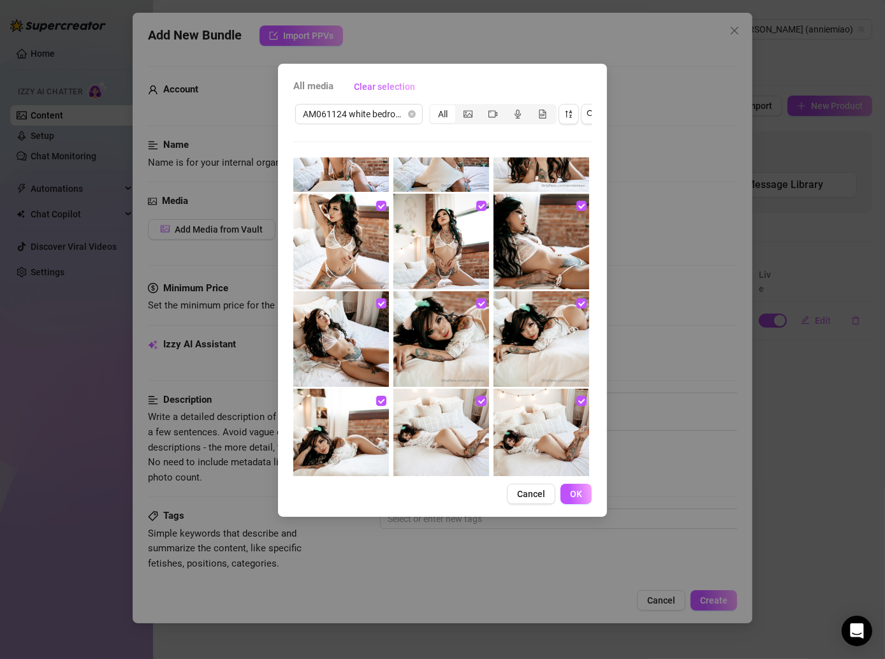
scroll to position [0, 0]
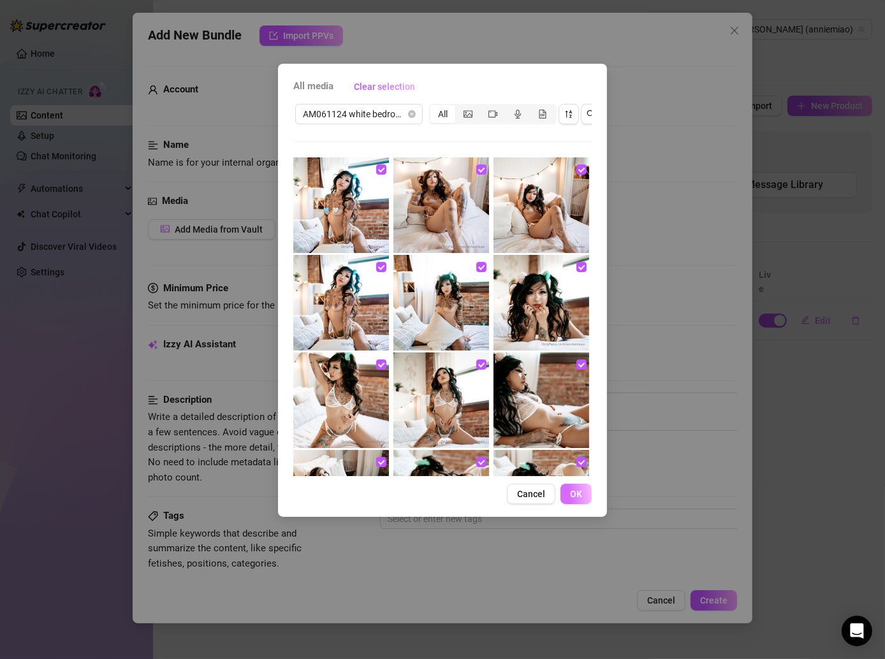
click at [579, 499] on span "OK" at bounding box center [576, 494] width 12 height 10
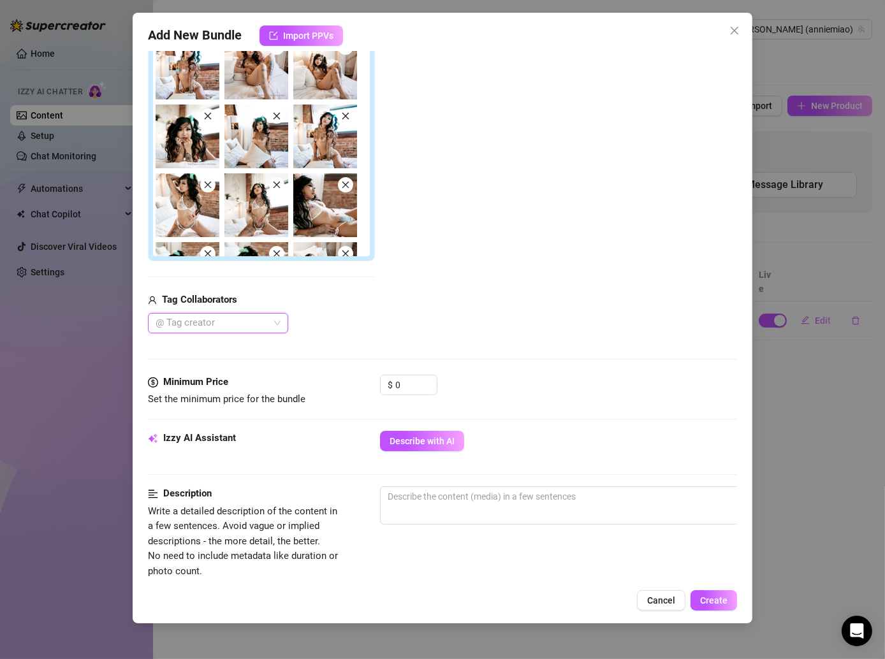
scroll to position [270, 0]
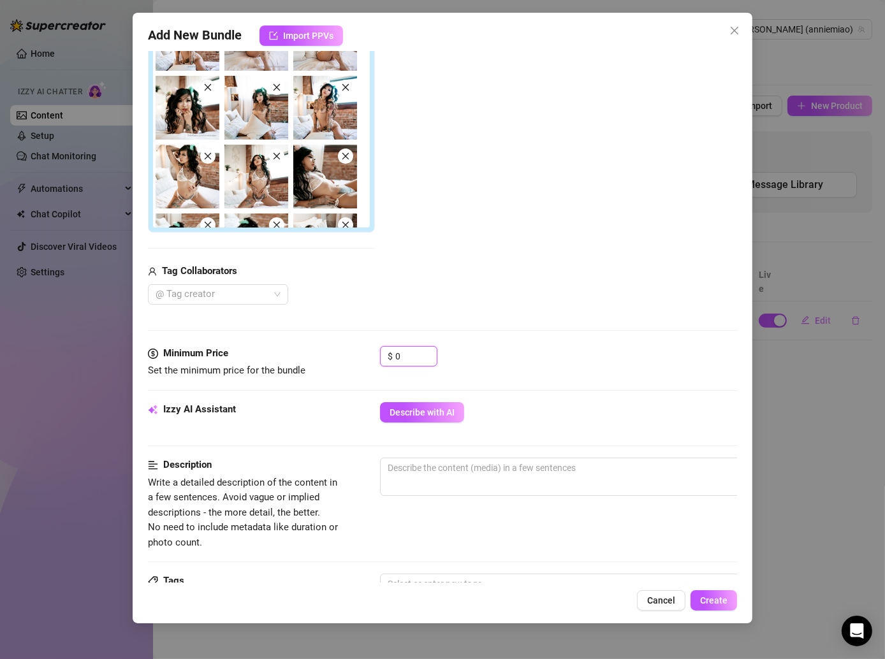
drag, startPoint x: 413, startPoint y: 355, endPoint x: 336, endPoint y: 355, distance: 76.5
click at [336, 355] on div "Minimum Price Set the minimum price for the bundle $ 0" at bounding box center [442, 362] width 589 height 33
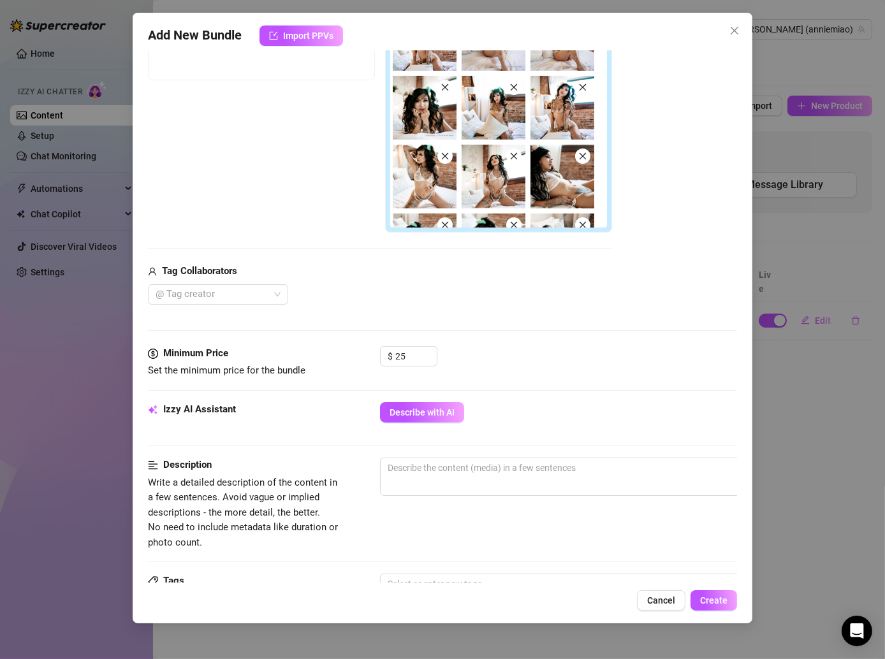
click at [555, 393] on div "Minimum Price Set the minimum price for the bundle $ 25" at bounding box center [442, 374] width 589 height 56
click at [433, 407] on span "Describe with AI" at bounding box center [422, 412] width 65 height 10
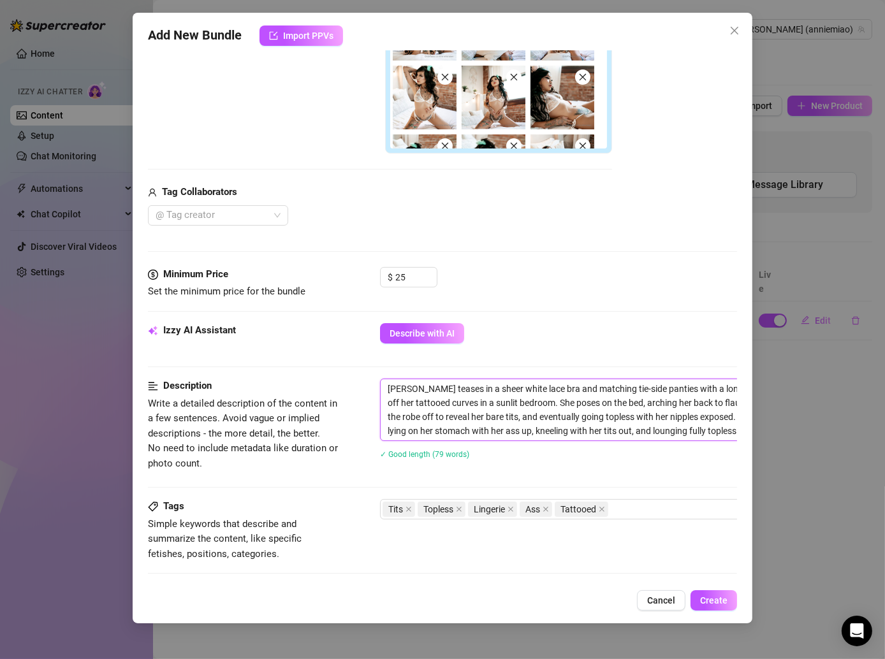
scroll to position [349, 103]
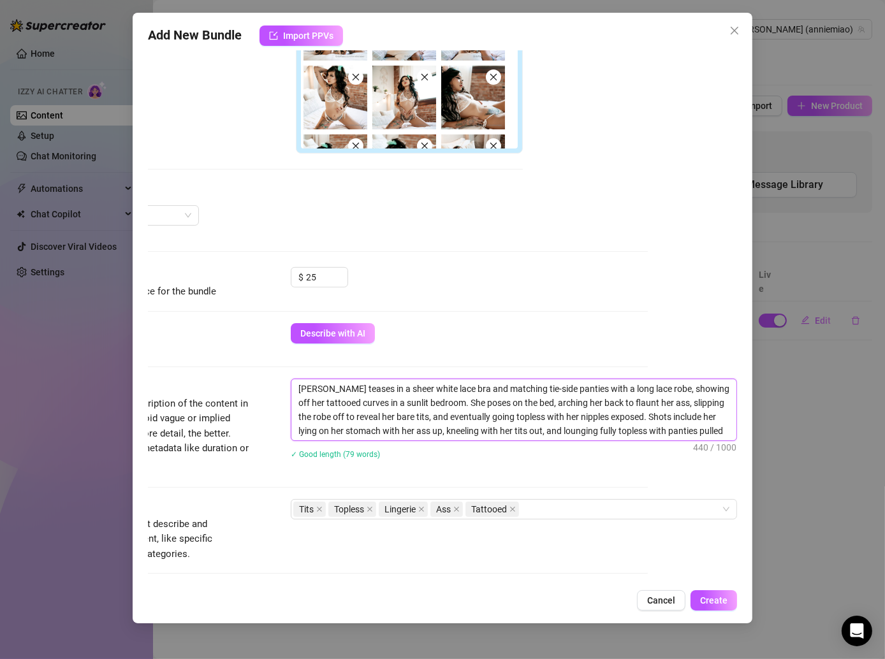
drag, startPoint x: 388, startPoint y: 383, endPoint x: 797, endPoint y: 452, distance: 414.5
click at [797, 452] on div "Add New Bundle Import PPVs Account [PERSON_NAME] (@anniemiao) Name Name is for …" at bounding box center [442, 329] width 885 height 659
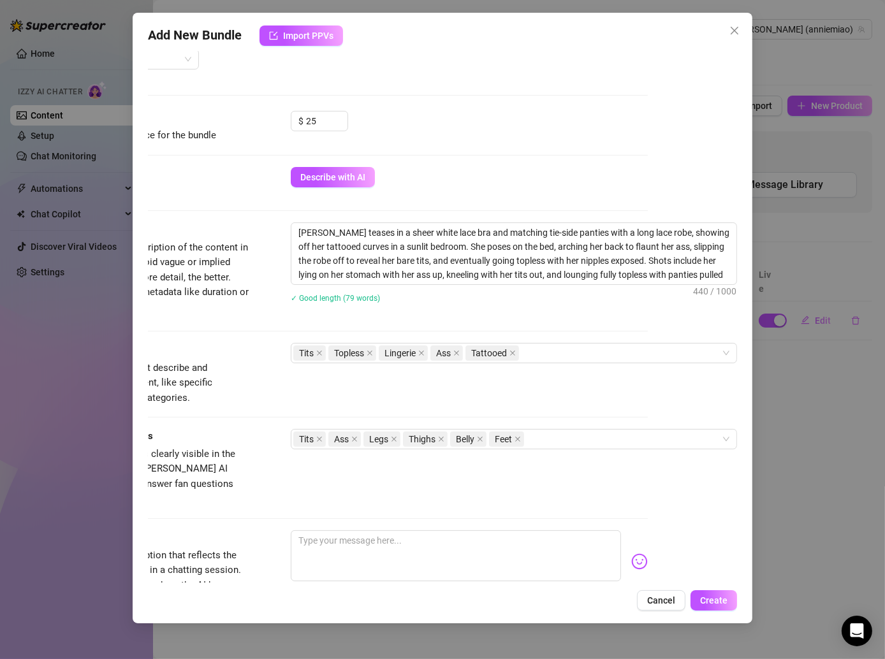
scroll to position [529, 103]
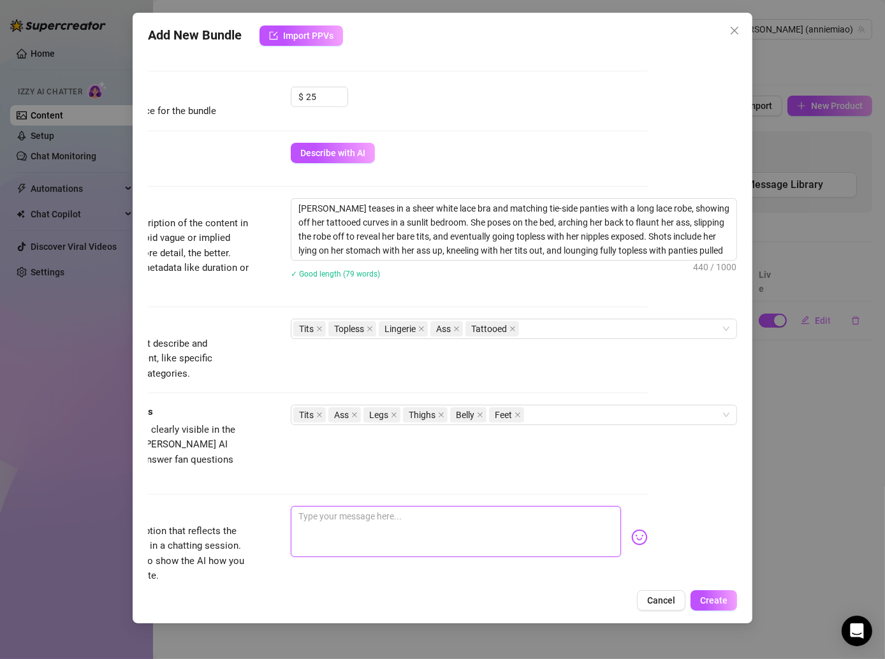
click at [342, 506] on textarea at bounding box center [456, 531] width 330 height 51
paste textarea "The sunlight felt so warm on my skin 🥰✨ I couldn’t resist slipping out of my ro…"
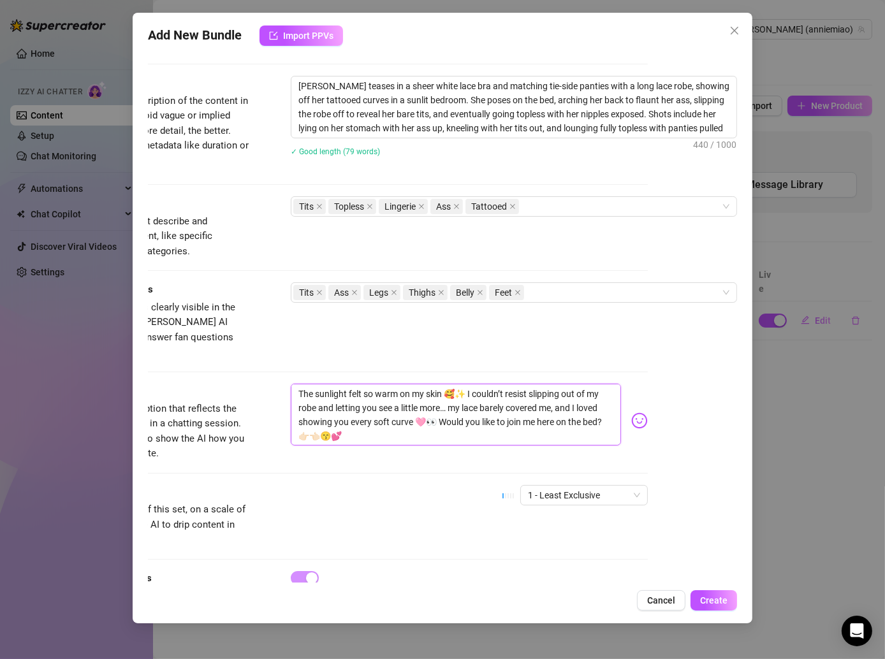
scroll to position [707, 103]
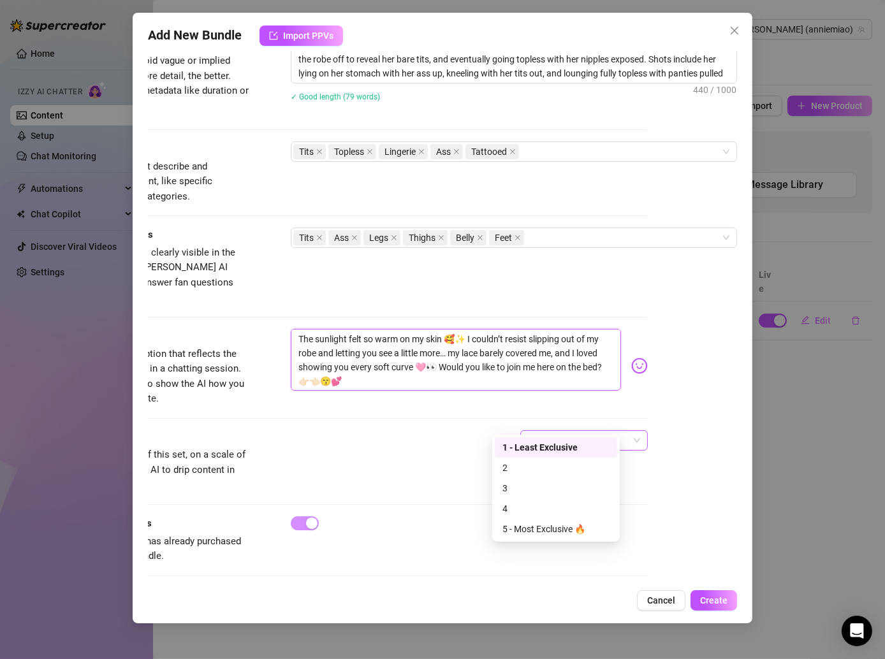
click at [539, 431] on span "1 - Least Exclusive" at bounding box center [584, 440] width 112 height 19
click at [517, 473] on div "2" at bounding box center [555, 468] width 107 height 14
click at [663, 447] on div "Account [PERSON_NAME] (@anniemiao) Name Name is for your internal organization …" at bounding box center [442, 317] width 589 height 532
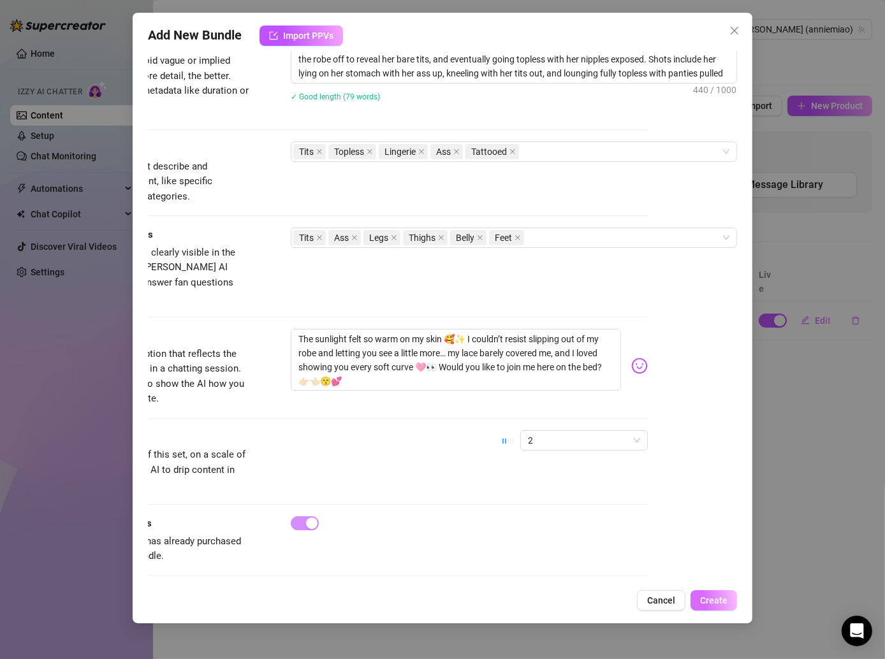
click at [708, 590] on button "Create" at bounding box center [714, 600] width 47 height 20
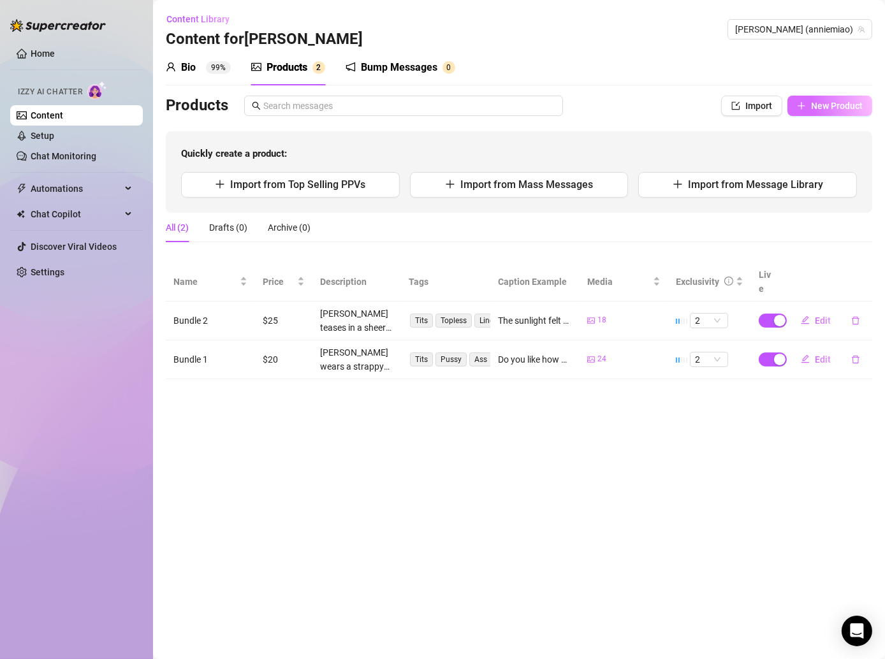
click at [818, 110] on span "New Product" at bounding box center [837, 106] width 52 height 10
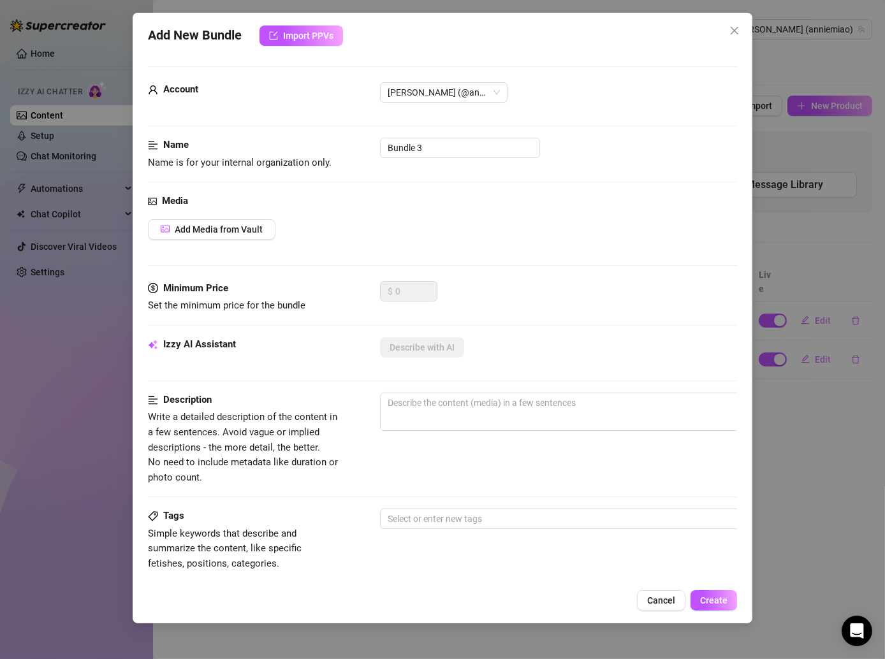
click at [508, 233] on div "Add Media from Vault" at bounding box center [442, 229] width 589 height 20
click at [431, 150] on input "Bundle 3" at bounding box center [460, 148] width 160 height 20
click at [450, 219] on div "Add Media from Vault" at bounding box center [442, 229] width 589 height 20
click at [243, 225] on span "Add Media from Vault" at bounding box center [219, 229] width 88 height 10
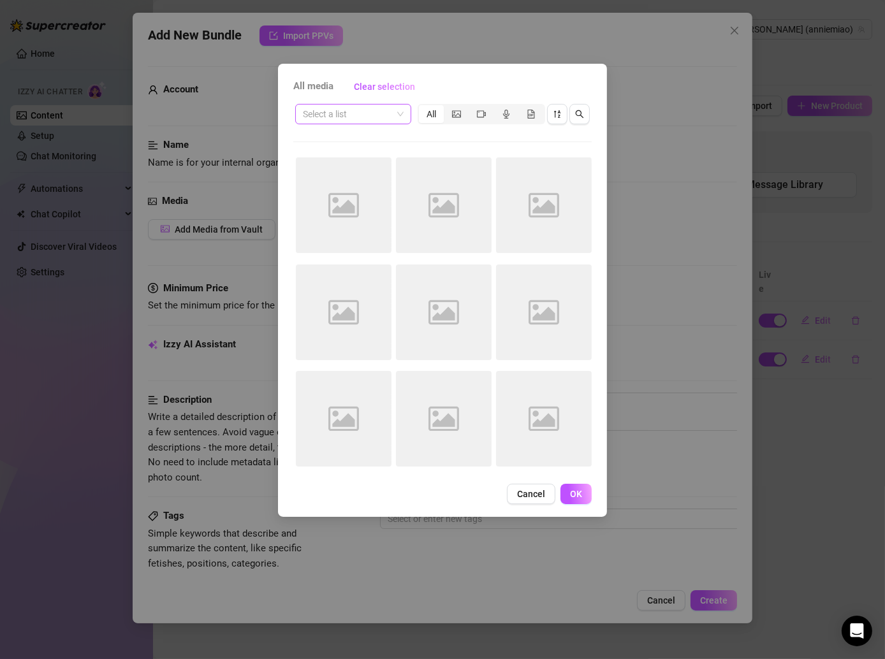
click at [397, 115] on span at bounding box center [353, 114] width 101 height 19
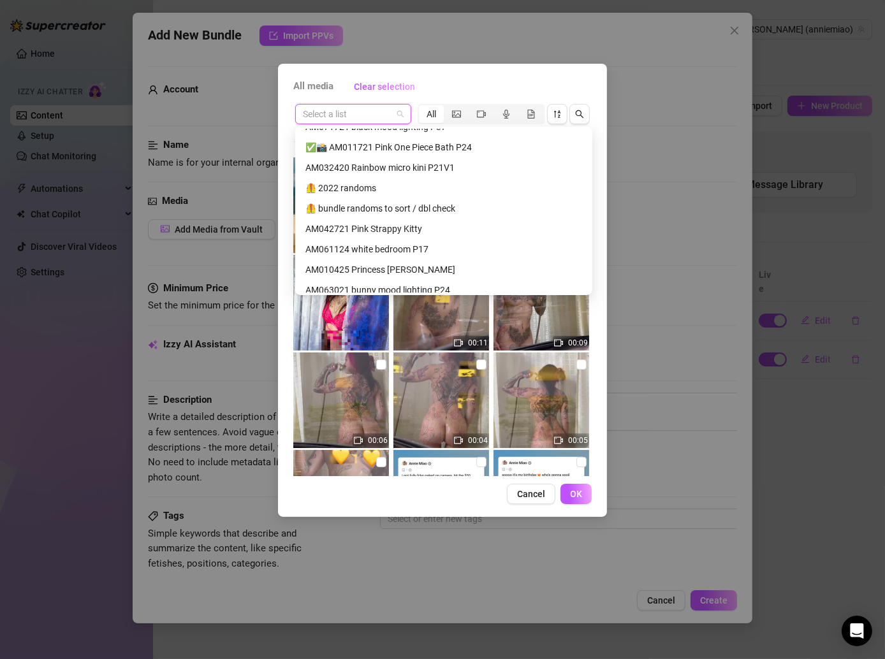
scroll to position [301, 0]
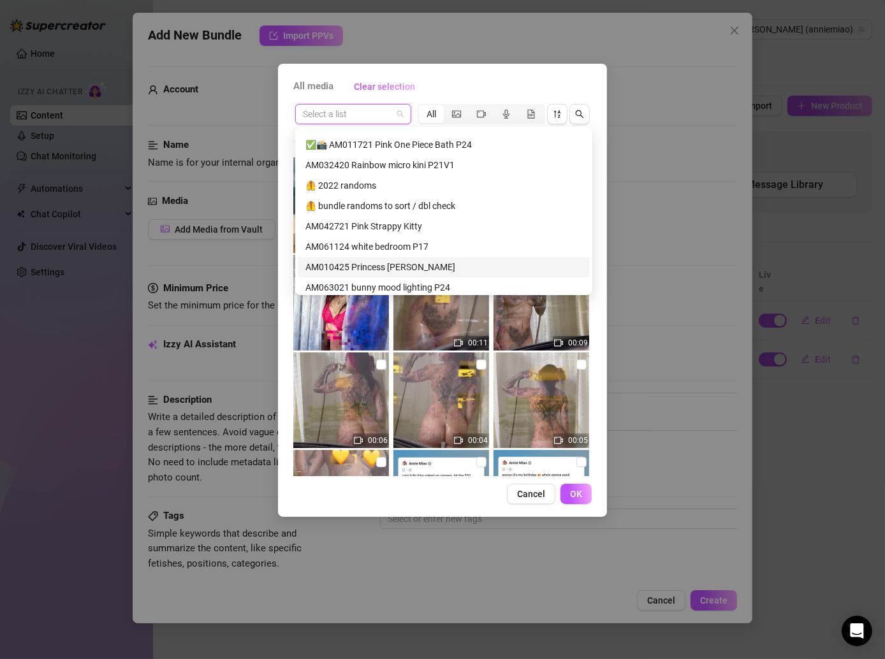
click at [400, 263] on div "AM010425 Princess [PERSON_NAME]" at bounding box center [443, 267] width 277 height 14
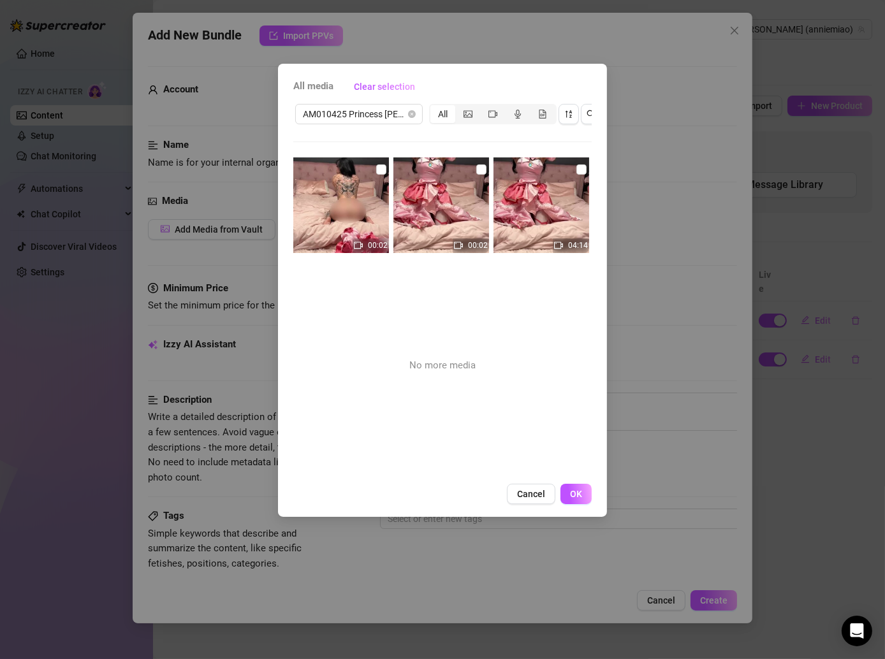
scroll to position [0, 10]
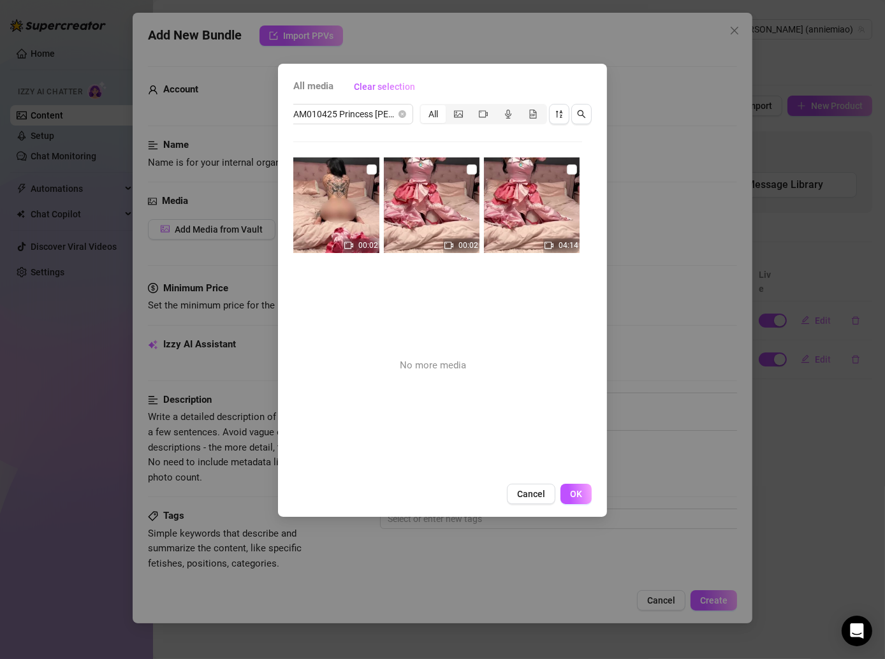
click at [369, 161] on img at bounding box center [332, 206] width 96 height 96
click at [361, 165] on img at bounding box center [332, 206] width 96 height 96
click at [367, 166] on input "checkbox" at bounding box center [372, 170] width 10 height 10
click at [476, 165] on img at bounding box center [432, 206] width 96 height 96
click at [467, 166] on input "checkbox" at bounding box center [472, 170] width 10 height 10
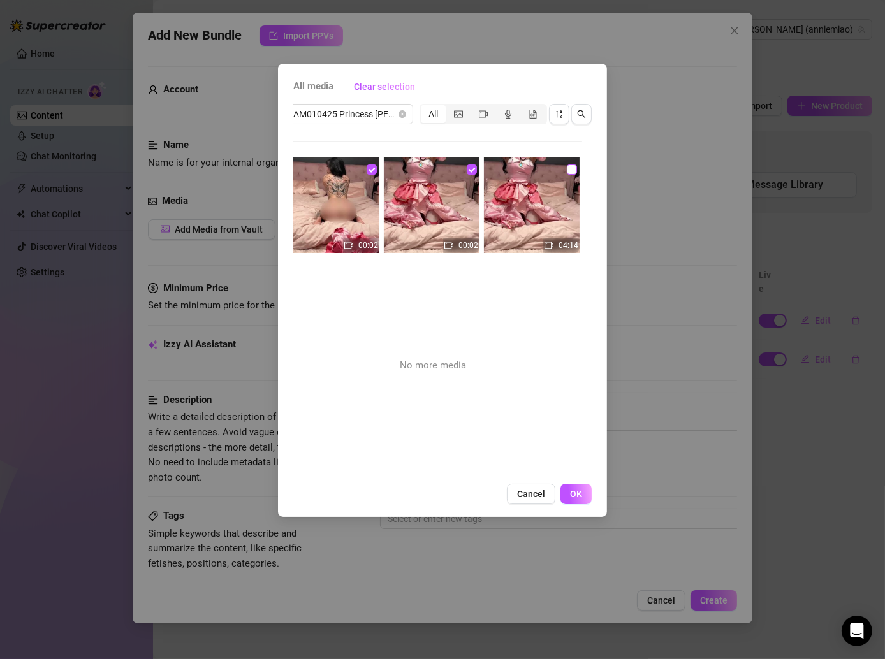
click at [567, 167] on input "checkbox" at bounding box center [572, 170] width 10 height 10
click at [580, 499] on span "OK" at bounding box center [576, 494] width 12 height 10
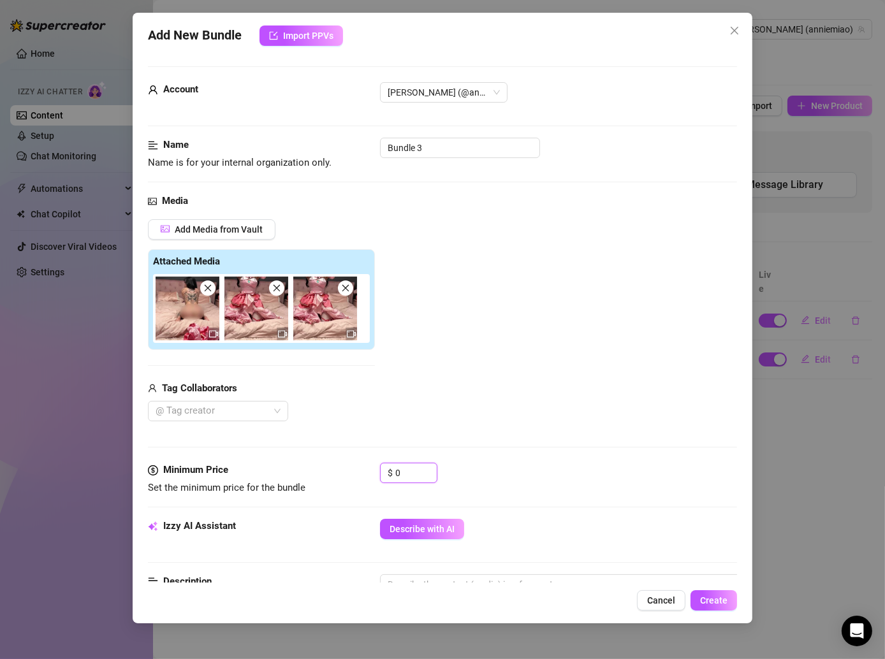
drag, startPoint x: 407, startPoint y: 472, endPoint x: 377, endPoint y: 472, distance: 30.6
click at [377, 472] on div "Minimum Price Set the minimum price for the bundle $ 0" at bounding box center [442, 479] width 589 height 33
click at [418, 473] on input "0" at bounding box center [415, 473] width 41 height 19
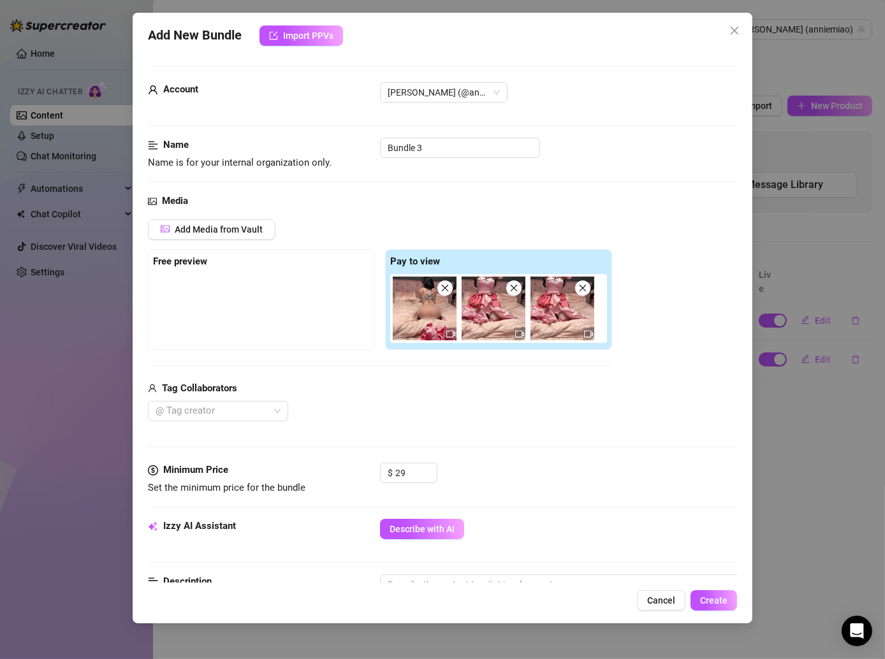
click at [498, 429] on div "Media Add Media from Vault Free preview Pay to view Tag Collaborators @ Tag cre…" at bounding box center [442, 328] width 589 height 269
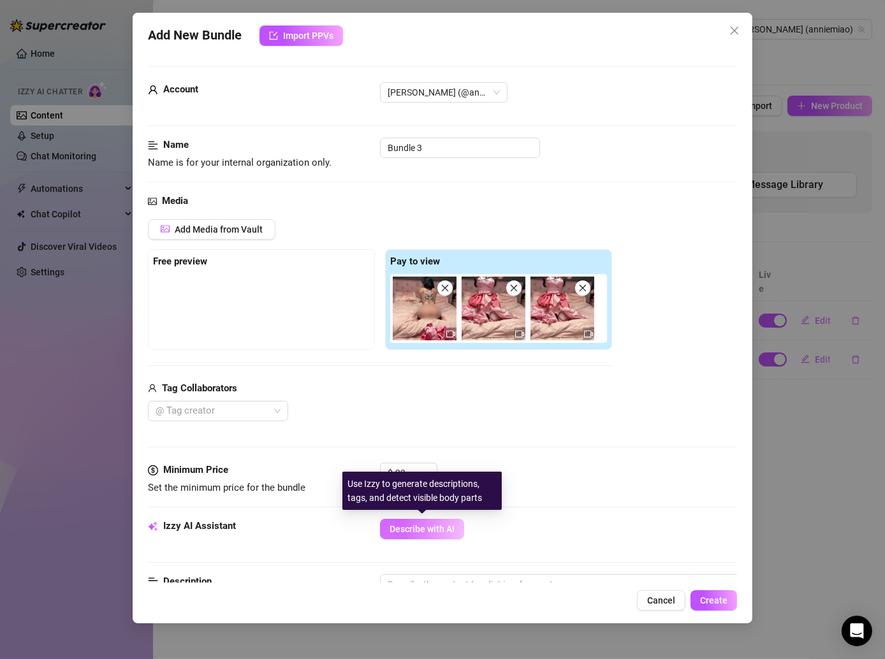
click at [439, 530] on span "Describe with AI" at bounding box center [422, 529] width 65 height 10
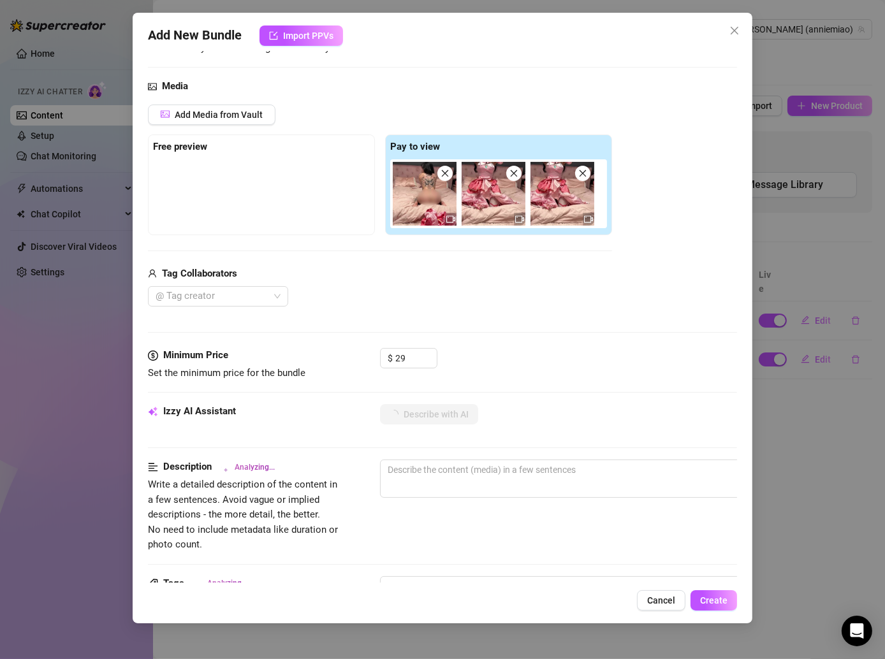
scroll to position [114, 0]
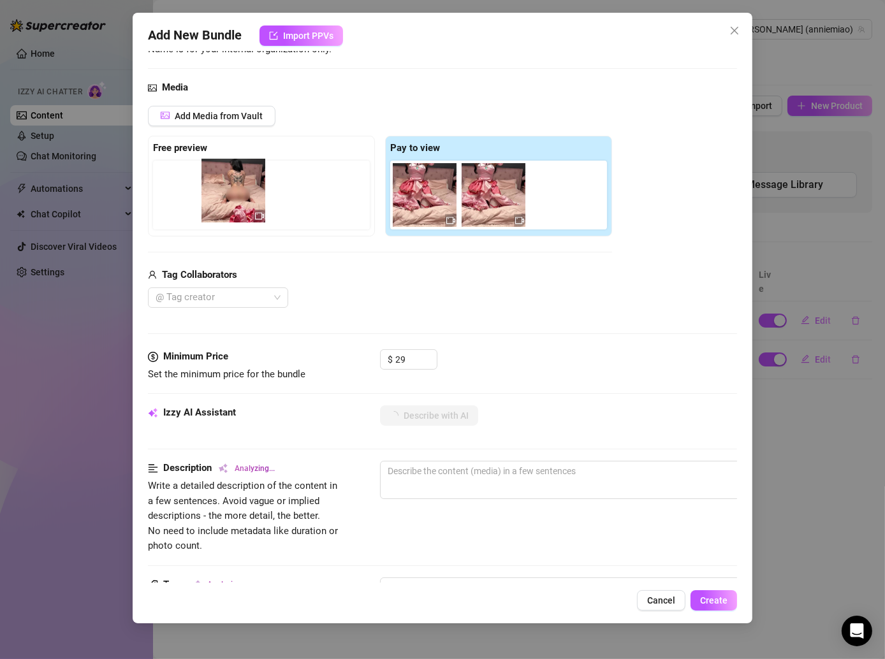
drag, startPoint x: 429, startPoint y: 214, endPoint x: 230, endPoint y: 210, distance: 199.0
click at [230, 210] on div "Free preview Pay to view" at bounding box center [380, 186] width 464 height 101
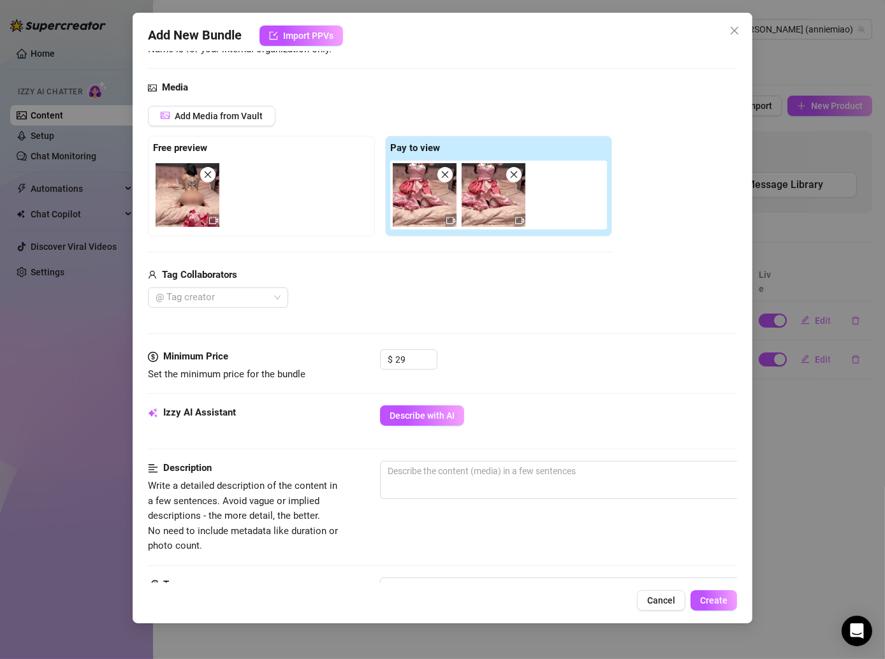
click at [390, 297] on div "@ Tag creator" at bounding box center [380, 298] width 464 height 20
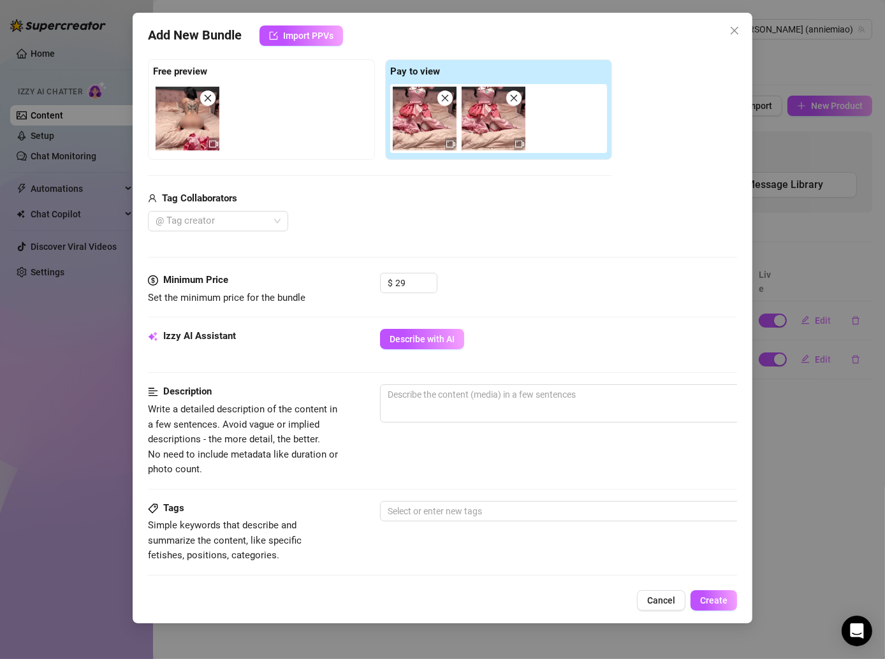
scroll to position [226, 0]
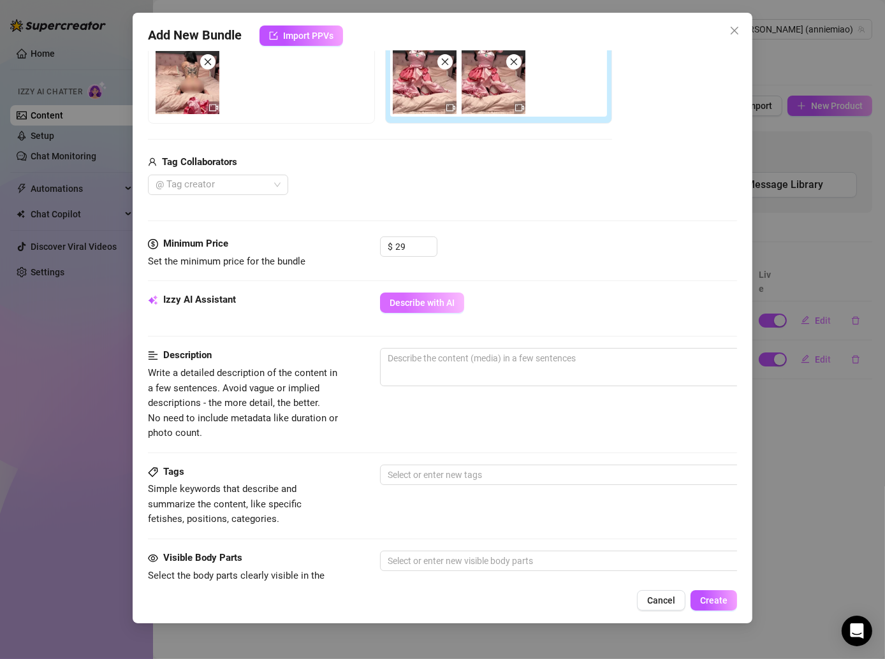
click at [421, 301] on span "Describe with AI" at bounding box center [422, 303] width 65 height 10
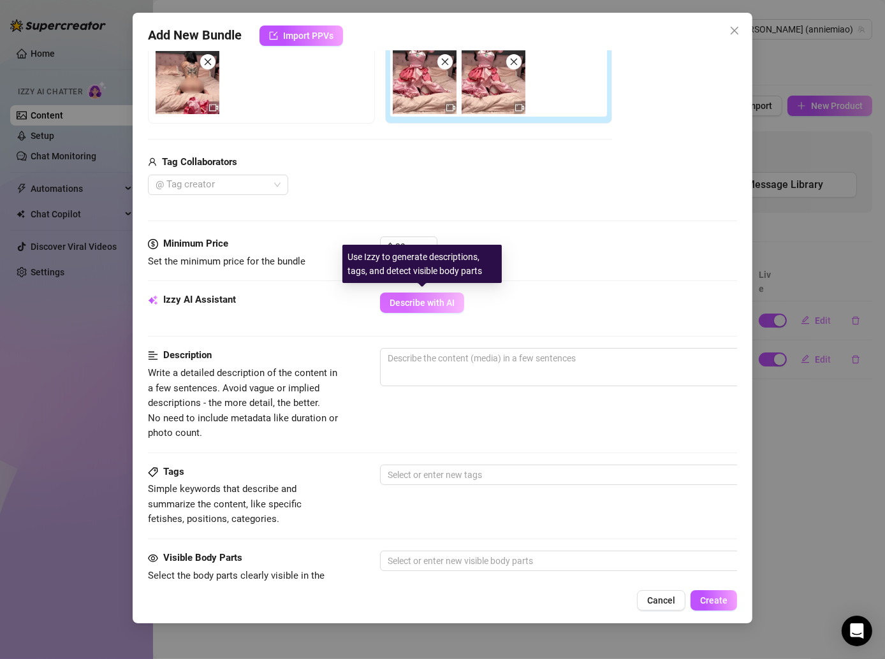
click at [439, 298] on span "Describe with AI" at bounding box center [422, 303] width 65 height 10
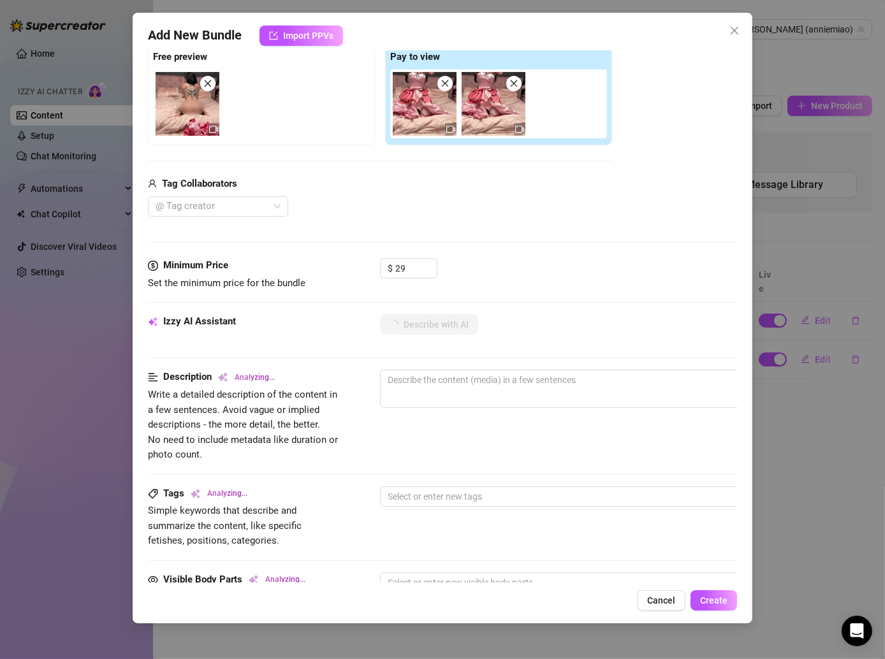
scroll to position [195, 0]
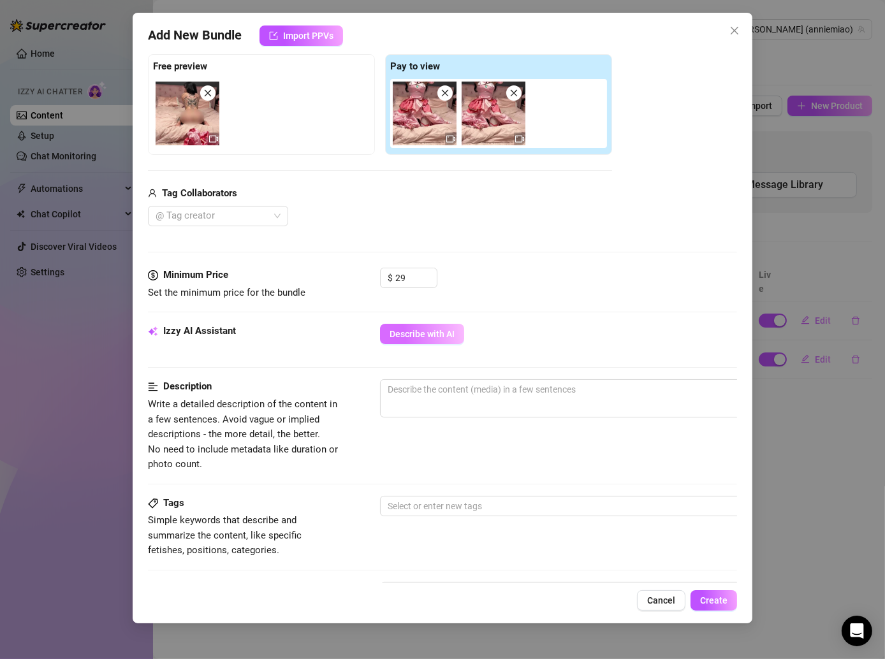
click at [437, 330] on span "Describe with AI" at bounding box center [422, 334] width 65 height 10
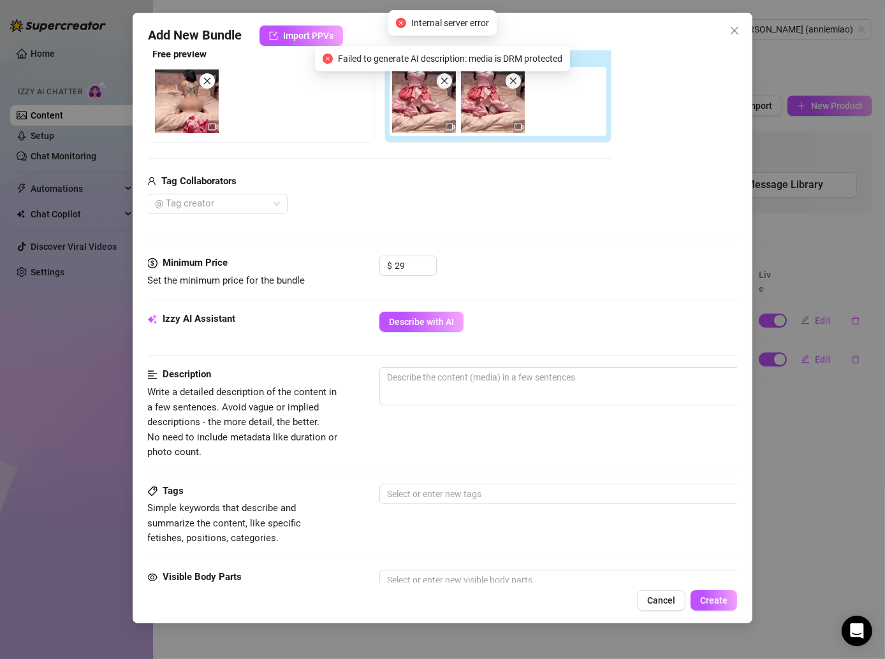
scroll to position [0, 1]
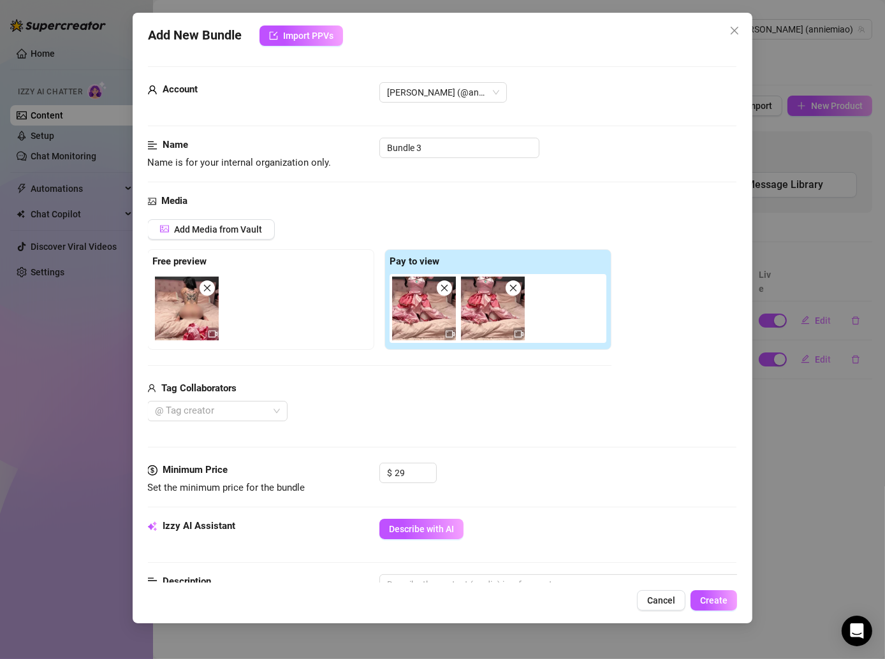
click at [456, 283] on div at bounding box center [501, 308] width 222 height 69
click at [446, 288] on icon "close" at bounding box center [444, 288] width 9 height 9
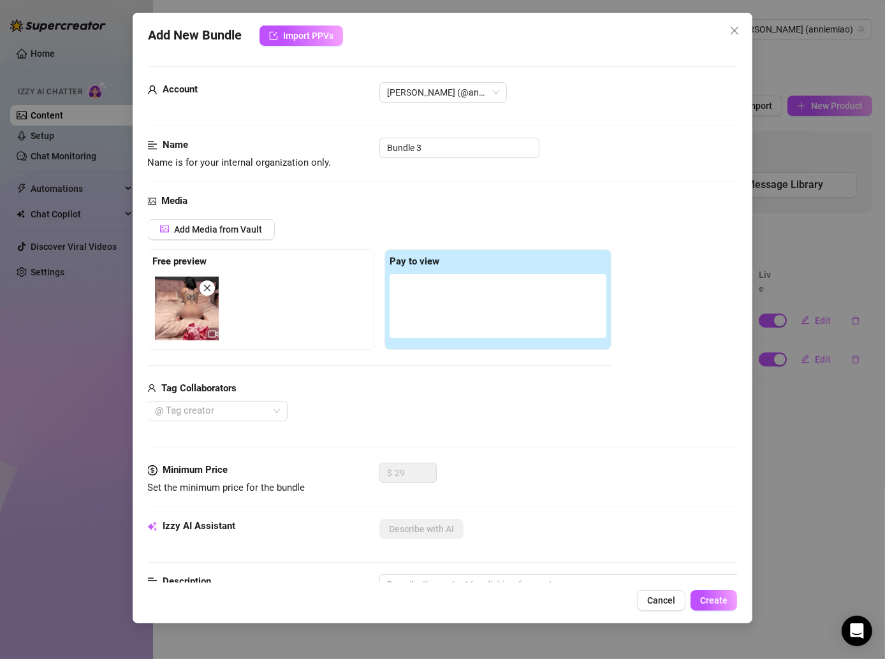
click at [205, 288] on icon "close" at bounding box center [207, 288] width 9 height 9
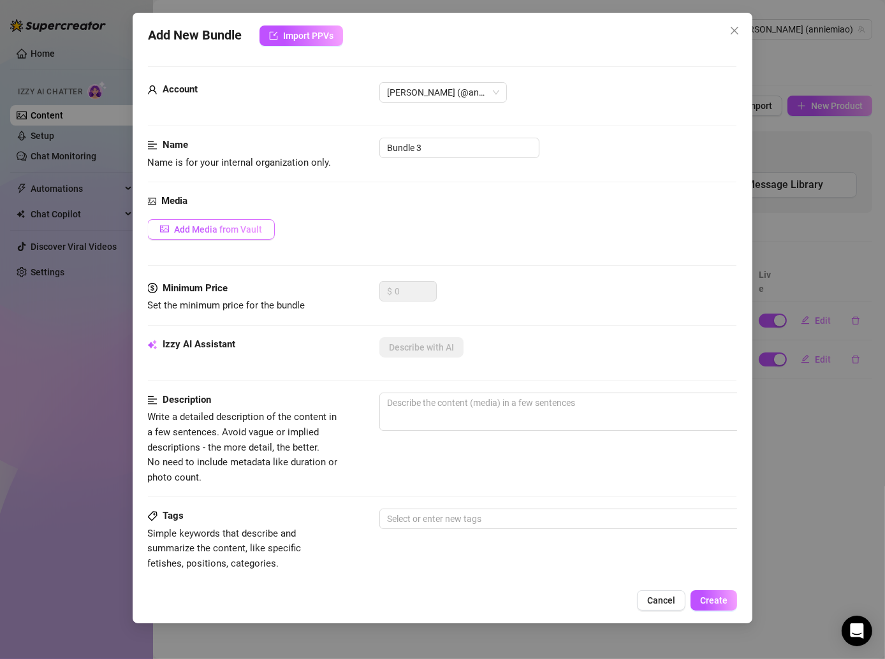
click at [223, 233] on span "Add Media from Vault" at bounding box center [218, 229] width 88 height 10
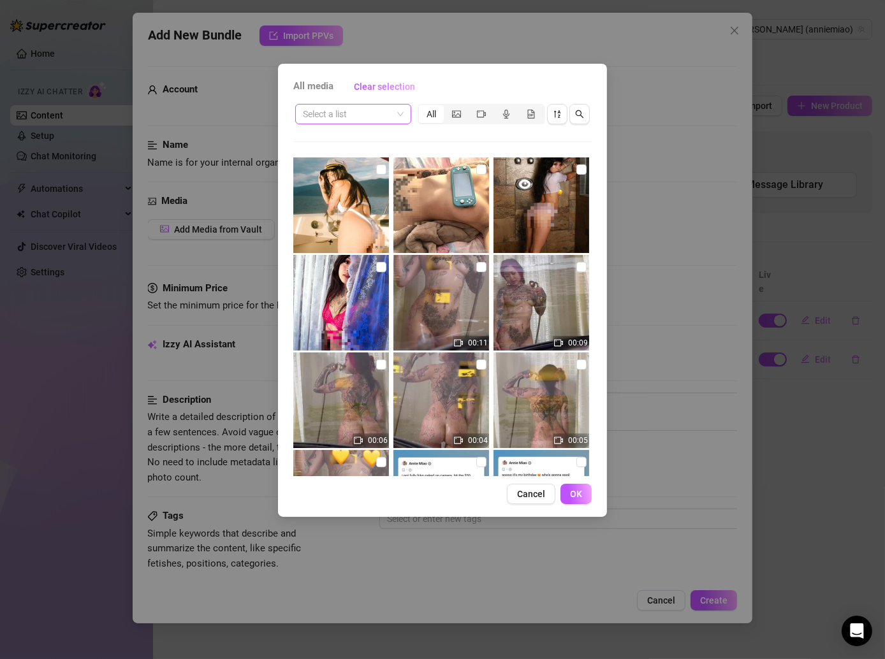
click at [392, 112] on input "search" at bounding box center [347, 114] width 89 height 19
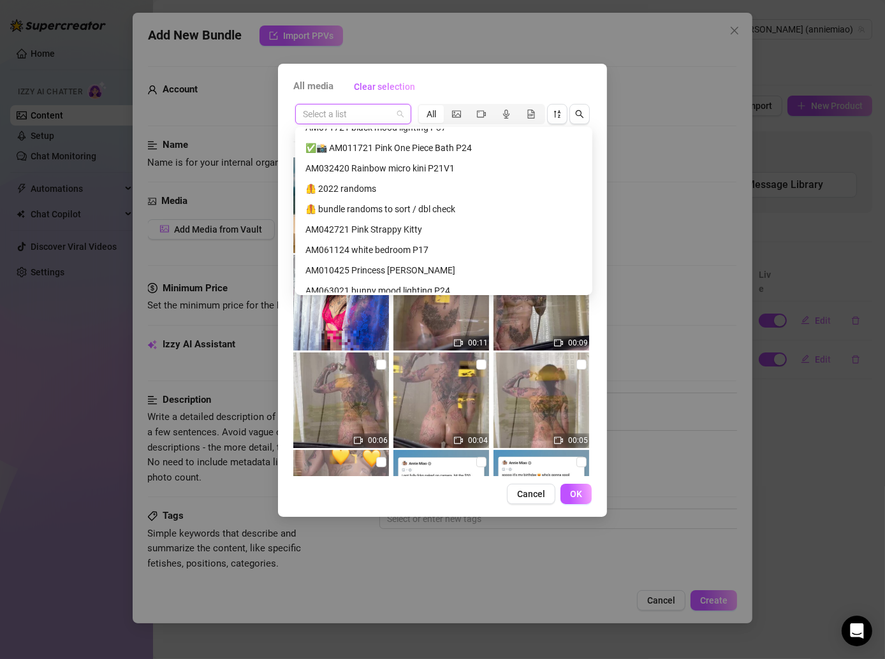
scroll to position [340, 0]
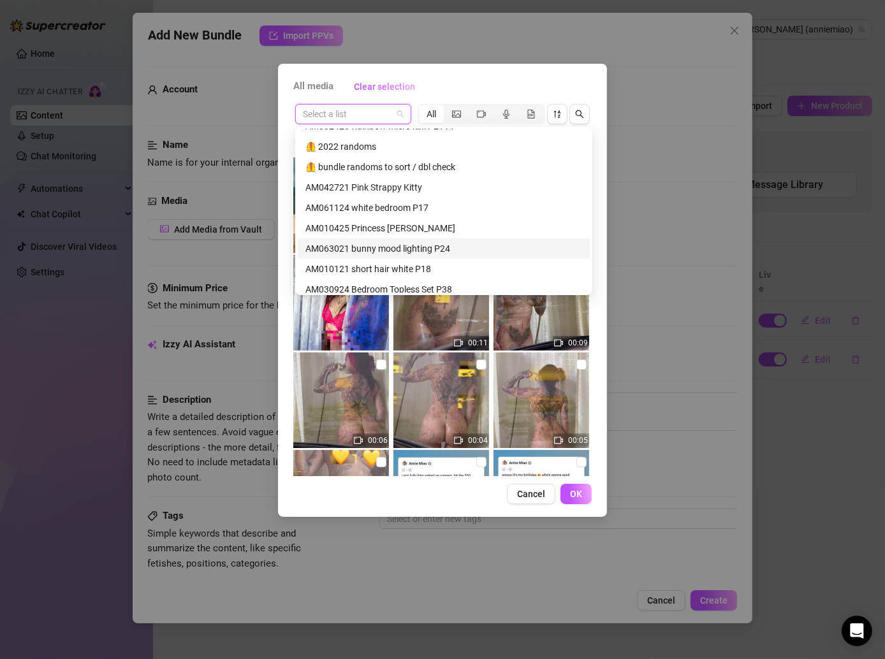
click at [391, 242] on div "AM063021 bunny mood lighting P24" at bounding box center [443, 249] width 277 height 14
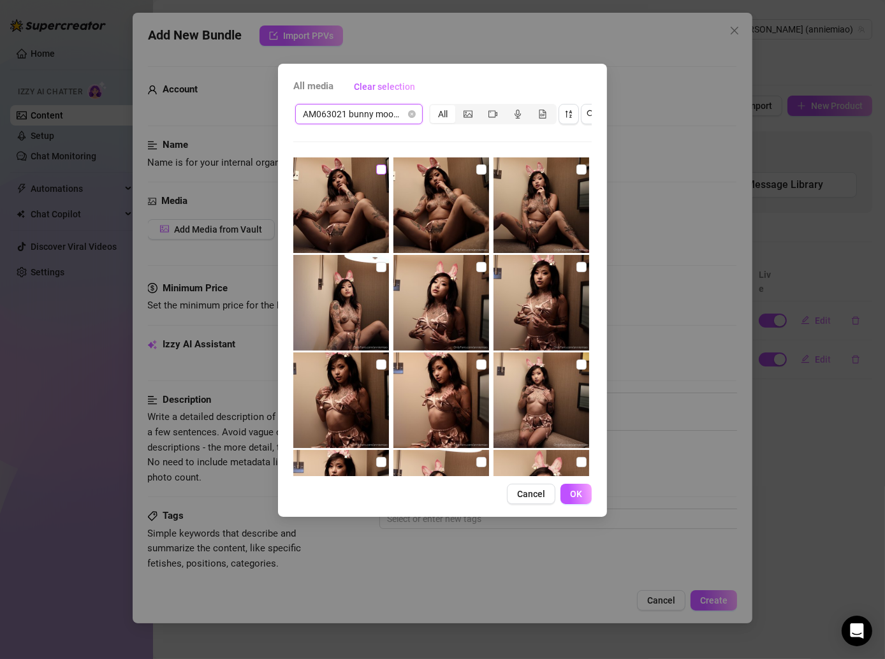
click at [380, 173] on input "checkbox" at bounding box center [381, 170] width 10 height 10
click at [476, 169] on input "checkbox" at bounding box center [481, 170] width 10 height 10
click at [576, 166] on input "checkbox" at bounding box center [581, 170] width 10 height 10
click at [576, 268] on input "checkbox" at bounding box center [581, 267] width 10 height 10
click at [467, 268] on img at bounding box center [441, 303] width 96 height 96
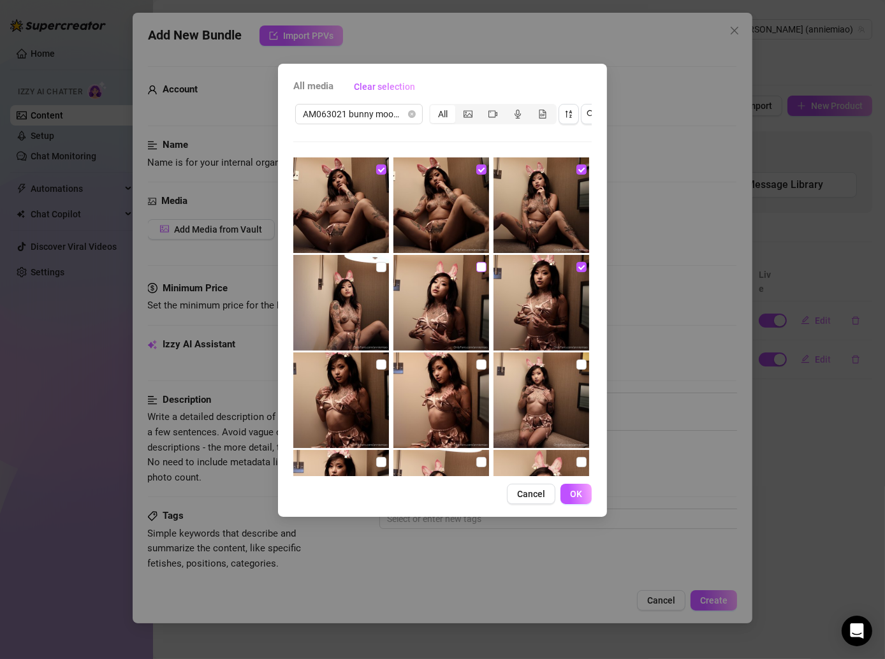
click at [476, 269] on input "checkbox" at bounding box center [481, 267] width 10 height 10
click at [376, 270] on input "checkbox" at bounding box center [381, 267] width 10 height 10
click at [380, 370] on label at bounding box center [381, 365] width 10 height 14
click at [380, 370] on input "checkbox" at bounding box center [381, 365] width 10 height 10
click at [476, 363] on input "checkbox" at bounding box center [481, 365] width 10 height 10
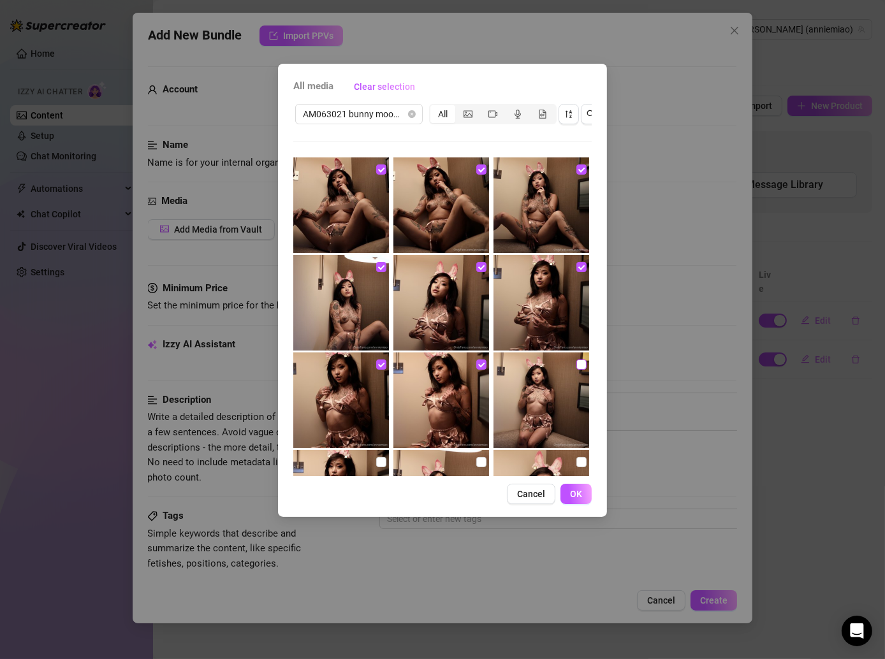
click at [576, 360] on input "checkbox" at bounding box center [581, 365] width 10 height 10
click at [576, 458] on input "checkbox" at bounding box center [581, 462] width 10 height 10
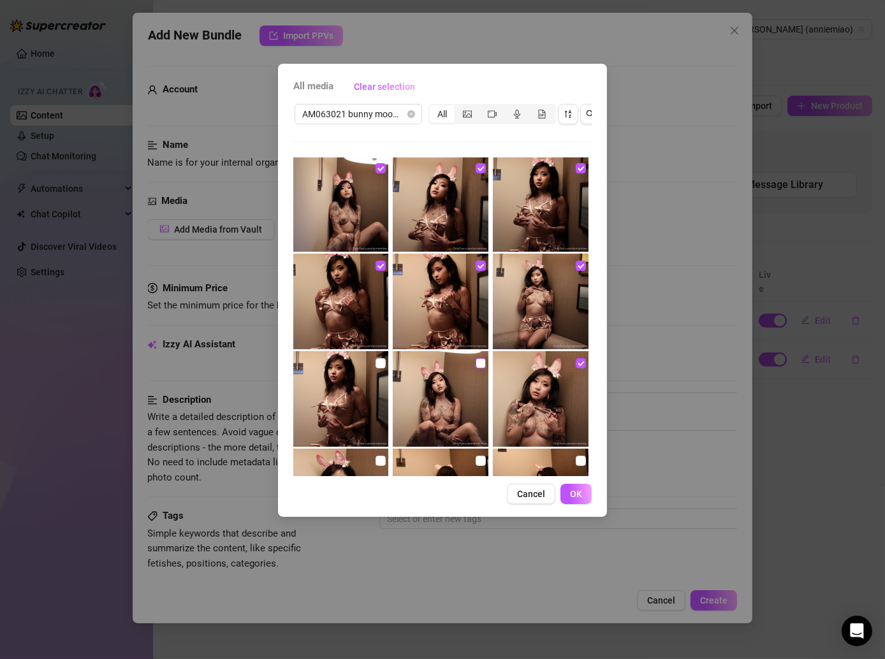
click at [476, 365] on input "checkbox" at bounding box center [481, 363] width 10 height 10
click at [376, 362] on input "checkbox" at bounding box center [381, 363] width 10 height 10
click at [376, 464] on input "checkbox" at bounding box center [381, 461] width 10 height 10
click at [479, 461] on input "checkbox" at bounding box center [481, 461] width 10 height 10
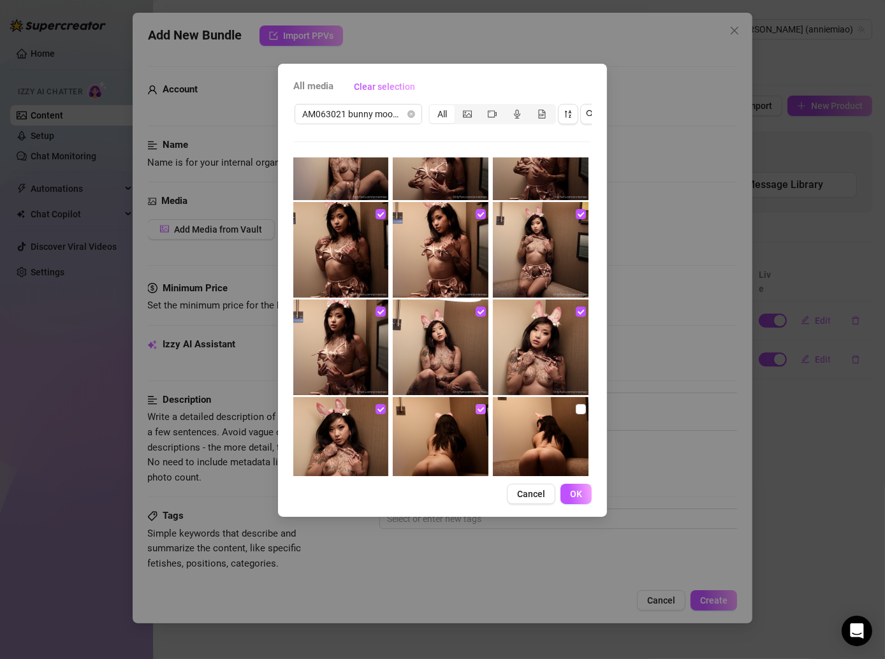
scroll to position [154, 0]
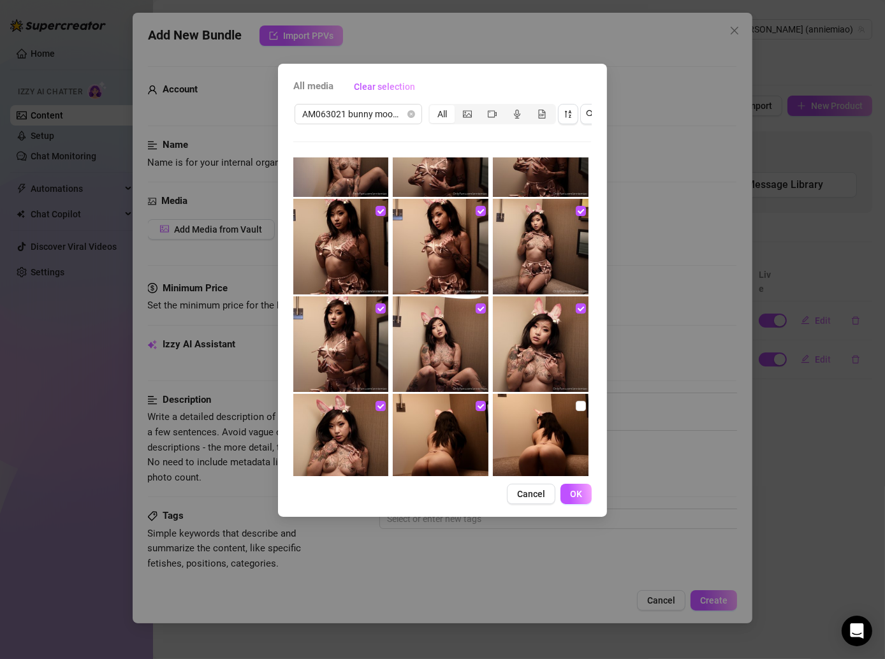
click at [565, 415] on img at bounding box center [541, 442] width 96 height 96
click at [576, 401] on input "checkbox" at bounding box center [581, 406] width 10 height 10
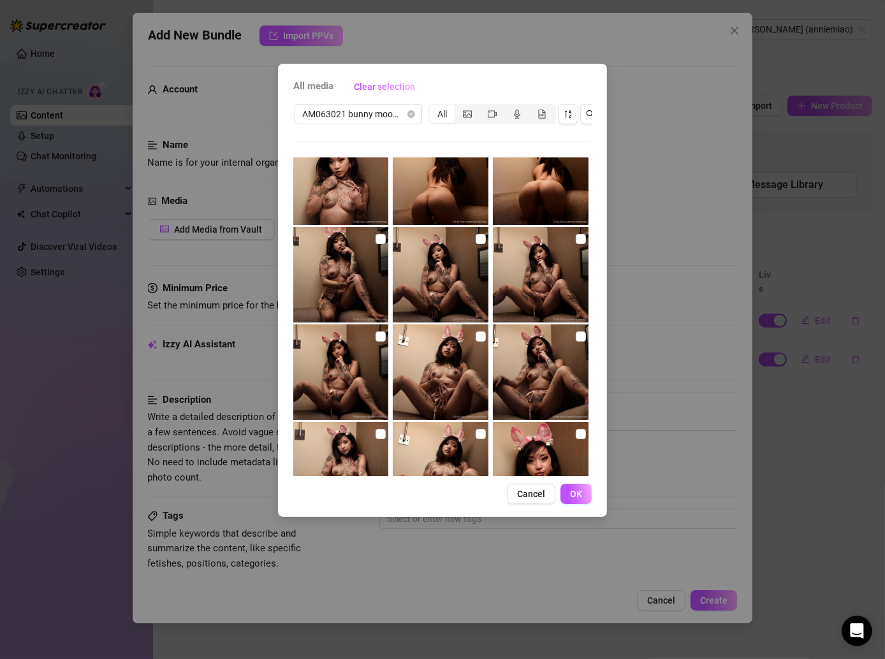
scroll to position [433, 0]
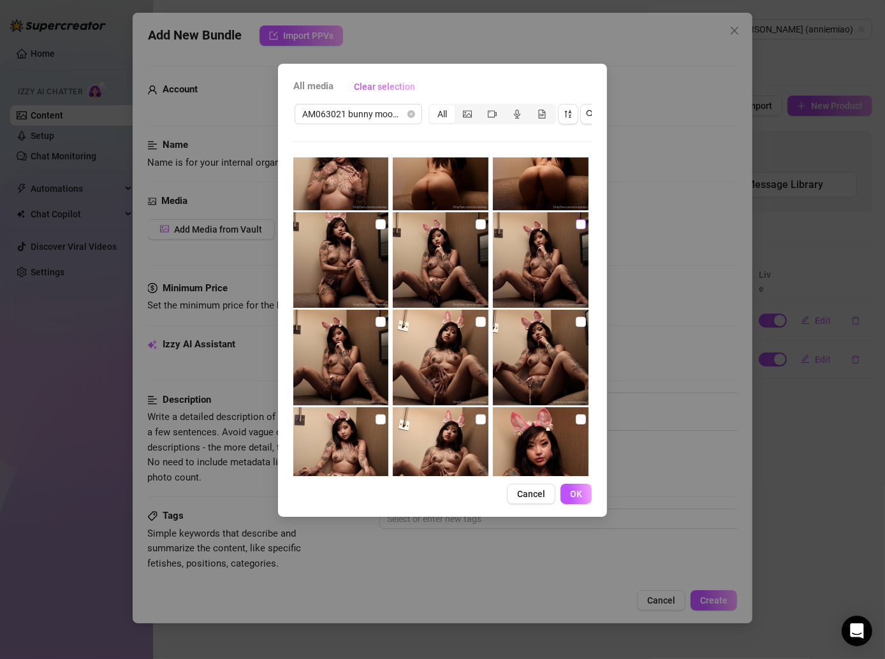
click at [576, 223] on input "checkbox" at bounding box center [581, 224] width 10 height 10
click at [576, 317] on input "checkbox" at bounding box center [581, 322] width 10 height 10
click at [476, 212] on img at bounding box center [441, 260] width 96 height 96
click at [479, 321] on input "checkbox" at bounding box center [481, 322] width 10 height 10
click at [475, 231] on img at bounding box center [441, 260] width 96 height 96
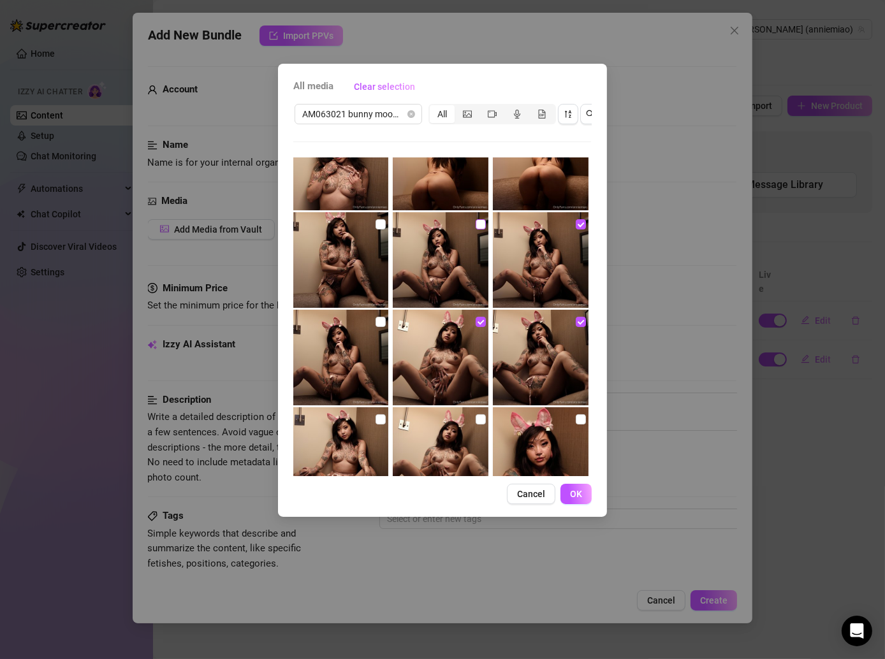
click at [476, 224] on input "checkbox" at bounding box center [481, 224] width 10 height 10
click at [376, 219] on input "checkbox" at bounding box center [381, 224] width 10 height 10
click at [379, 317] on input "checkbox" at bounding box center [381, 322] width 10 height 10
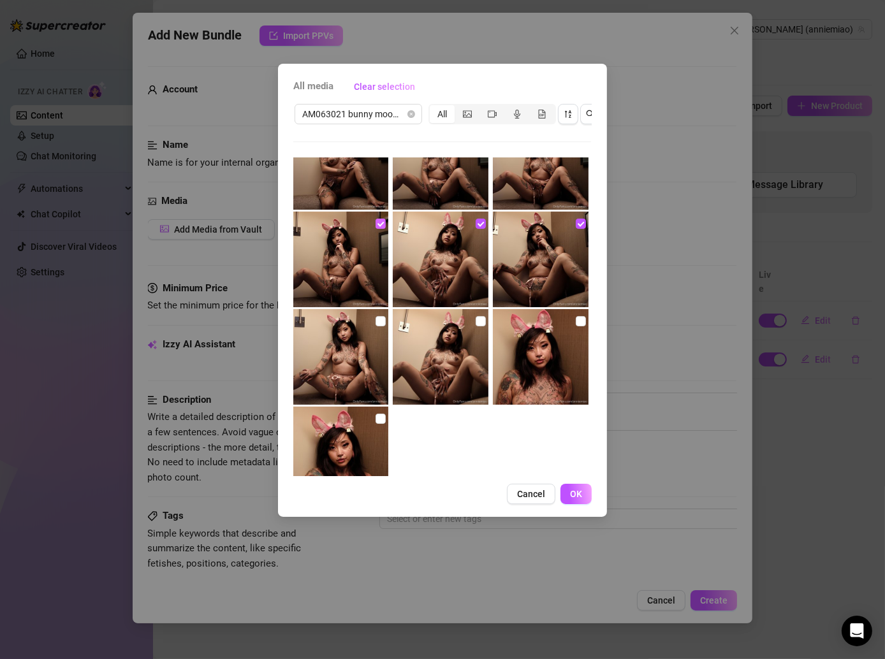
scroll to position [568, 0]
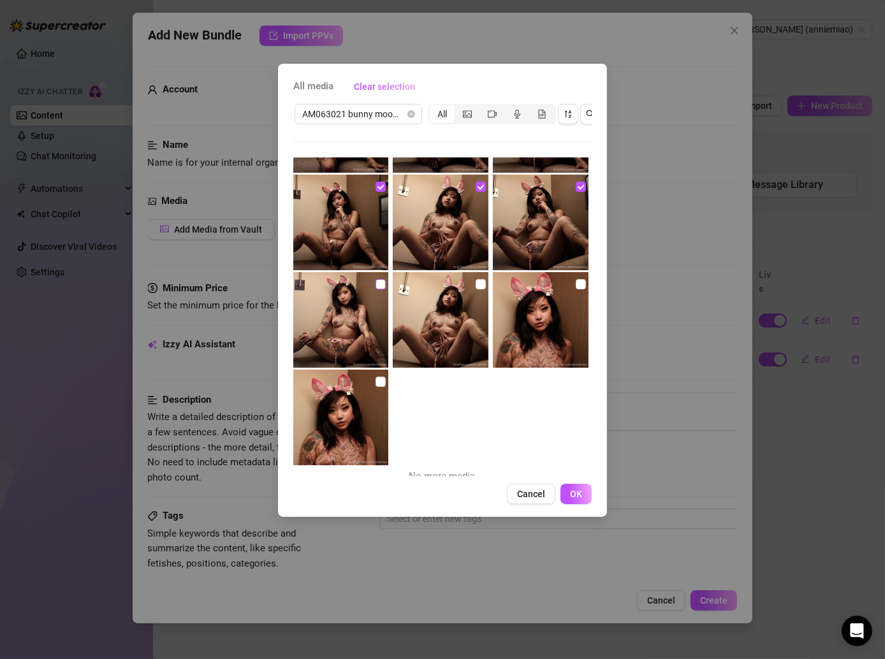
click at [377, 281] on input "checkbox" at bounding box center [381, 284] width 10 height 10
click at [476, 282] on input "checkbox" at bounding box center [481, 284] width 10 height 10
click at [576, 285] on input "checkbox" at bounding box center [581, 284] width 10 height 10
click at [376, 385] on input "checkbox" at bounding box center [381, 382] width 10 height 10
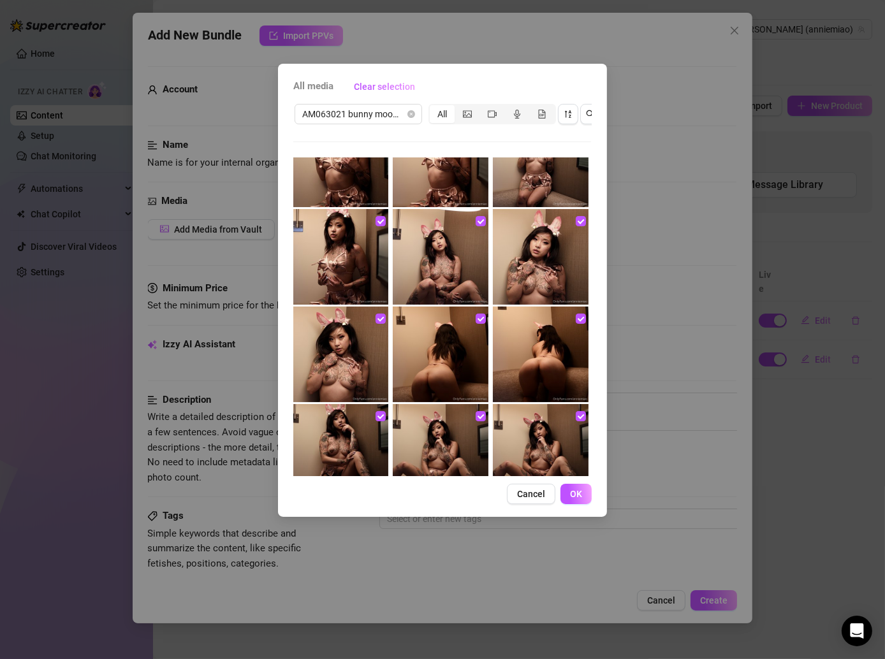
scroll to position [0, 0]
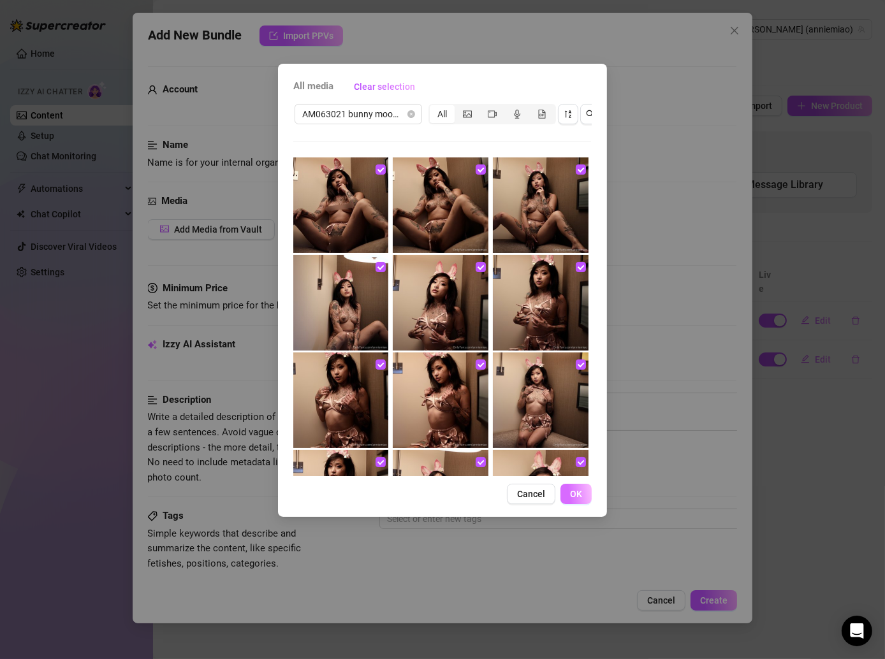
click at [575, 499] on span "OK" at bounding box center [576, 494] width 12 height 10
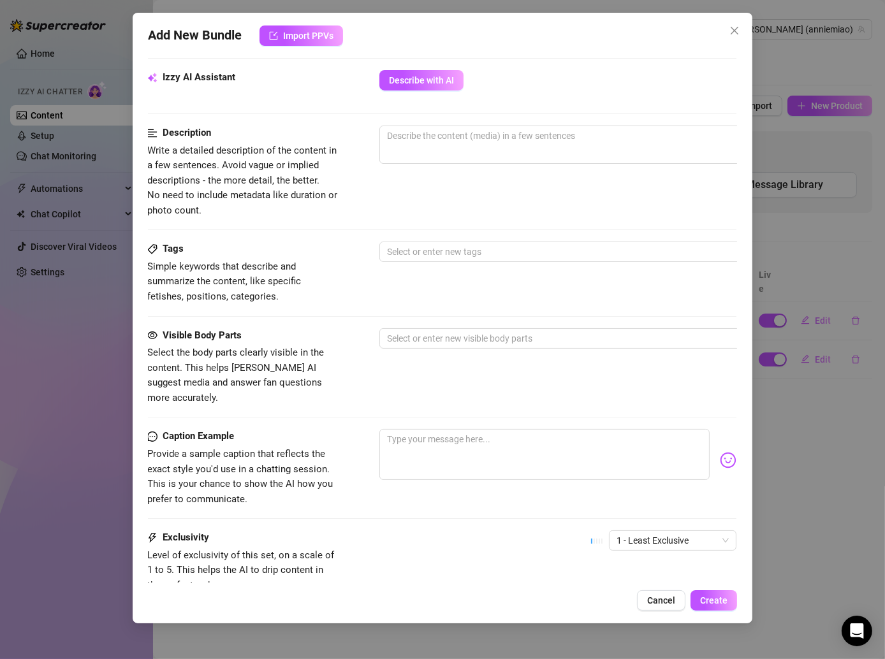
scroll to position [310, 1]
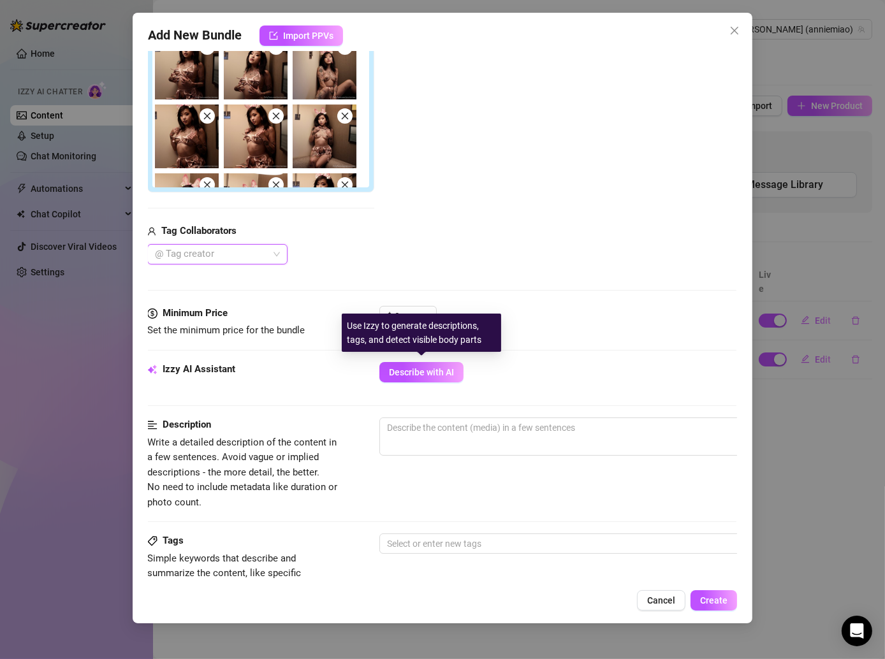
click at [413, 314] on div "Use Izzy to generate descriptions, tags, and detect visible body parts" at bounding box center [421, 333] width 159 height 38
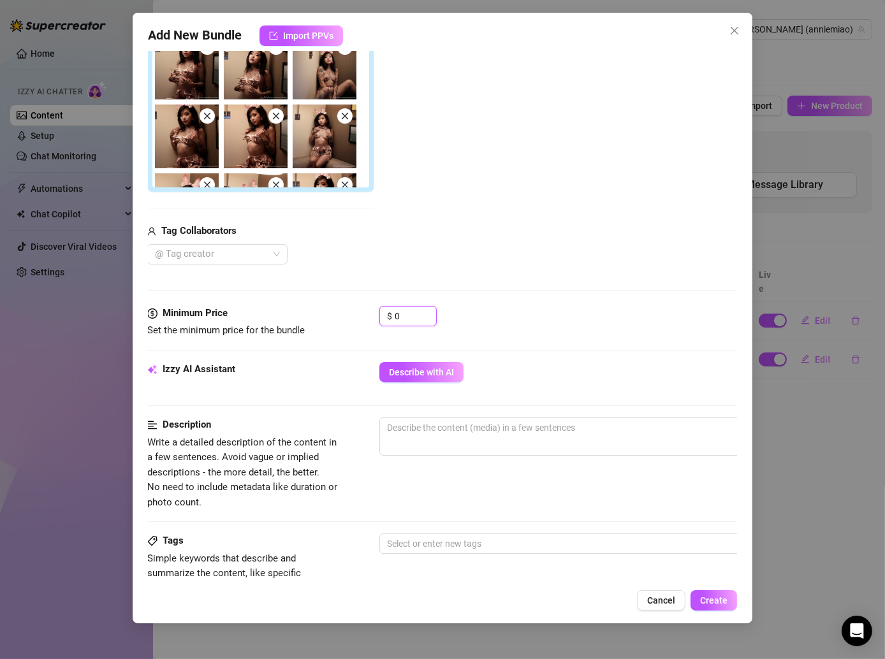
drag, startPoint x: 412, startPoint y: 307, endPoint x: 369, endPoint y: 307, distance: 42.7
click at [369, 307] on div "Minimum Price Set the minimum price for the bundle $ 0" at bounding box center [441, 322] width 589 height 33
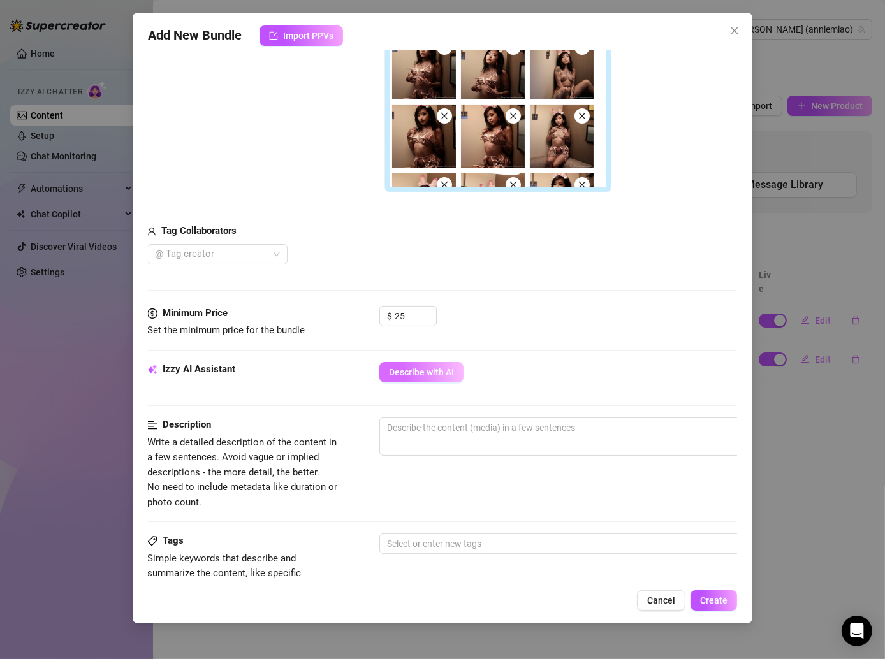
click at [422, 369] on span "Describe with AI" at bounding box center [421, 372] width 65 height 10
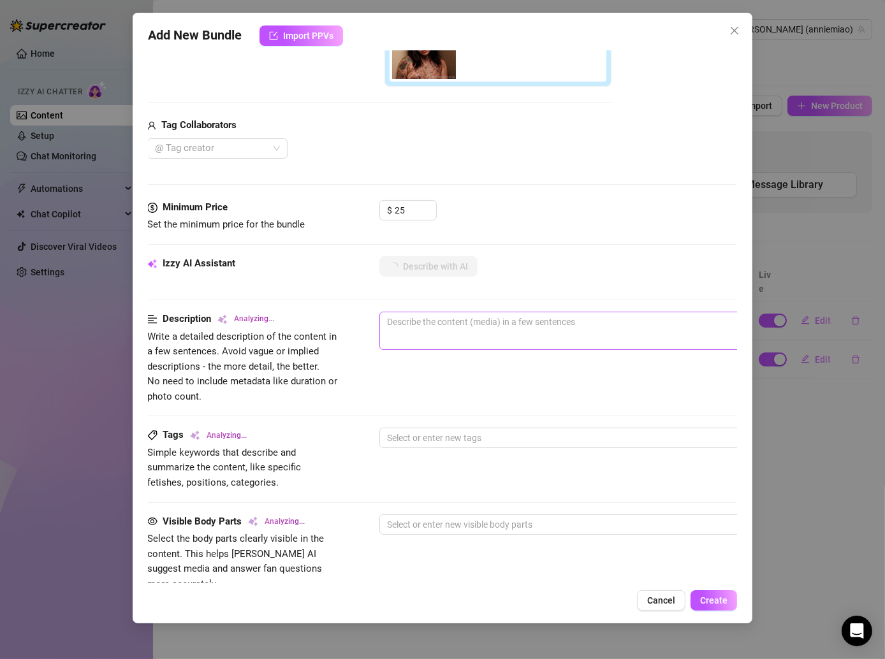
scroll to position [410, 1]
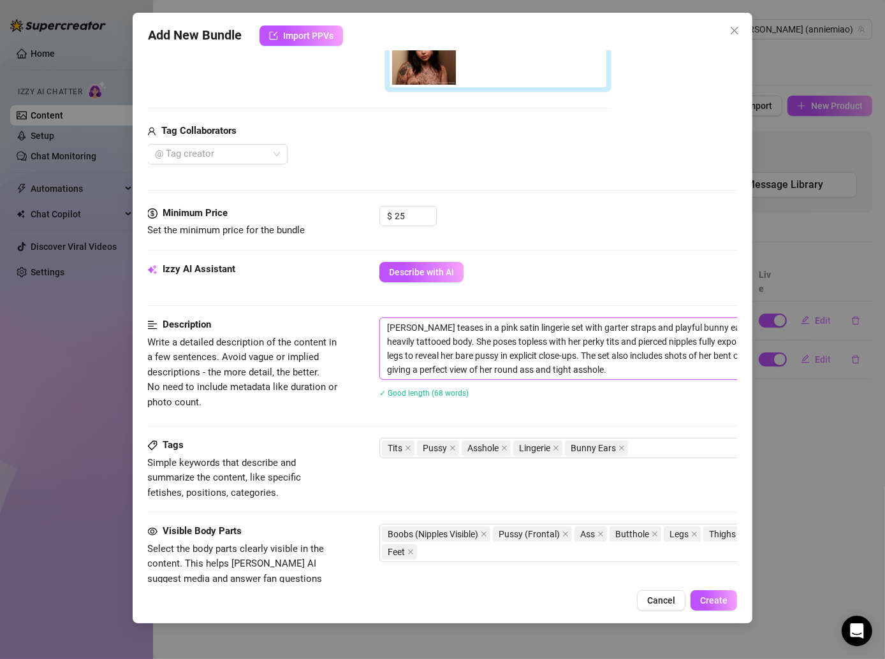
drag, startPoint x: 385, startPoint y: 322, endPoint x: 617, endPoint y: 363, distance: 235.8
click at [617, 363] on textarea "[PERSON_NAME] teases in a pink satin lingerie set with garter straps and playfu…" at bounding box center [602, 348] width 445 height 61
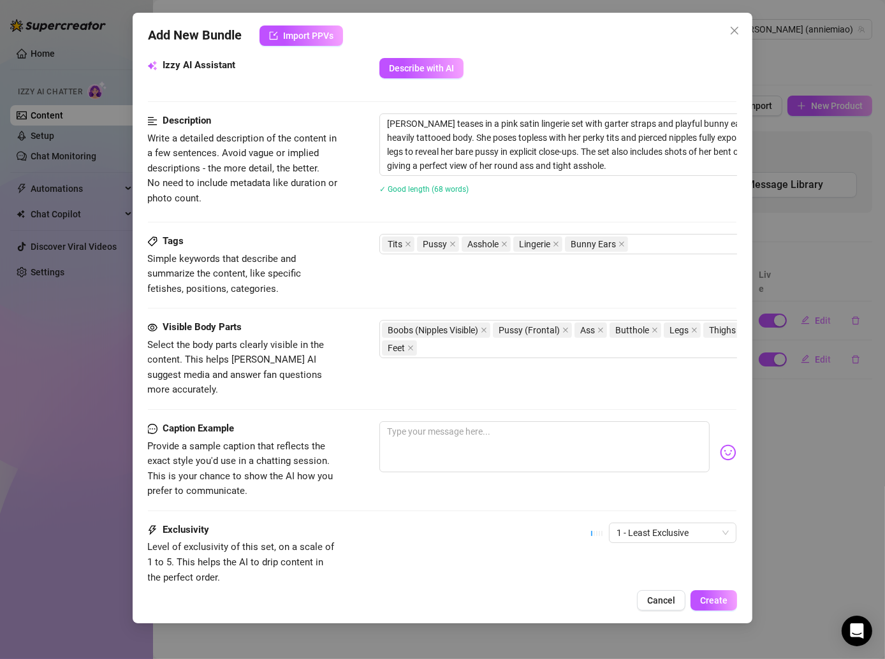
scroll to position [707, 1]
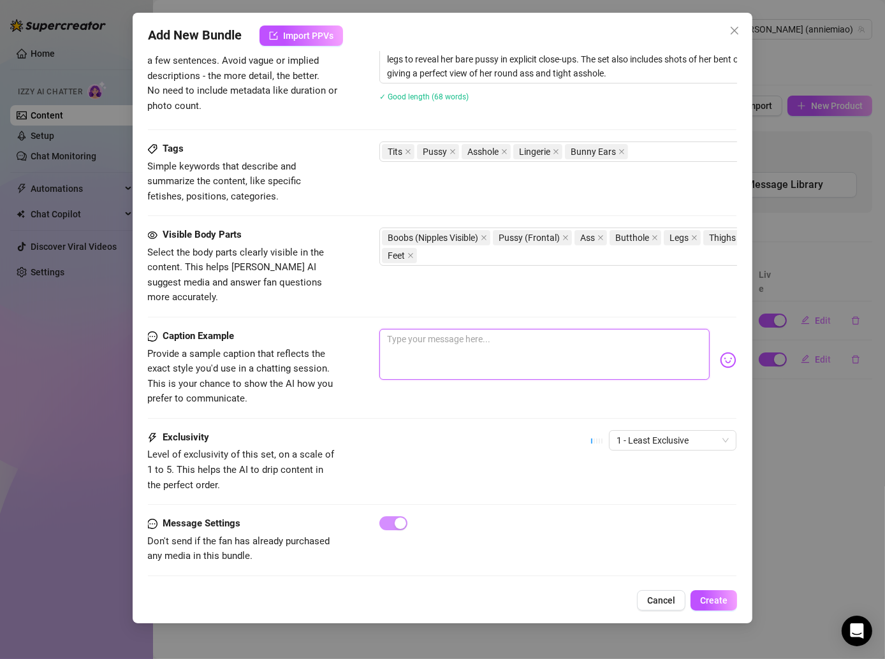
click at [427, 337] on textarea at bounding box center [544, 354] width 330 height 51
paste textarea "Feeling extra playful in my bunny ears [DATE] 🐰💖 The satin set didn’t stay on f…"
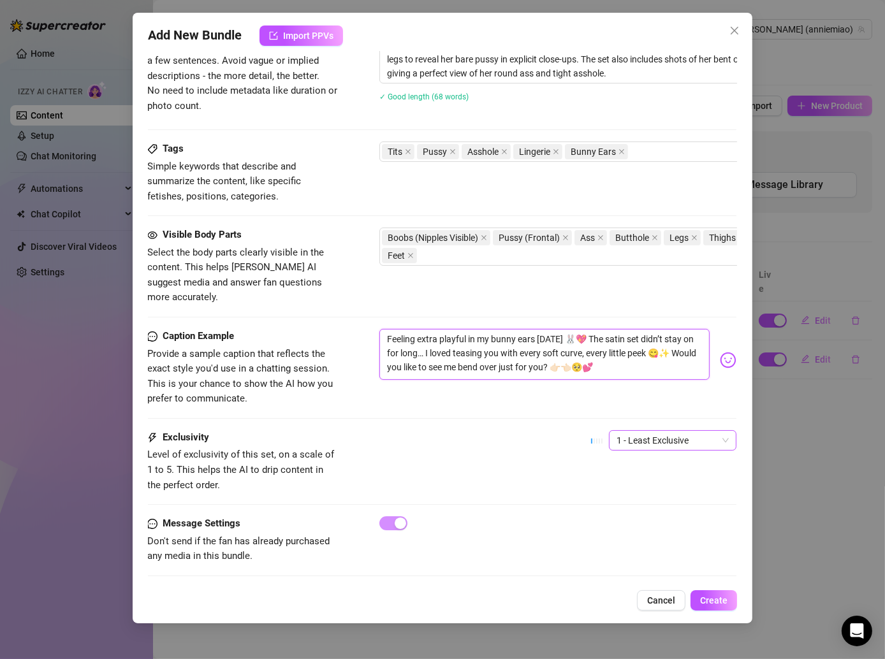
click at [659, 431] on span "1 - Least Exclusive" at bounding box center [673, 440] width 112 height 19
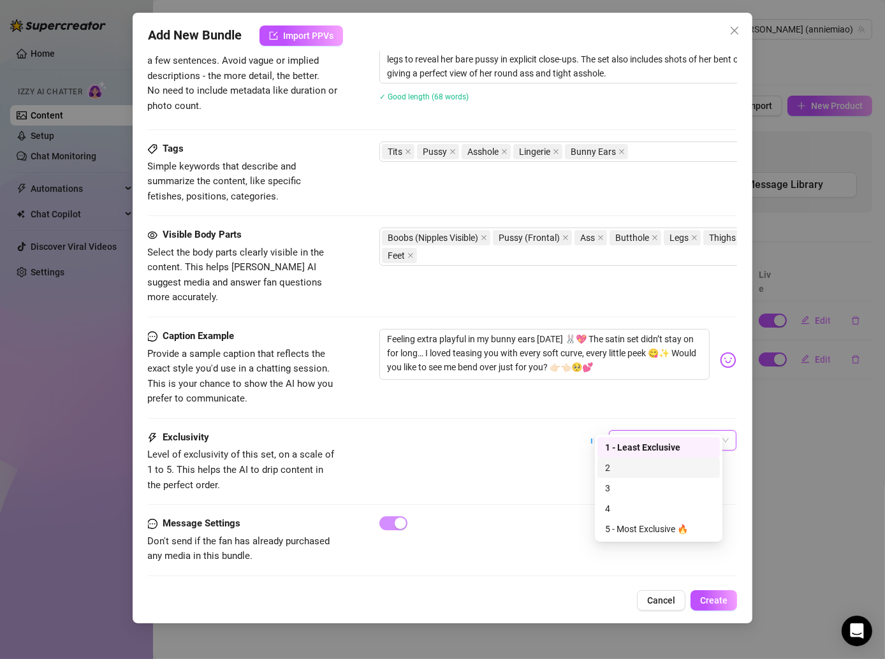
click at [609, 474] on div "2" at bounding box center [658, 468] width 107 height 14
click at [503, 430] on div "Exclusivity Level of exclusivity of this set, on a scale of 1 to 5. This helps …" at bounding box center [441, 461] width 589 height 62
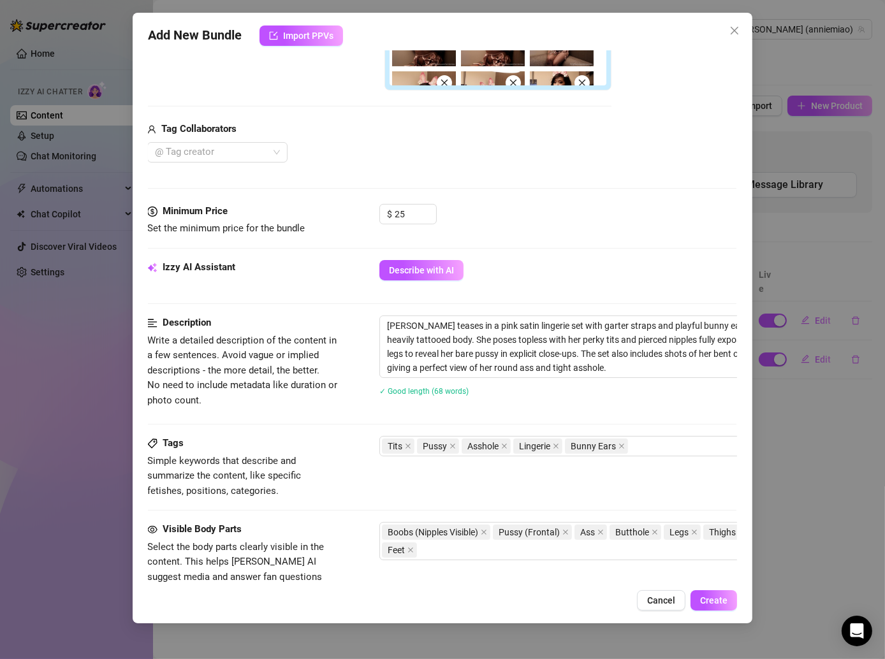
scroll to position [0, 1]
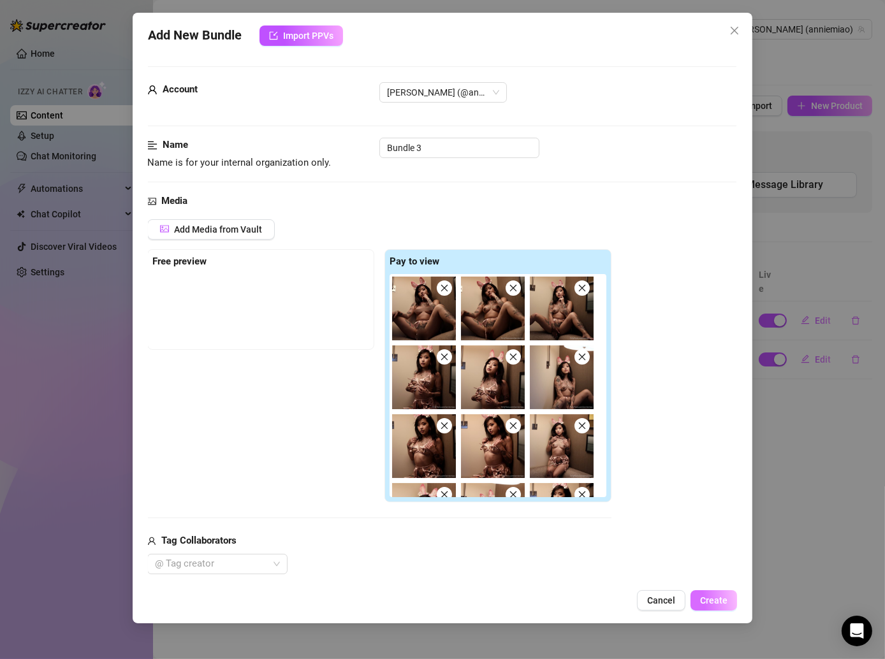
click at [706, 605] on span "Create" at bounding box center [713, 601] width 27 height 10
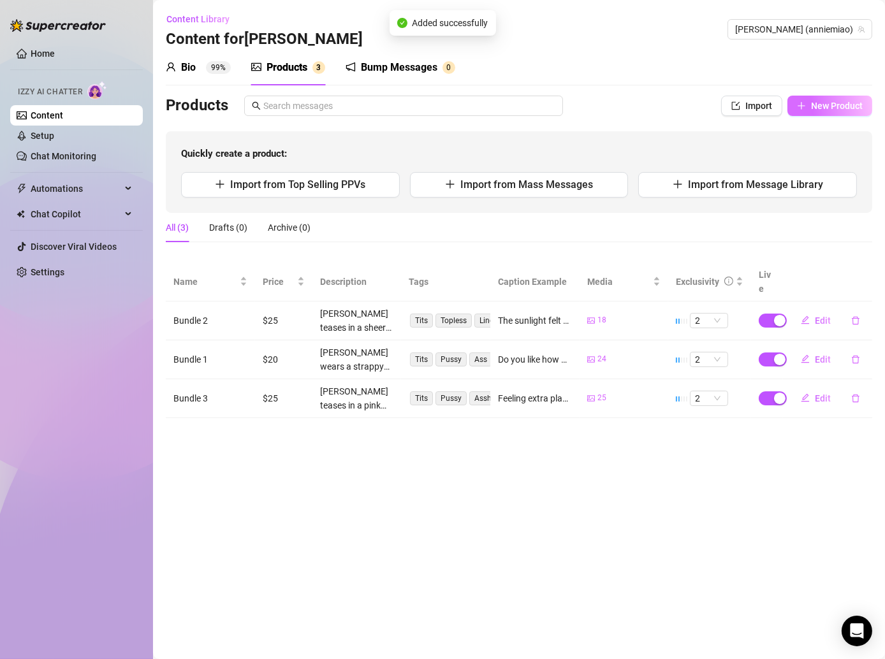
click at [857, 101] on span "New Product" at bounding box center [837, 106] width 52 height 10
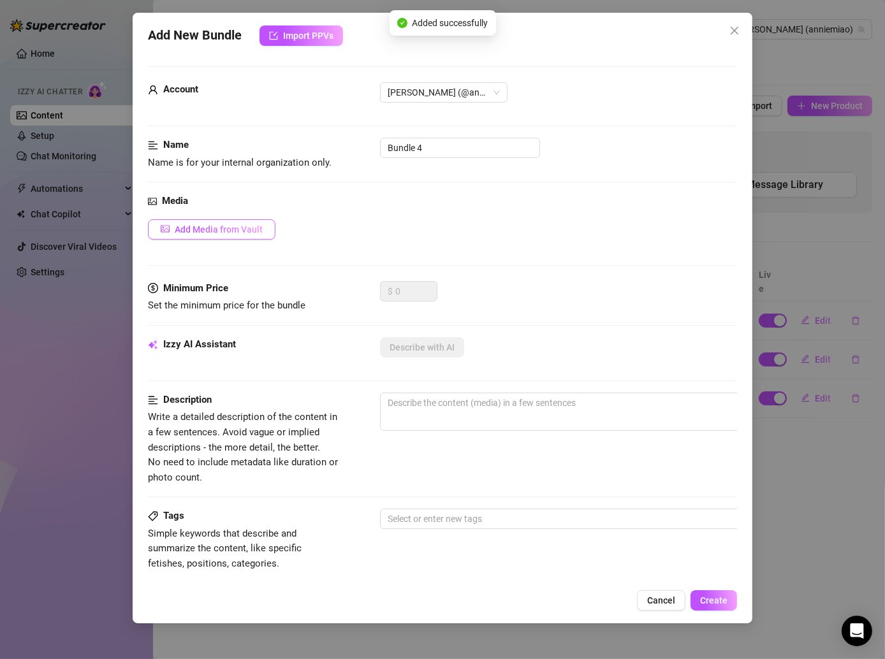
click at [249, 227] on span "Add Media from Vault" at bounding box center [219, 229] width 88 height 10
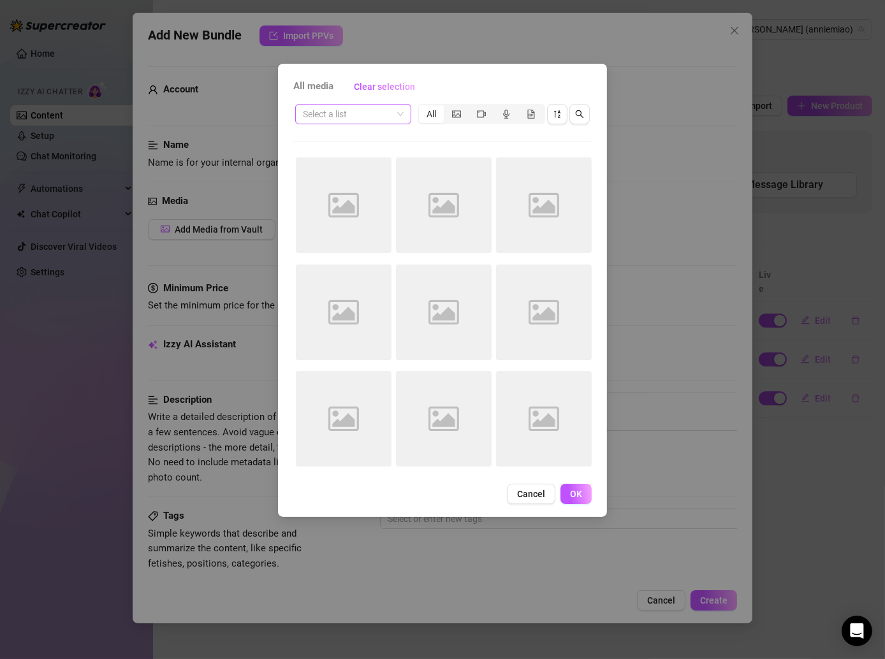
click at [346, 117] on input "search" at bounding box center [347, 114] width 89 height 19
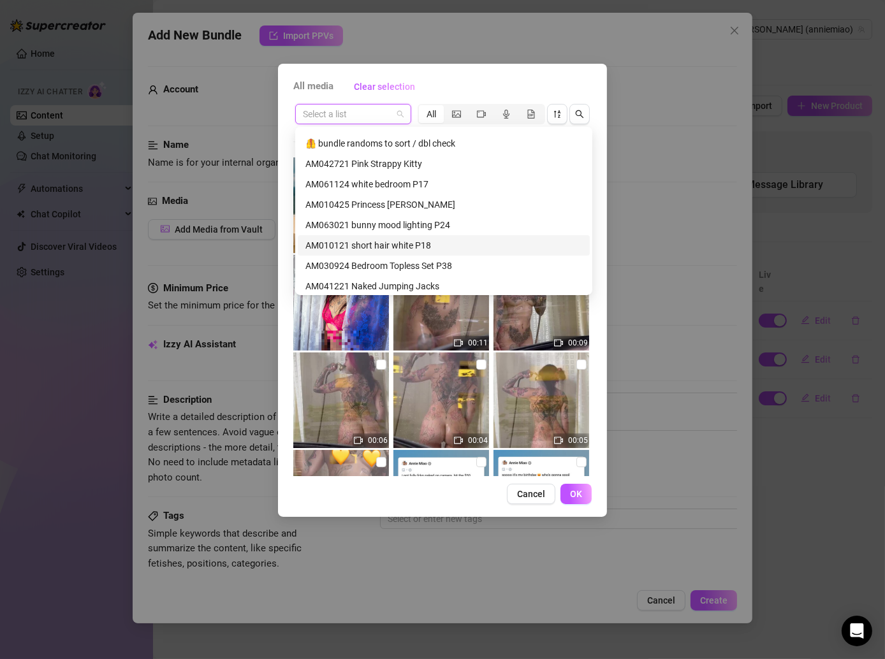
scroll to position [362, 0]
click at [393, 244] on div "AM010121 short hair white P18" at bounding box center [443, 247] width 277 height 14
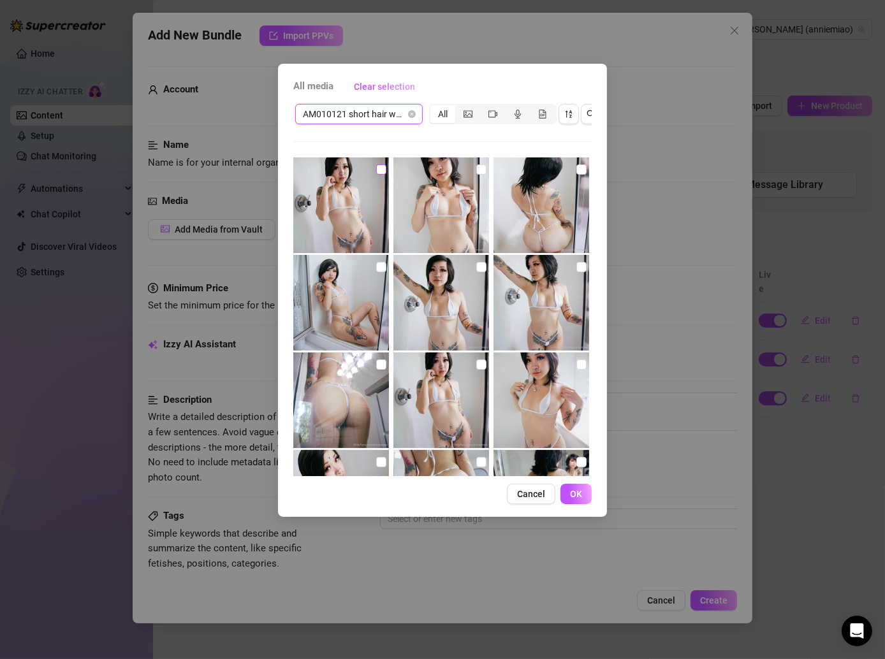
click at [381, 170] on input "checkbox" at bounding box center [381, 170] width 10 height 10
click at [476, 168] on input "checkbox" at bounding box center [481, 170] width 10 height 10
click at [576, 174] on label at bounding box center [581, 169] width 10 height 14
click at [576, 174] on input "checkbox" at bounding box center [581, 169] width 10 height 10
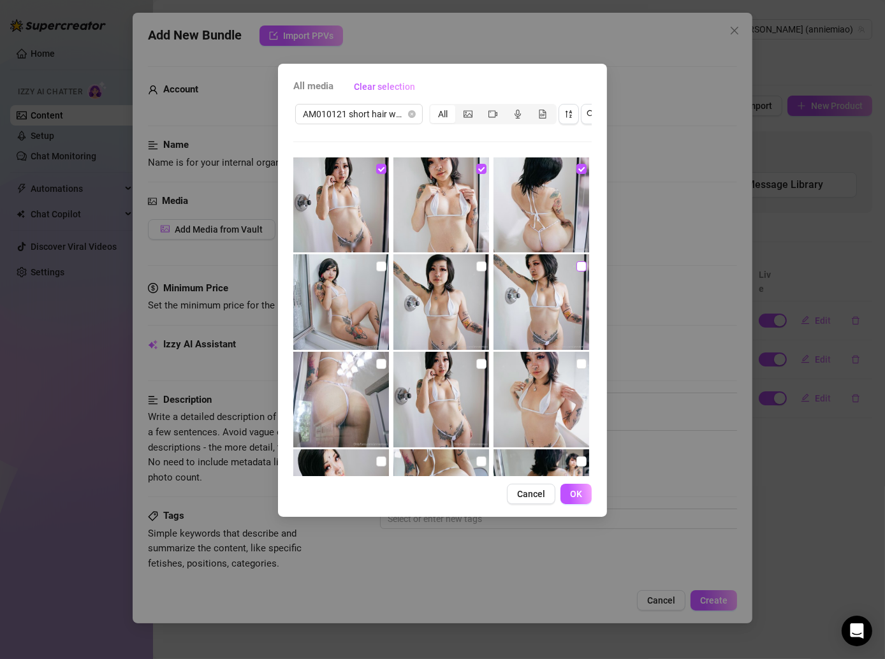
click at [576, 261] on input "checkbox" at bounding box center [581, 266] width 10 height 10
click at [381, 264] on input "checkbox" at bounding box center [381, 266] width 10 height 10
click at [469, 264] on img at bounding box center [441, 302] width 96 height 96
click at [486, 270] on img at bounding box center [441, 302] width 96 height 96
click at [476, 265] on input "checkbox" at bounding box center [481, 266] width 10 height 10
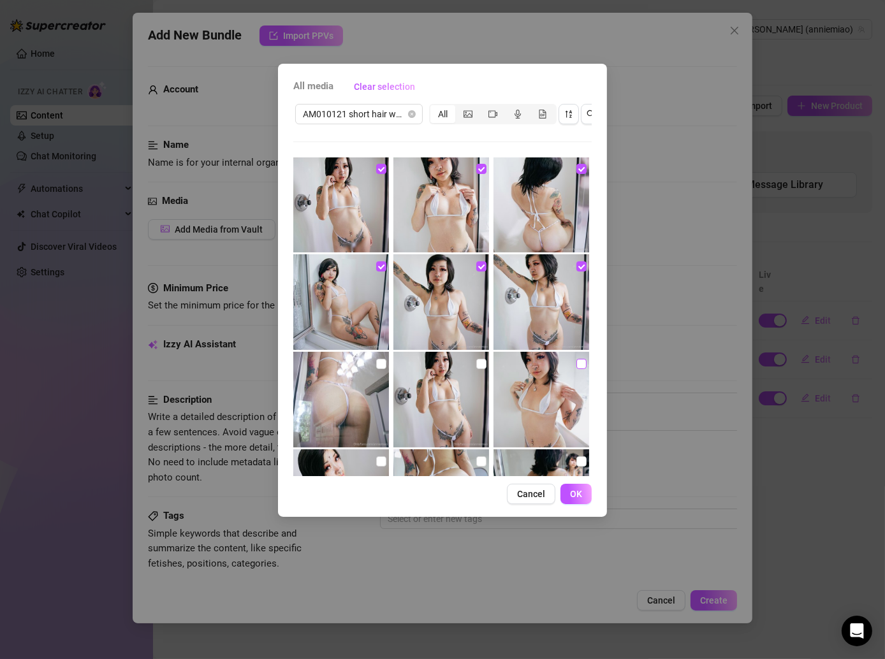
click at [577, 362] on input "checkbox" at bounding box center [581, 364] width 10 height 10
click at [476, 357] on label at bounding box center [481, 364] width 10 height 14
click at [476, 359] on input "checkbox" at bounding box center [481, 364] width 10 height 10
click at [378, 361] on input "checkbox" at bounding box center [381, 364] width 10 height 10
click at [384, 458] on img at bounding box center [341, 498] width 96 height 96
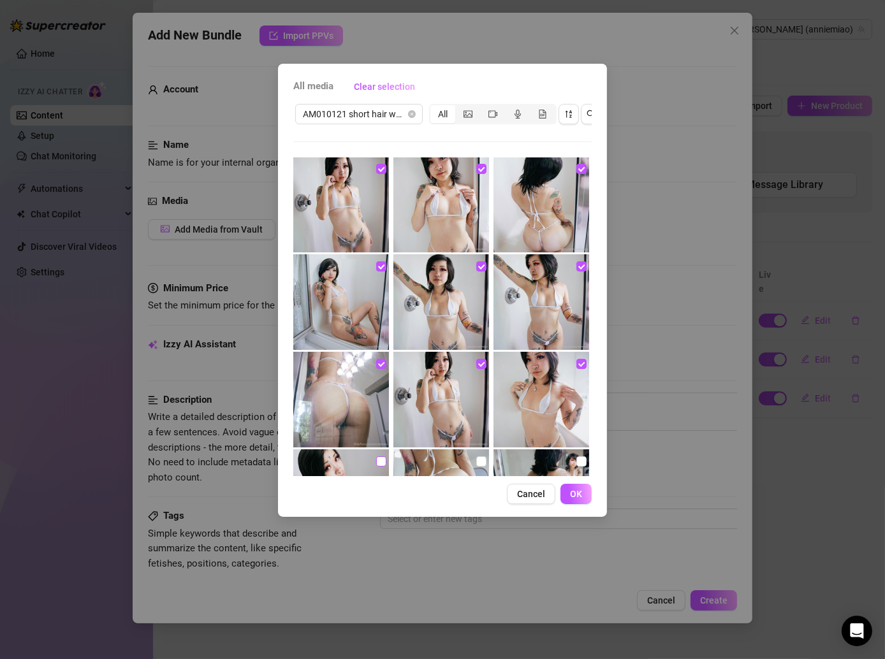
click at [379, 459] on input "checkbox" at bounding box center [381, 462] width 10 height 10
click at [478, 458] on input "checkbox" at bounding box center [481, 462] width 10 height 10
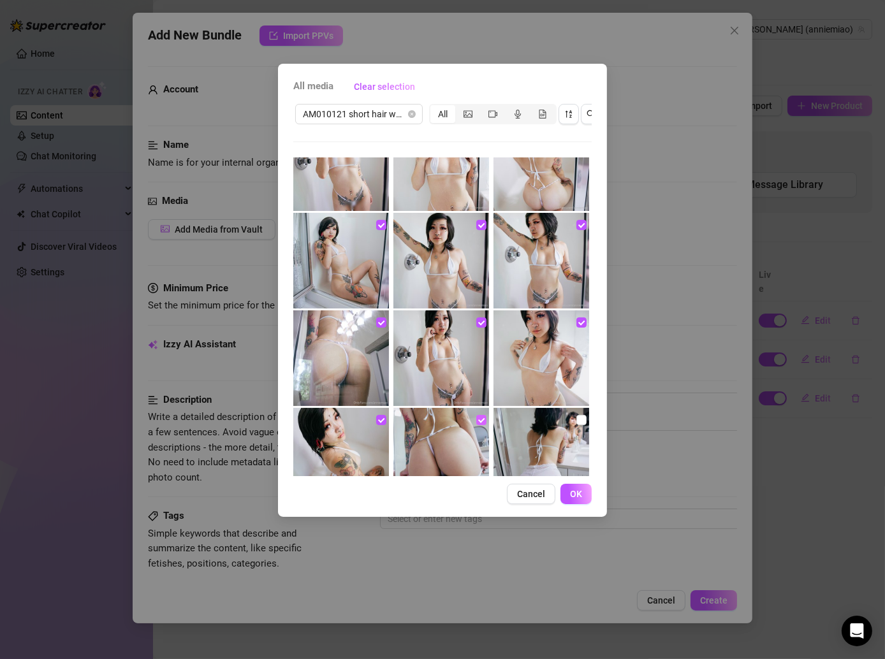
scroll to position [50, 0]
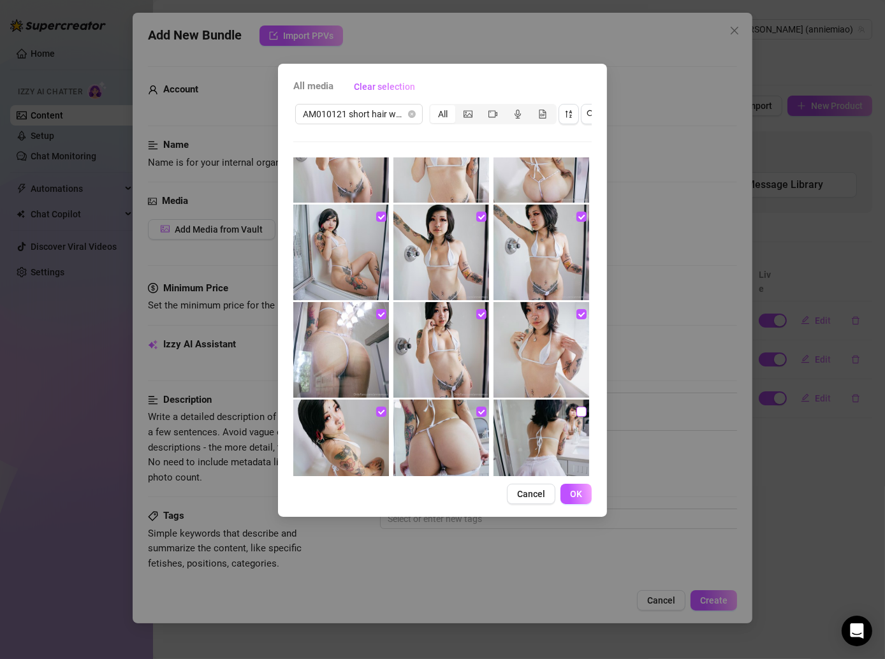
click at [577, 411] on input "checkbox" at bounding box center [581, 412] width 10 height 10
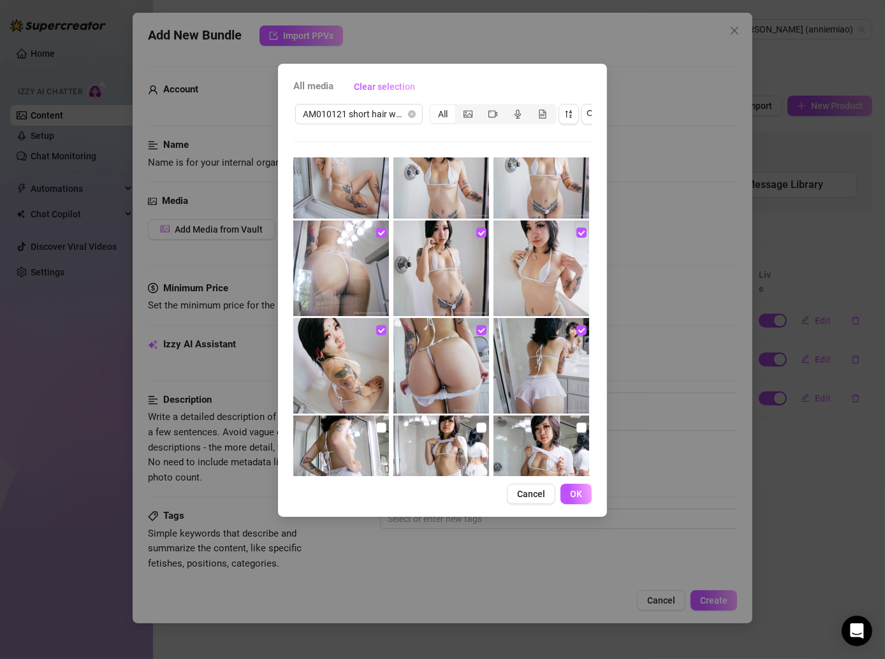
scroll to position [200, 0]
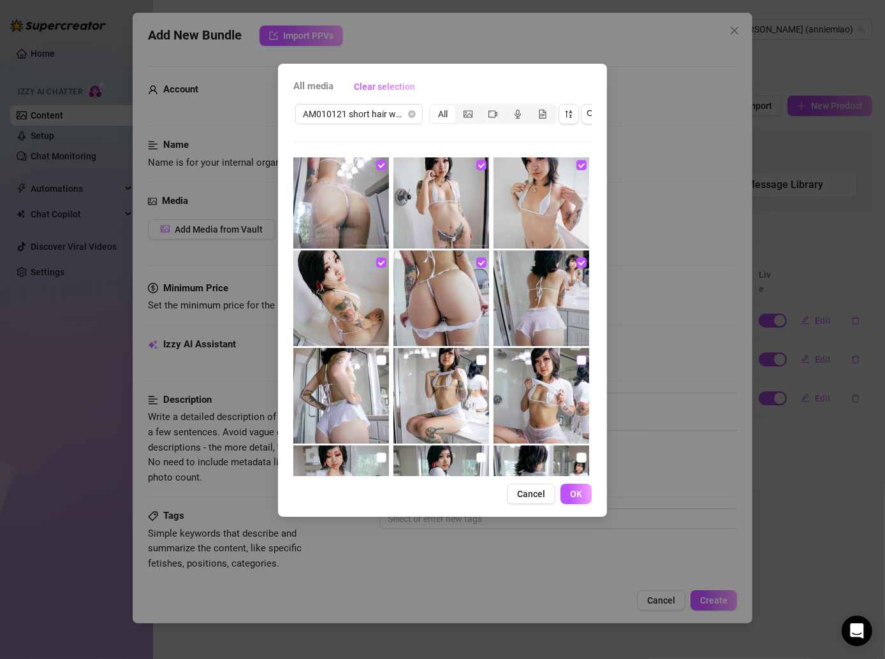
click at [576, 358] on input "checkbox" at bounding box center [581, 360] width 10 height 10
click at [476, 361] on input "checkbox" at bounding box center [481, 360] width 10 height 10
click at [378, 360] on input "checkbox" at bounding box center [381, 360] width 10 height 10
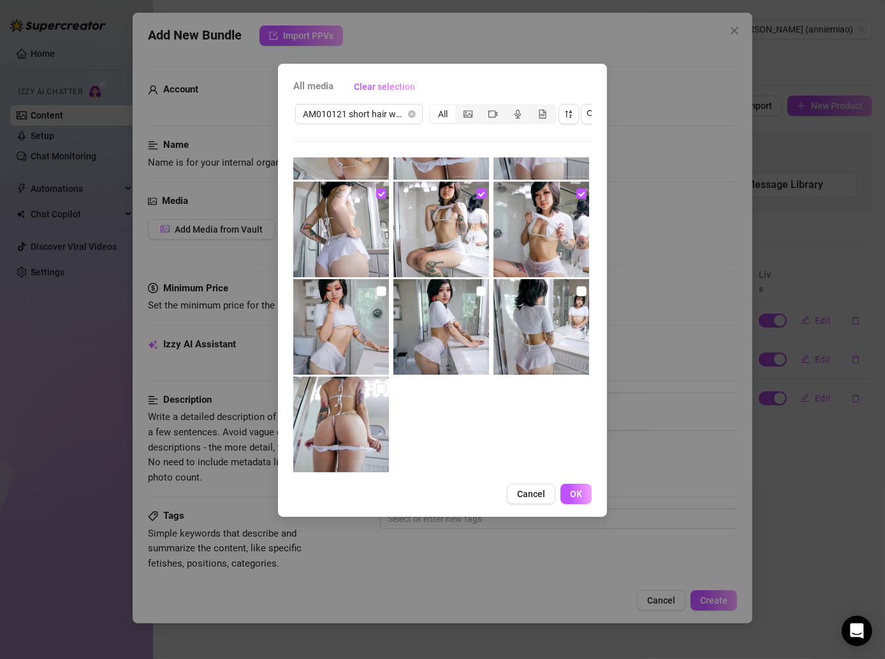
scroll to position [383, 0]
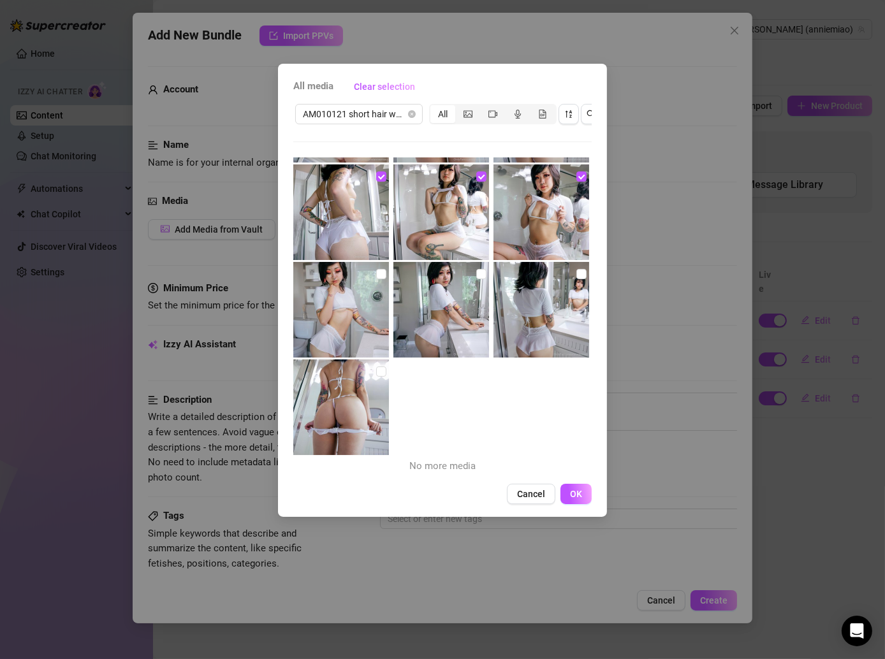
click at [387, 276] on img at bounding box center [341, 310] width 96 height 96
click at [376, 276] on input "checkbox" at bounding box center [381, 274] width 10 height 10
click at [476, 272] on input "checkbox" at bounding box center [481, 274] width 10 height 10
click at [576, 273] on input "checkbox" at bounding box center [581, 274] width 10 height 10
click at [379, 375] on input "checkbox" at bounding box center [381, 372] width 10 height 10
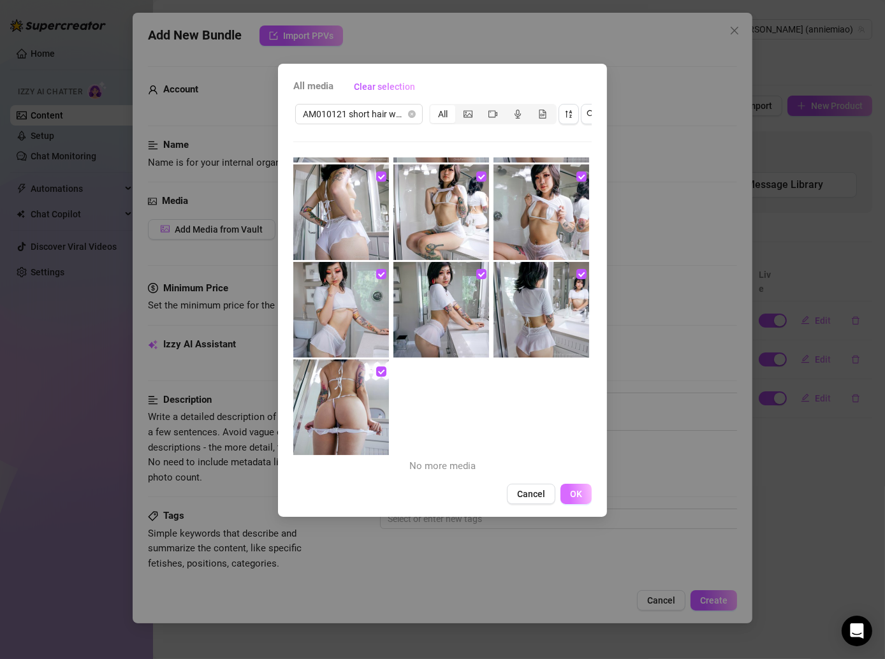
click at [576, 499] on span "OK" at bounding box center [576, 494] width 12 height 10
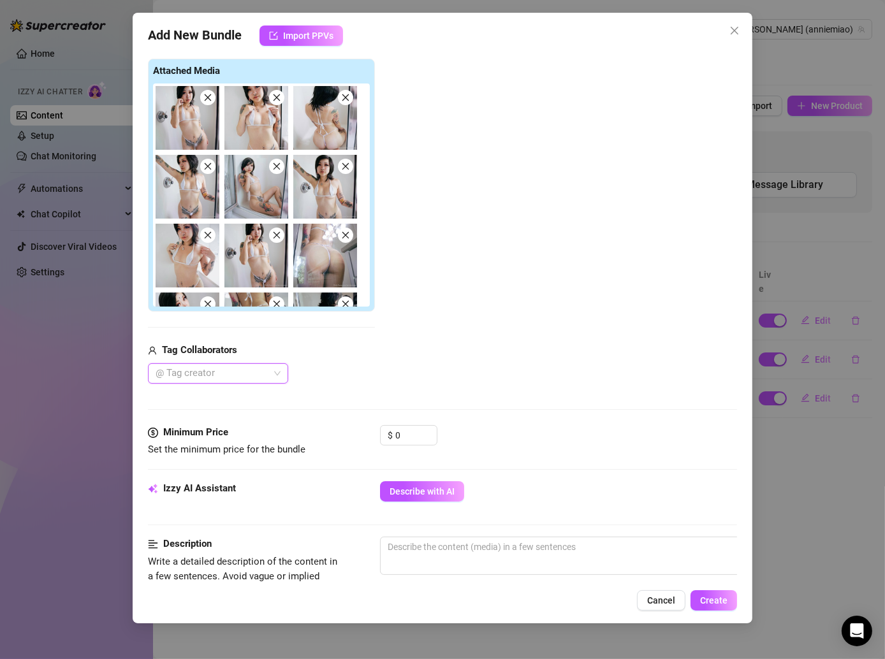
scroll to position [200, 0]
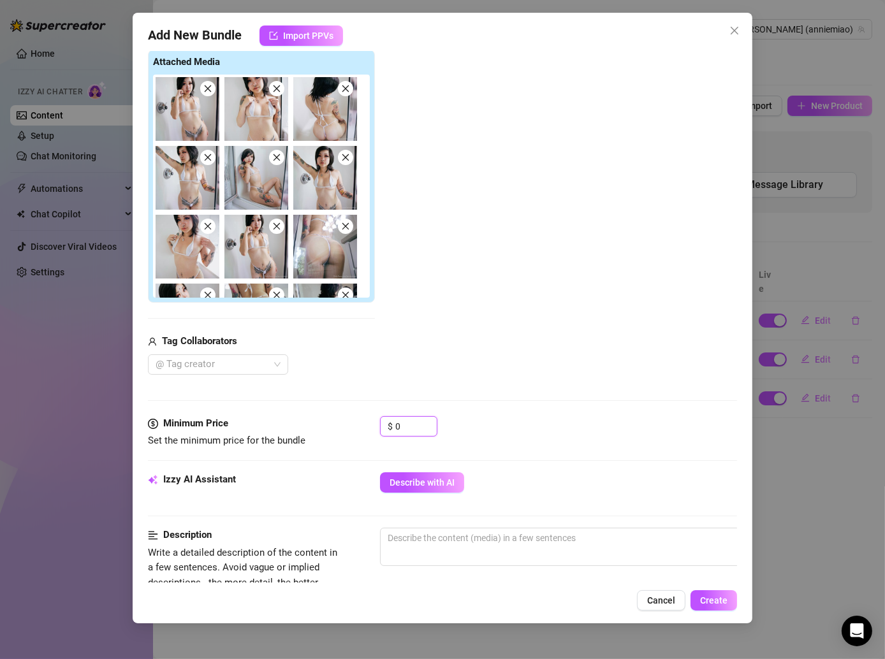
drag, startPoint x: 419, startPoint y: 418, endPoint x: 363, endPoint y: 418, distance: 56.1
click at [363, 418] on div "Minimum Price Set the minimum price for the bundle $ 0" at bounding box center [442, 432] width 589 height 33
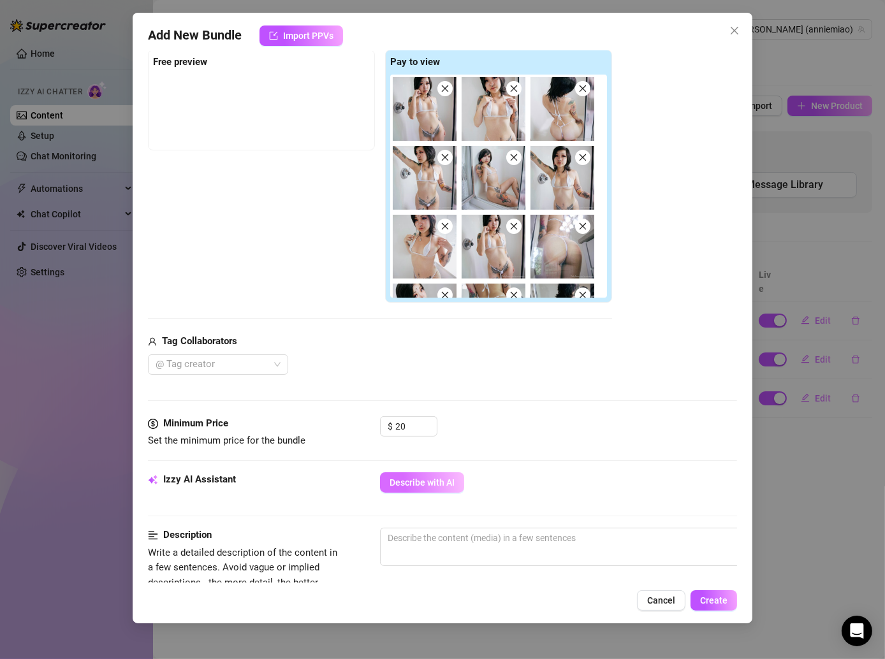
click at [434, 481] on span "Describe with AI" at bounding box center [422, 483] width 65 height 10
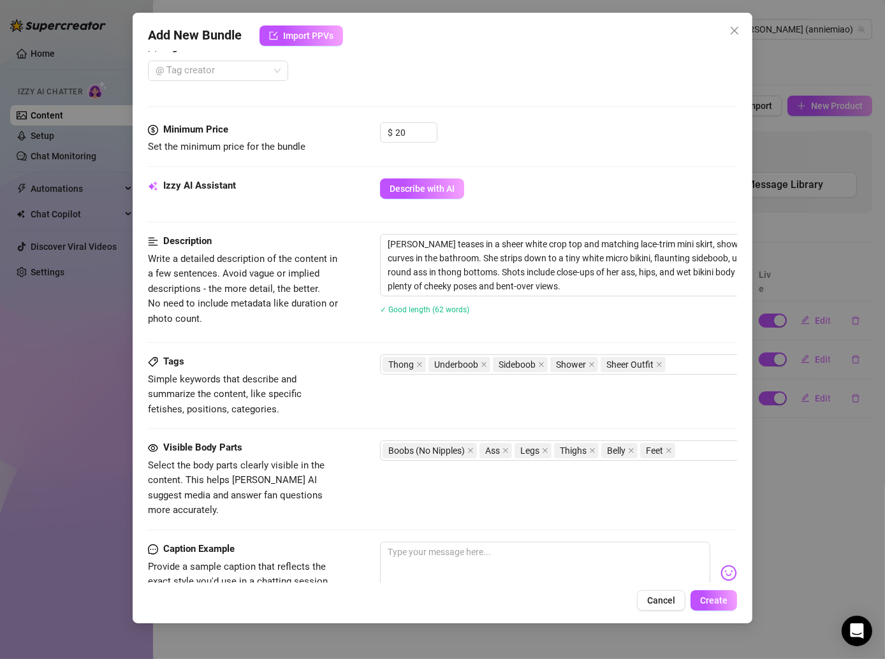
scroll to position [468, 0]
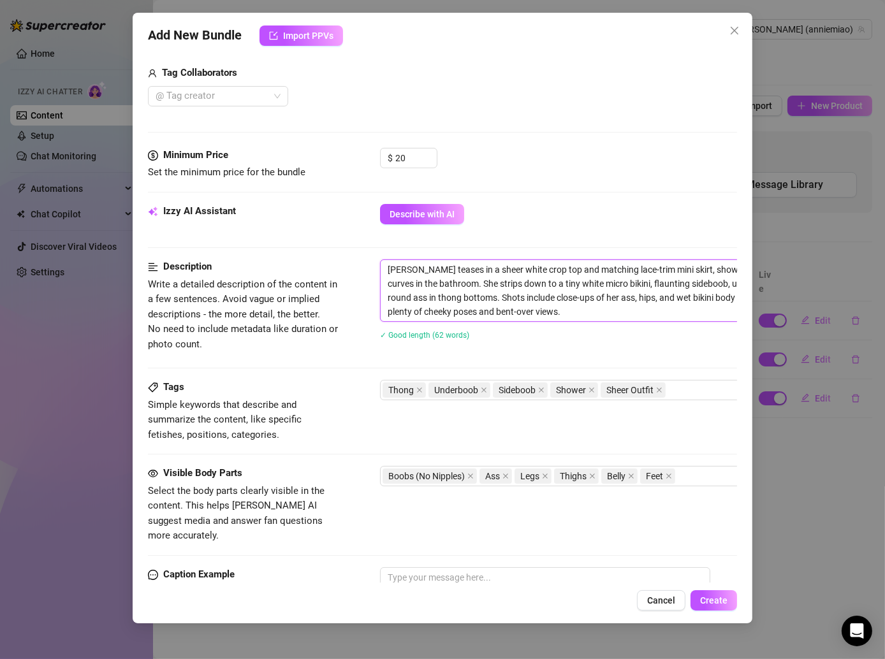
drag, startPoint x: 539, startPoint y: 306, endPoint x: 379, endPoint y: 267, distance: 164.7
click at [379, 267] on div "Description Write a detailed description of the content in a few sentences. Avo…" at bounding box center [442, 308] width 589 height 97
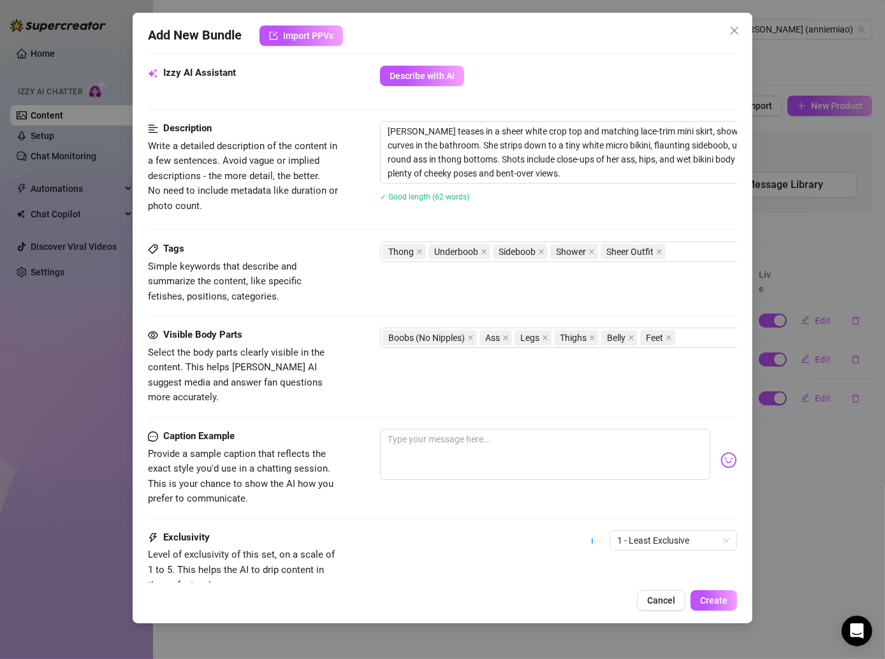
scroll to position [707, 0]
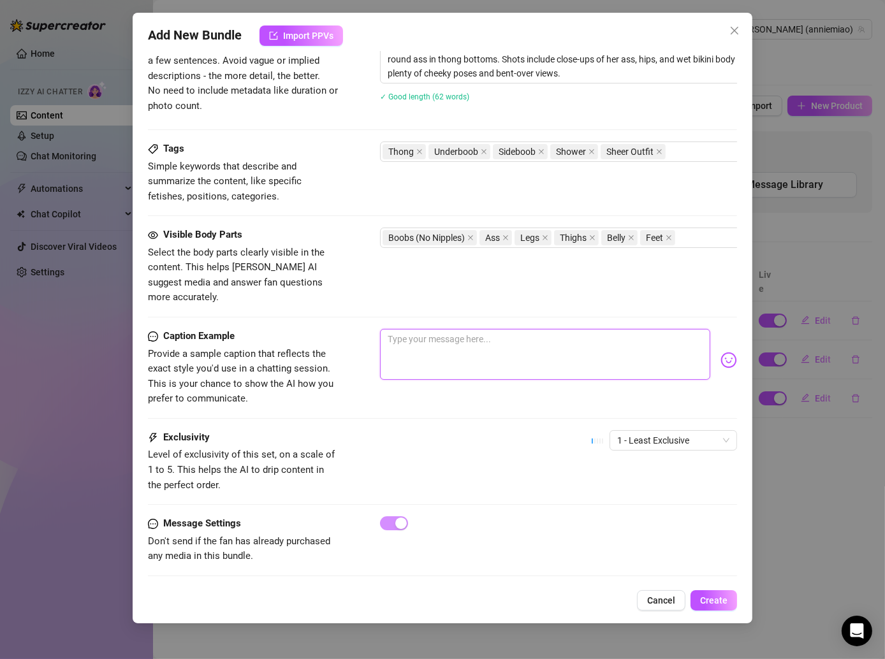
click at [413, 334] on textarea at bounding box center [545, 354] width 330 height 51
paste textarea "Playing dress-up in the bathroom just for you 🩷✨ My little white outfit didn’t …"
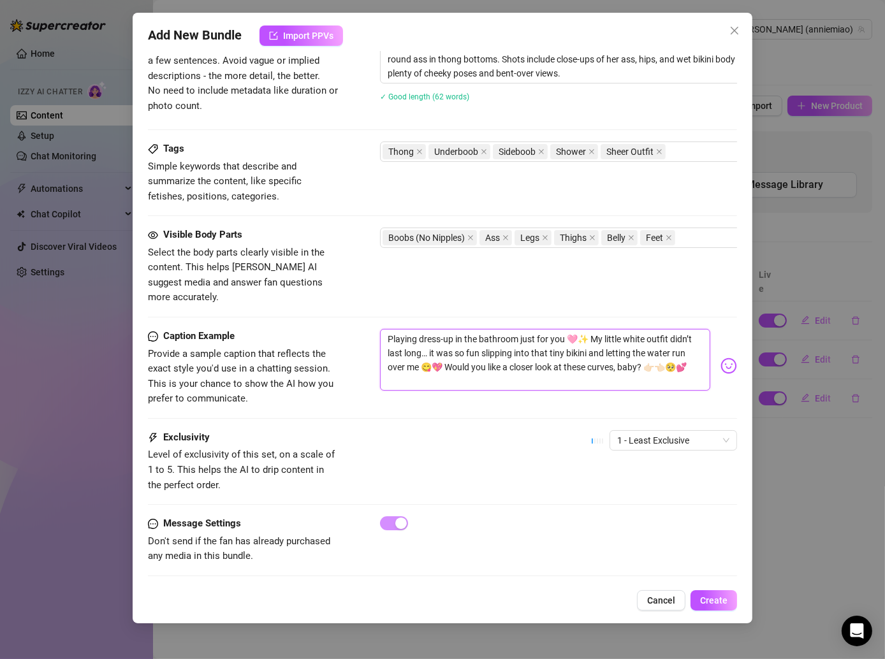
scroll to position [678, 0]
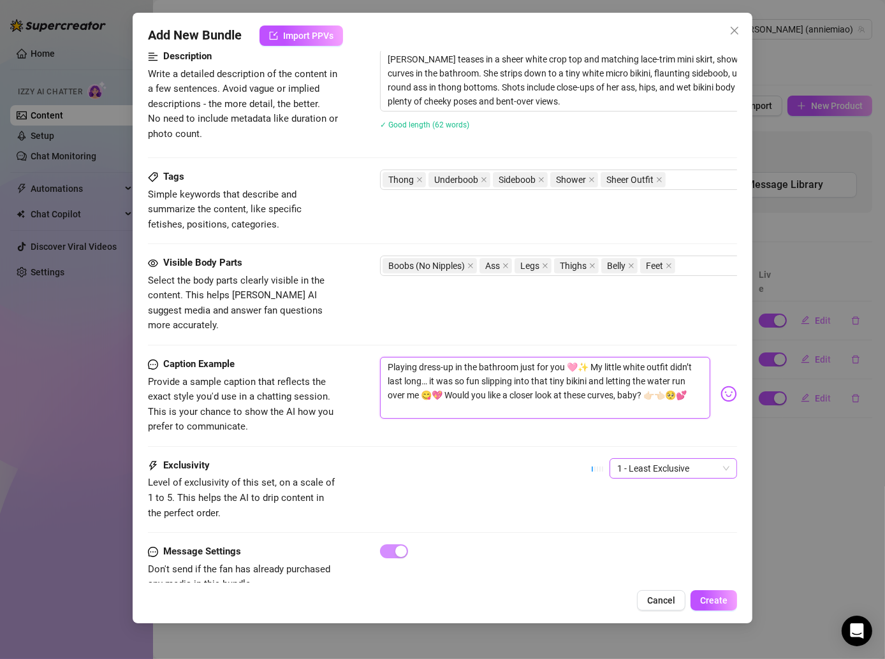
click at [626, 459] on span "1 - Least Exclusive" at bounding box center [673, 468] width 112 height 19
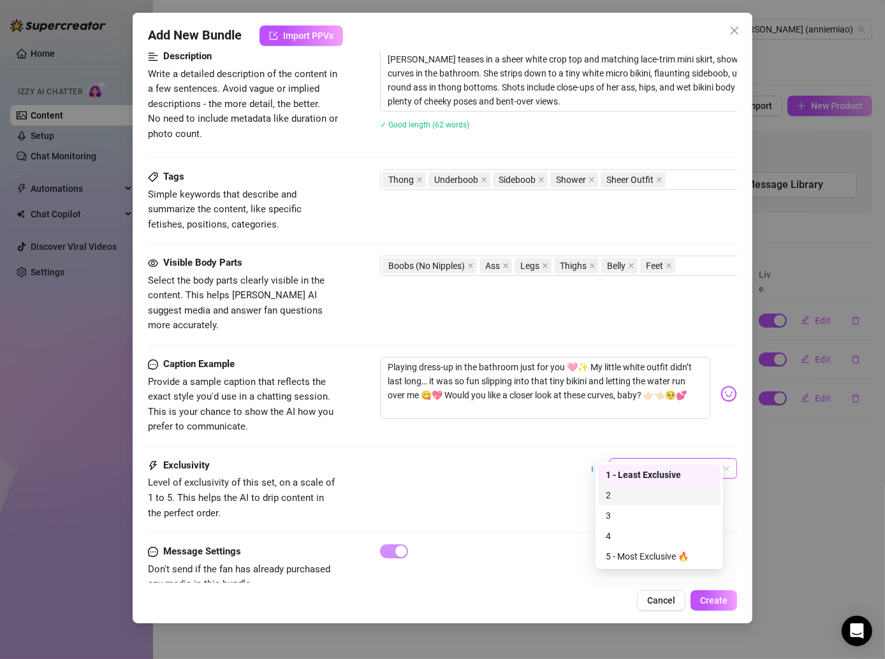
click at [627, 499] on div "2" at bounding box center [659, 495] width 107 height 14
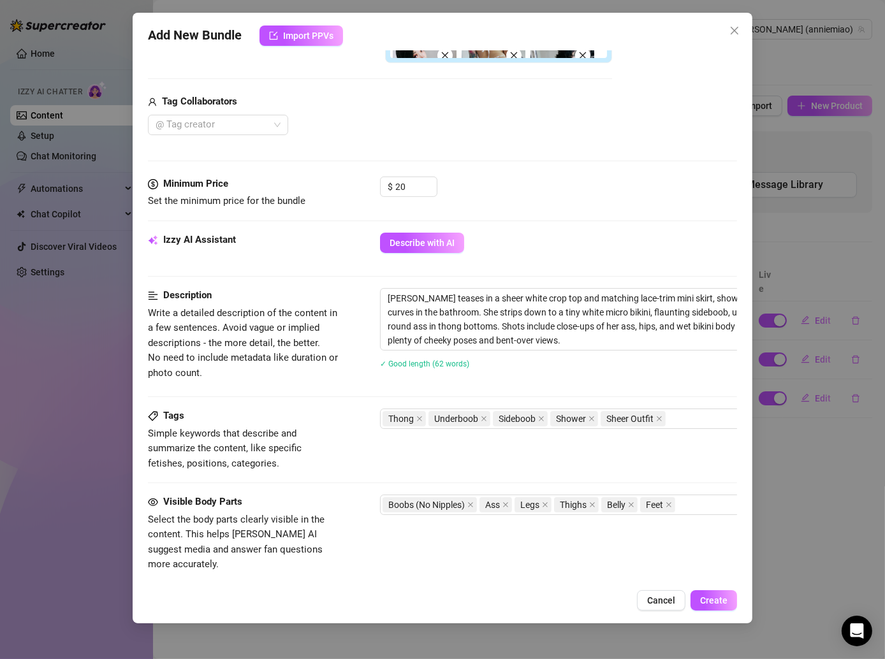
scroll to position [707, 0]
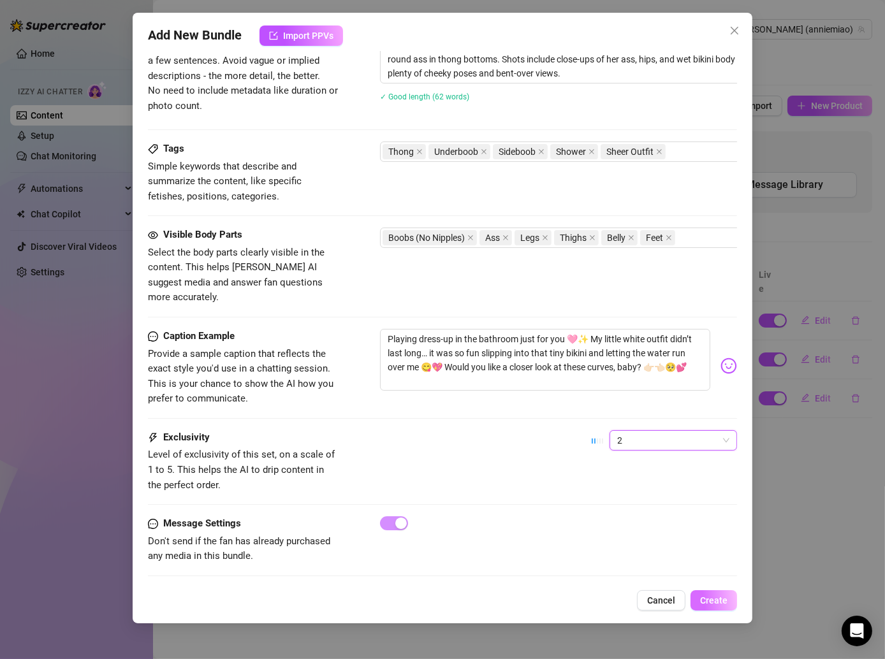
click at [700, 594] on button "Create" at bounding box center [714, 600] width 47 height 20
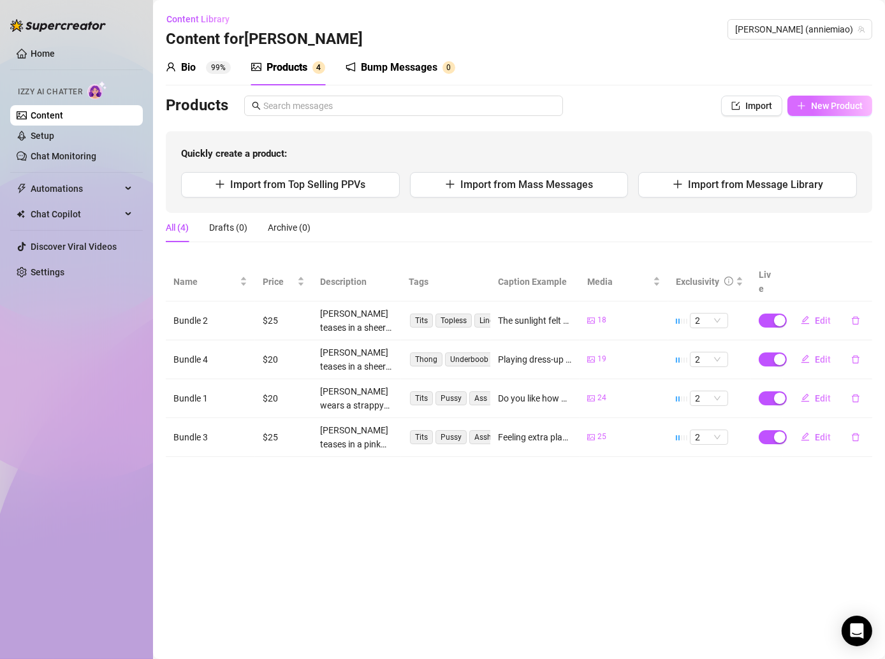
click at [827, 96] on button "New Product" at bounding box center [830, 106] width 85 height 20
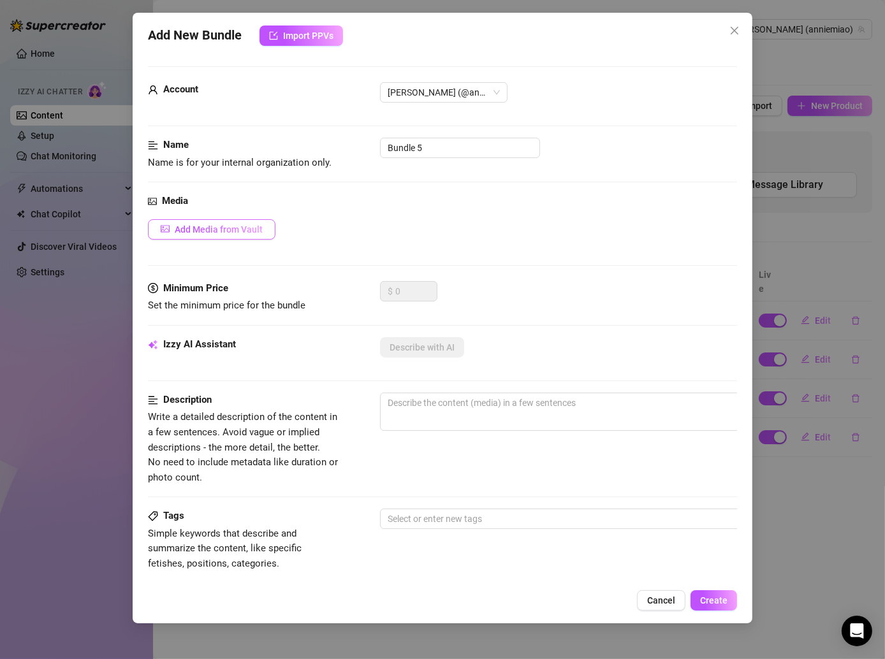
click at [239, 231] on span "Add Media from Vault" at bounding box center [219, 229] width 88 height 10
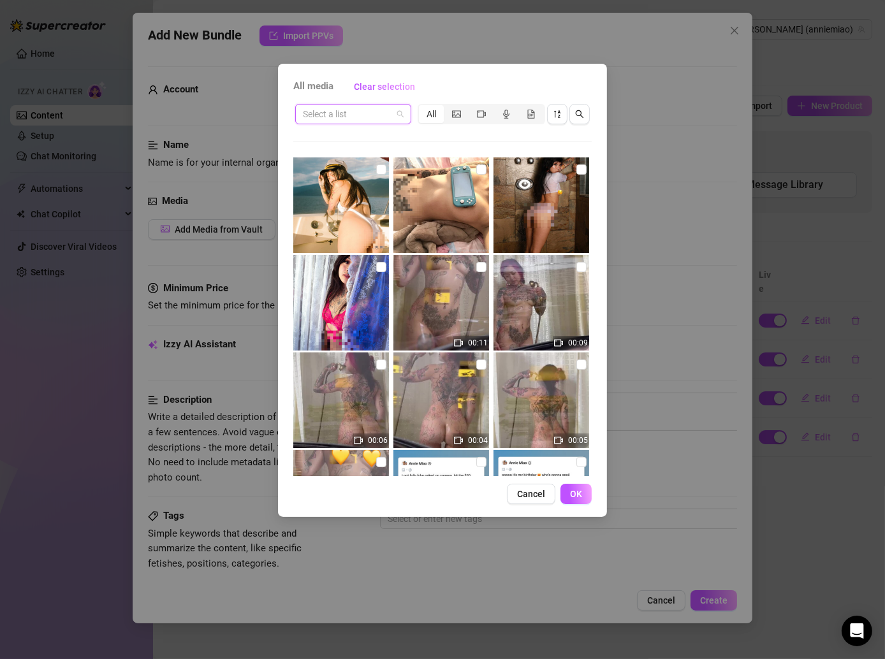
click at [349, 119] on input "search" at bounding box center [347, 114] width 89 height 19
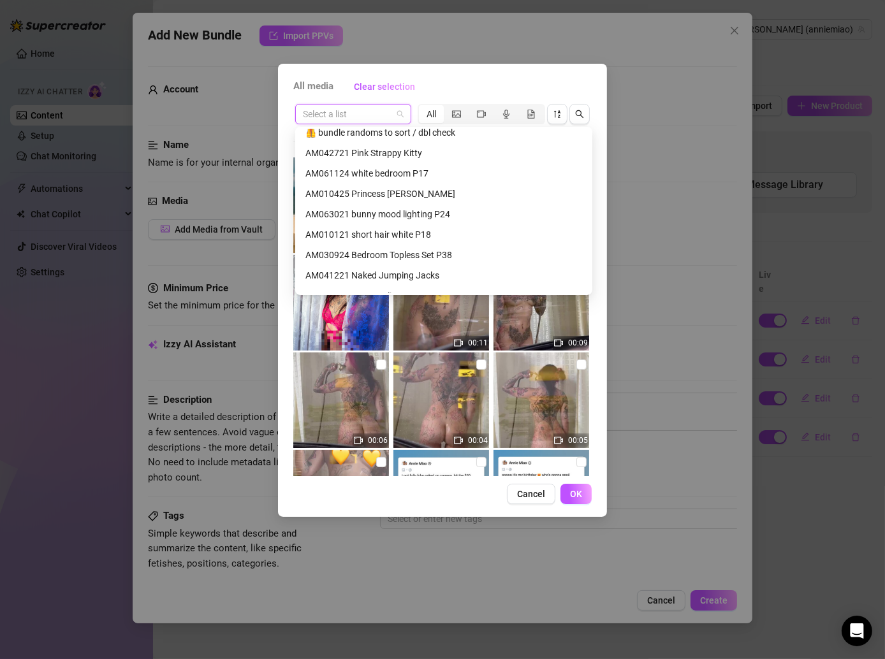
scroll to position [390, 0]
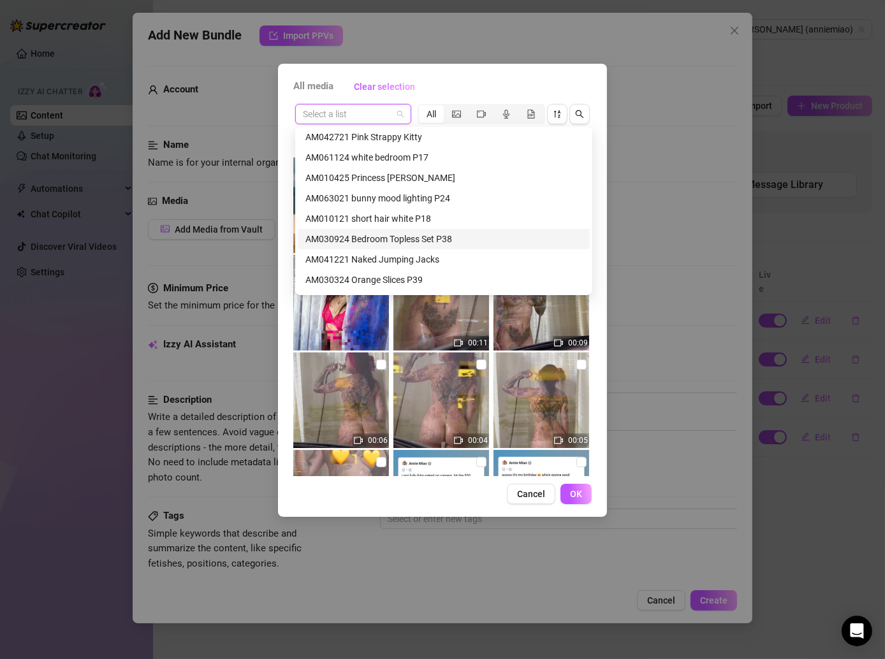
click at [400, 242] on div "AM030924 Bedroom Topless Set P38" at bounding box center [443, 239] width 277 height 14
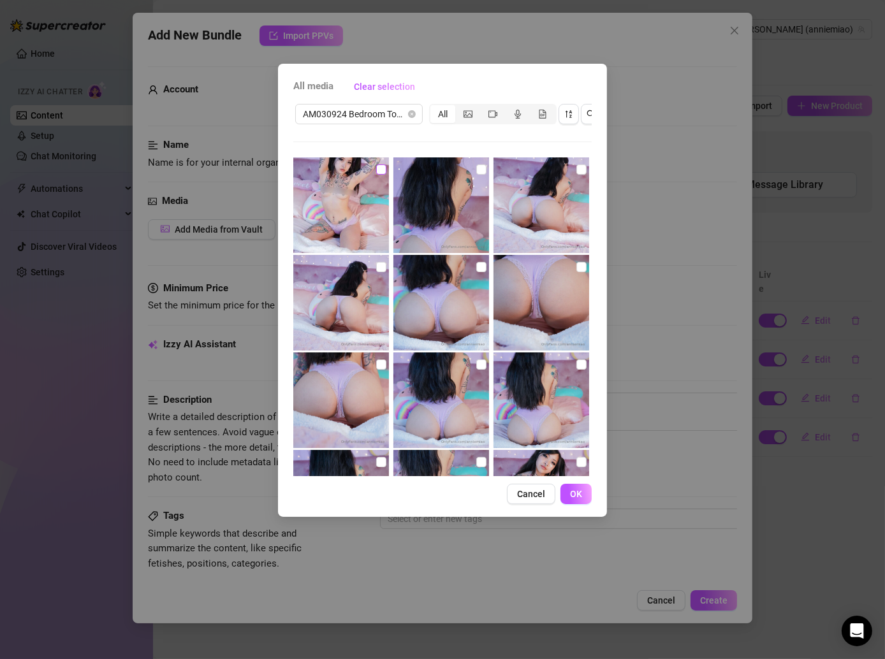
click at [379, 169] on input "checkbox" at bounding box center [381, 170] width 10 height 10
click at [479, 169] on input "checkbox" at bounding box center [481, 170] width 10 height 10
click at [379, 271] on input "checkbox" at bounding box center [381, 267] width 10 height 10
click at [476, 264] on input "checkbox" at bounding box center [481, 267] width 10 height 10
click at [576, 172] on input "checkbox" at bounding box center [581, 170] width 10 height 10
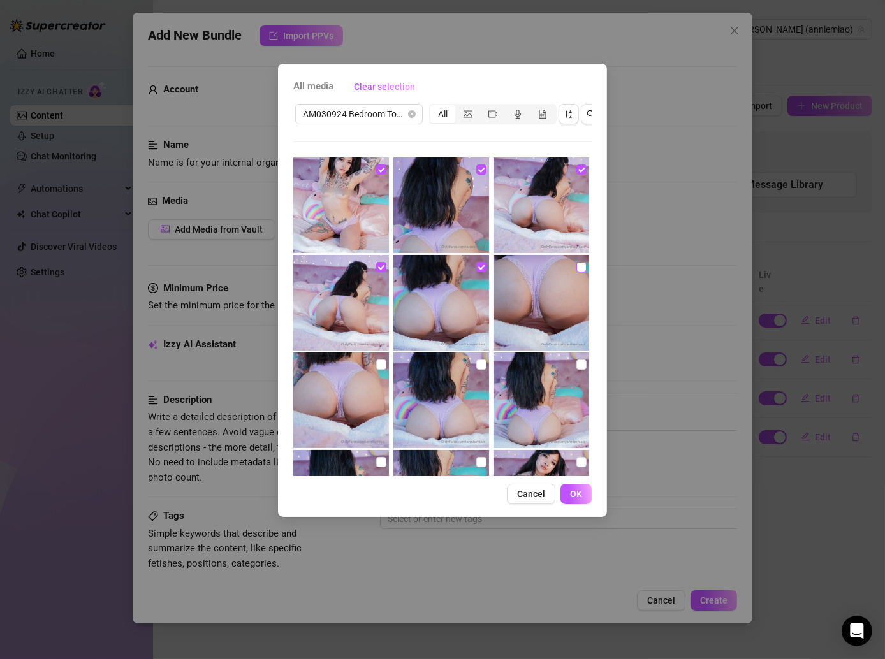
click at [576, 263] on input "checkbox" at bounding box center [581, 267] width 10 height 10
click at [568, 363] on img at bounding box center [542, 401] width 96 height 96
click at [477, 363] on input "checkbox" at bounding box center [481, 365] width 10 height 10
click at [377, 369] on label at bounding box center [381, 365] width 10 height 14
click at [377, 369] on input "checkbox" at bounding box center [381, 365] width 10 height 10
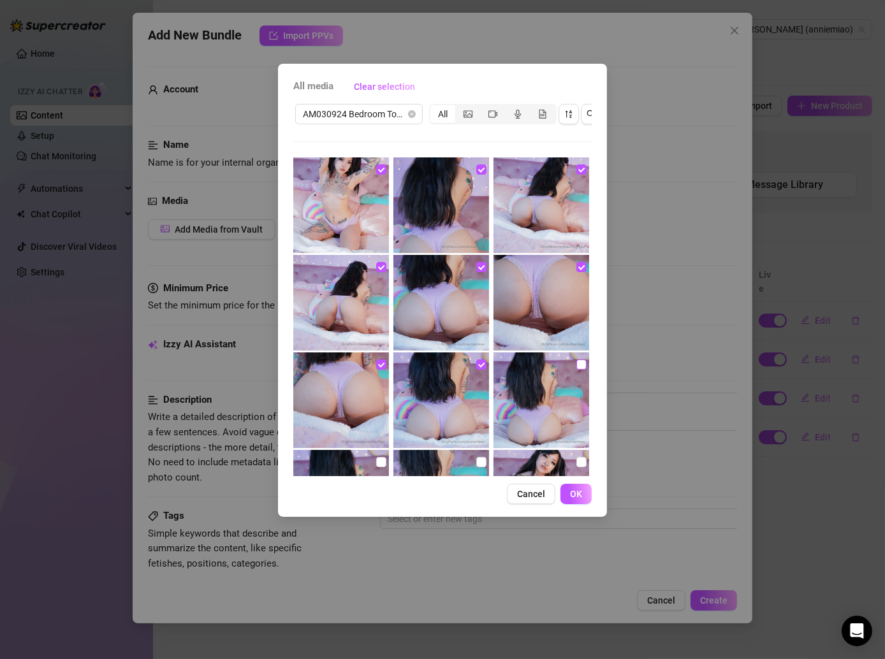
click at [576, 366] on input "checkbox" at bounding box center [581, 365] width 10 height 10
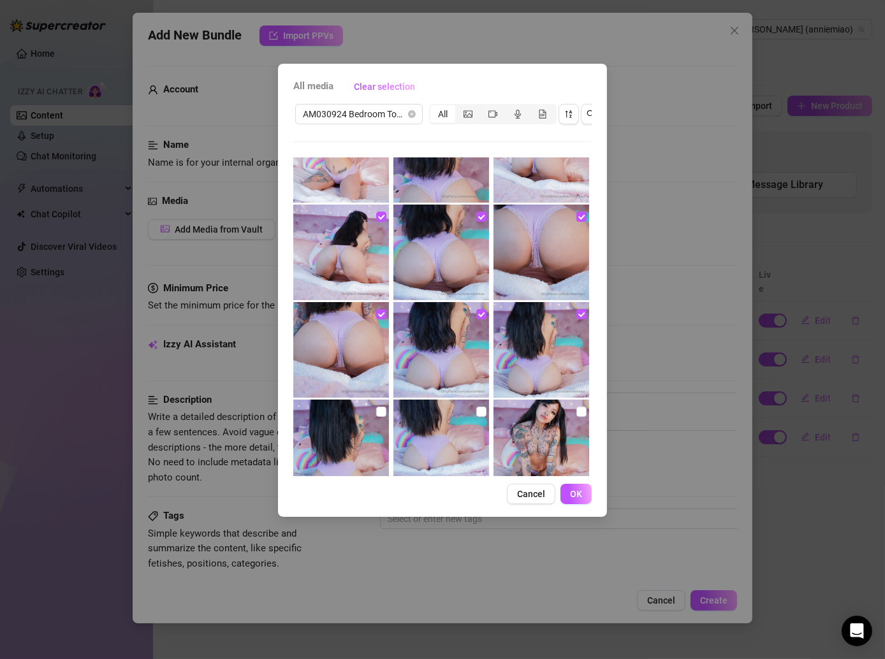
click at [567, 407] on img at bounding box center [542, 448] width 96 height 96
click at [476, 414] on input "checkbox" at bounding box center [481, 412] width 10 height 10
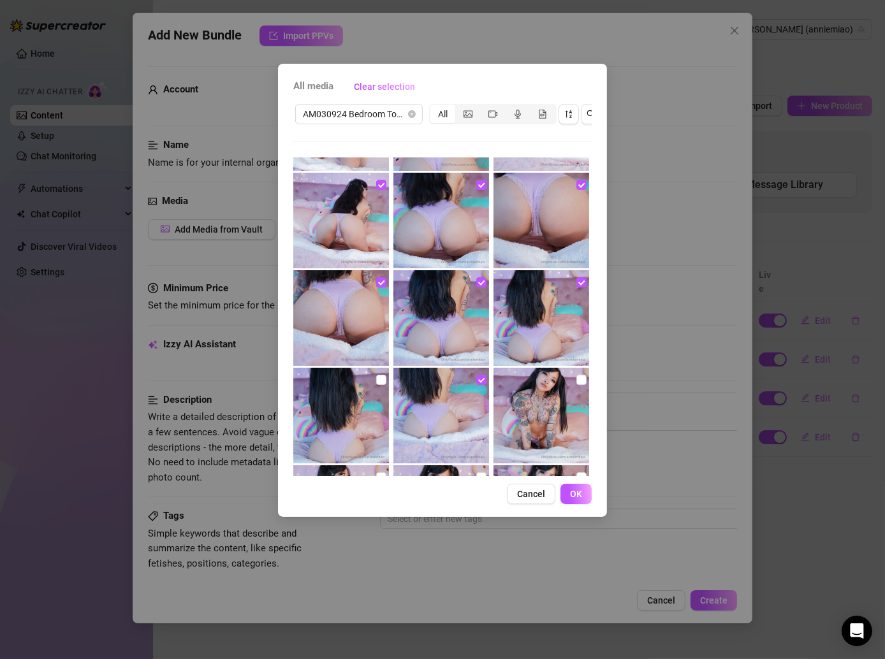
scroll to position [92, 0]
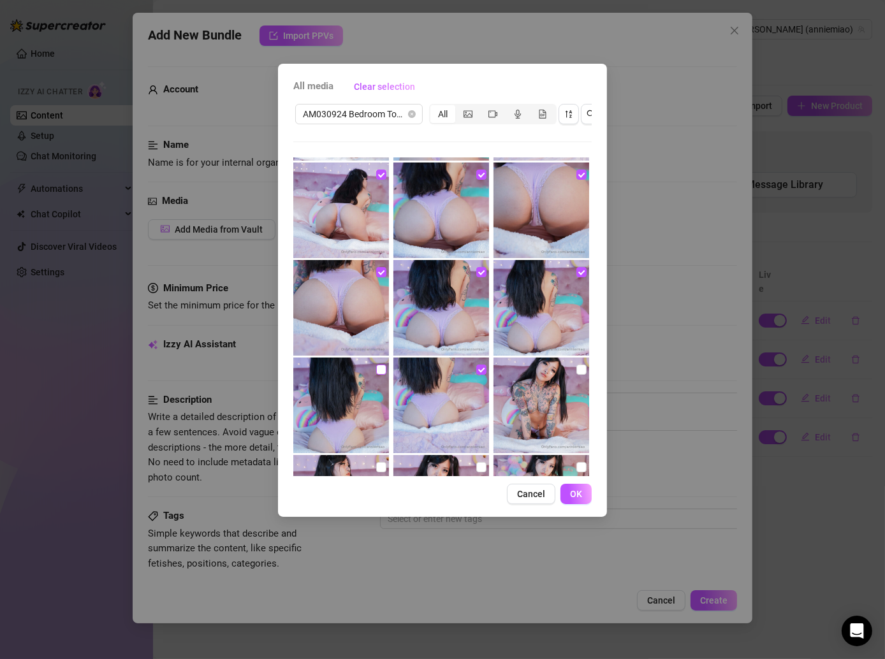
click at [376, 369] on input "checkbox" at bounding box center [381, 370] width 10 height 10
click at [566, 365] on img at bounding box center [542, 406] width 96 height 96
click at [576, 370] on input "checkbox" at bounding box center [581, 370] width 10 height 10
click at [576, 469] on input "checkbox" at bounding box center [581, 467] width 10 height 10
click at [476, 469] on input "checkbox" at bounding box center [481, 467] width 10 height 10
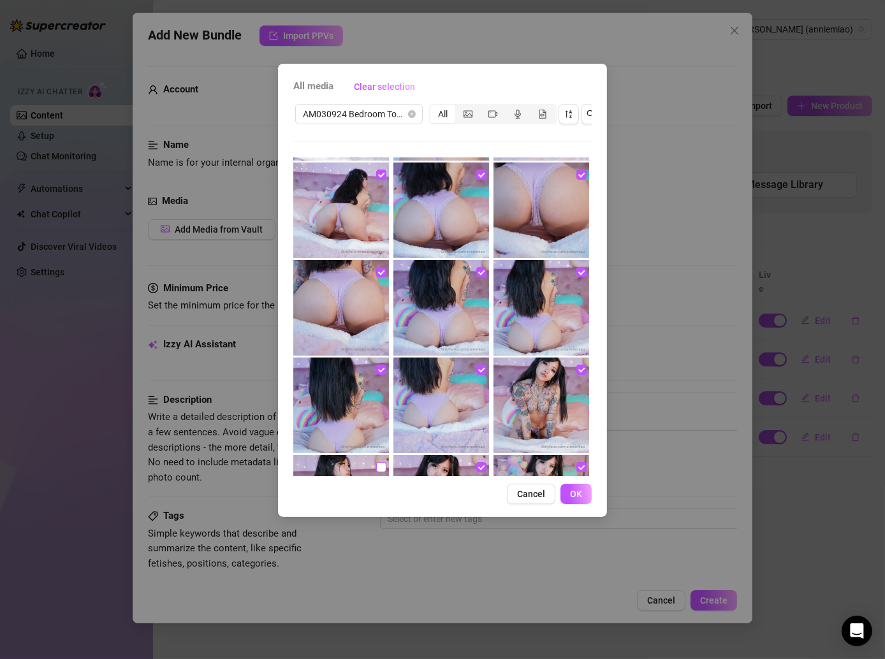
click at [376, 465] on input "checkbox" at bounding box center [381, 467] width 10 height 10
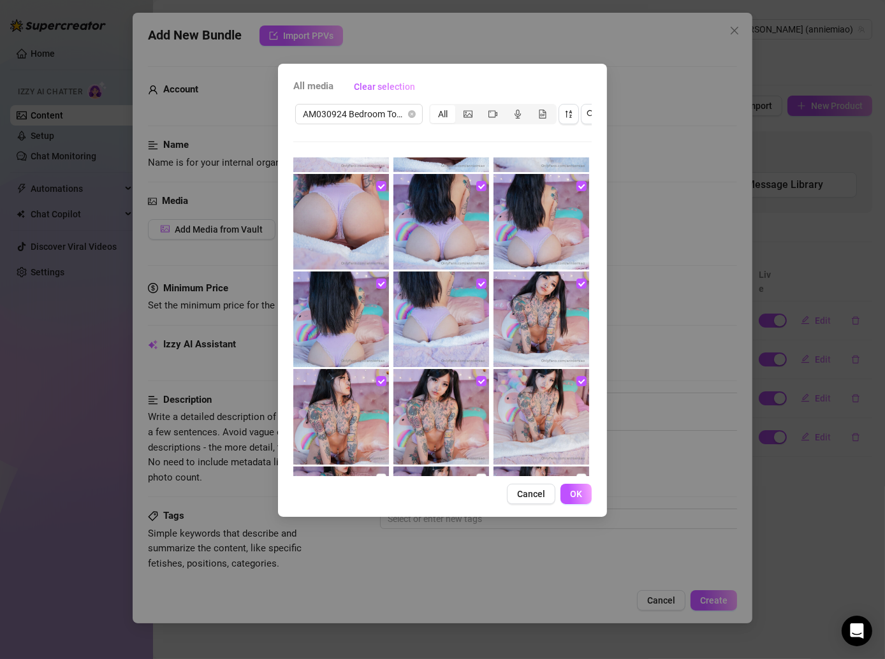
scroll to position [263, 0]
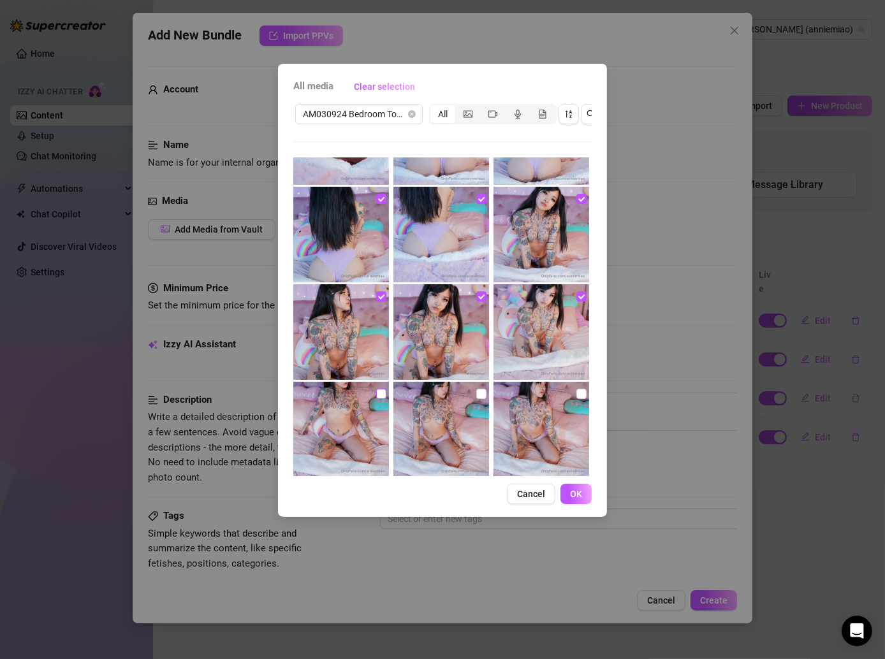
click at [376, 397] on input "checkbox" at bounding box center [381, 394] width 10 height 10
click at [476, 397] on input "checkbox" at bounding box center [481, 394] width 10 height 10
click at [576, 397] on input "checkbox" at bounding box center [581, 394] width 10 height 10
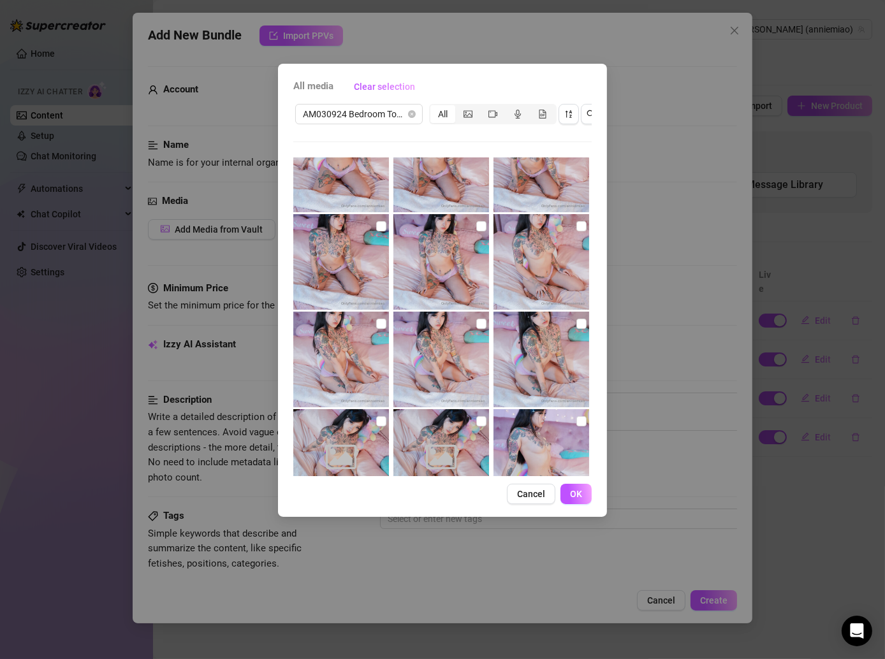
scroll to position [416, 0]
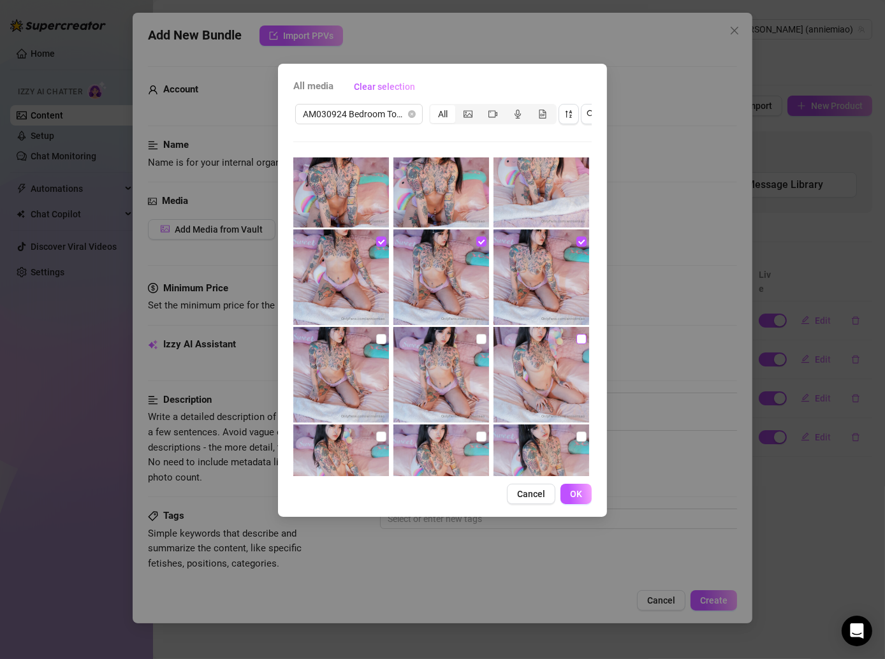
click at [576, 334] on input "checkbox" at bounding box center [581, 339] width 10 height 10
click at [476, 335] on input "checkbox" at bounding box center [481, 339] width 10 height 10
click at [376, 340] on input "checkbox" at bounding box center [381, 339] width 10 height 10
click at [377, 433] on input "checkbox" at bounding box center [381, 437] width 10 height 10
click at [467, 439] on img at bounding box center [441, 473] width 96 height 96
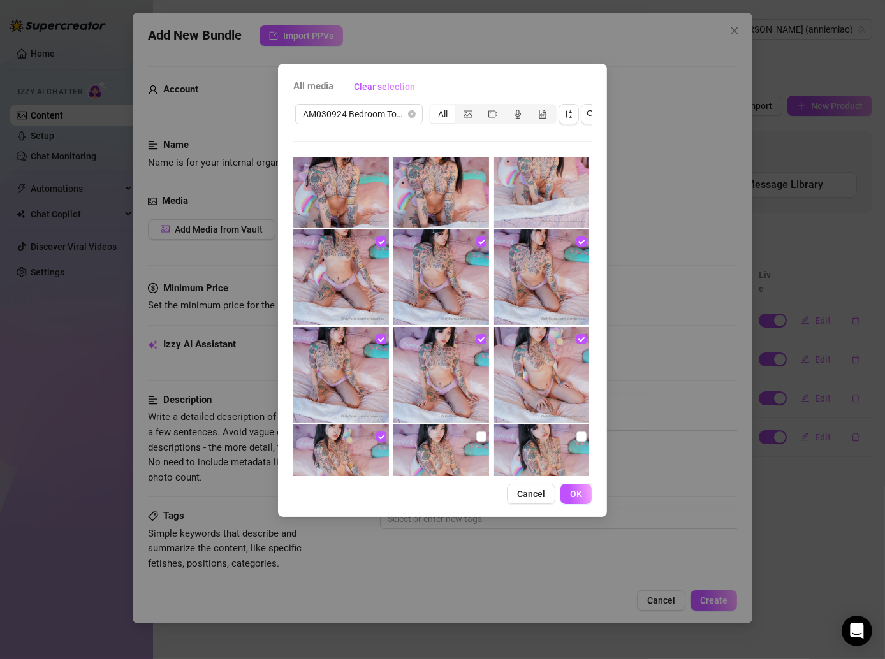
click at [469, 439] on img at bounding box center [441, 473] width 96 height 96
click at [476, 438] on input "checkbox" at bounding box center [481, 437] width 10 height 10
click at [576, 438] on input "checkbox" at bounding box center [581, 437] width 10 height 10
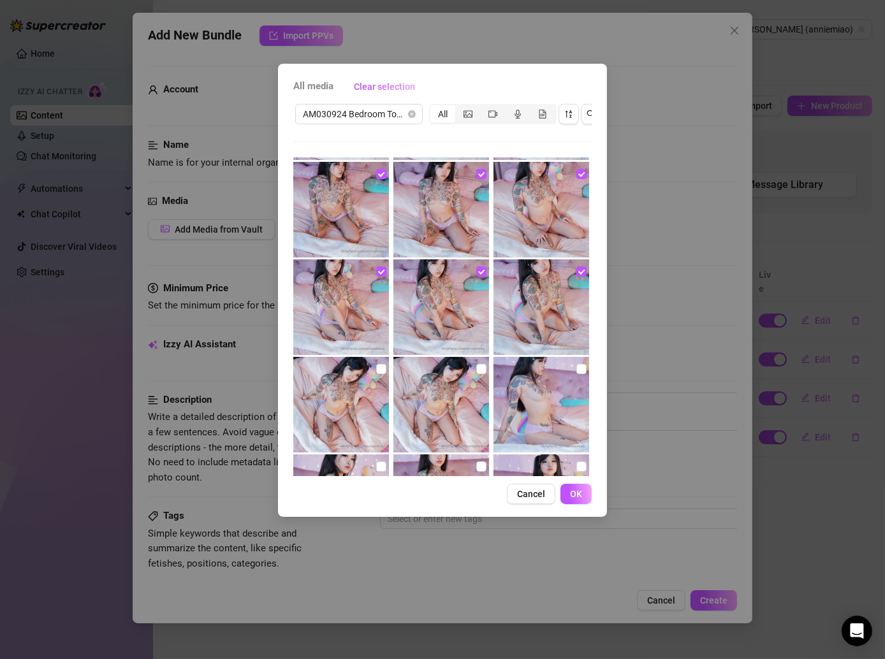
scroll to position [594, 0]
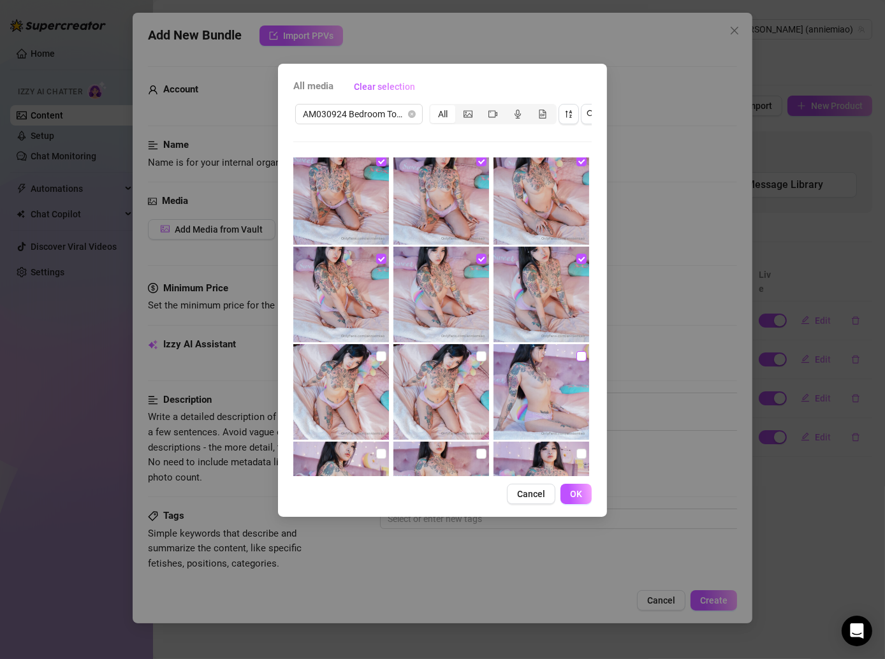
click at [576, 357] on input "checkbox" at bounding box center [581, 356] width 10 height 10
click at [476, 355] on input "checkbox" at bounding box center [481, 356] width 10 height 10
click at [377, 353] on input "checkbox" at bounding box center [381, 356] width 10 height 10
click at [378, 451] on input "checkbox" at bounding box center [381, 454] width 10 height 10
click at [476, 450] on input "checkbox" at bounding box center [481, 454] width 10 height 10
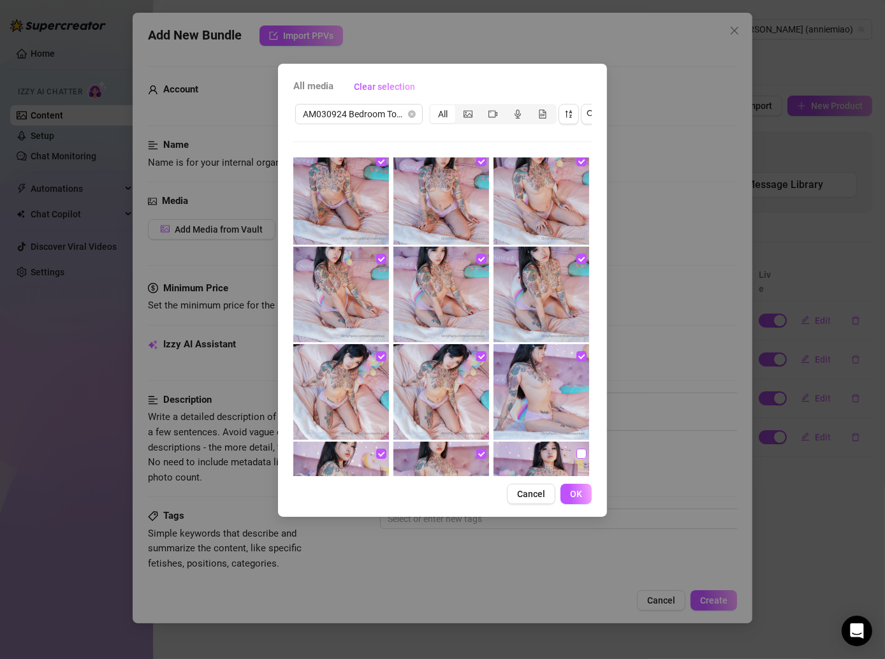
click at [576, 447] on label at bounding box center [581, 454] width 10 height 14
click at [576, 449] on input "checkbox" at bounding box center [581, 454] width 10 height 10
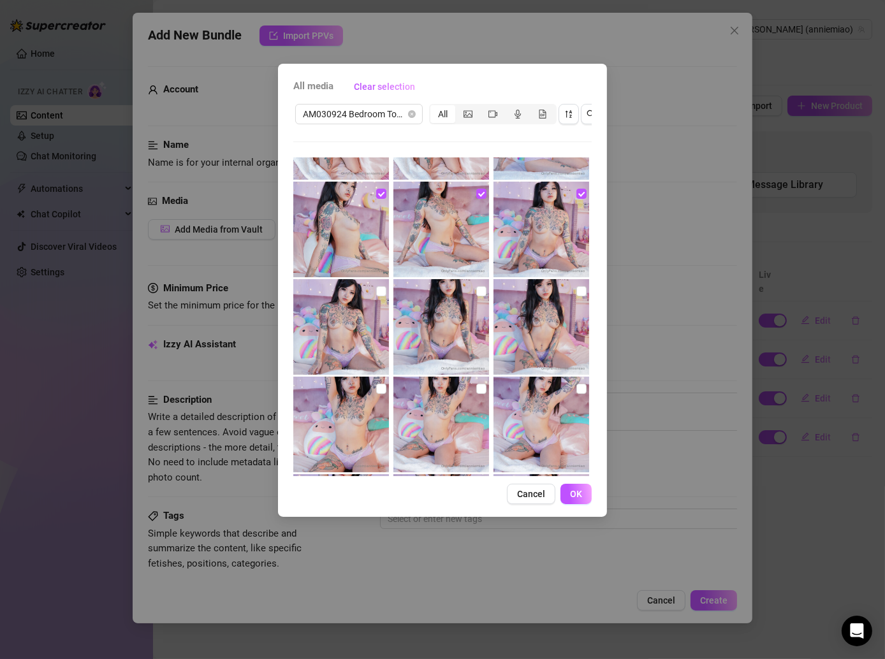
scroll to position [854, 0]
click at [576, 286] on input "checkbox" at bounding box center [581, 291] width 10 height 10
click at [476, 291] on input "checkbox" at bounding box center [481, 291] width 10 height 10
click at [383, 291] on input "checkbox" at bounding box center [381, 291] width 10 height 10
click at [382, 390] on input "checkbox" at bounding box center [381, 388] width 10 height 10
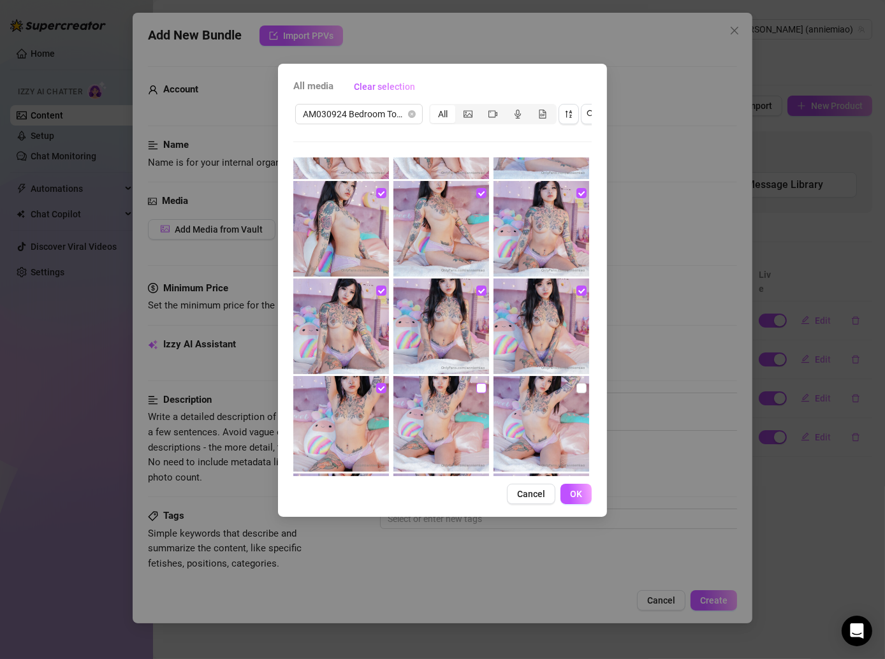
click at [476, 386] on input "checkbox" at bounding box center [481, 388] width 10 height 10
click at [576, 384] on input "checkbox" at bounding box center [581, 388] width 10 height 10
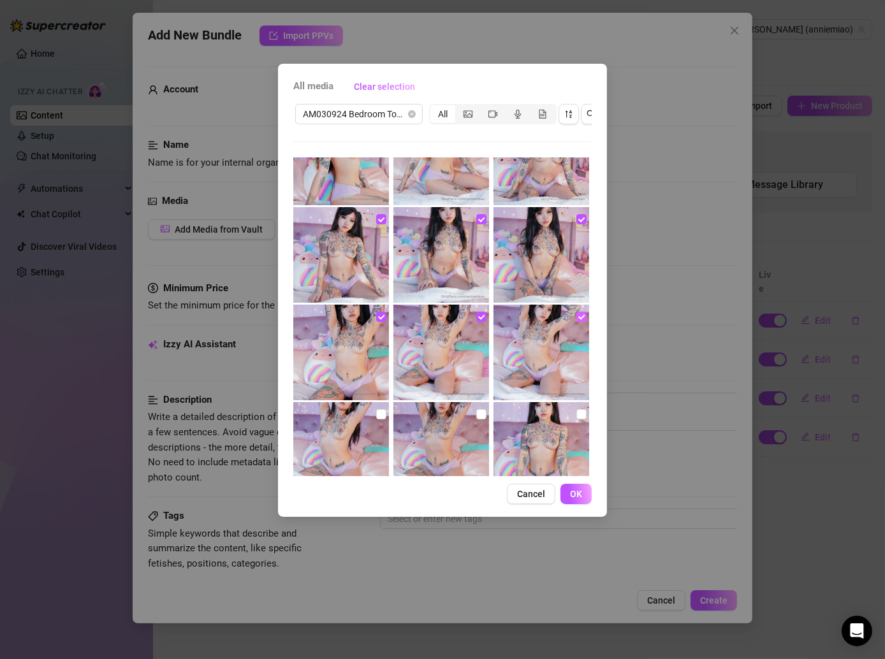
scroll to position [933, 0]
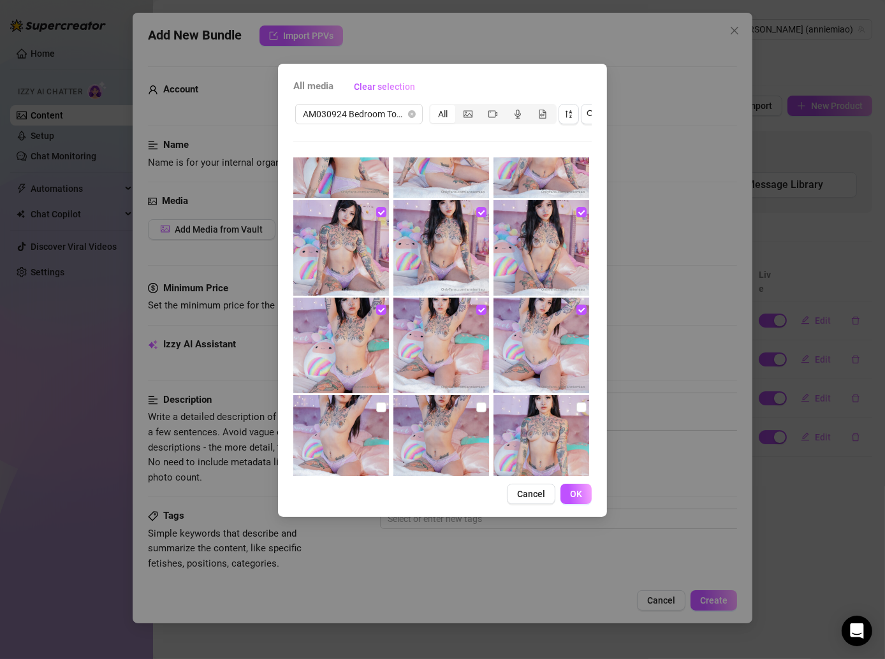
click at [568, 404] on img at bounding box center [542, 443] width 96 height 96
click at [576, 404] on input "checkbox" at bounding box center [581, 407] width 10 height 10
click at [469, 402] on img at bounding box center [441, 443] width 96 height 96
click at [476, 406] on input "checkbox" at bounding box center [481, 407] width 10 height 10
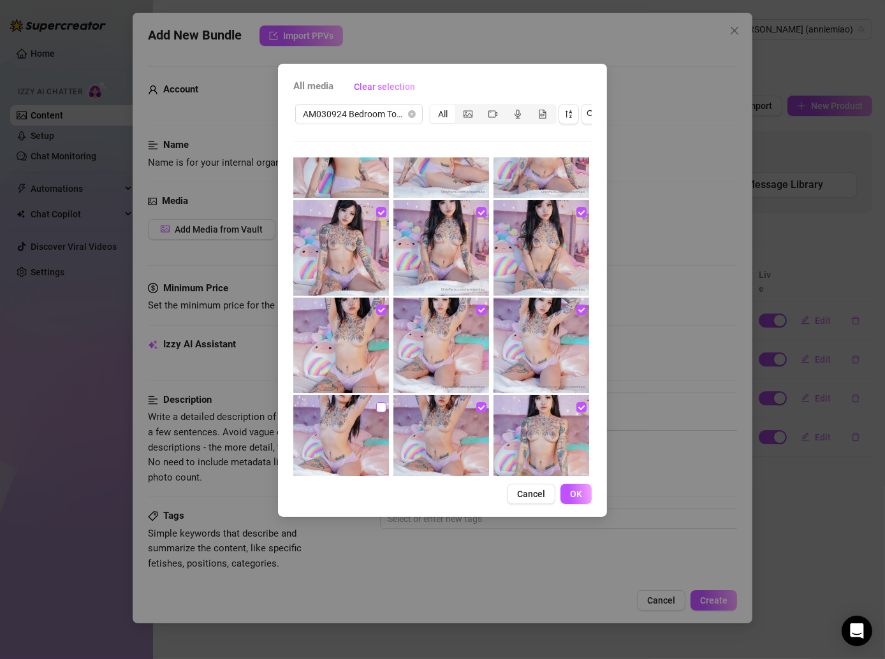
click at [381, 406] on input "checkbox" at bounding box center [381, 407] width 10 height 10
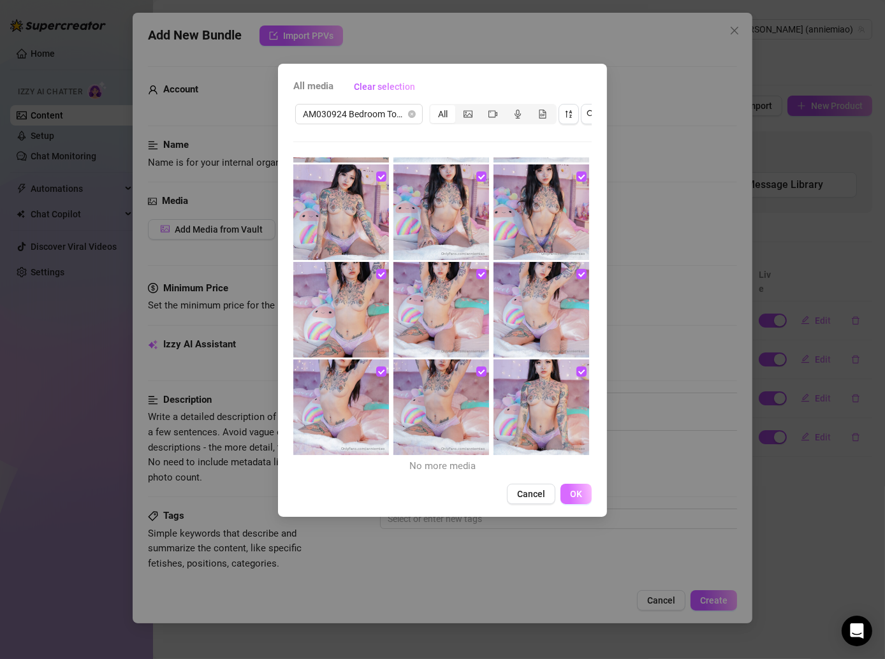
click at [565, 504] on button "OK" at bounding box center [576, 494] width 31 height 20
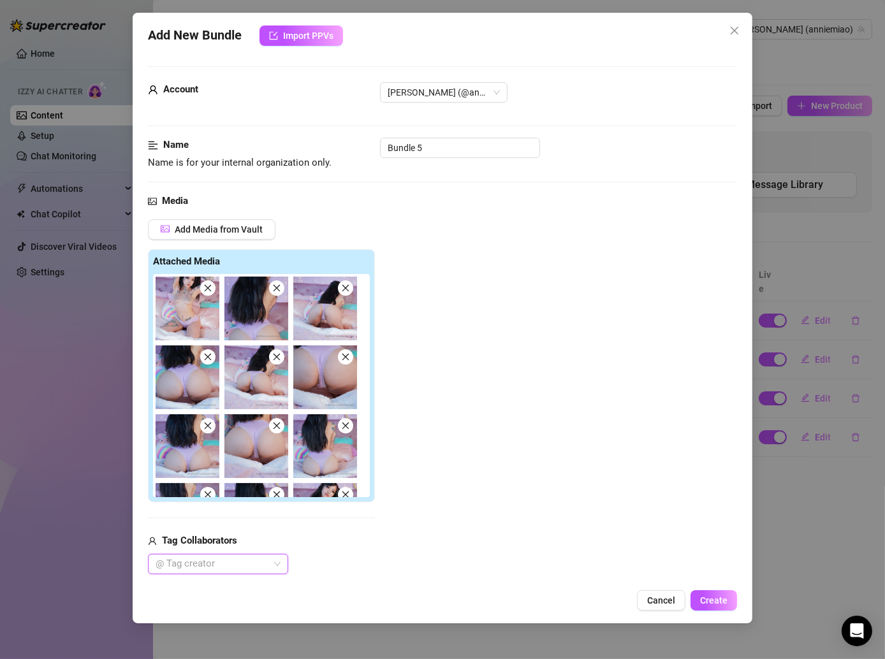
scroll to position [433, 0]
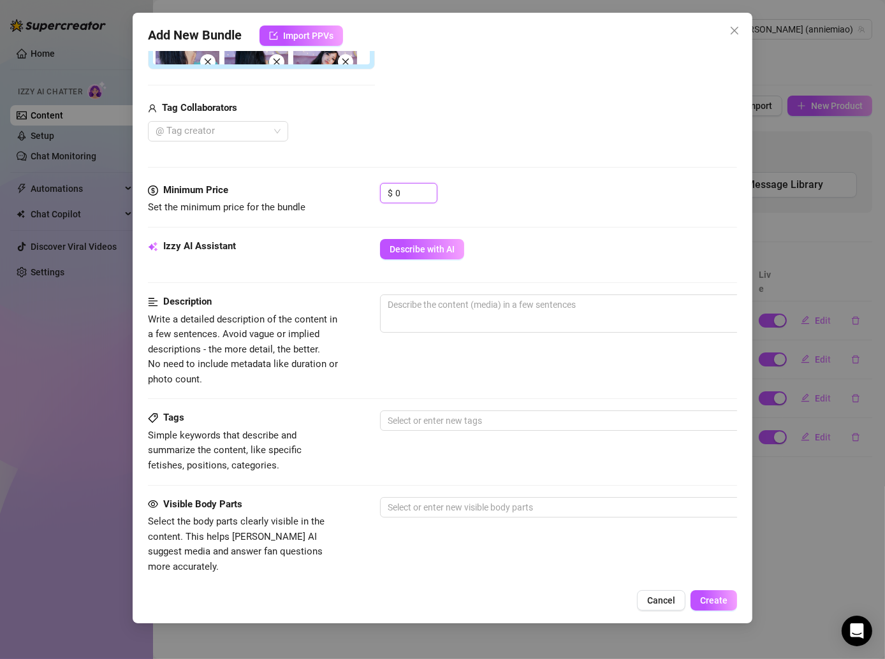
drag, startPoint x: 414, startPoint y: 190, endPoint x: 356, endPoint y: 190, distance: 58.0
click at [356, 190] on div "Minimum Price Set the minimum price for the bundle $ 0" at bounding box center [442, 199] width 589 height 33
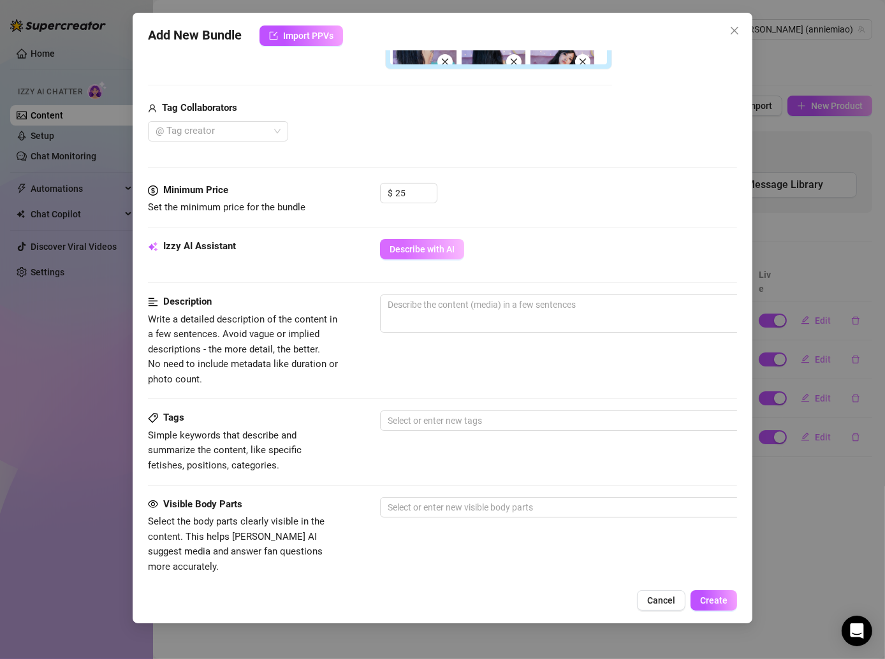
click at [437, 251] on span "Describe with AI" at bounding box center [422, 249] width 65 height 10
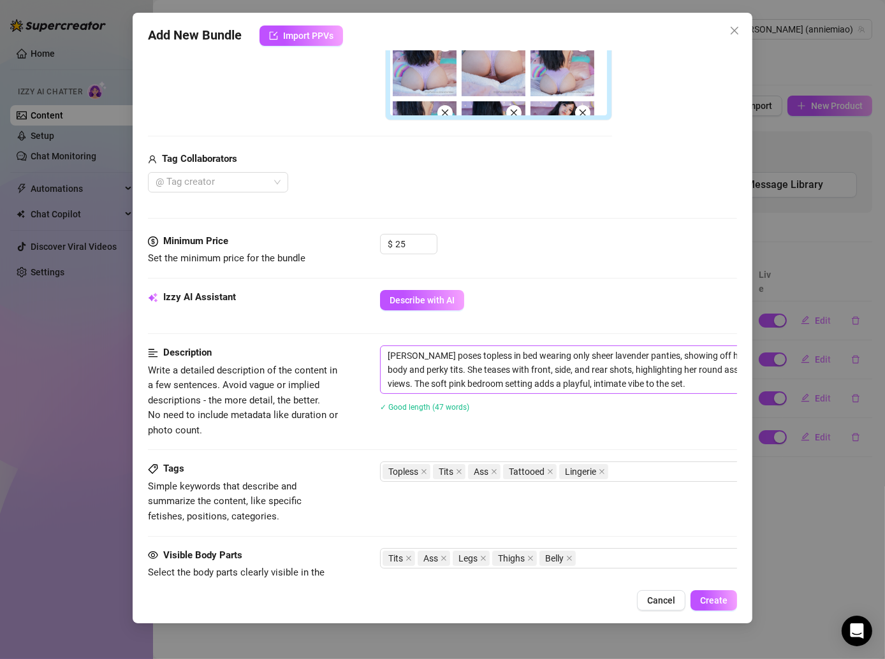
scroll to position [531, 0]
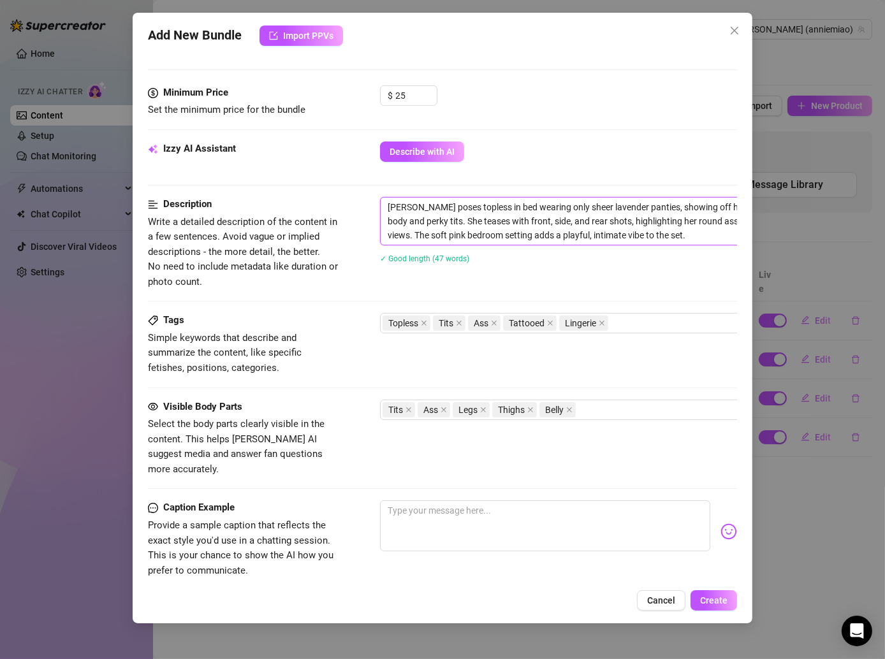
click at [378, 207] on div "Description Write a detailed description of the content in a few sentences. Avo…" at bounding box center [442, 243] width 589 height 92
click at [390, 501] on textarea at bounding box center [545, 526] width 330 height 51
paste textarea "Lazy day vibes in bed 💕✨ just me in my soft lavender panties, feeling playful a…"
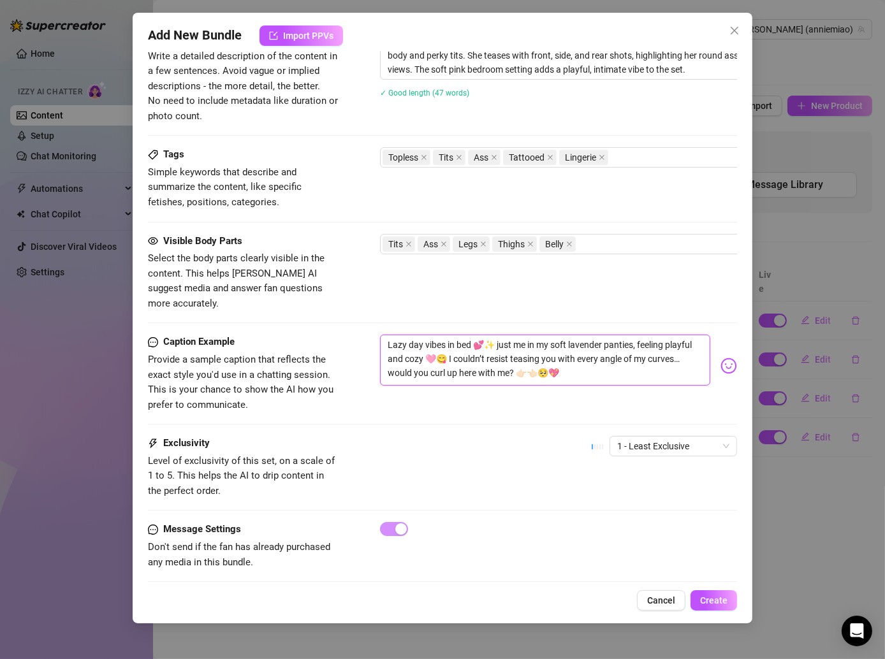
scroll to position [703, 0]
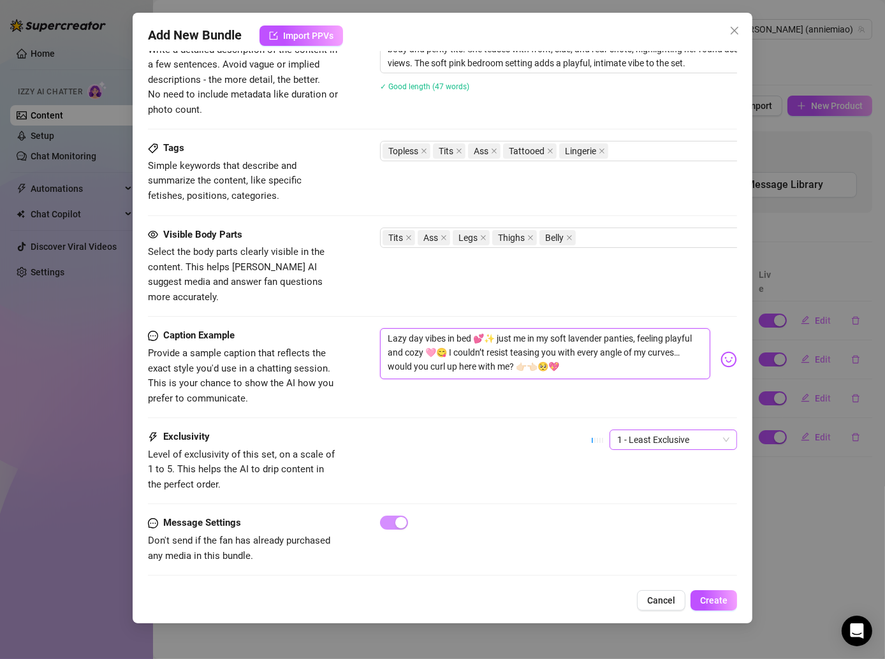
click at [687, 430] on span "1 - Least Exclusive" at bounding box center [673, 439] width 112 height 19
click at [610, 467] on div "2" at bounding box center [659, 468] width 107 height 14
click at [711, 594] on button "Create" at bounding box center [714, 600] width 47 height 20
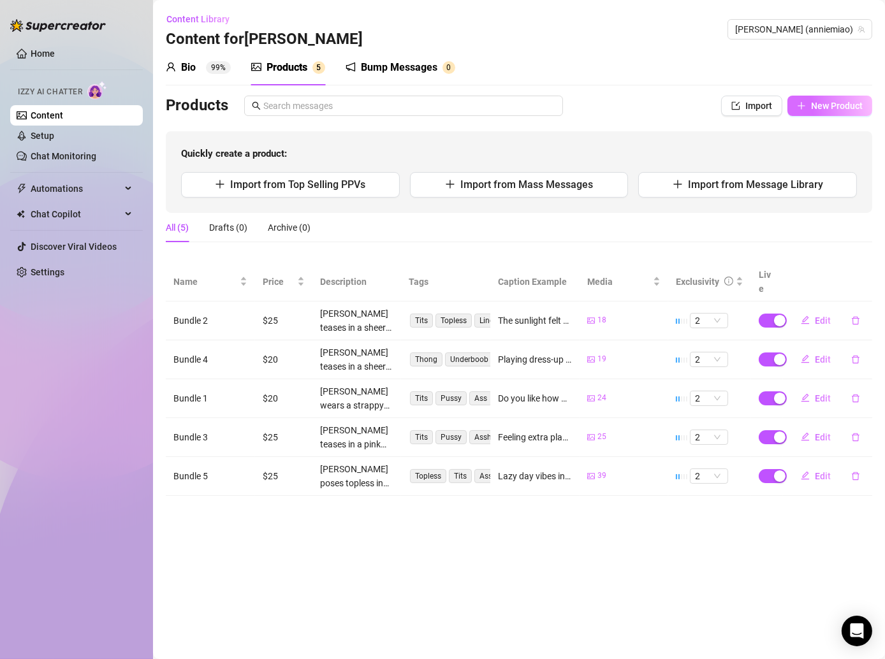
click at [812, 113] on button "New Product" at bounding box center [830, 106] width 85 height 20
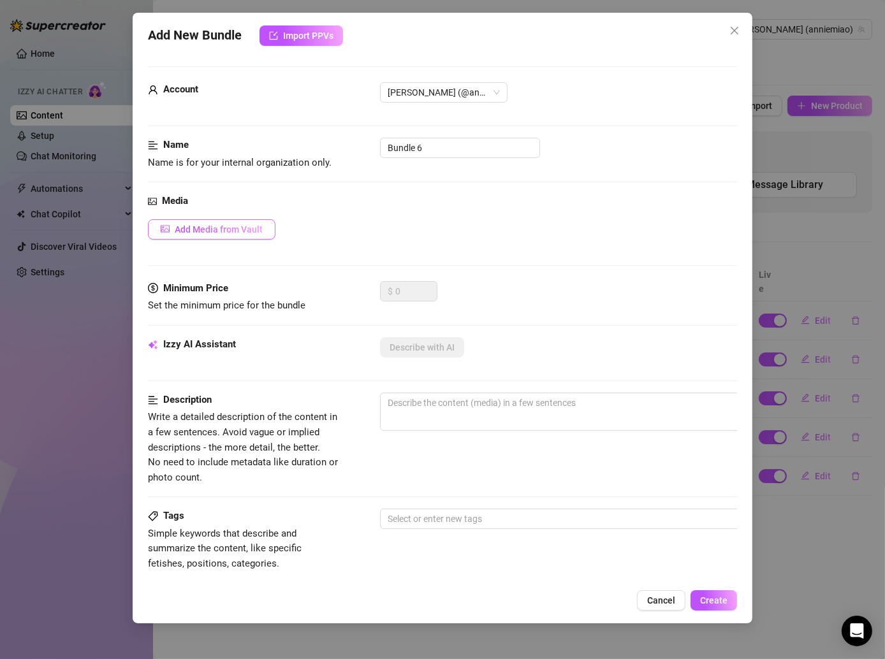
click at [223, 225] on span "Add Media from Vault" at bounding box center [219, 229] width 88 height 10
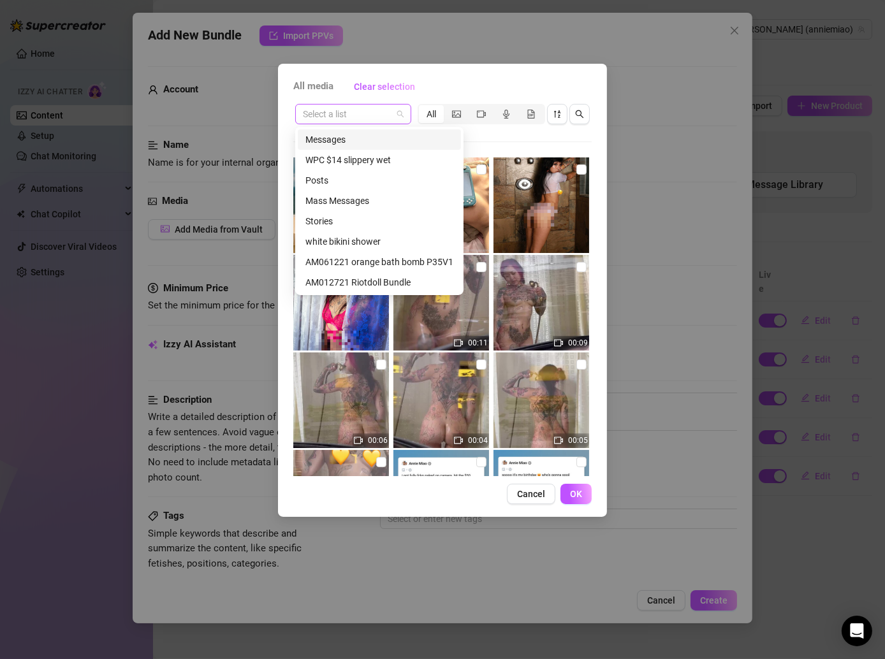
click at [397, 117] on span at bounding box center [353, 114] width 101 height 19
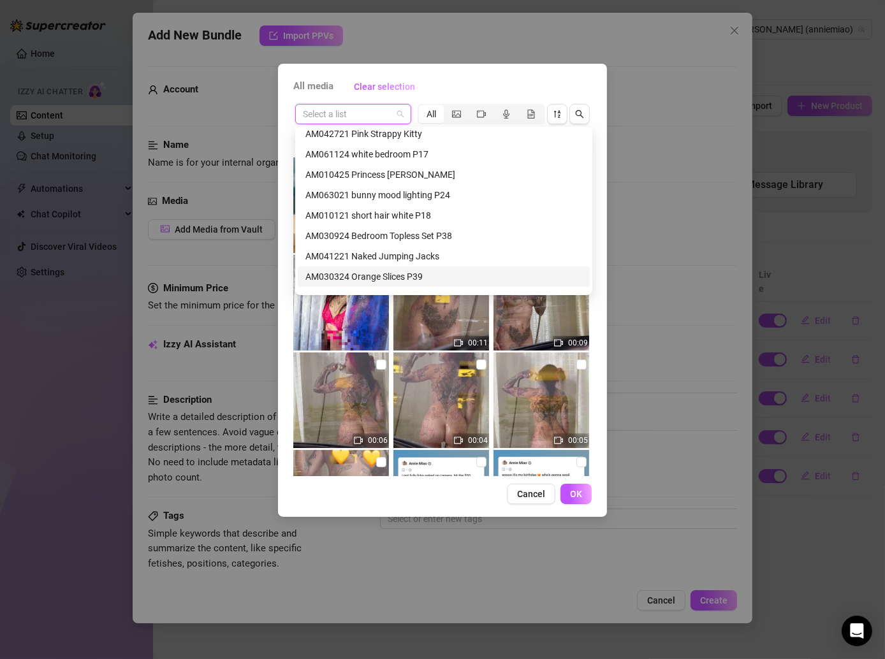
scroll to position [409, 0]
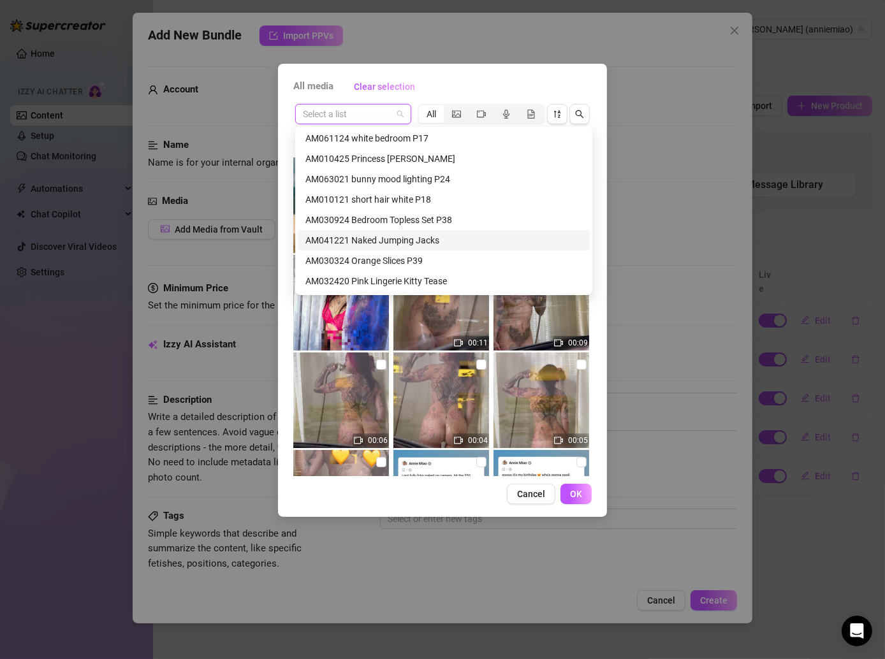
click at [404, 244] on div "AM041221 Naked Jumping Jacks" at bounding box center [443, 240] width 277 height 14
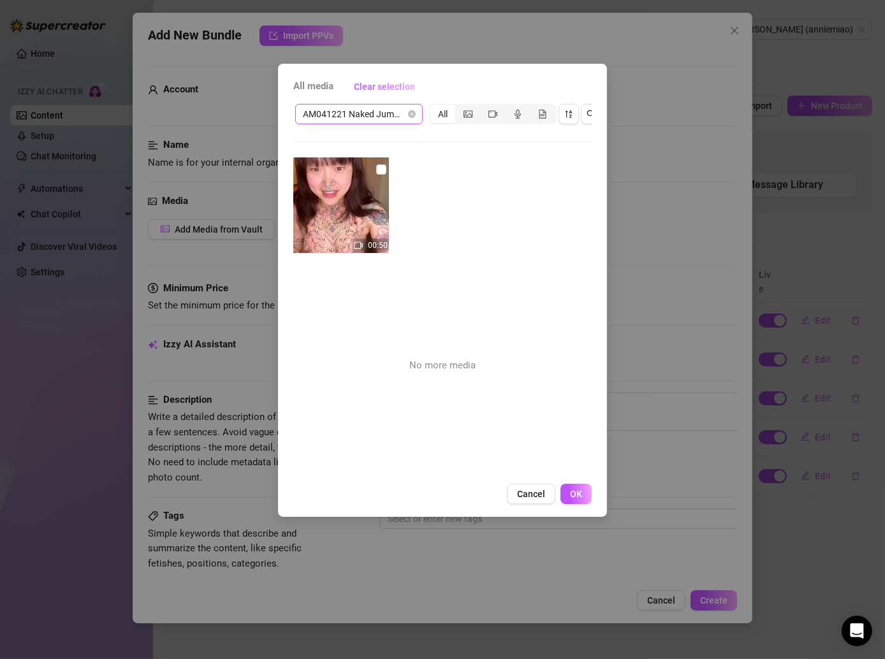
click at [399, 115] on span "AM041221 Naked Jumping Jacks" at bounding box center [359, 114] width 112 height 19
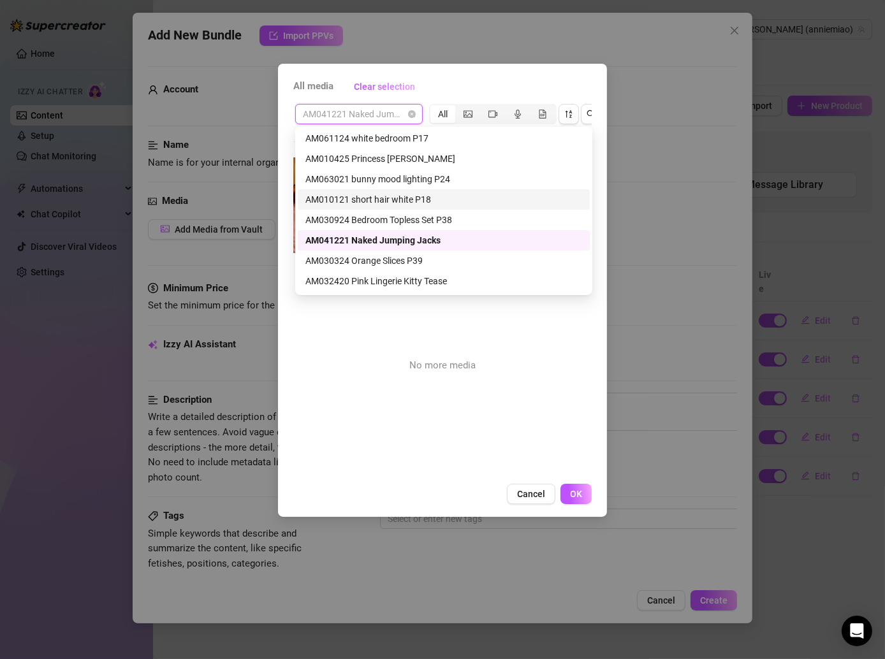
scroll to position [438, 0]
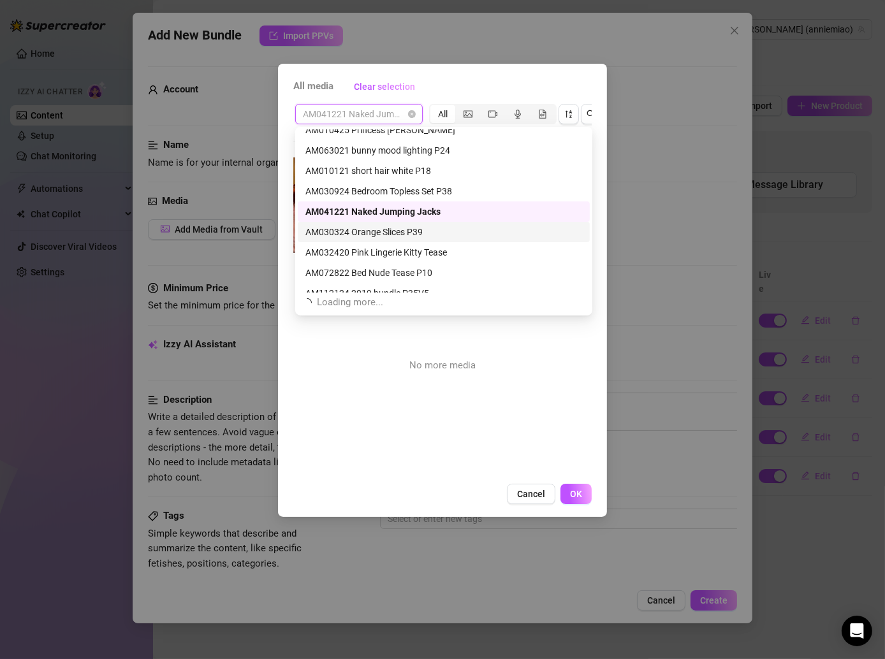
click at [393, 228] on div "AM030324 Orange Slices P39" at bounding box center [443, 232] width 277 height 14
